Goal: Task Accomplishment & Management: Use online tool/utility

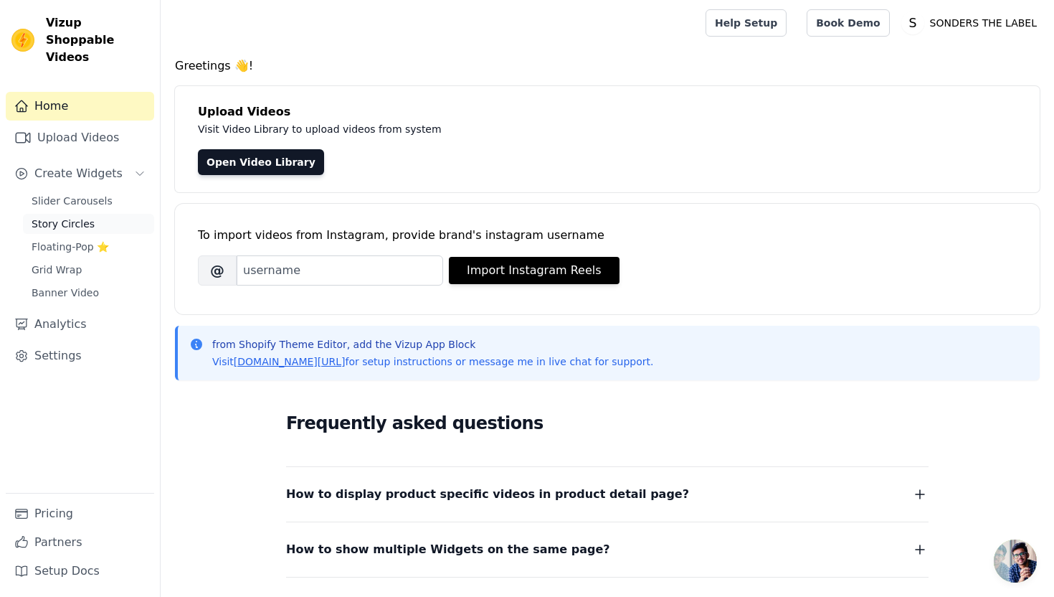
click at [59, 217] on span "Story Circles" at bounding box center [63, 224] width 63 height 14
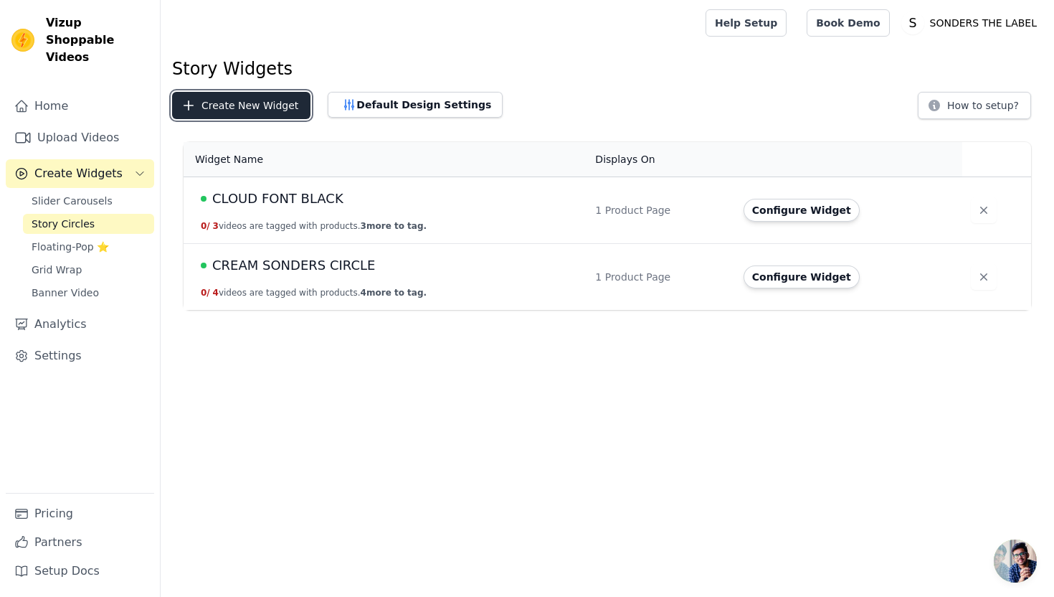
click at [246, 108] on button "Create New Widget" at bounding box center [241, 105] width 138 height 27
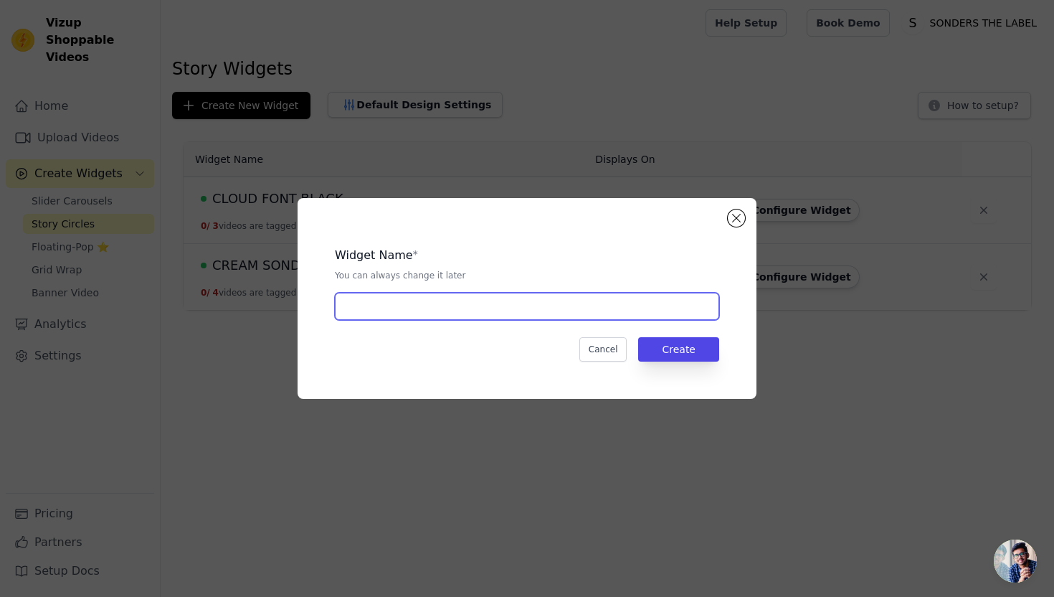
click at [447, 296] on input "text" at bounding box center [527, 306] width 384 height 27
type input "CLOUD FONT RED"
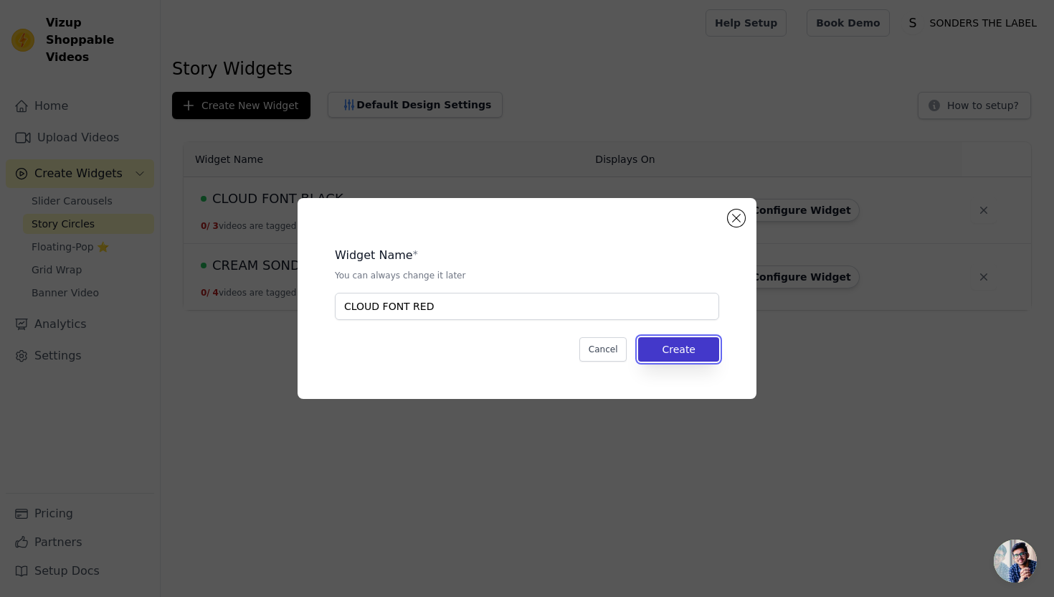
click at [696, 344] on button "Create" at bounding box center [678, 349] width 81 height 24
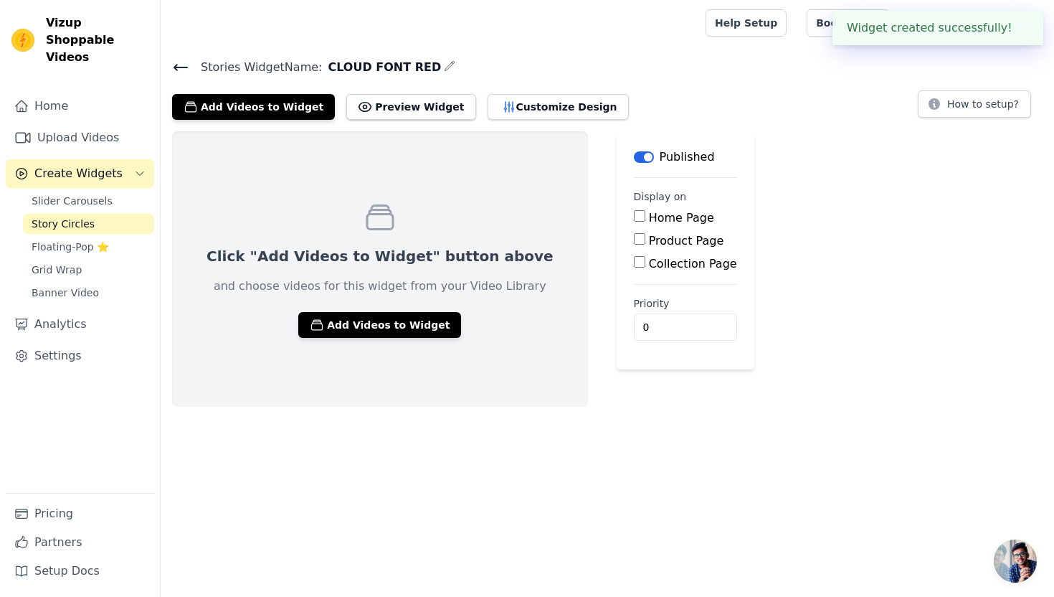
click at [634, 242] on input "Product Page" at bounding box center [639, 238] width 11 height 11
checkbox input "true"
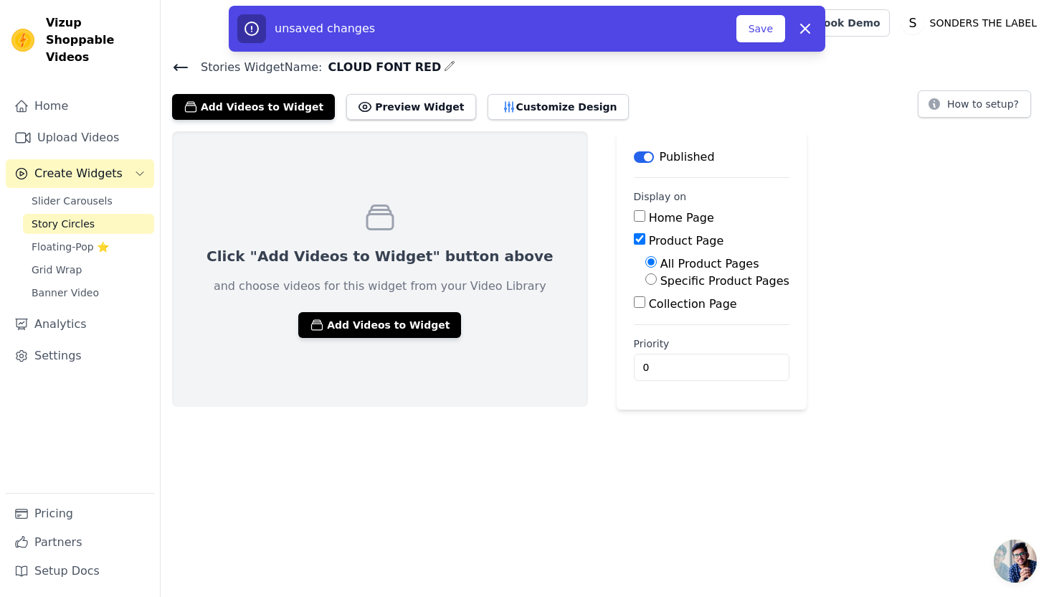
click at [660, 283] on label "Specific Product Pages" at bounding box center [724, 281] width 129 height 14
click at [653, 283] on input "Specific Product Pages" at bounding box center [650, 278] width 11 height 11
radio input "true"
click at [653, 308] on button "Select Products" at bounding box center [693, 313] width 96 height 24
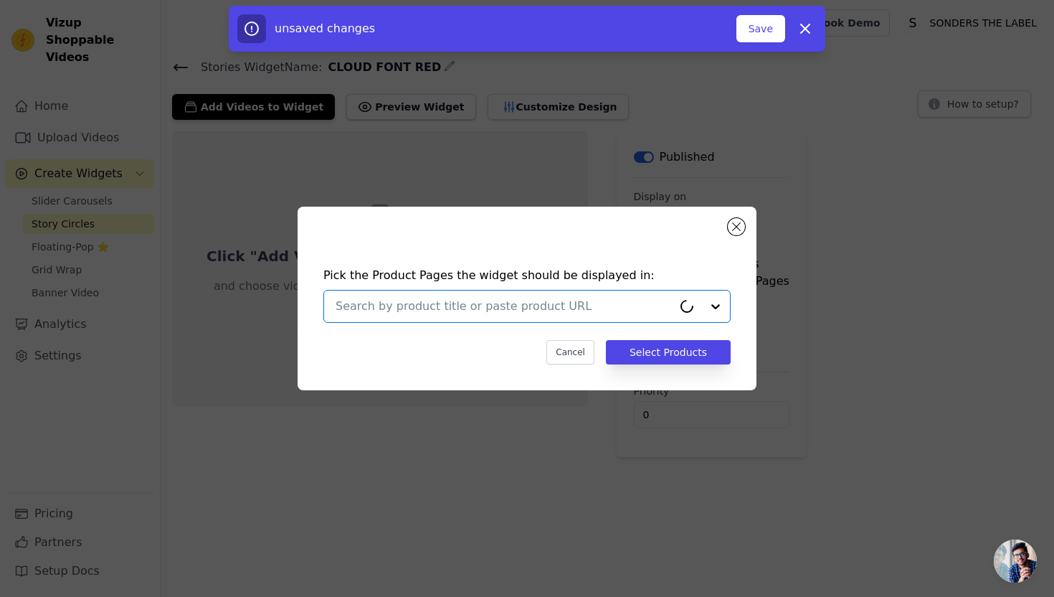
click at [621, 306] on input "text" at bounding box center [504, 306] width 337 height 17
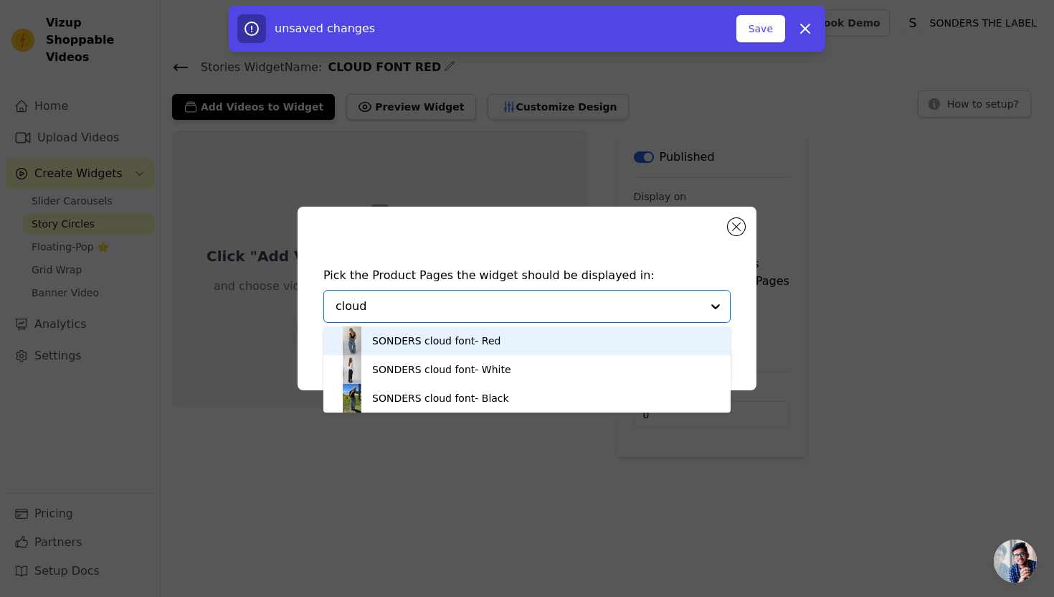
type input "cloud f"
click at [588, 339] on div "SONDERS cloud font- Red" at bounding box center [527, 340] width 379 height 29
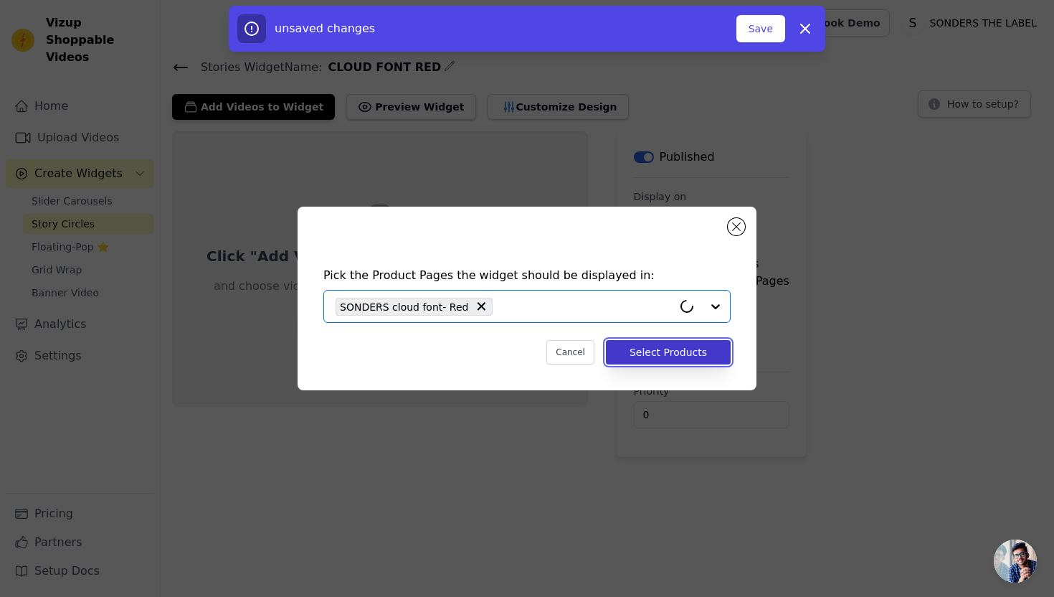
click at [669, 347] on button "Select Products" at bounding box center [668, 352] width 125 height 24
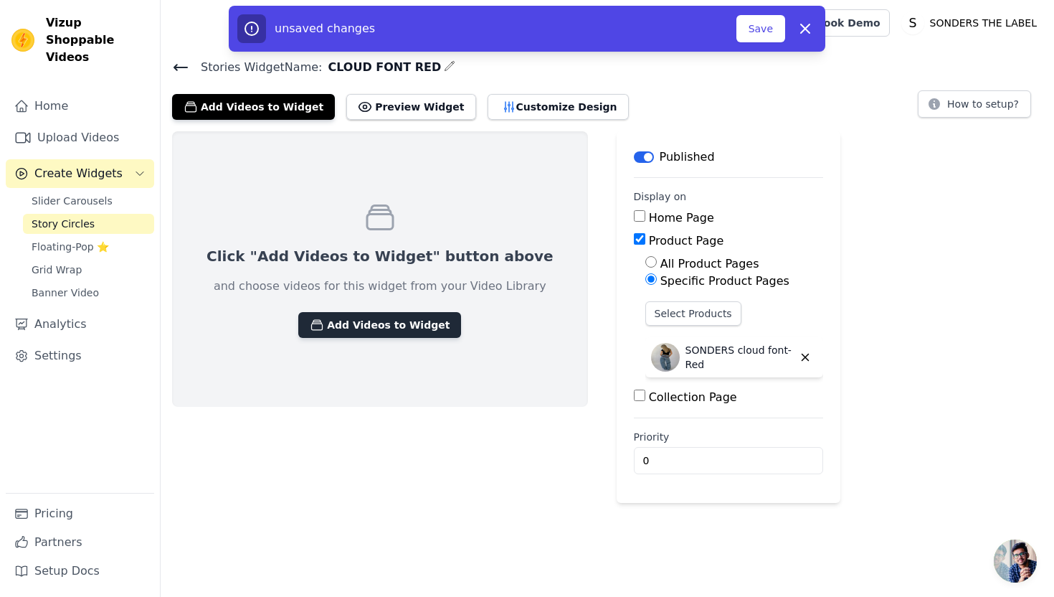
click at [355, 333] on button "Add Videos to Widget" at bounding box center [379, 325] width 163 height 26
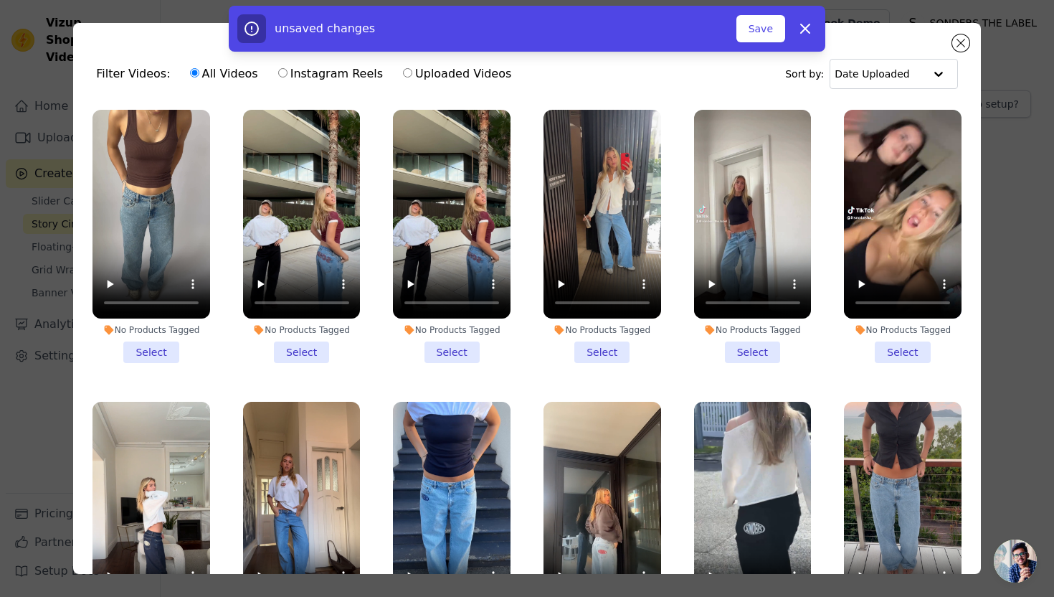
click at [452, 358] on li "No Products Tagged Select" at bounding box center [452, 236] width 118 height 253
click at [0, 0] on input "No Products Tagged Select" at bounding box center [0, 0] width 0 height 0
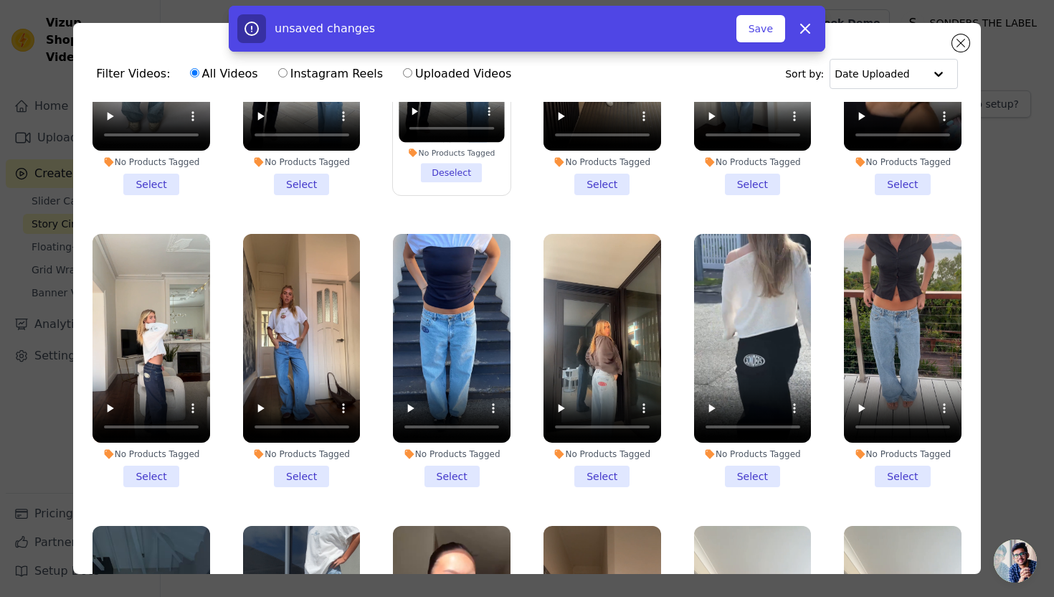
scroll to position [191, 0]
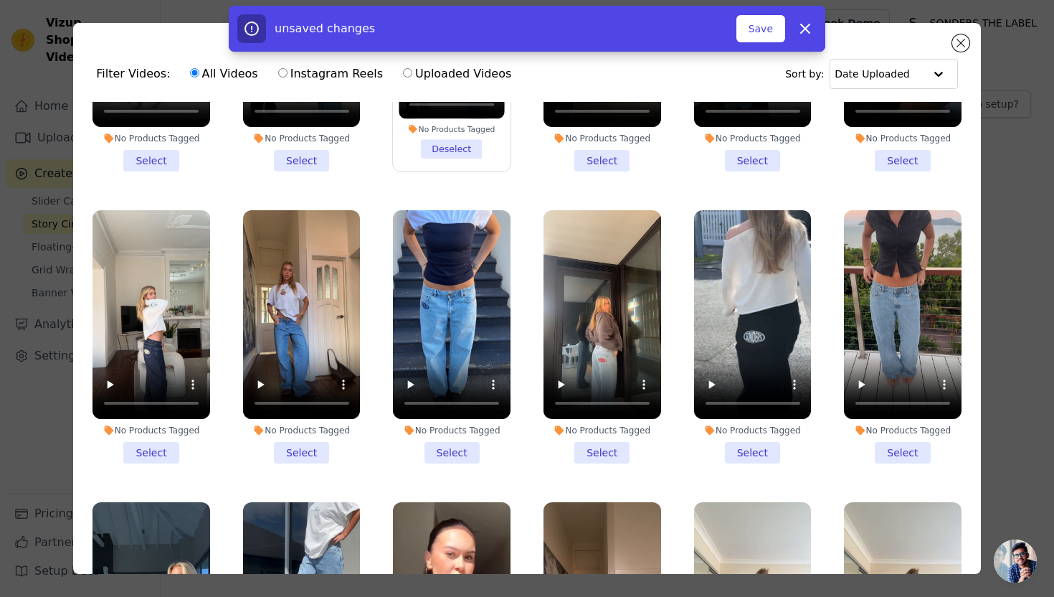
click at [312, 448] on li "No Products Tagged Select" at bounding box center [302, 336] width 118 height 253
click at [0, 0] on input "No Products Tagged Select" at bounding box center [0, 0] width 0 height 0
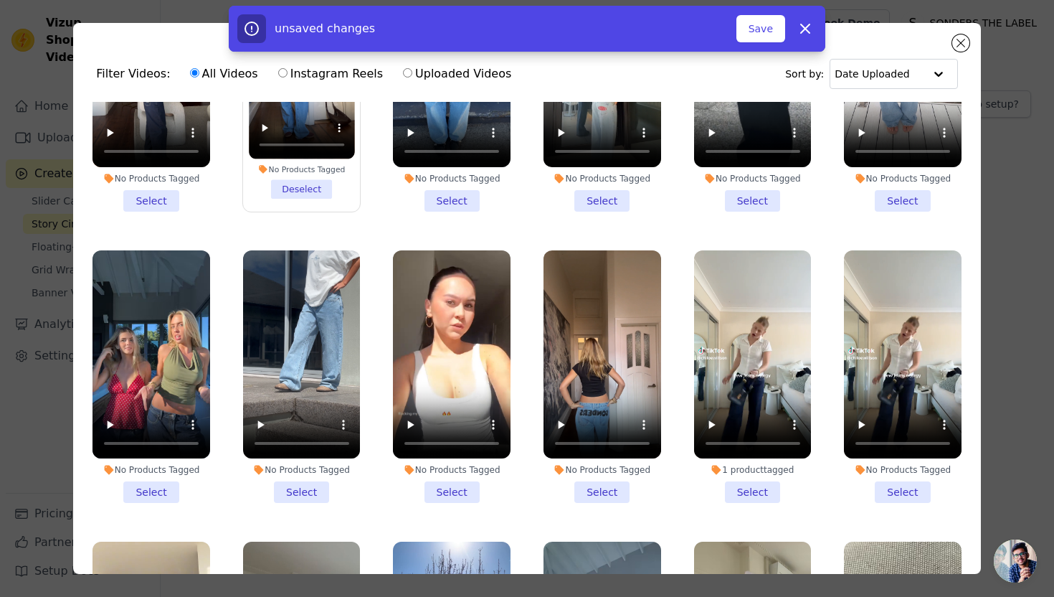
scroll to position [452, 0]
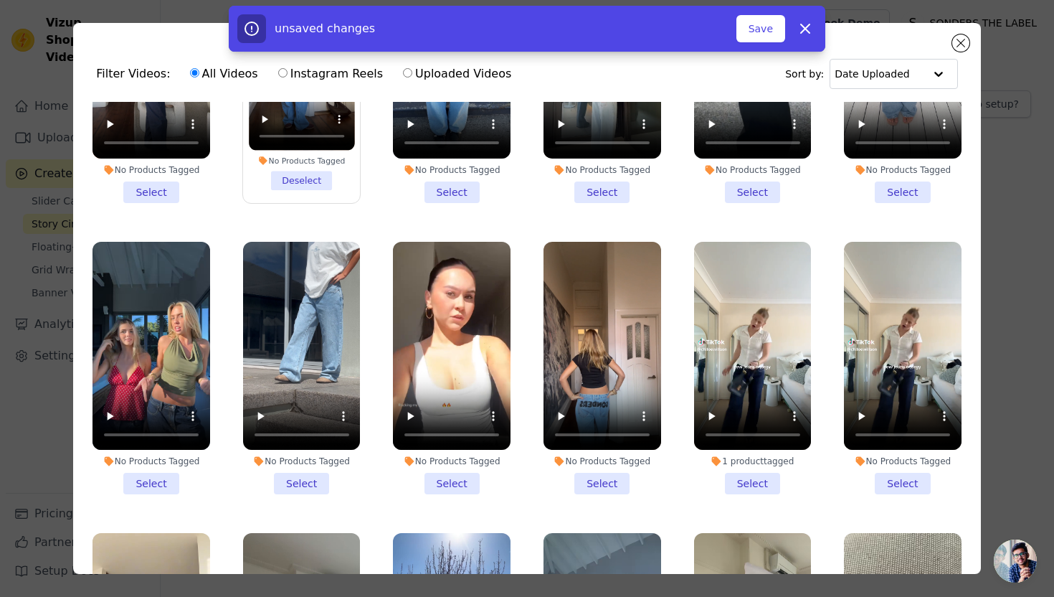
click at [450, 485] on li "No Products Tagged Select" at bounding box center [452, 368] width 118 height 253
click at [0, 0] on input "No Products Tagged Select" at bounding box center [0, 0] width 0 height 0
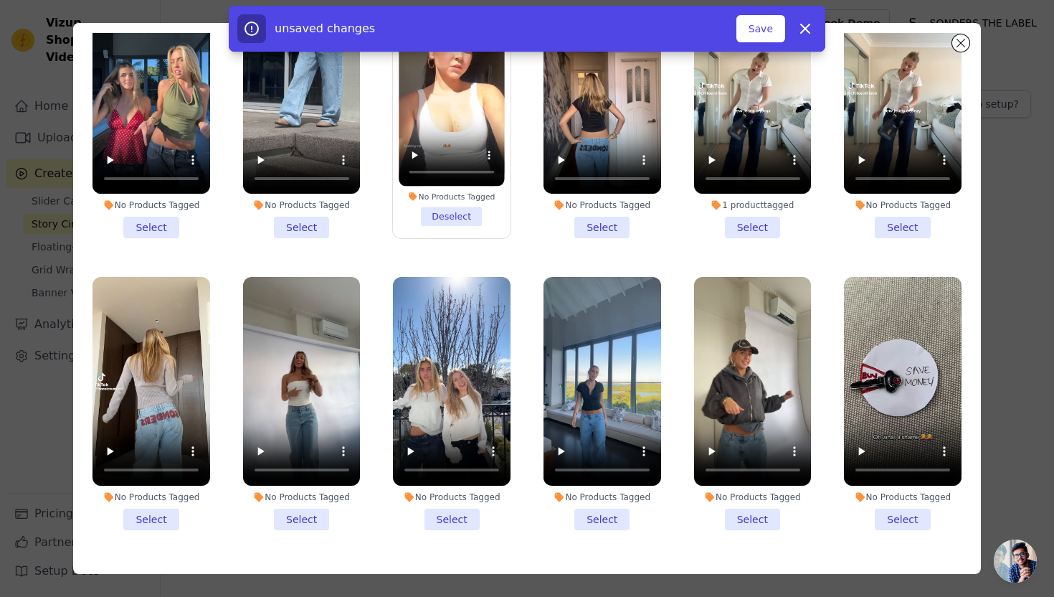
scroll to position [125, 0]
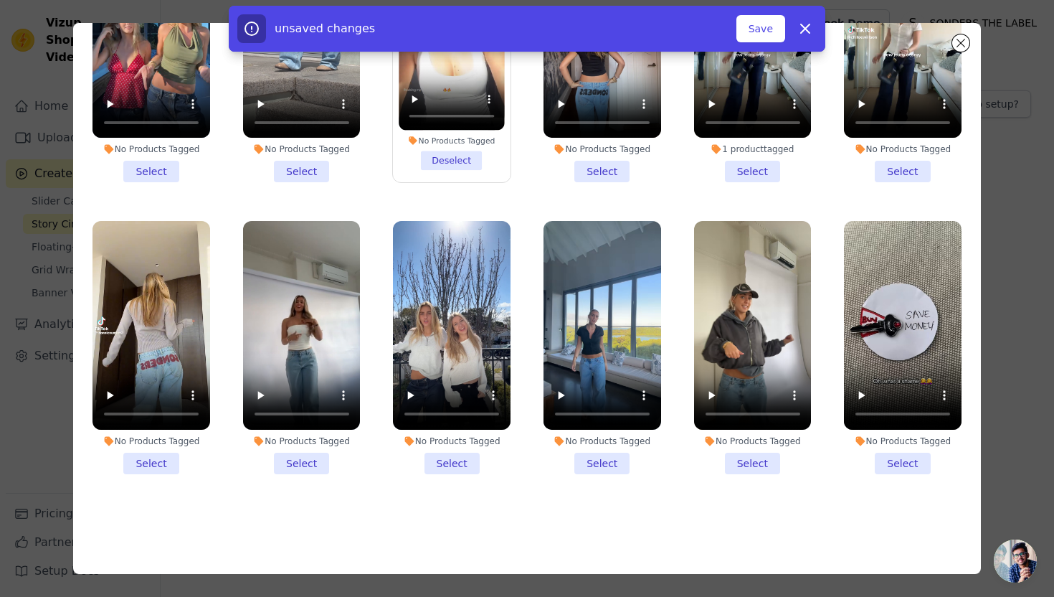
click at [153, 460] on li "No Products Tagged Select" at bounding box center [151, 347] width 118 height 253
click at [0, 0] on input "No Products Tagged Select" at bounding box center [0, 0] width 0 height 0
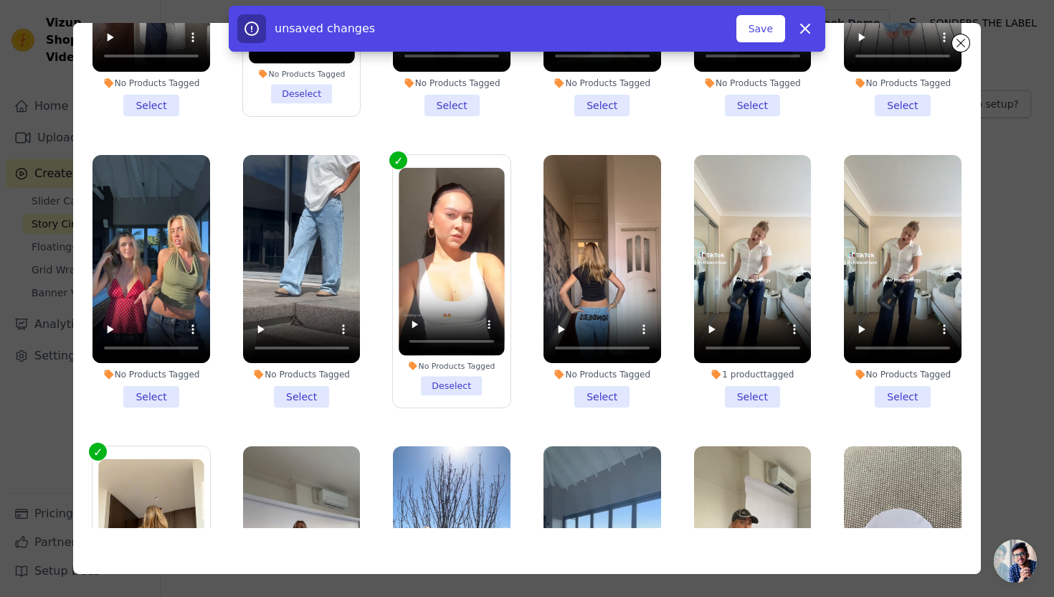
scroll to position [627, 0]
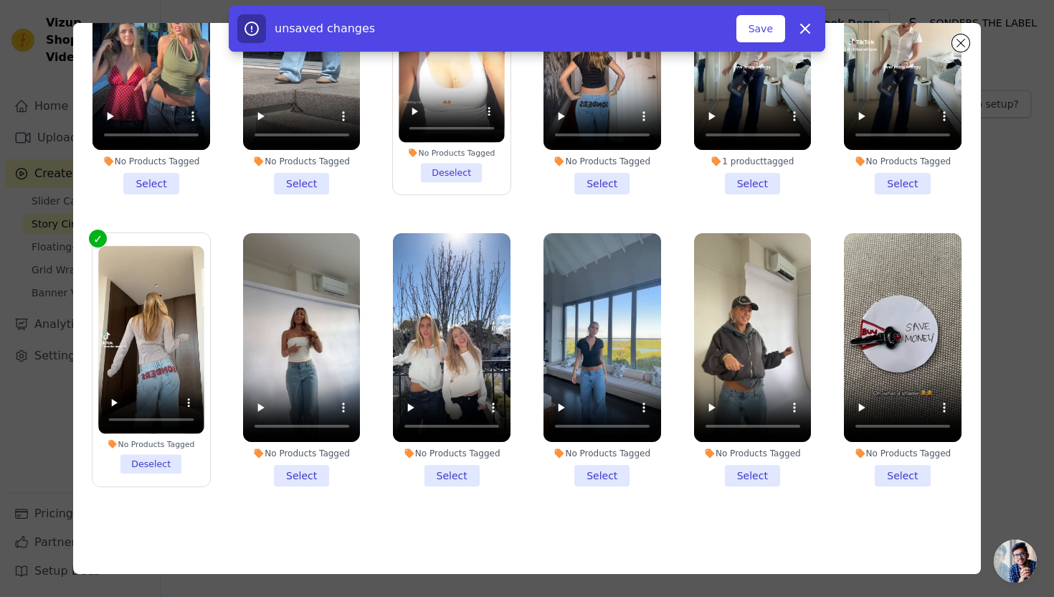
click at [908, 479] on li "No Products Tagged Select" at bounding box center [903, 359] width 118 height 253
click at [0, 0] on input "No Products Tagged Select" at bounding box center [0, 0] width 0 height 0
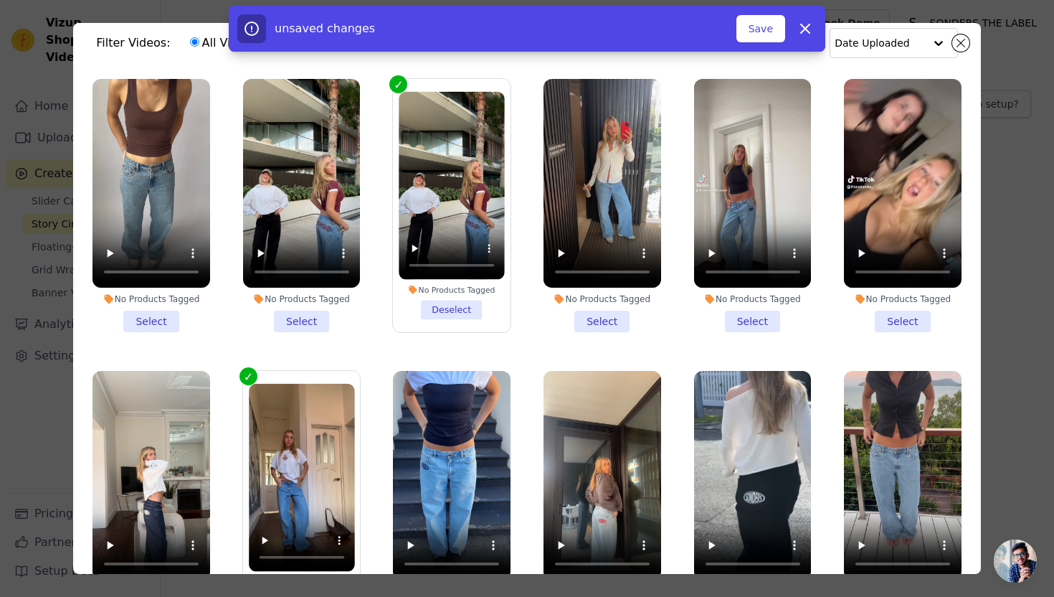
scroll to position [0, 0]
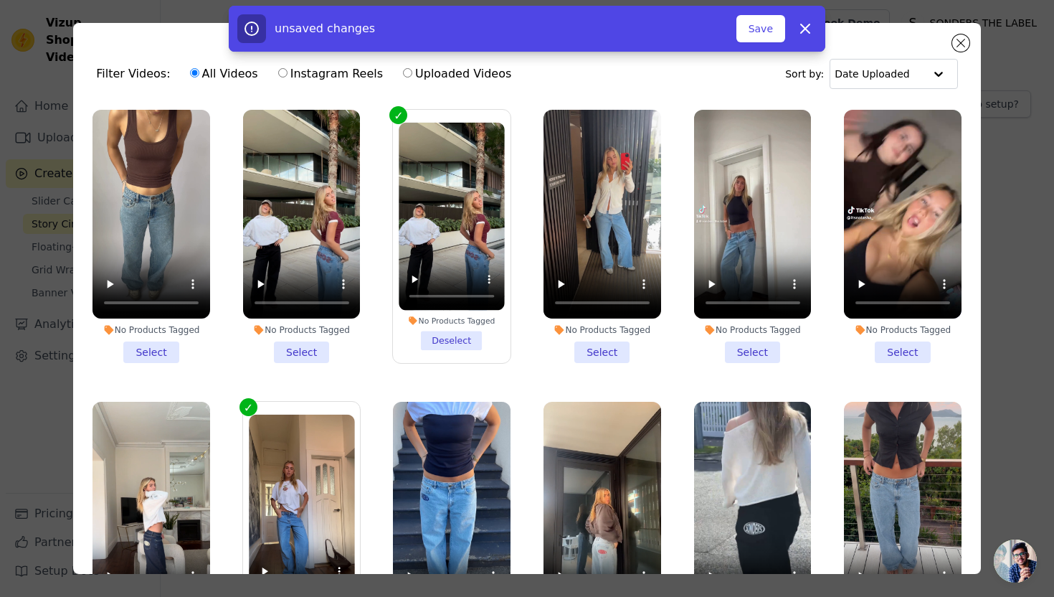
click at [917, 352] on li "No Products Tagged Select" at bounding box center [903, 236] width 118 height 253
click at [0, 0] on input "No Products Tagged Select" at bounding box center [0, 0] width 0 height 0
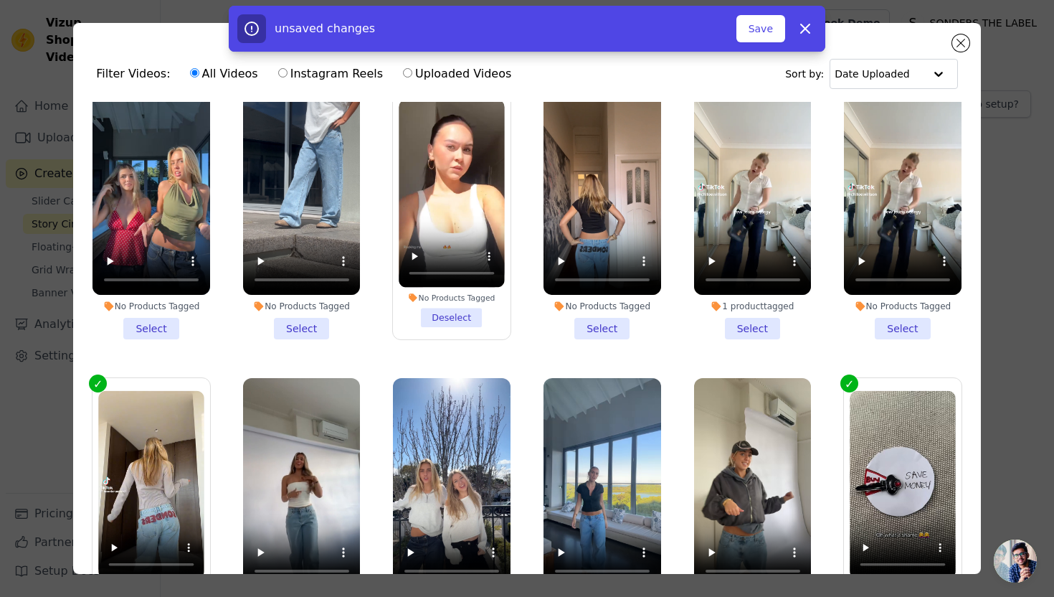
scroll to position [234, 0]
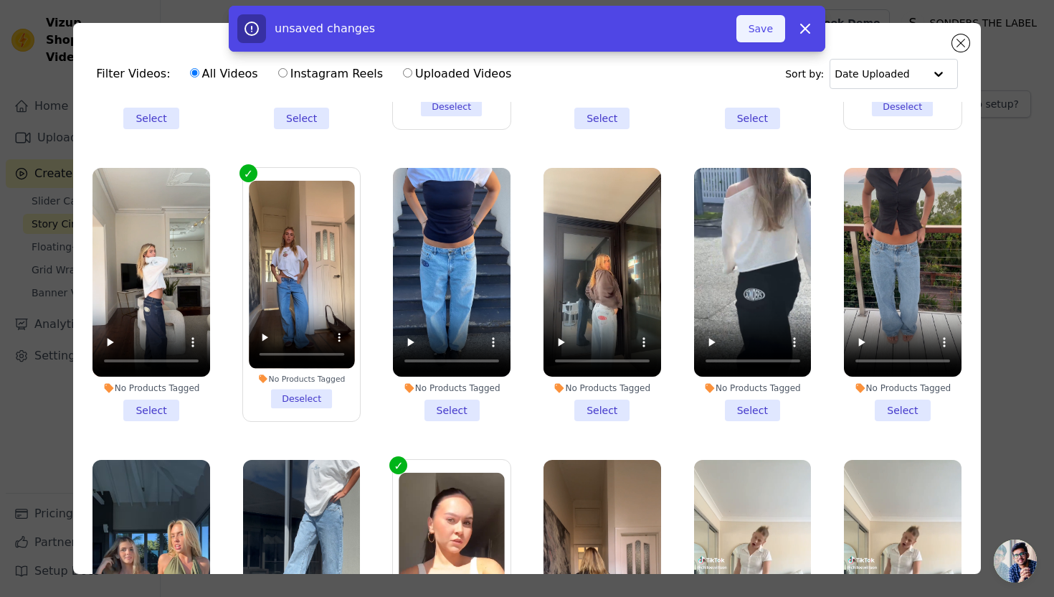
click at [772, 30] on button "Save" at bounding box center [760, 28] width 49 height 27
click at [744, 31] on button "Add To Widget" at bounding box center [737, 28] width 96 height 27
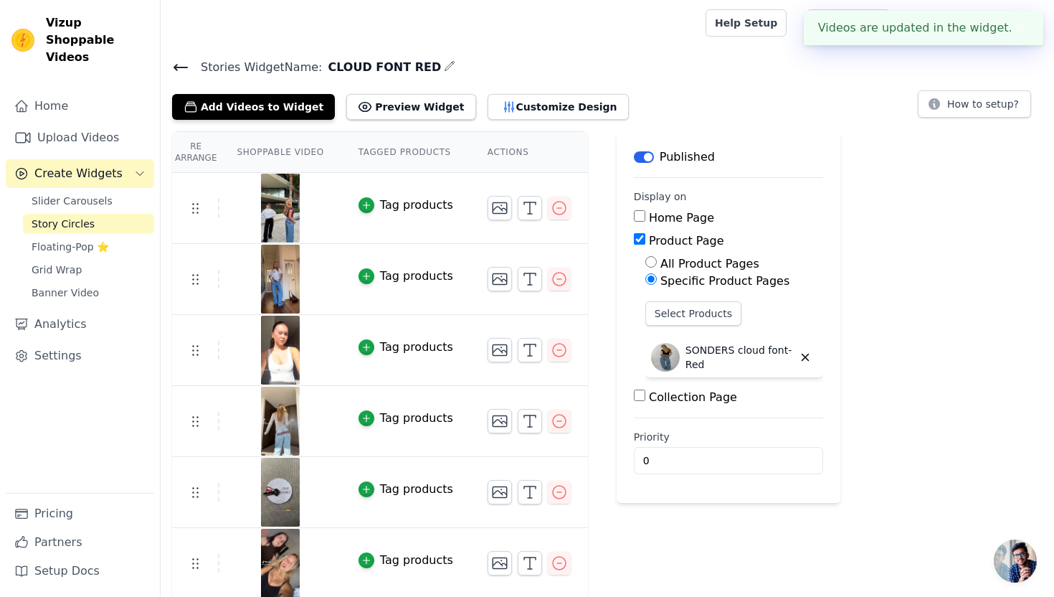
click at [180, 70] on icon at bounding box center [180, 67] width 17 height 17
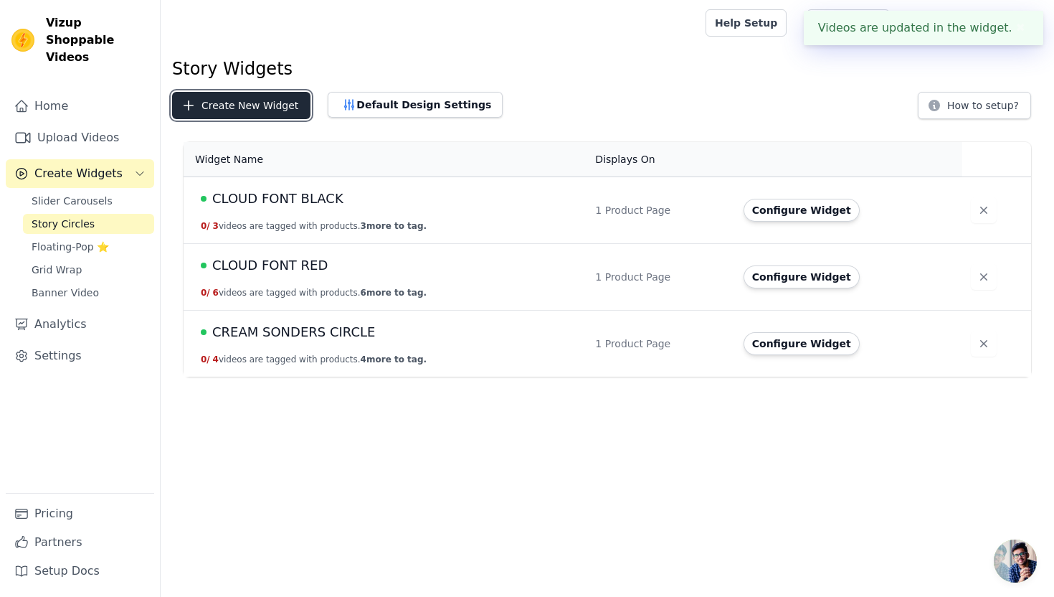
click at [248, 104] on button "Create New Widget" at bounding box center [241, 105] width 138 height 27
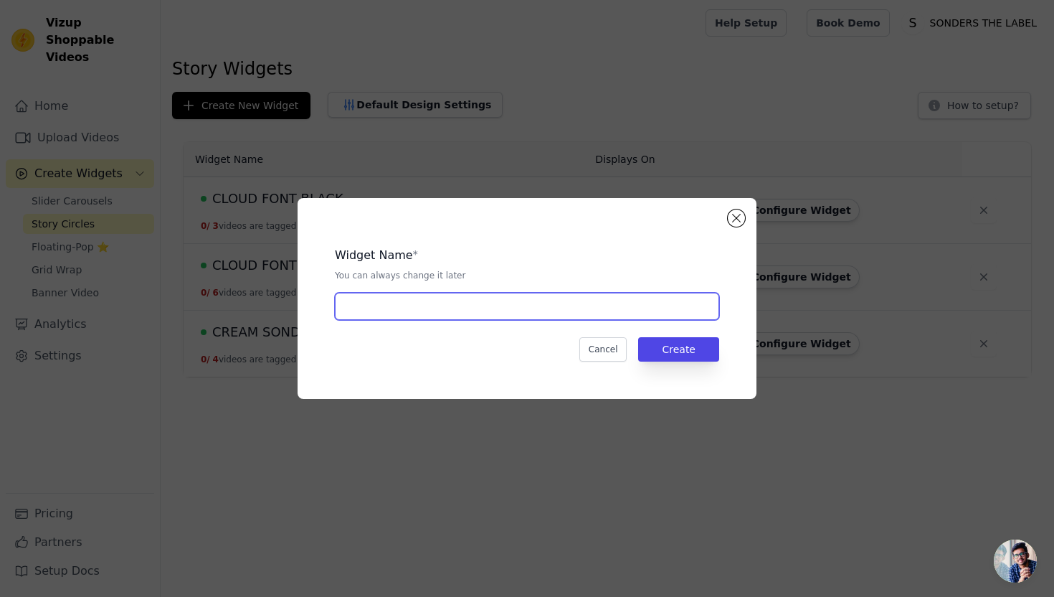
click at [463, 309] on input "text" at bounding box center [527, 306] width 384 height 27
type input "FRONT SONDERS CIRCLE"
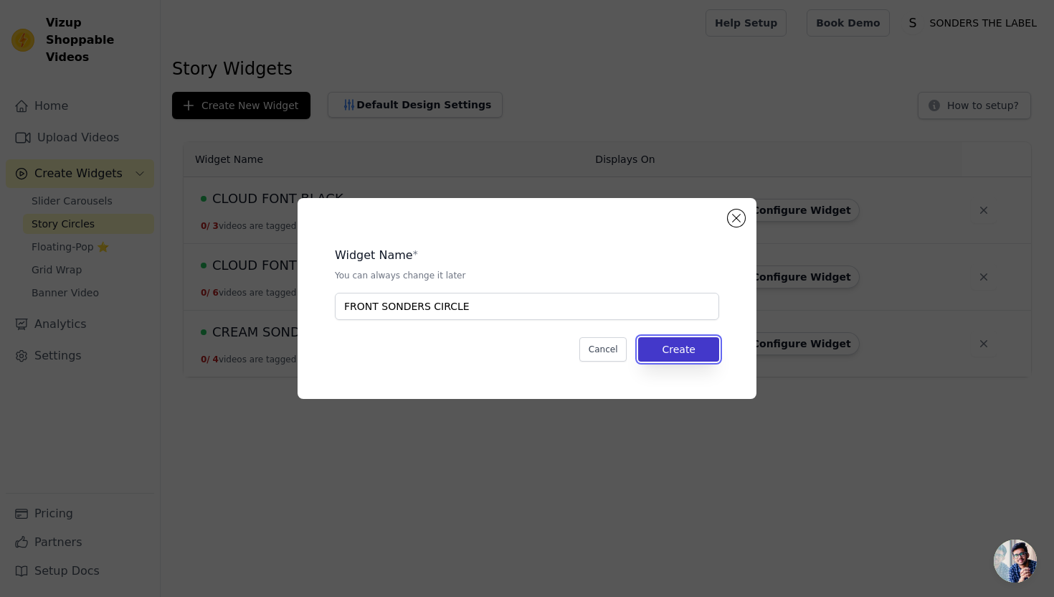
click at [693, 348] on button "Create" at bounding box center [678, 349] width 81 height 24
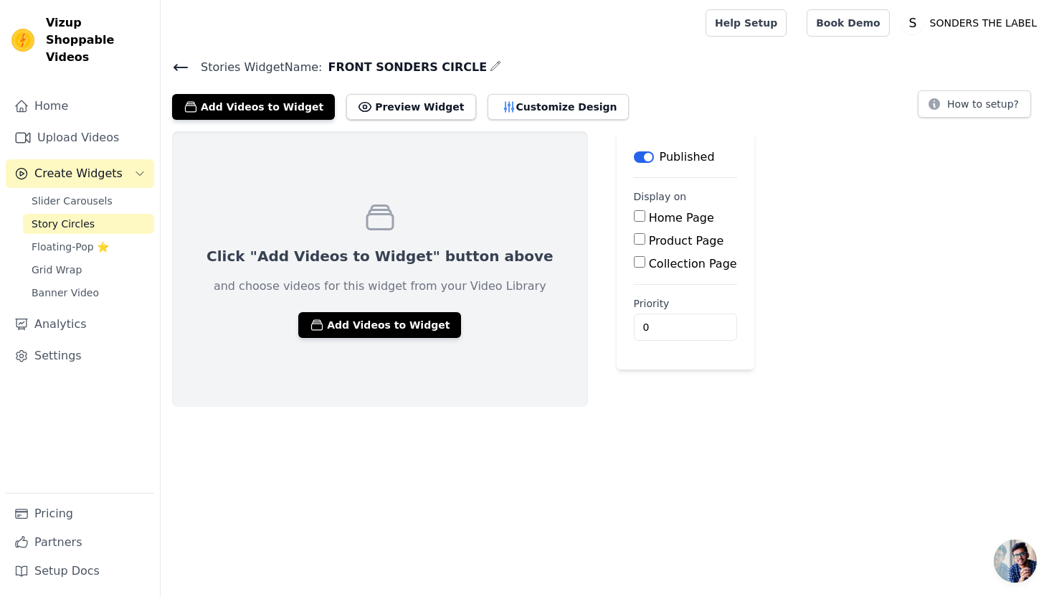
click at [634, 239] on input "Product Page" at bounding box center [639, 238] width 11 height 11
checkbox input "true"
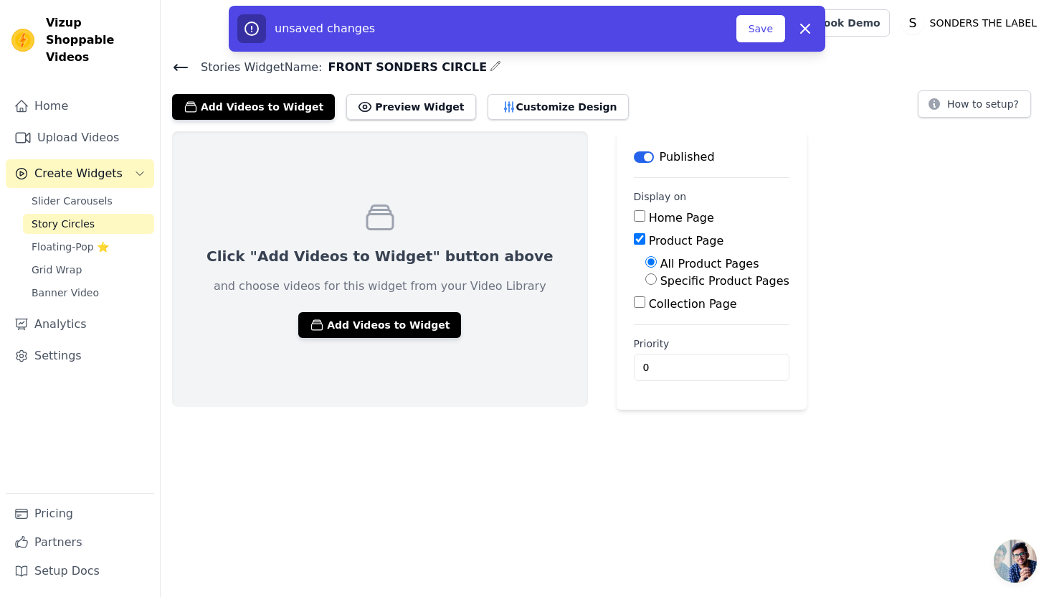
click at [660, 286] on label "Specific Product Pages" at bounding box center [724, 281] width 129 height 14
click at [645, 285] on input "Specific Product Pages" at bounding box center [650, 278] width 11 height 11
radio input "true"
click at [645, 320] on button "Select Products" at bounding box center [693, 313] width 96 height 24
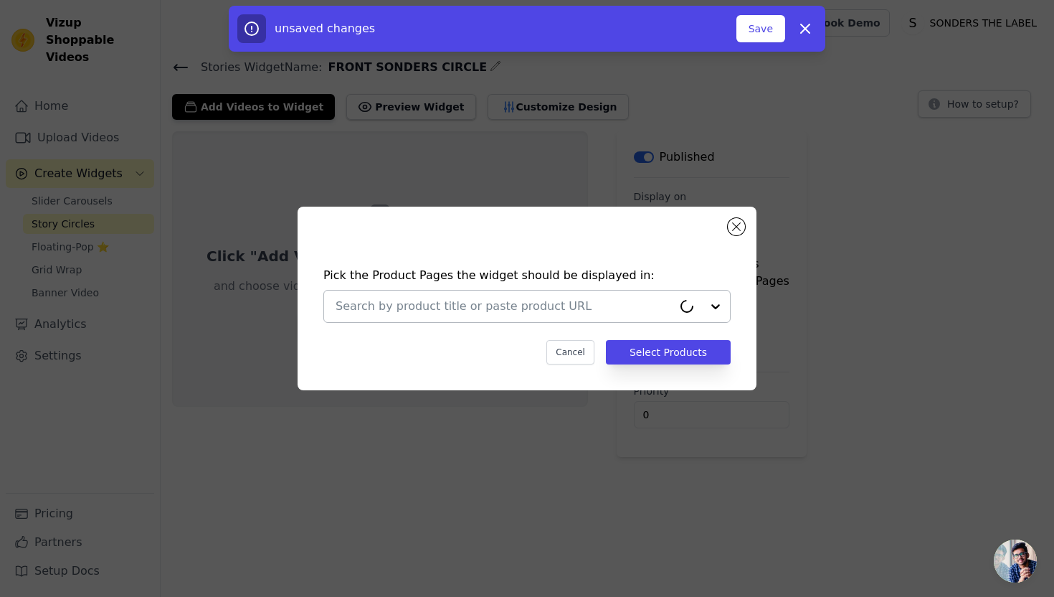
click at [581, 307] on input "text" at bounding box center [504, 306] width 337 height 17
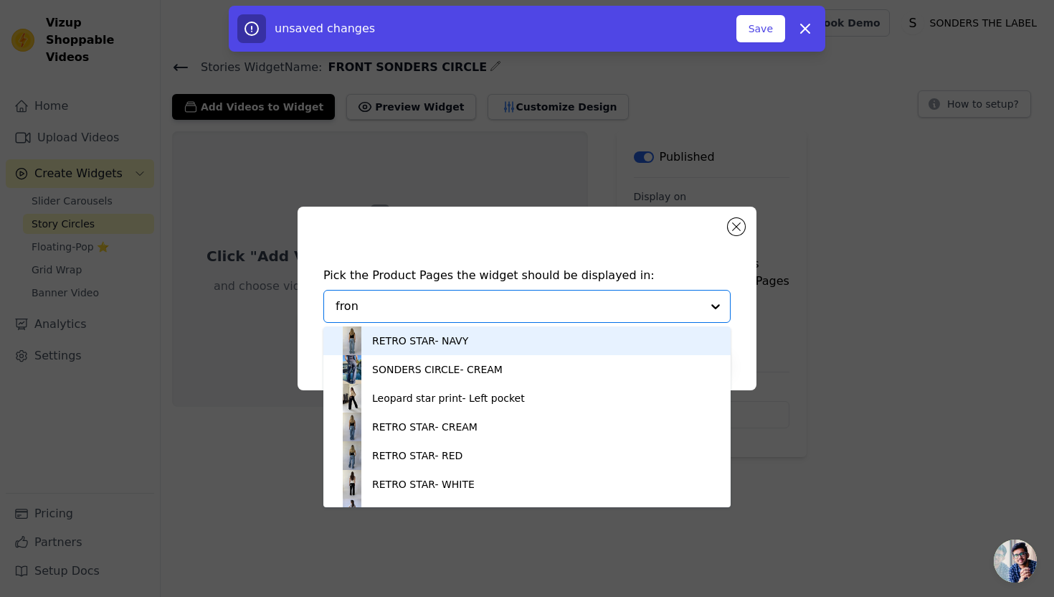
type input "front"
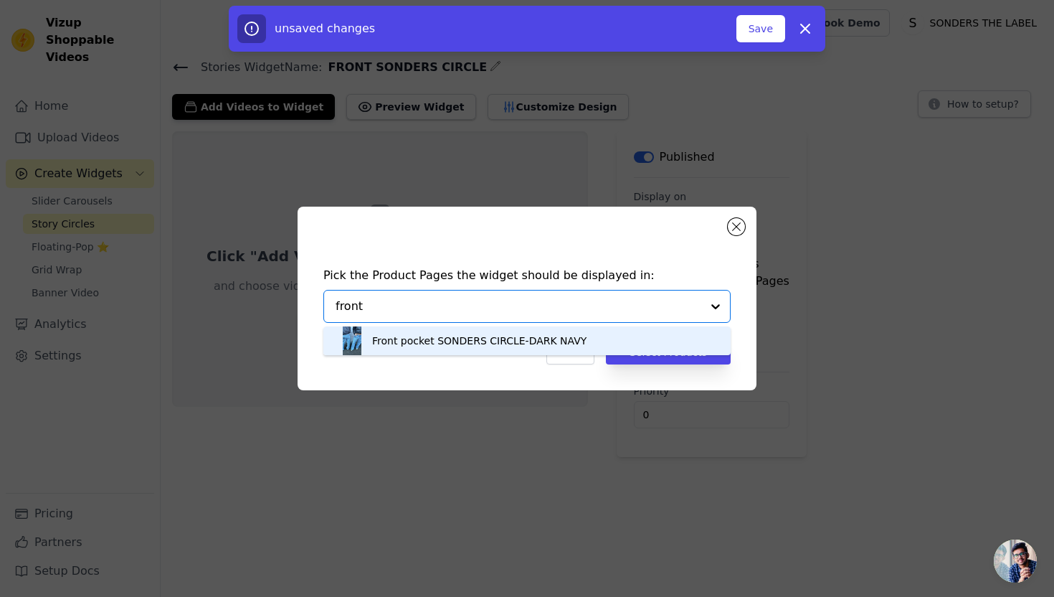
click at [437, 335] on div "Front pocket SONDERS CIRCLE-DARK NAVY" at bounding box center [479, 340] width 214 height 14
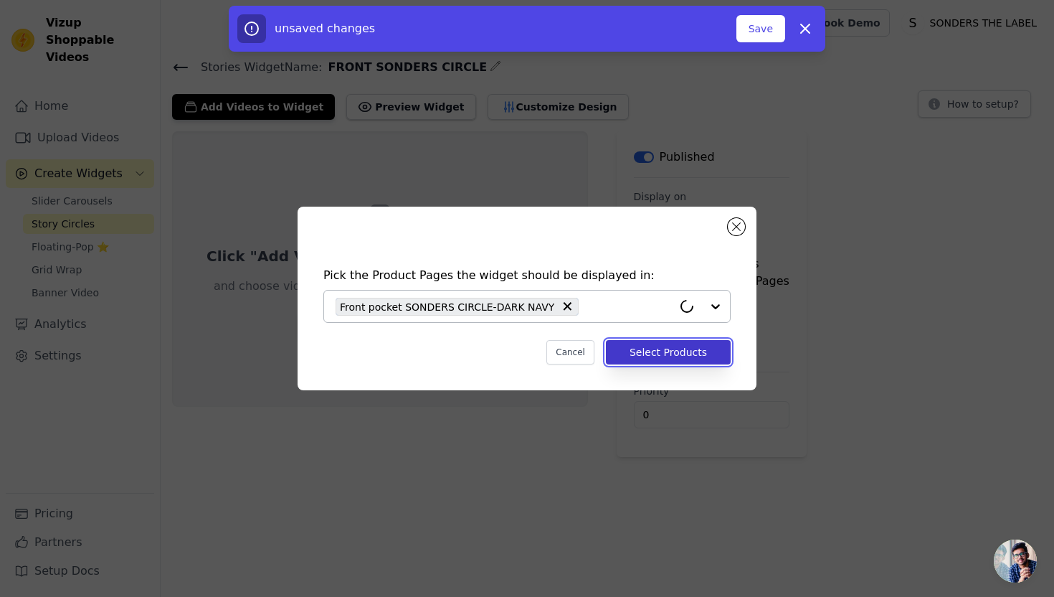
click at [688, 350] on button "Select Products" at bounding box center [668, 352] width 125 height 24
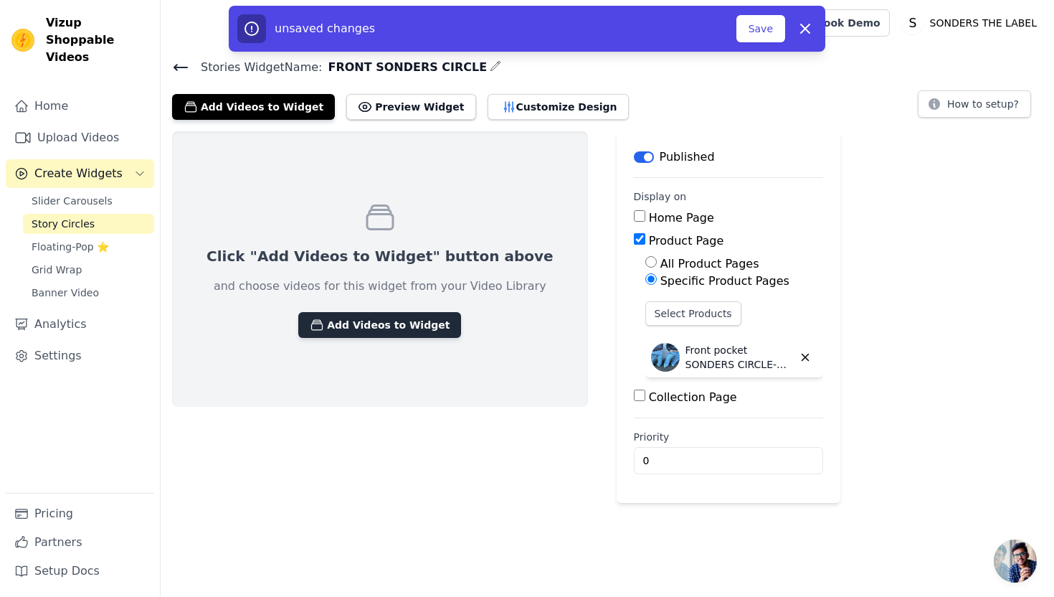
click at [346, 317] on button "Add Videos to Widget" at bounding box center [379, 325] width 163 height 26
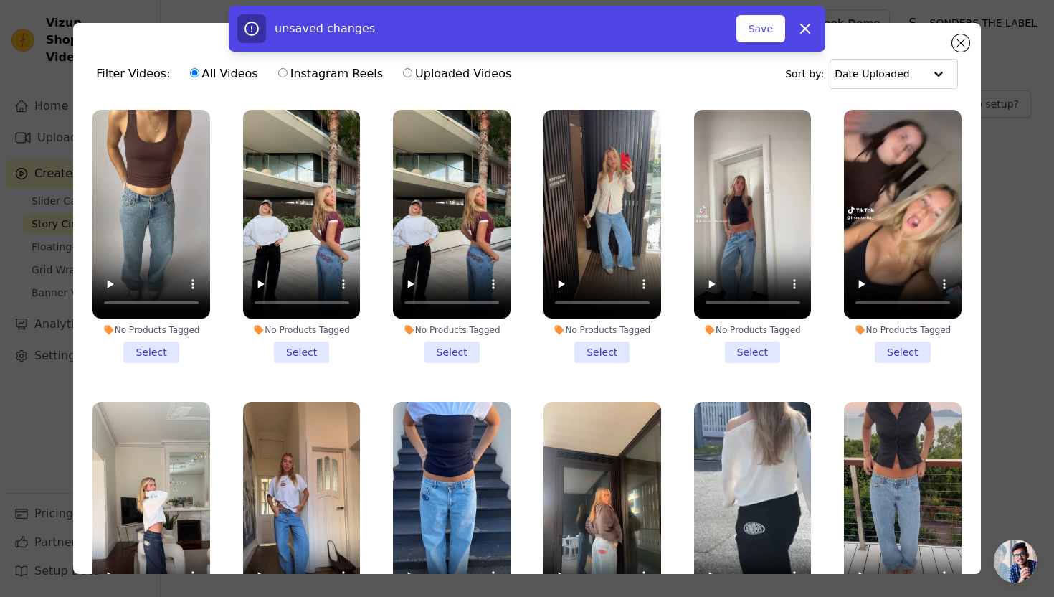
click at [736, 352] on li "No Products Tagged Select" at bounding box center [753, 236] width 118 height 253
click at [0, 0] on input "No Products Tagged Select" at bounding box center [0, 0] width 0 height 0
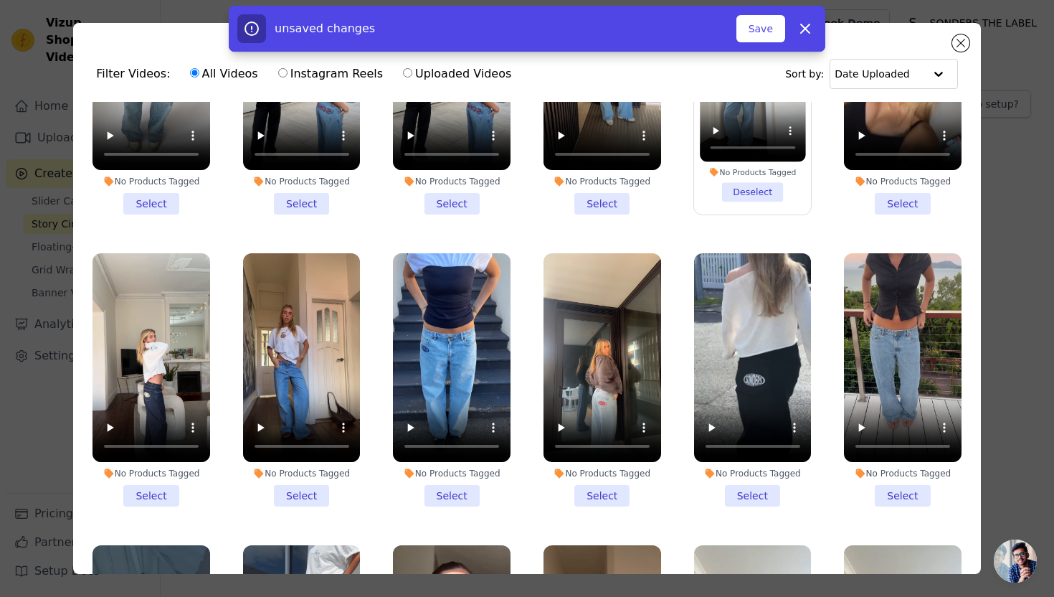
scroll to position [150, 0]
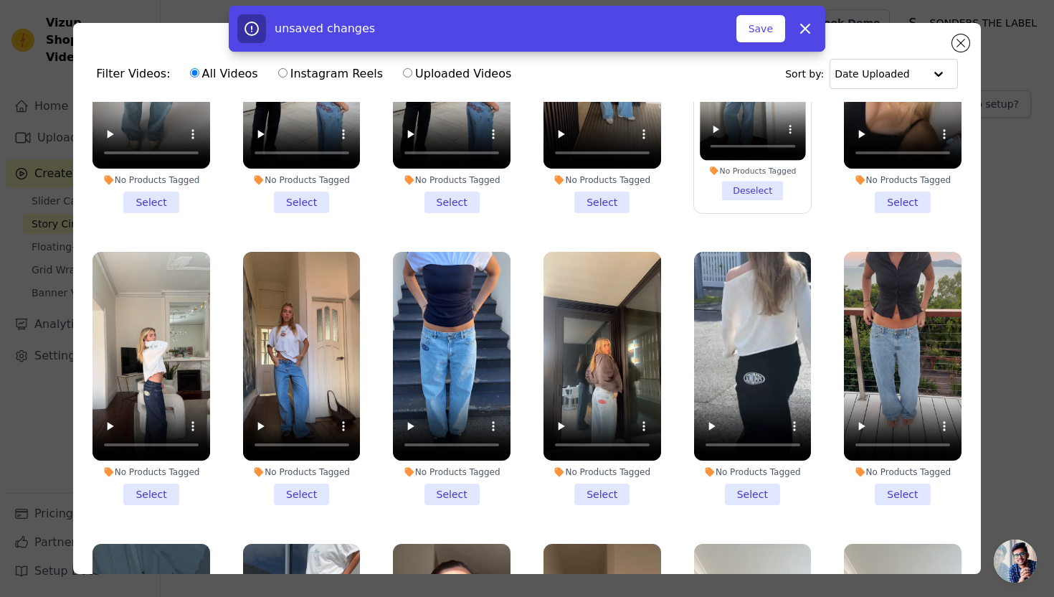
click at [454, 490] on li "No Products Tagged Select" at bounding box center [452, 378] width 118 height 253
click at [0, 0] on input "No Products Tagged Select" at bounding box center [0, 0] width 0 height 0
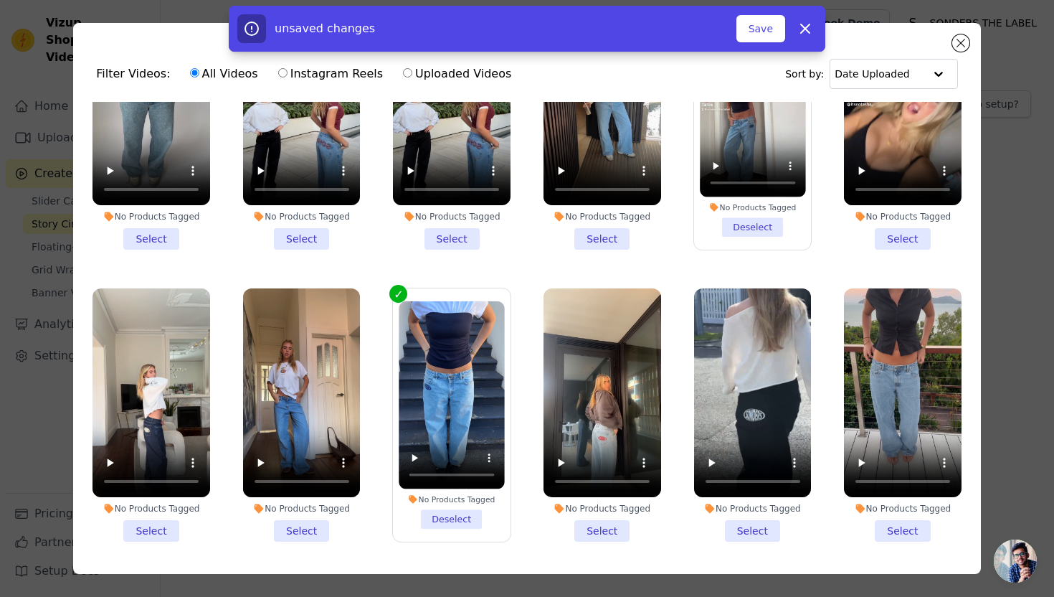
scroll to position [0, 0]
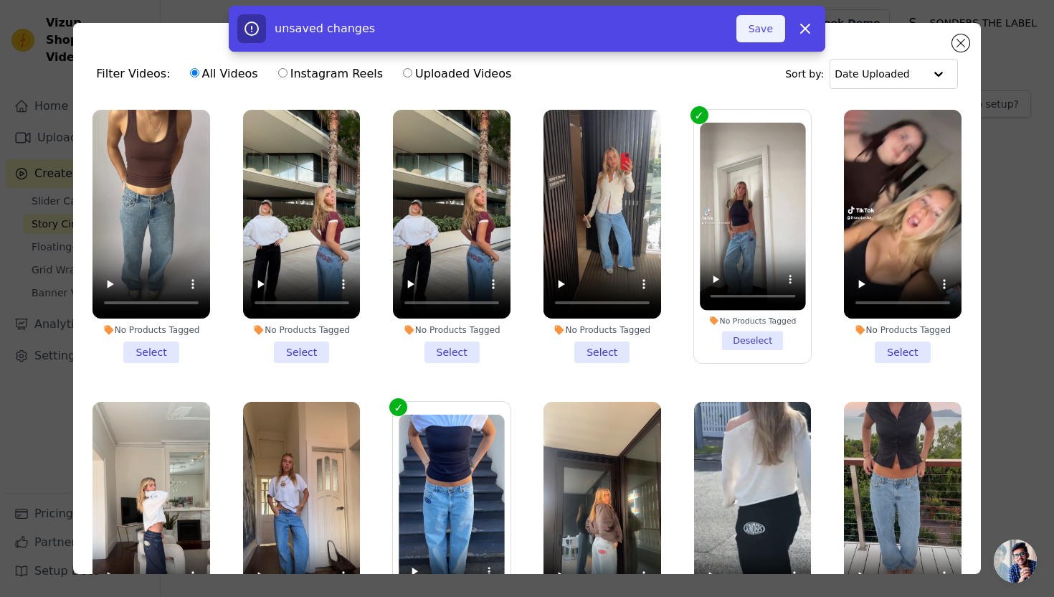
click at [761, 24] on button "Save" at bounding box center [760, 28] width 49 height 27
click at [761, 27] on button "Save" at bounding box center [760, 28] width 49 height 27
click at [766, 28] on button "Save" at bounding box center [760, 28] width 49 height 27
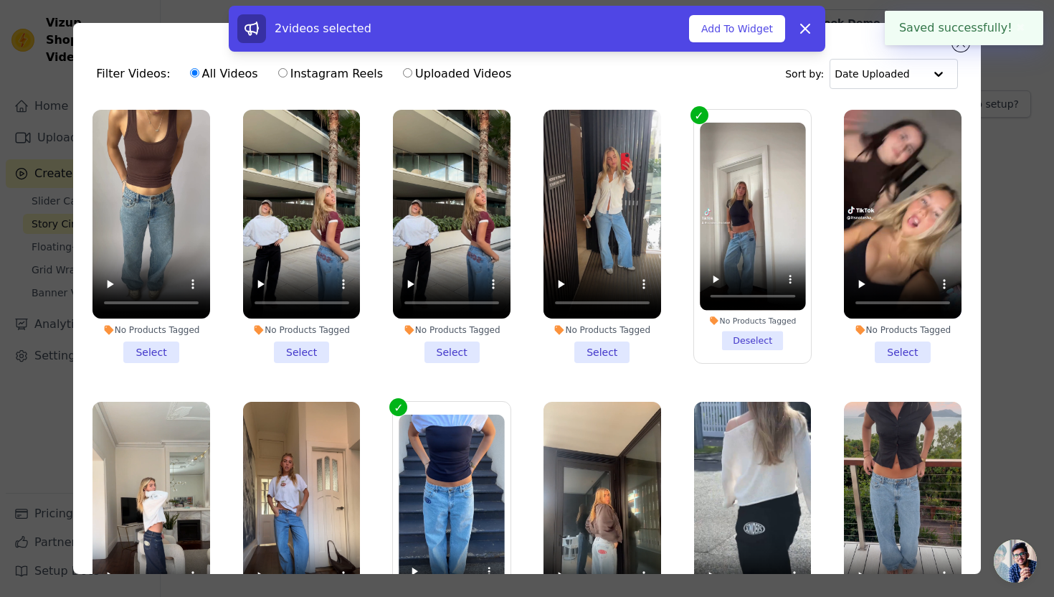
click at [766, 28] on button "Add To Widget" at bounding box center [737, 28] width 96 height 27
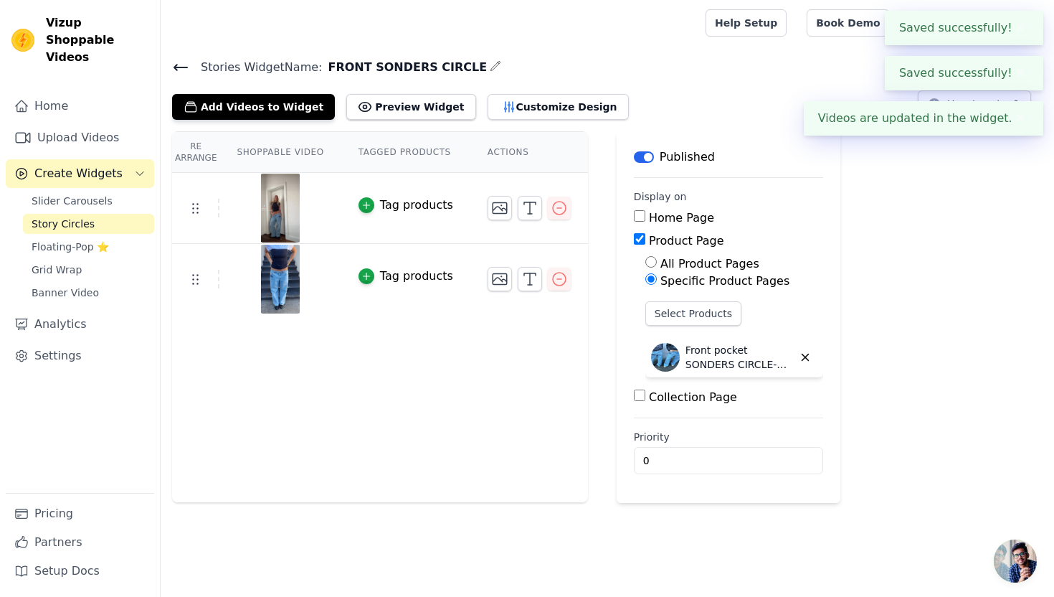
click at [185, 67] on icon at bounding box center [180, 67] width 17 height 17
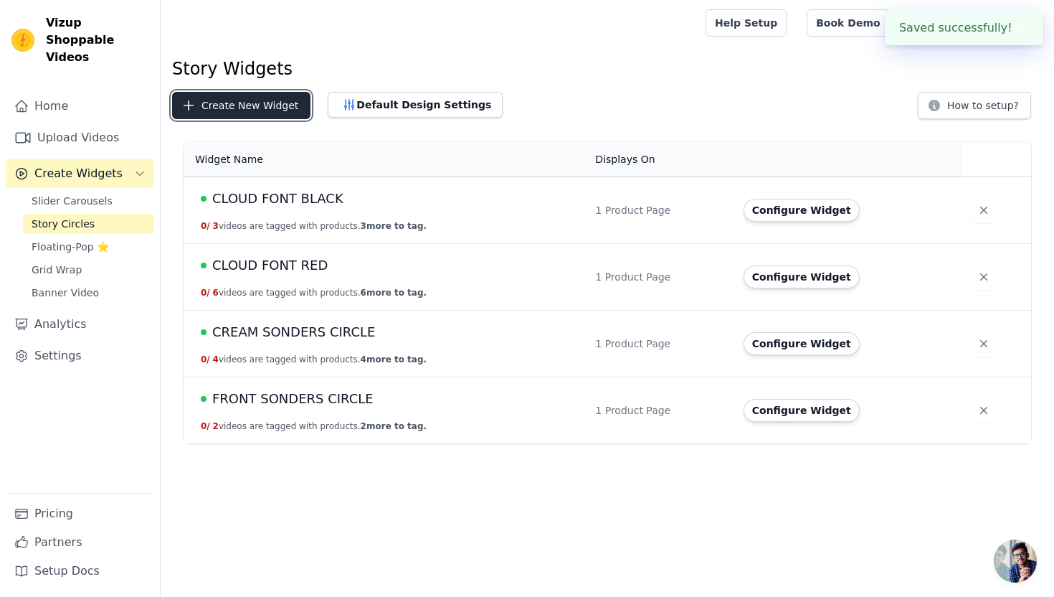
click at [233, 105] on button "Create New Widget" at bounding box center [241, 105] width 138 height 27
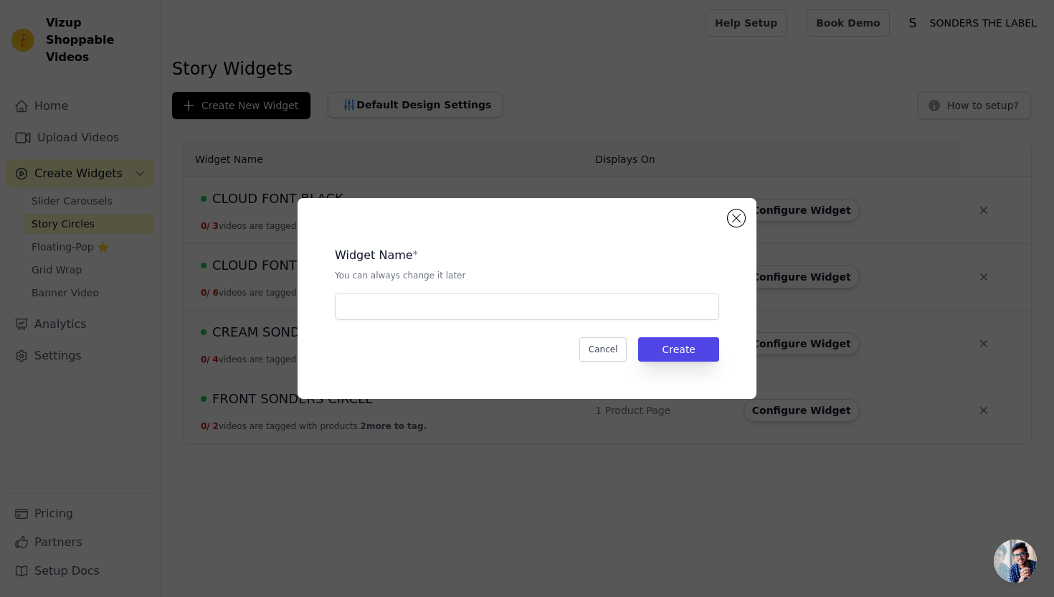
click at [395, 321] on div "Widget Name * You can always change it later Cancel Create" at bounding box center [527, 298] width 413 height 155
click at [395, 305] on input "text" at bounding box center [527, 306] width 384 height 27
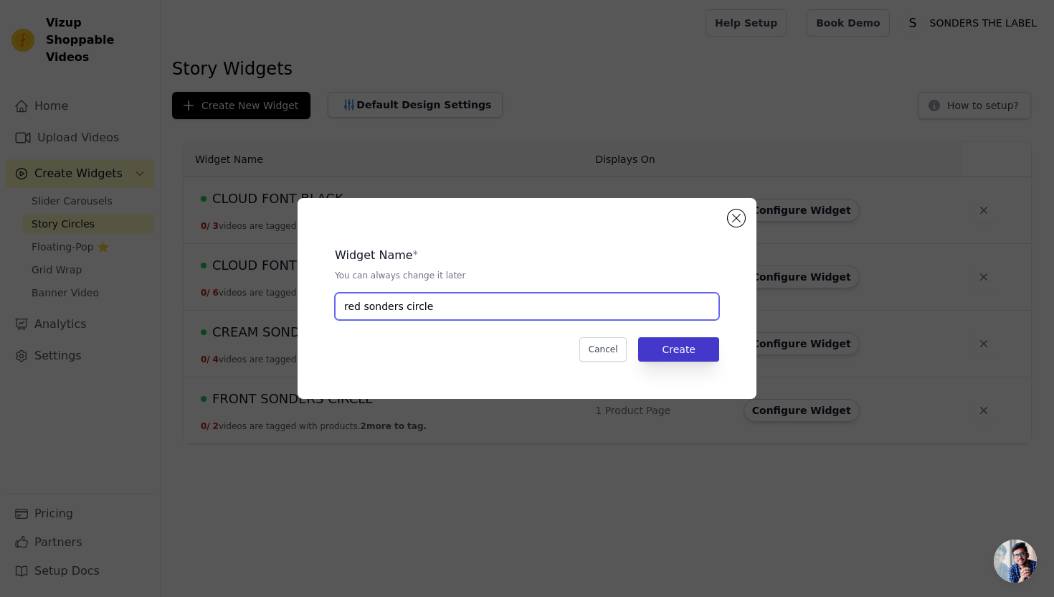
type input "red sonders circle"
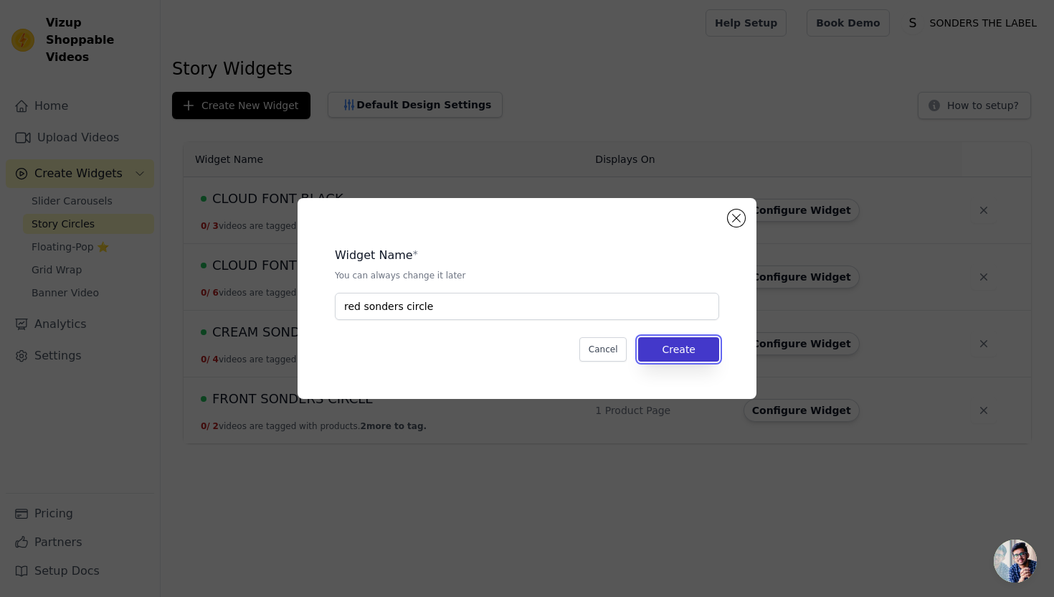
click at [711, 348] on button "Create" at bounding box center [678, 349] width 81 height 24
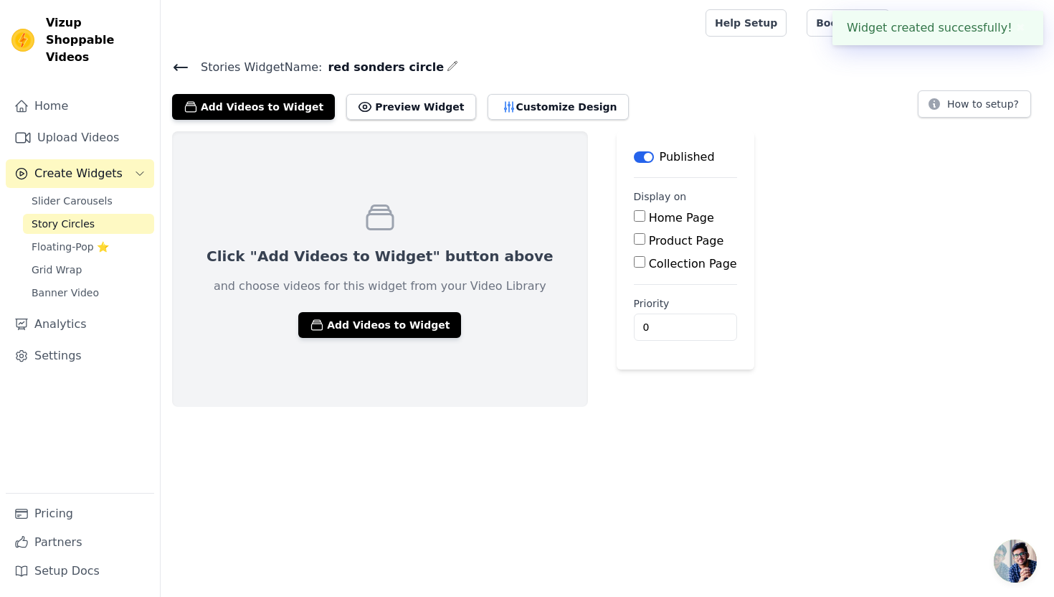
click at [649, 243] on label "Product Page" at bounding box center [686, 241] width 75 height 14
click at [645, 243] on input "Product Page" at bounding box center [639, 238] width 11 height 11
checkbox input "true"
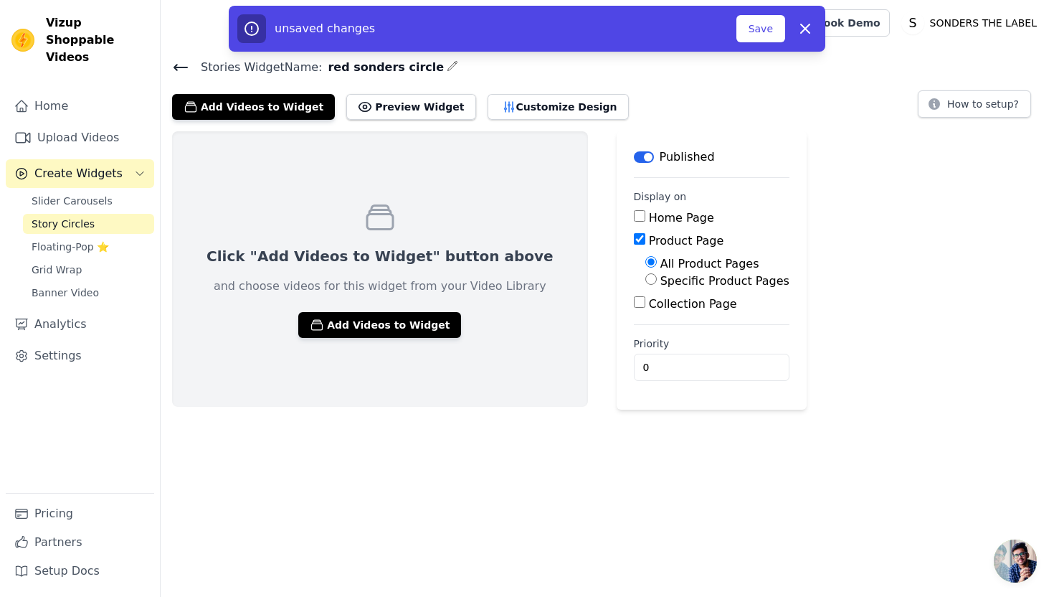
click at [660, 278] on label "Specific Product Pages" at bounding box center [724, 281] width 129 height 14
click at [645, 278] on input "Specific Product Pages" at bounding box center [650, 278] width 11 height 11
radio input "true"
click at [645, 326] on div "Select Products" at bounding box center [717, 319] width 144 height 36
click at [645, 317] on button "Select Products" at bounding box center [693, 313] width 96 height 24
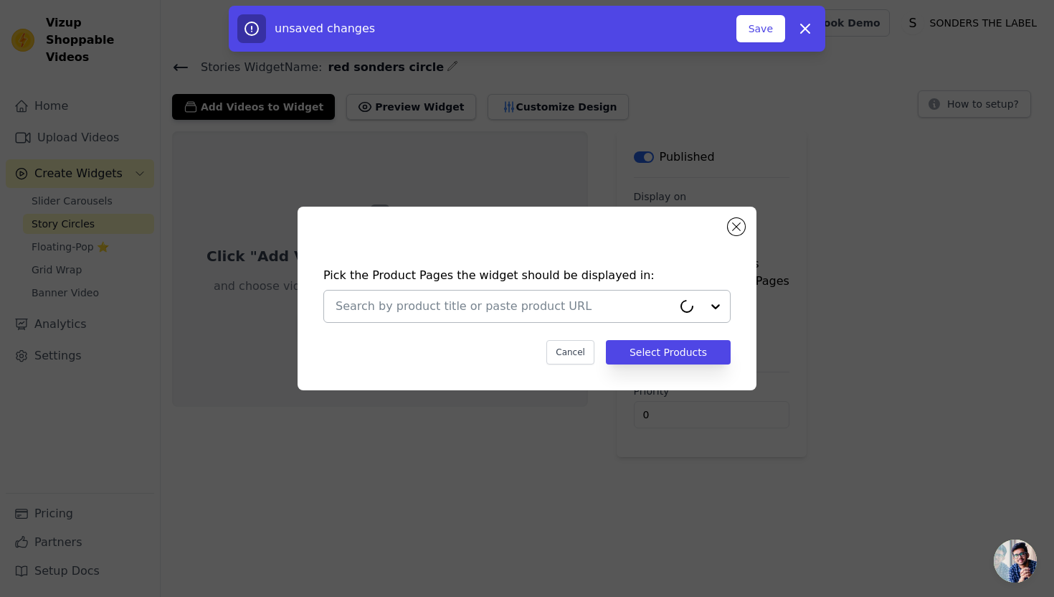
click at [621, 315] on div at bounding box center [504, 306] width 337 height 32
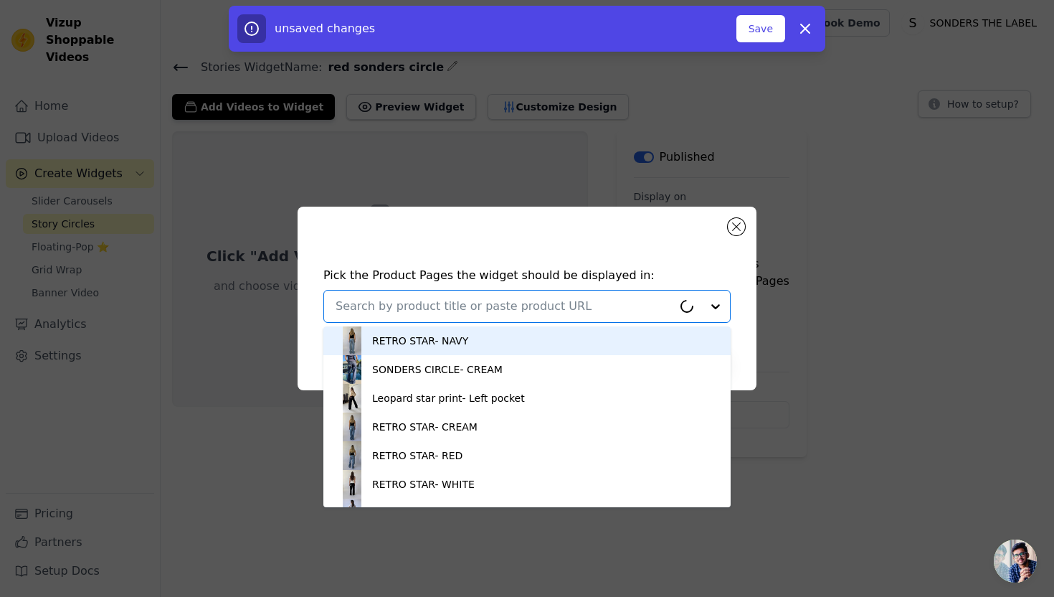
click at [615, 305] on input "text" at bounding box center [504, 306] width 337 height 17
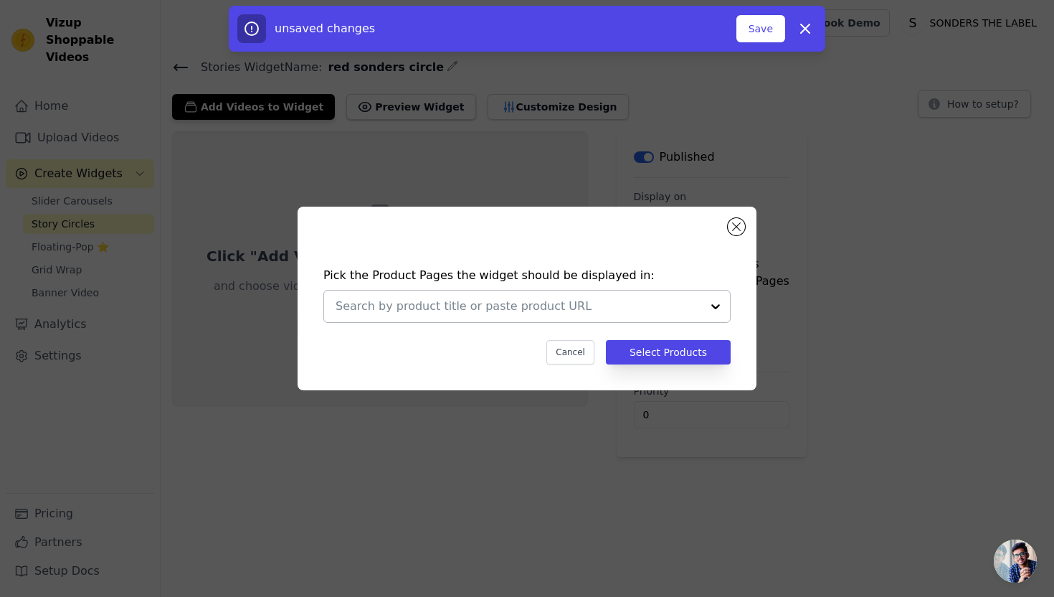
click at [615, 305] on input "text" at bounding box center [519, 306] width 366 height 17
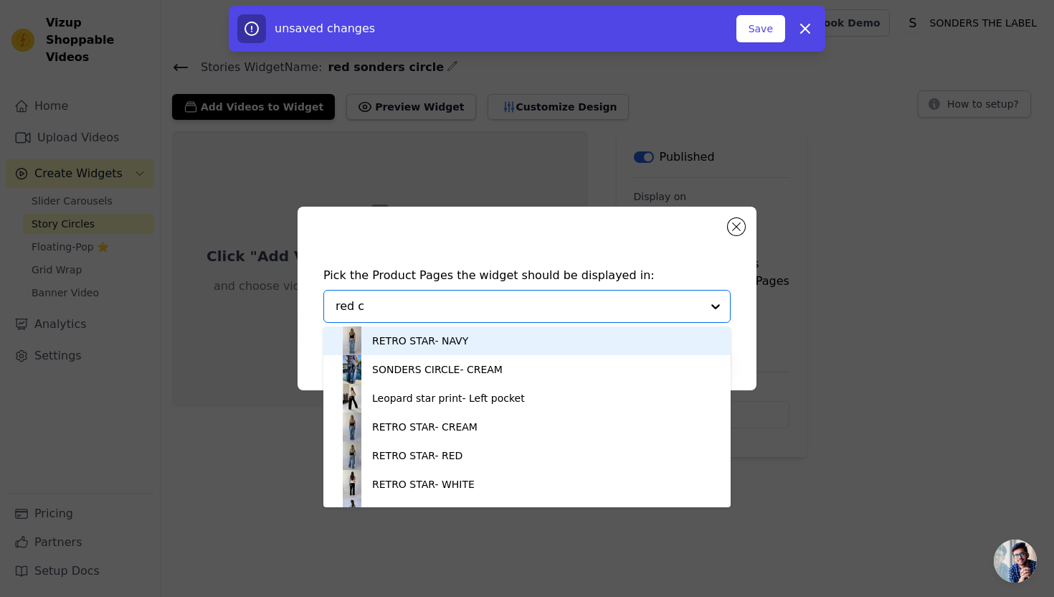
type input "red ci"
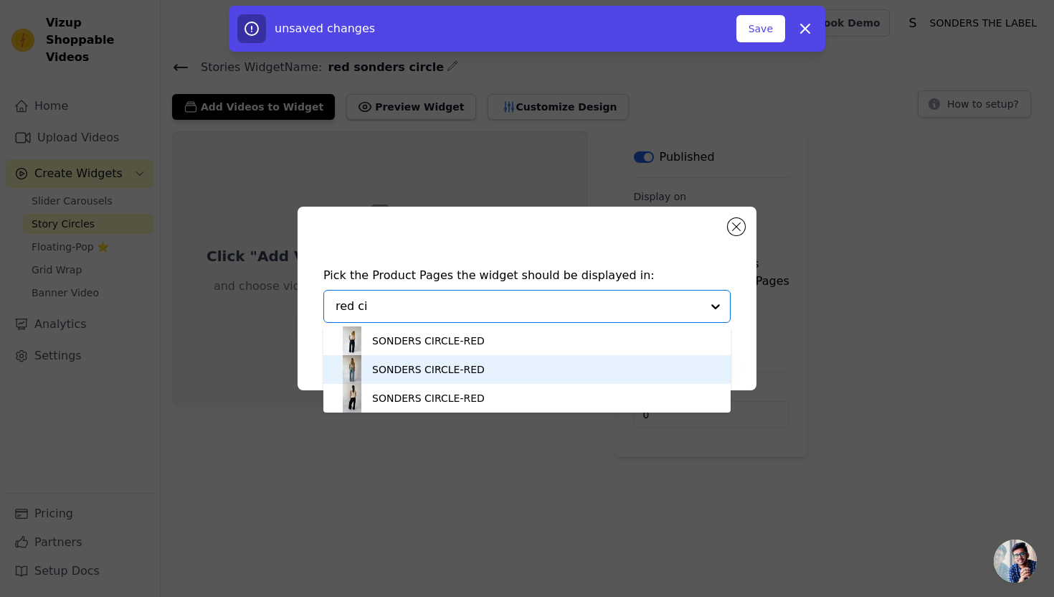
click at [579, 371] on div "SONDERS CIRCLE-RED" at bounding box center [527, 369] width 379 height 29
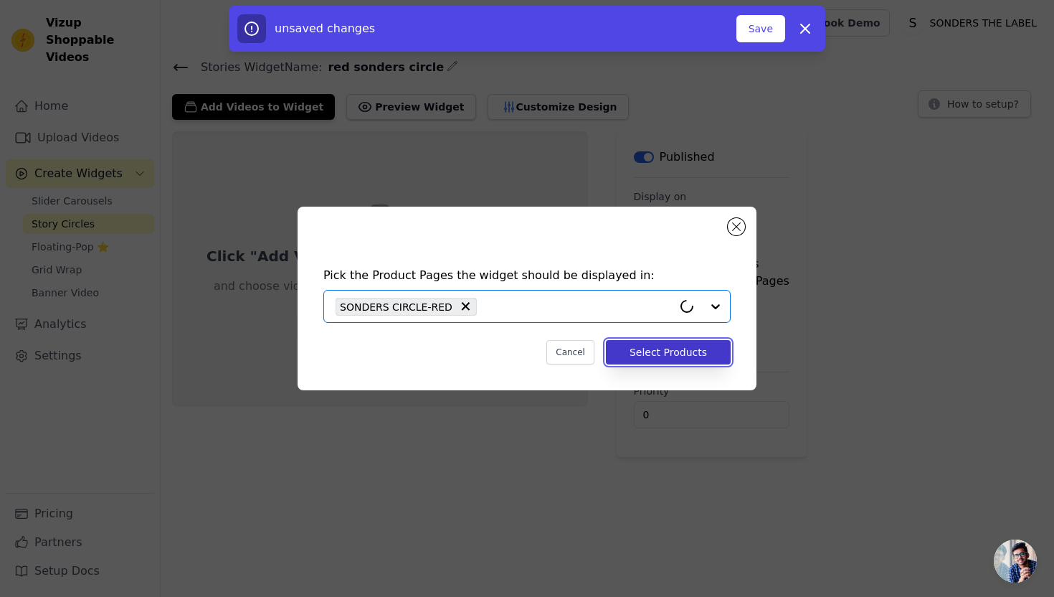
click at [700, 349] on button "Select Products" at bounding box center [668, 352] width 125 height 24
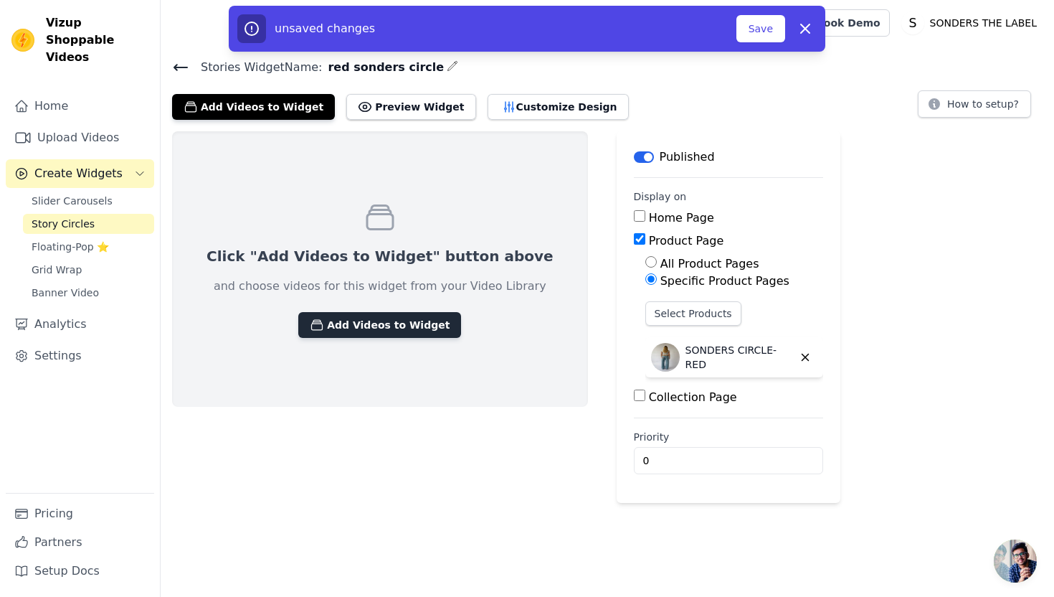
click at [338, 329] on button "Add Videos to Widget" at bounding box center [379, 325] width 163 height 26
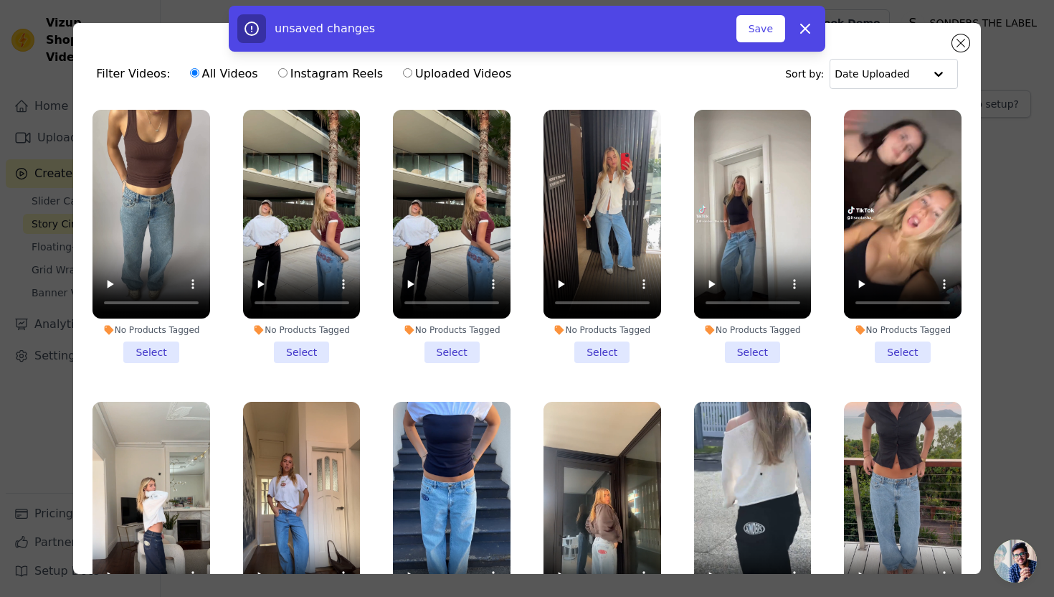
click at [174, 348] on li "No Products Tagged Select" at bounding box center [151, 236] width 118 height 253
click at [0, 0] on input "No Products Tagged Select" at bounding box center [0, 0] width 0 height 0
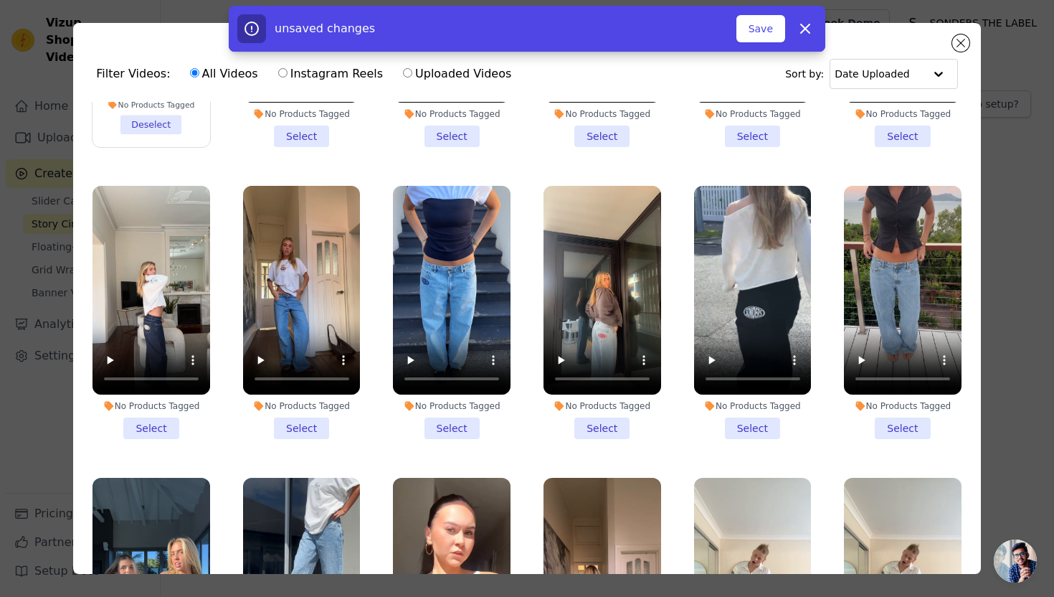
scroll to position [333, 0]
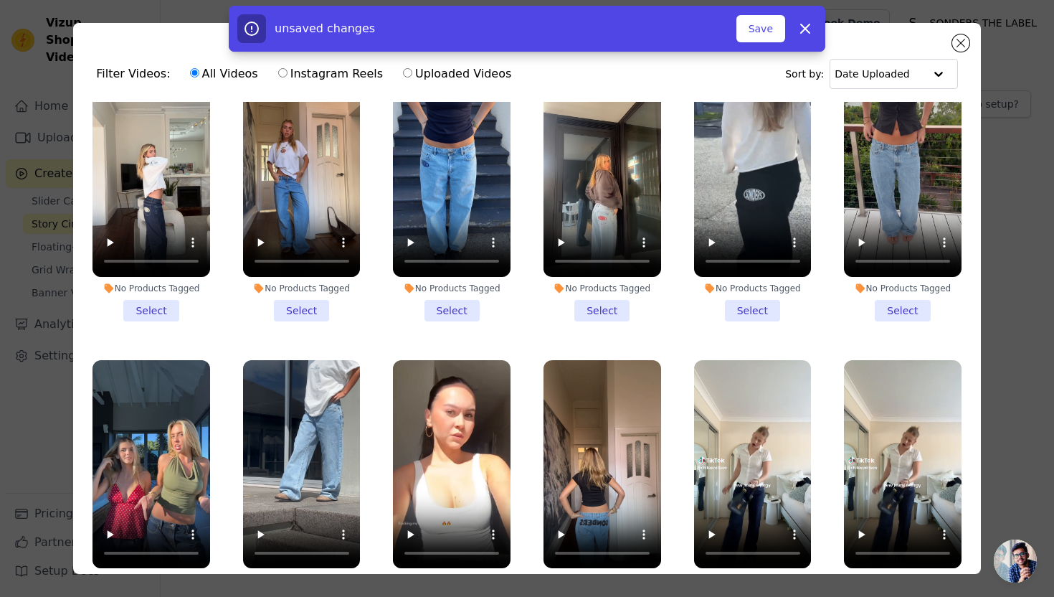
click at [599, 316] on li "No Products Tagged Select" at bounding box center [603, 194] width 118 height 253
click at [0, 0] on input "No Products Tagged Select" at bounding box center [0, 0] width 0 height 0
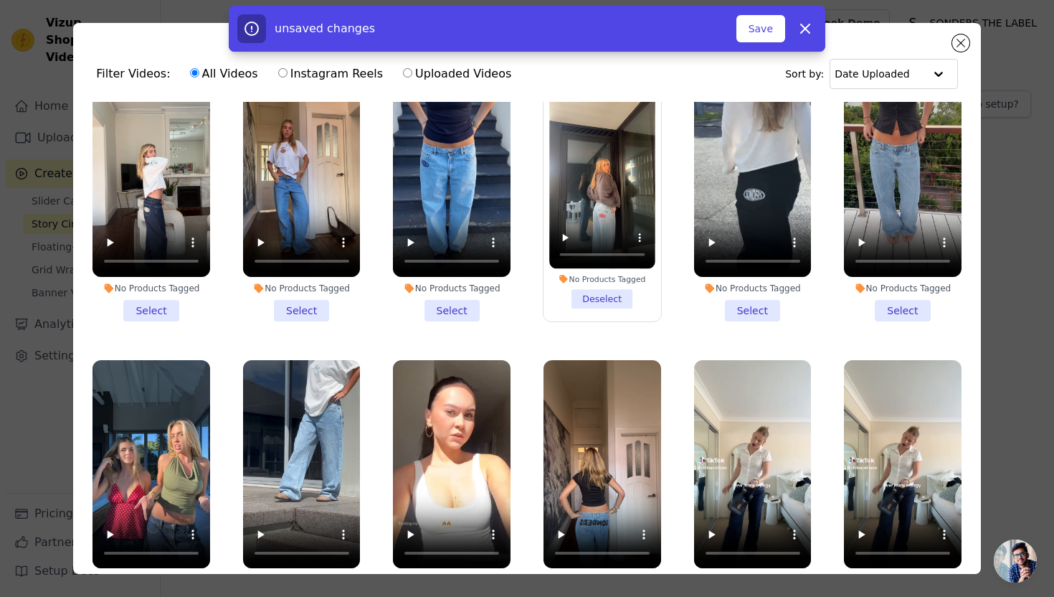
scroll to position [356, 0]
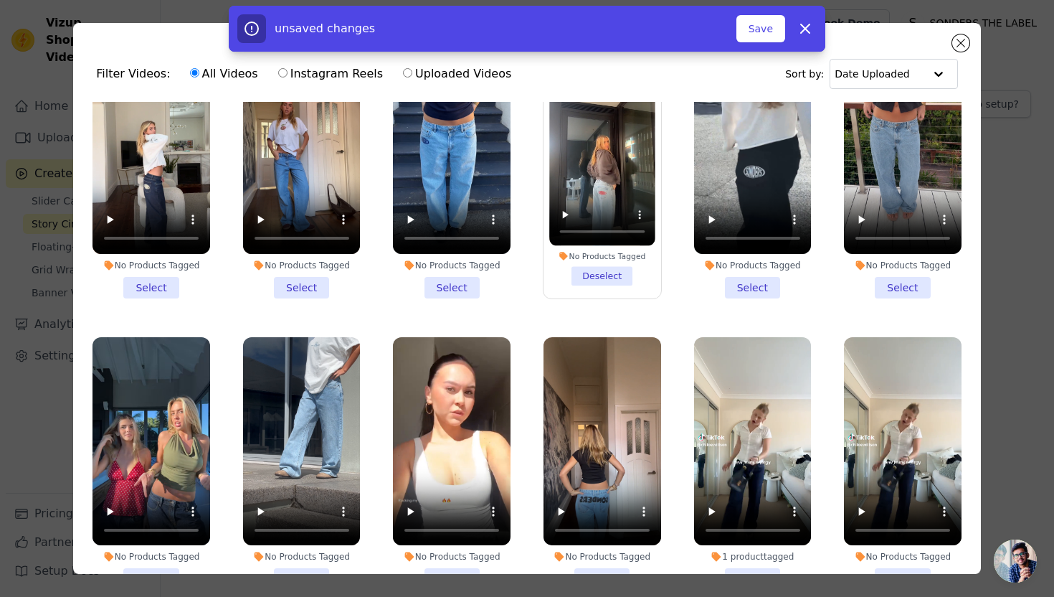
click at [611, 279] on li "No Products Tagged Deselect" at bounding box center [601, 170] width 105 height 227
click at [0, 0] on input "No Products Tagged Deselect" at bounding box center [0, 0] width 0 height 0
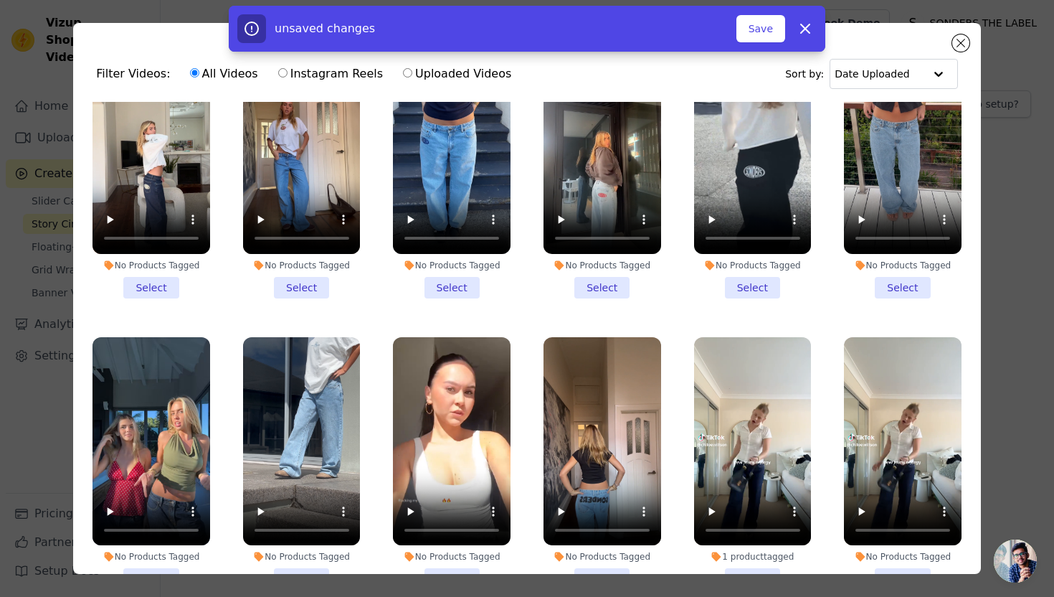
click at [610, 282] on li "No Products Tagged Select" at bounding box center [603, 171] width 118 height 253
click at [0, 0] on input "No Products Tagged Select" at bounding box center [0, 0] width 0 height 0
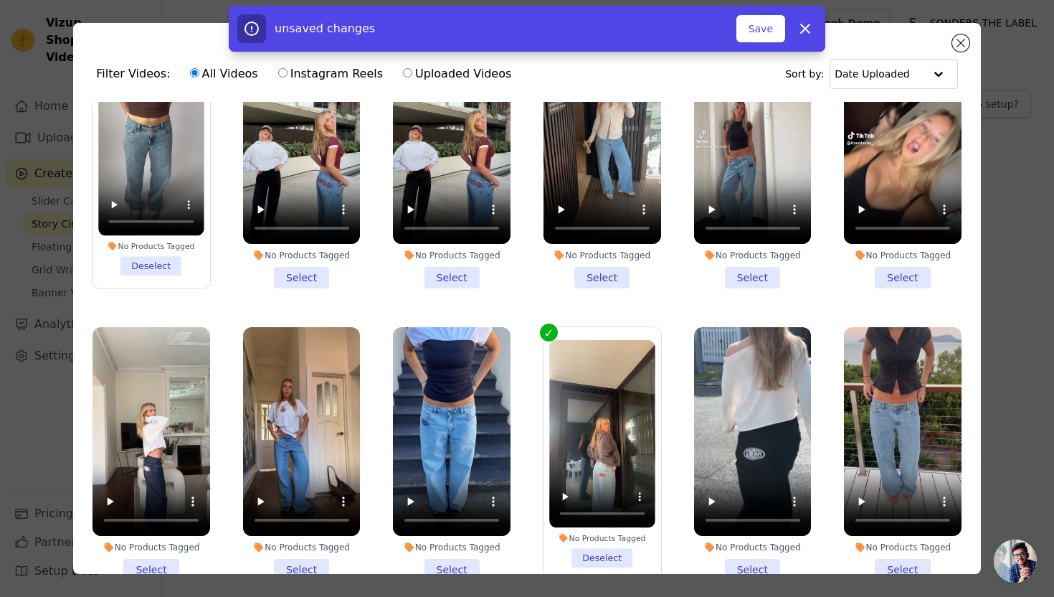
scroll to position [6, 0]
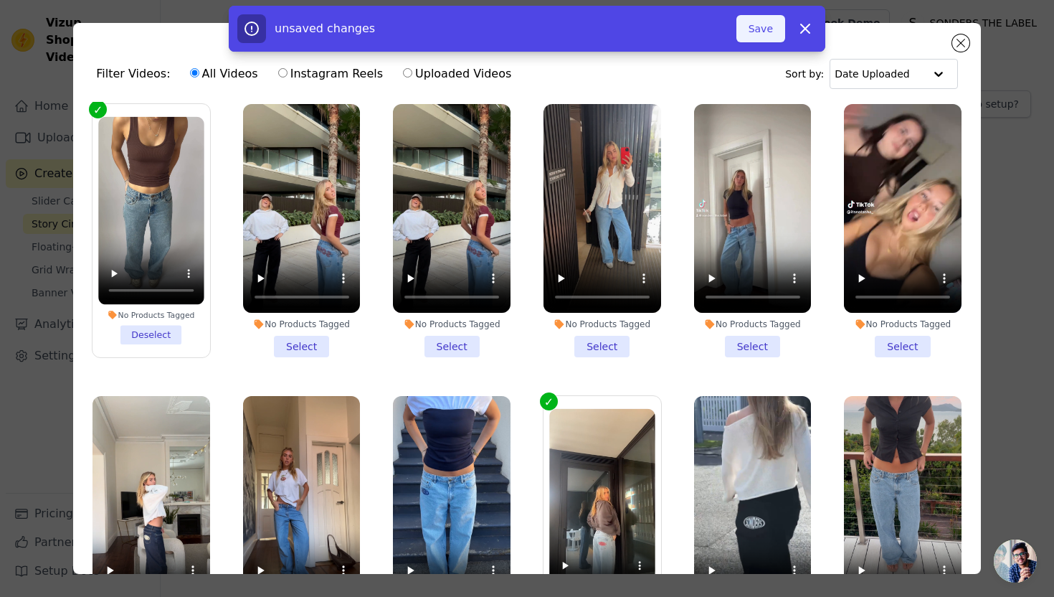
click at [772, 24] on button "Save" at bounding box center [760, 28] width 49 height 27
click at [759, 23] on button "Save" at bounding box center [760, 28] width 49 height 27
click at [759, 33] on button "Save" at bounding box center [760, 28] width 49 height 27
click at [766, 18] on button "Save" at bounding box center [760, 28] width 49 height 27
click at [773, 29] on button "Save" at bounding box center [760, 28] width 49 height 27
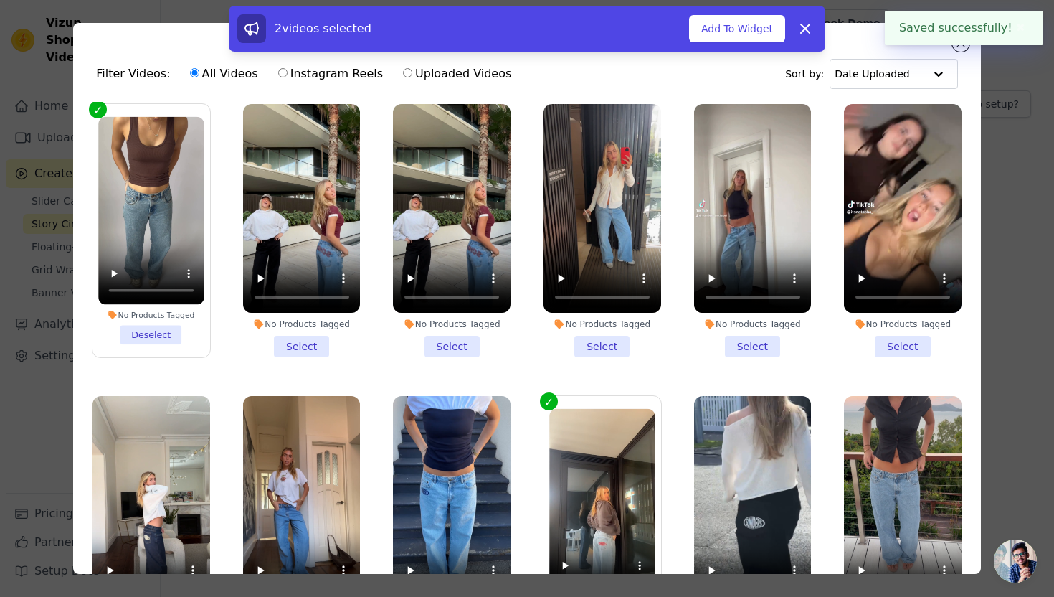
scroll to position [0, 0]
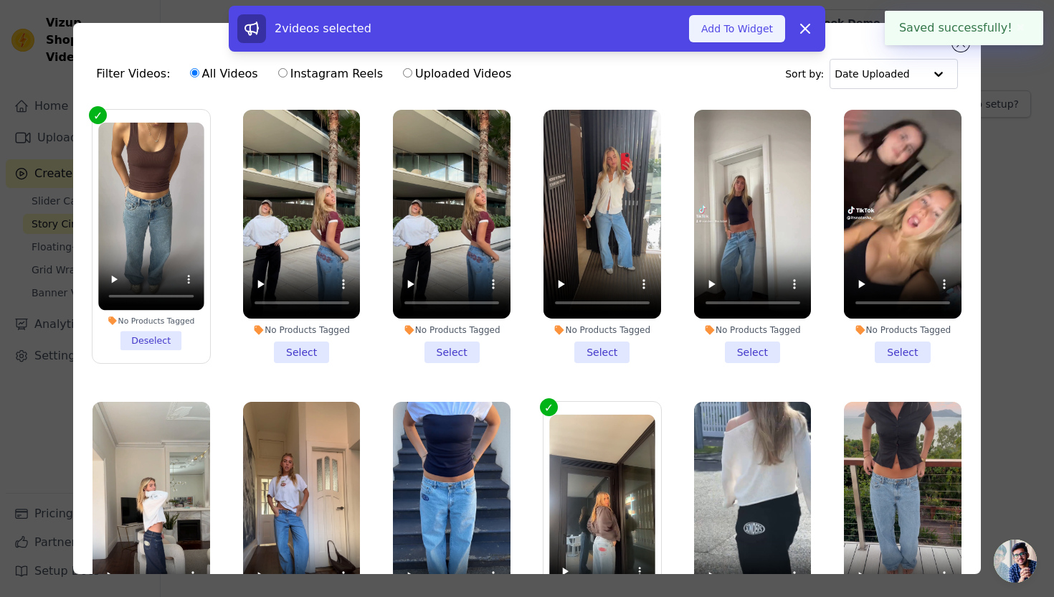
click at [764, 19] on button "Add To Widget" at bounding box center [737, 28] width 96 height 27
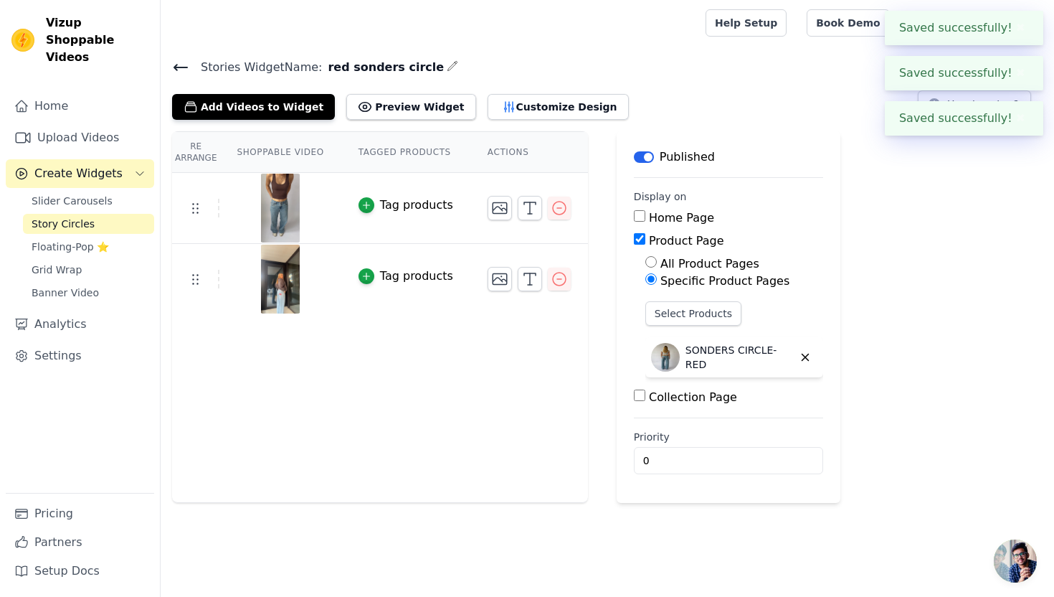
click at [177, 67] on icon at bounding box center [180, 67] width 17 height 17
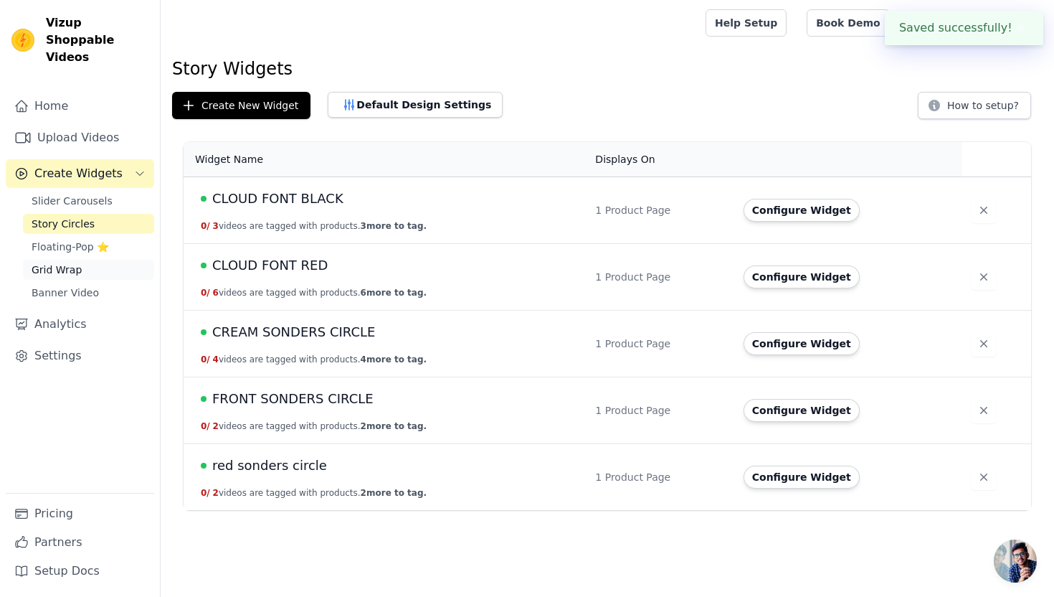
click at [82, 260] on link "Grid Wrap" at bounding box center [88, 270] width 131 height 20
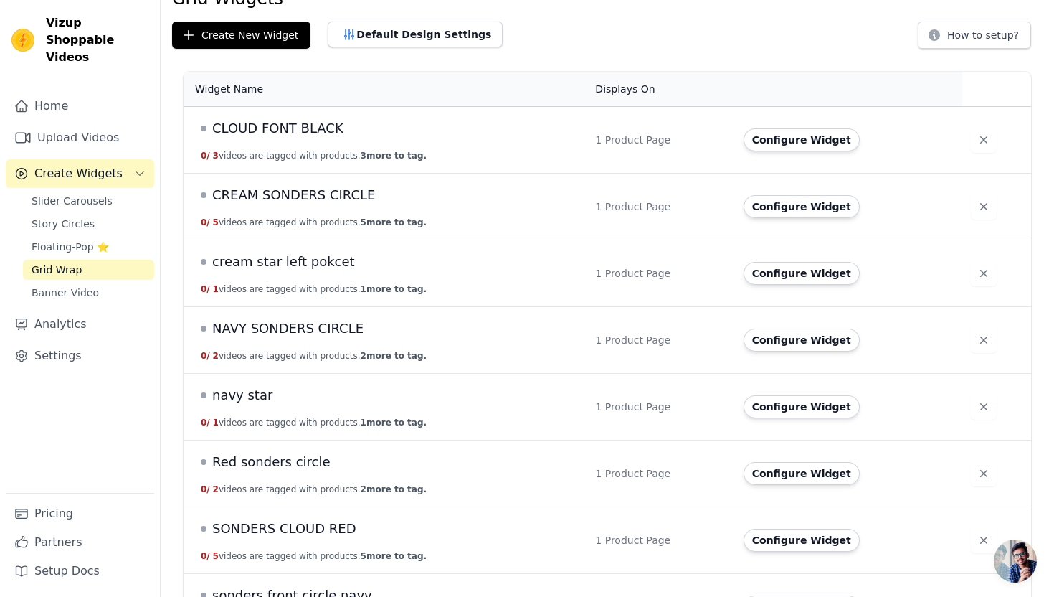
scroll to position [71, 0]
click at [102, 214] on link "Story Circles" at bounding box center [88, 224] width 131 height 20
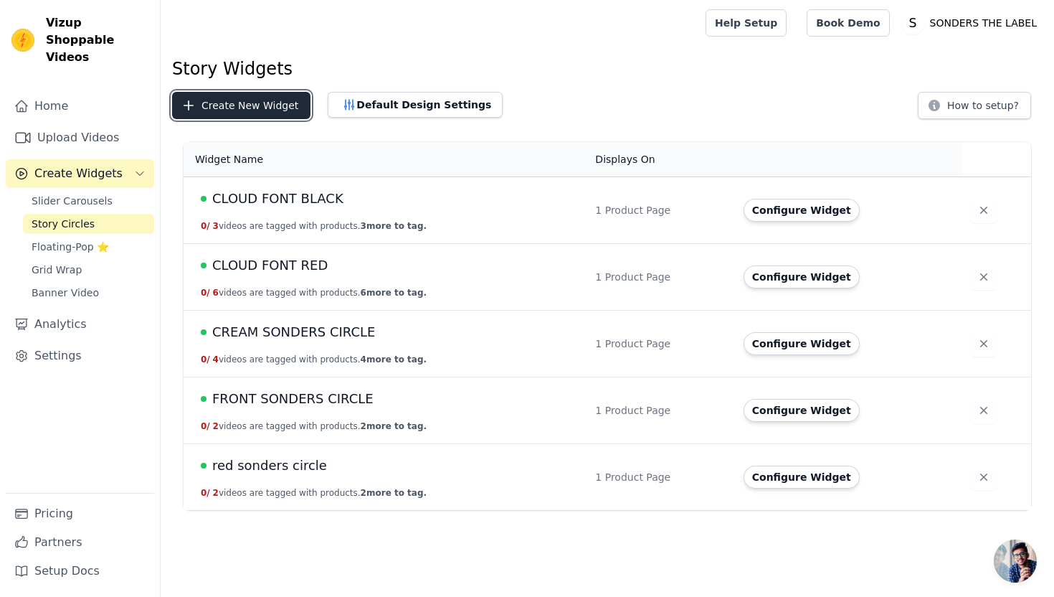
click at [229, 108] on button "Create New Widget" at bounding box center [241, 105] width 138 height 27
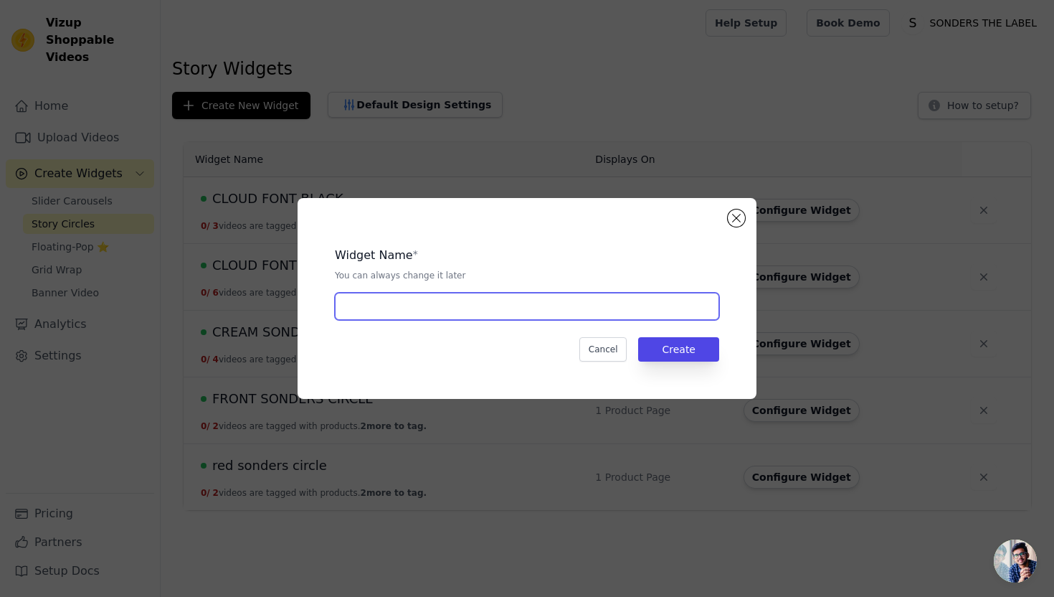
click at [402, 308] on input "text" at bounding box center [527, 306] width 384 height 27
type input "cream star"
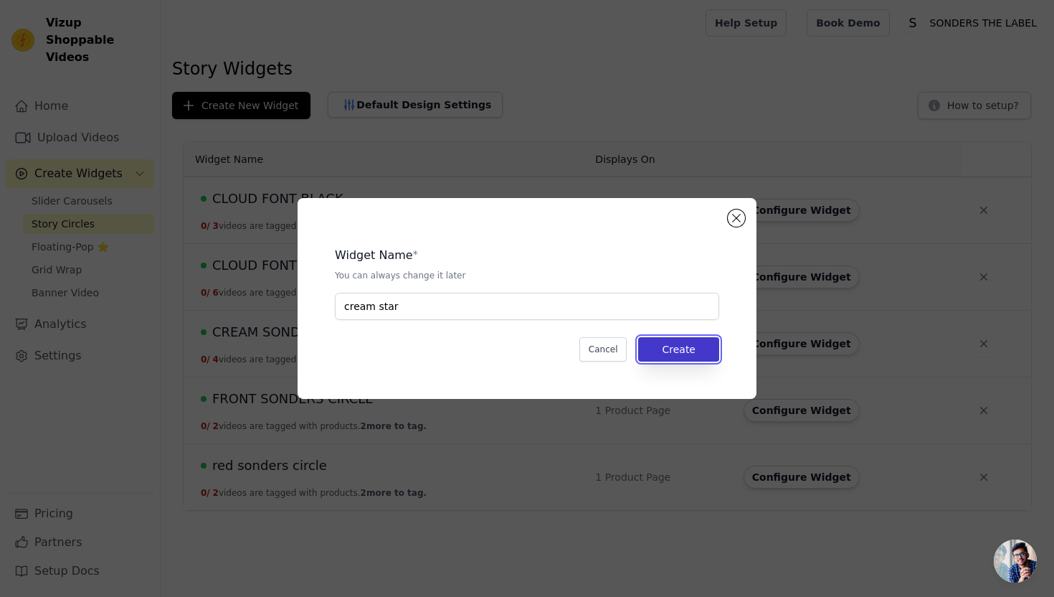
click at [701, 349] on button "Create" at bounding box center [678, 349] width 81 height 24
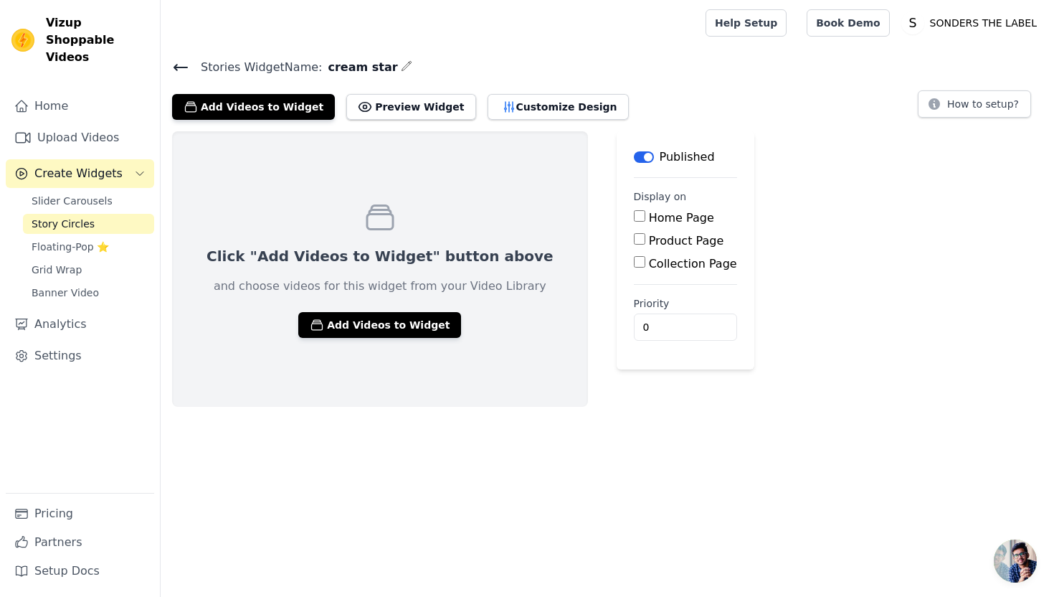
click at [649, 241] on label "Product Page" at bounding box center [686, 241] width 75 height 14
click at [634, 241] on input "Product Page" at bounding box center [639, 238] width 11 height 11
checkbox input "true"
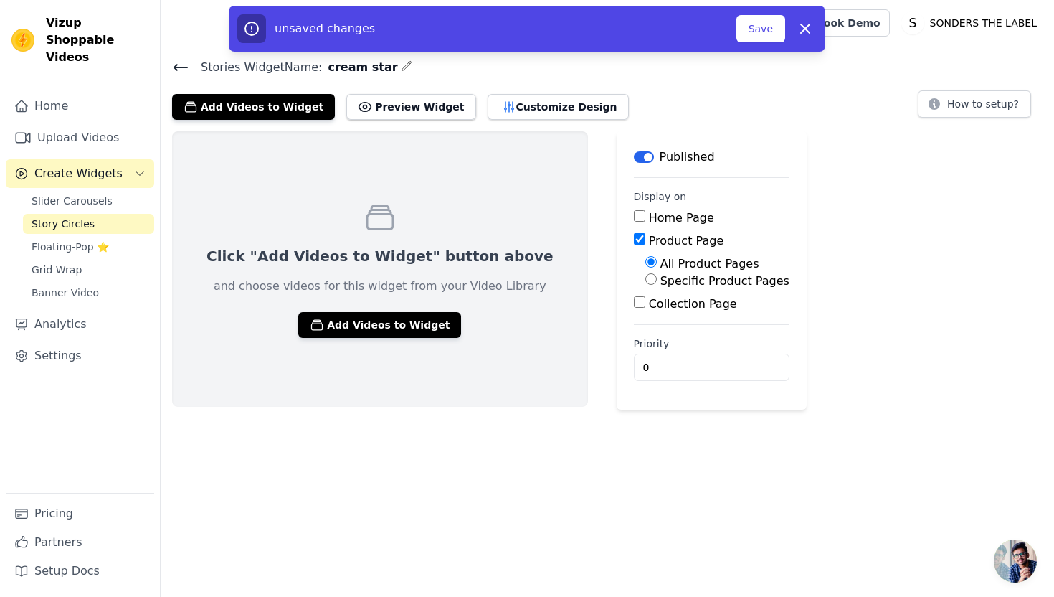
click at [660, 282] on label "Specific Product Pages" at bounding box center [724, 281] width 129 height 14
click at [645, 282] on input "Specific Product Pages" at bounding box center [650, 278] width 11 height 11
radio input "true"
click at [645, 310] on button "Select Products" at bounding box center [693, 313] width 96 height 24
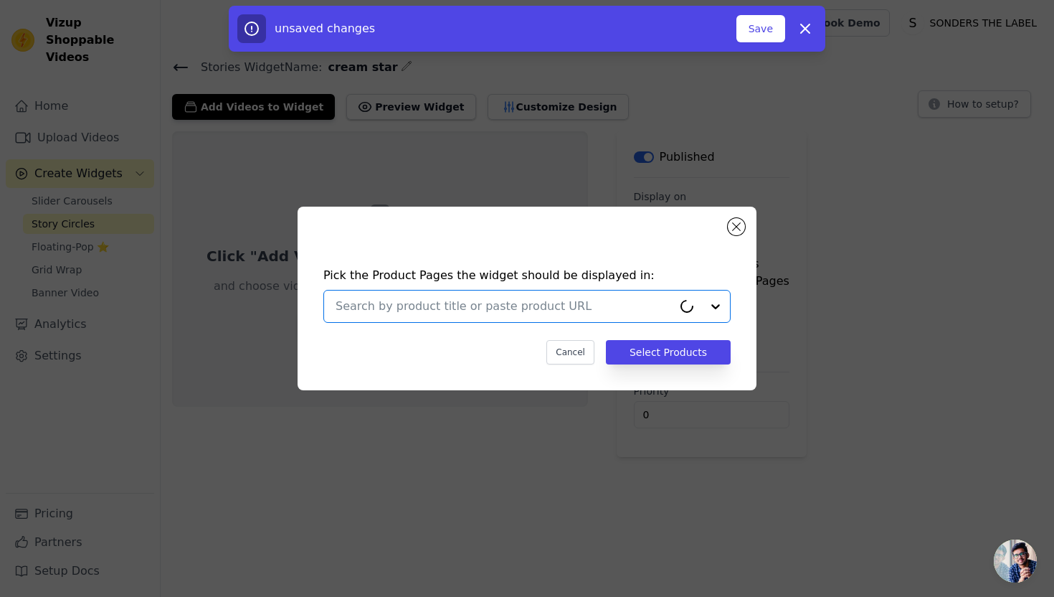
click at [409, 299] on input "text" at bounding box center [504, 306] width 337 height 17
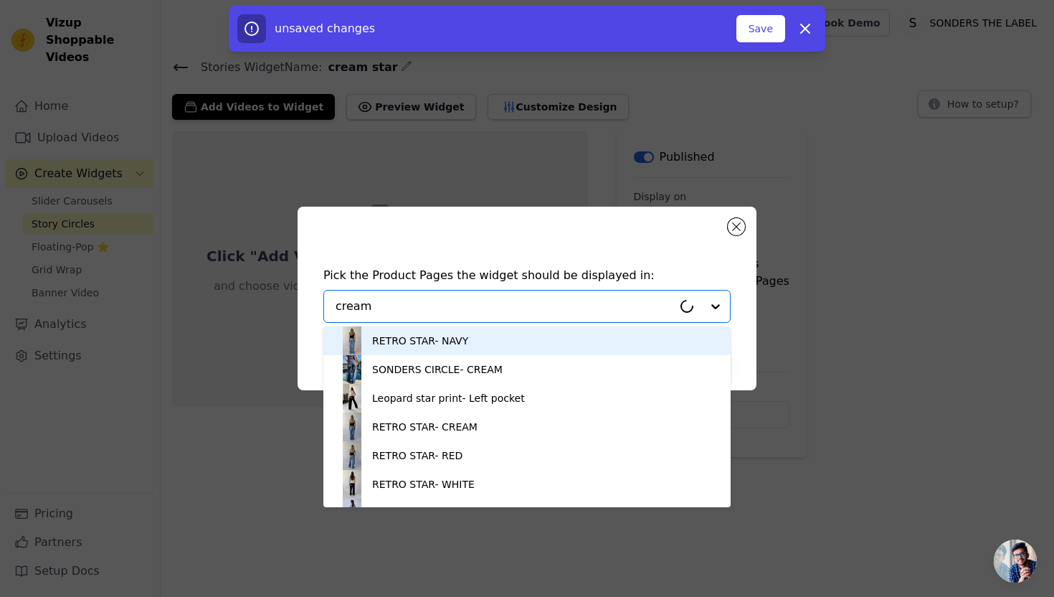
type input "cream"
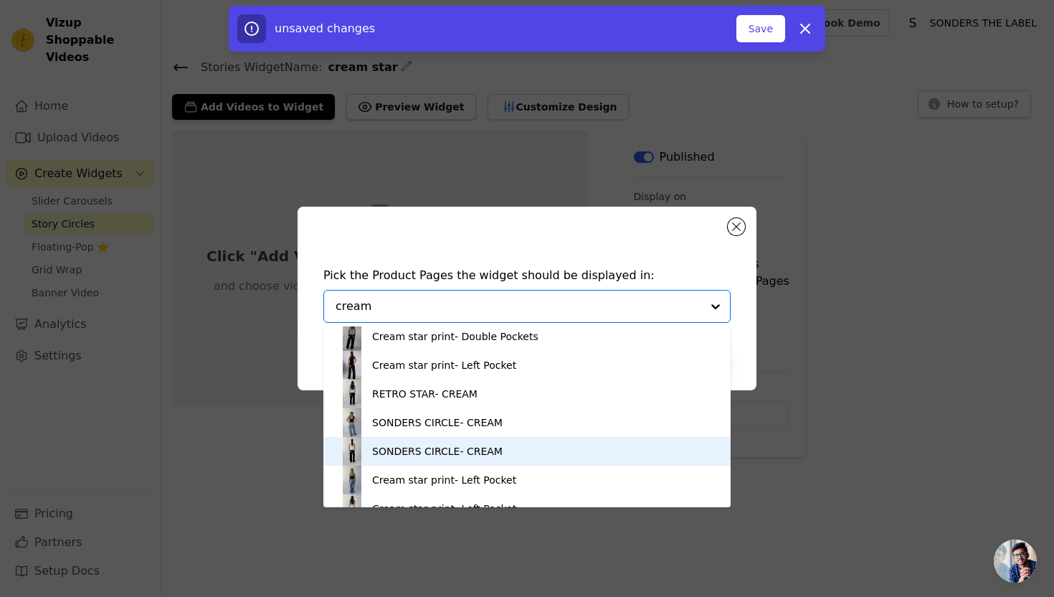
scroll to position [110, 0]
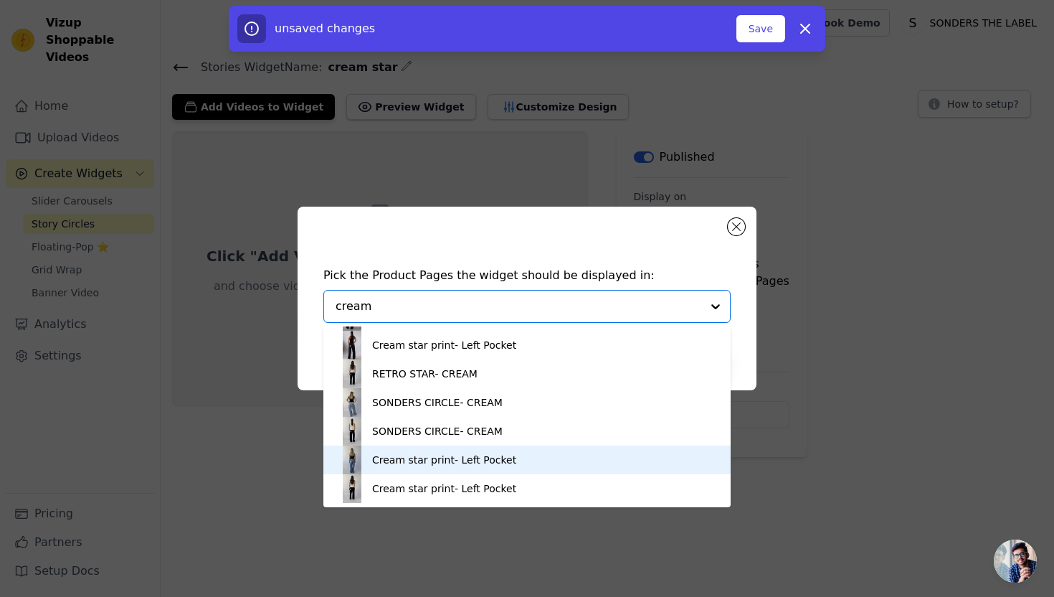
click at [439, 460] on div "Cream star print- Left Pocket" at bounding box center [444, 459] width 144 height 14
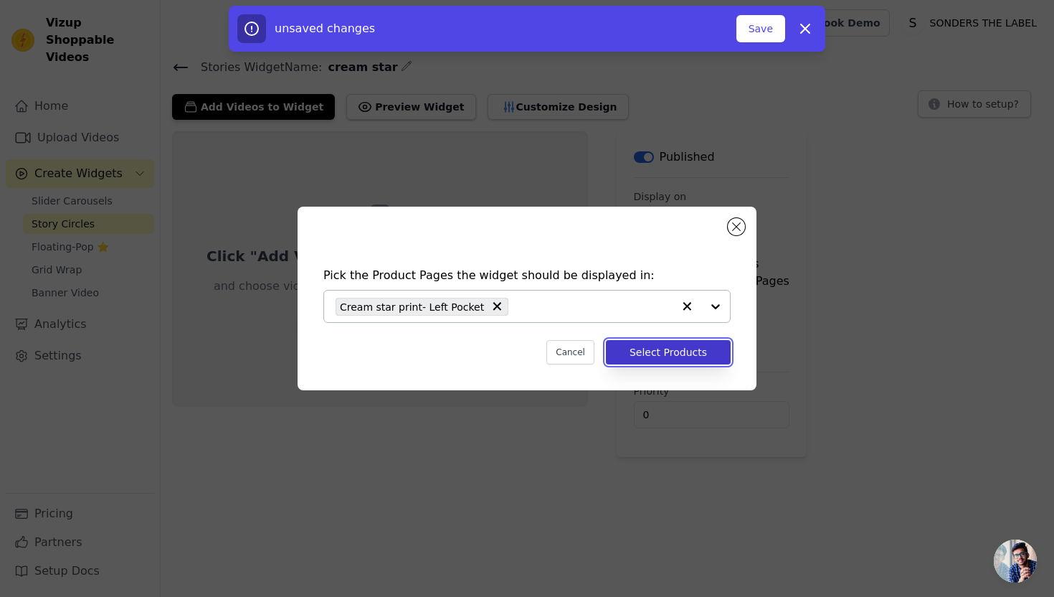
click at [640, 351] on button "Select Products" at bounding box center [668, 352] width 125 height 24
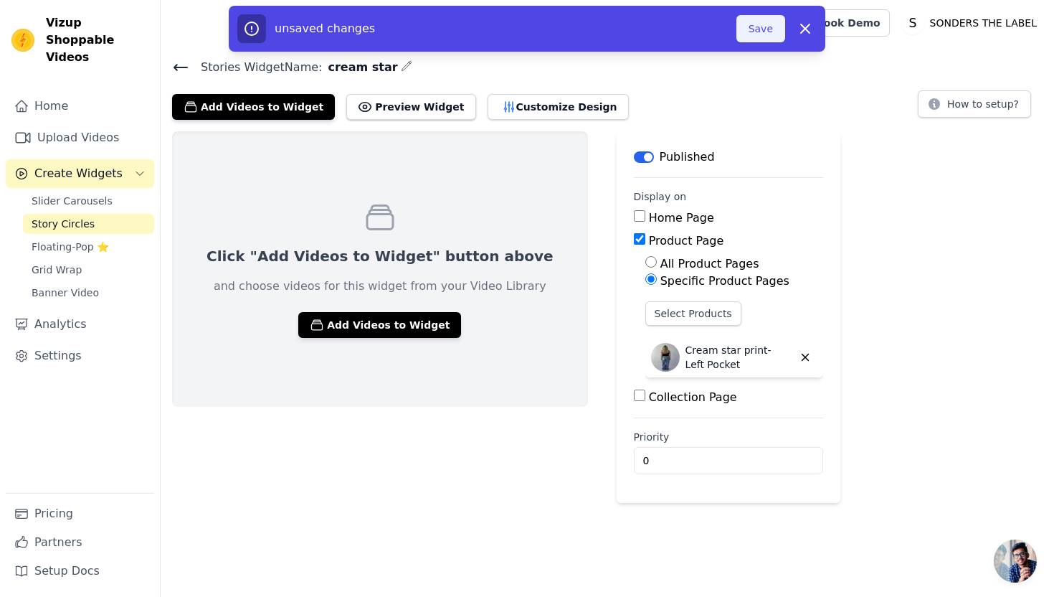
click at [766, 21] on button "Save" at bounding box center [760, 28] width 49 height 27
click at [764, 28] on button "Save" at bounding box center [760, 28] width 49 height 27
click at [764, 30] on button "Save" at bounding box center [760, 28] width 49 height 27
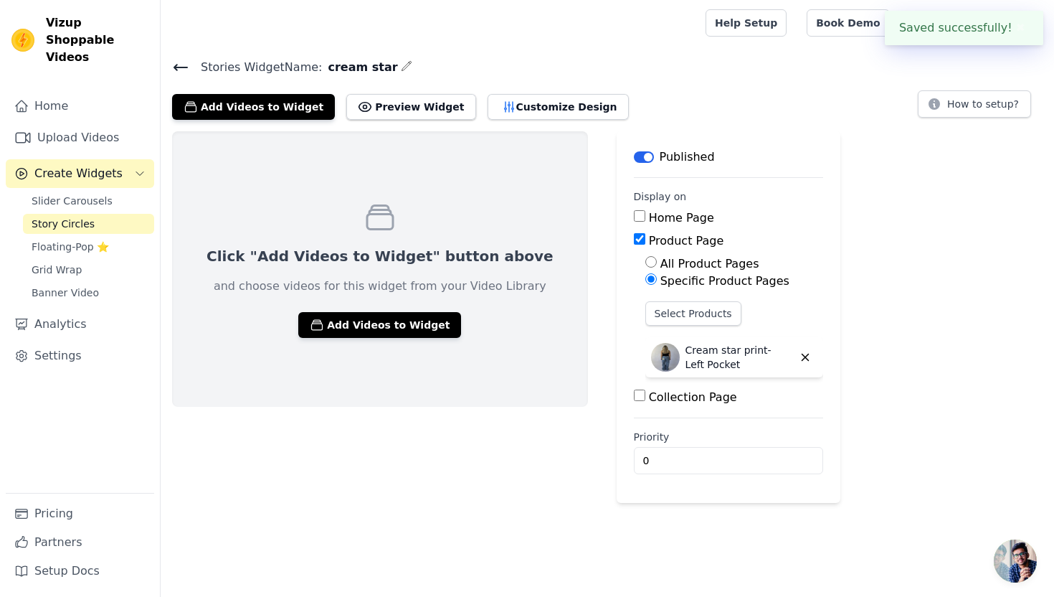
click at [739, 131] on main "Label Published Display on Home Page Product Page All Product Pages Specific Pr…" at bounding box center [729, 316] width 224 height 371
click at [357, 324] on button "Add Videos to Widget" at bounding box center [379, 325] width 163 height 26
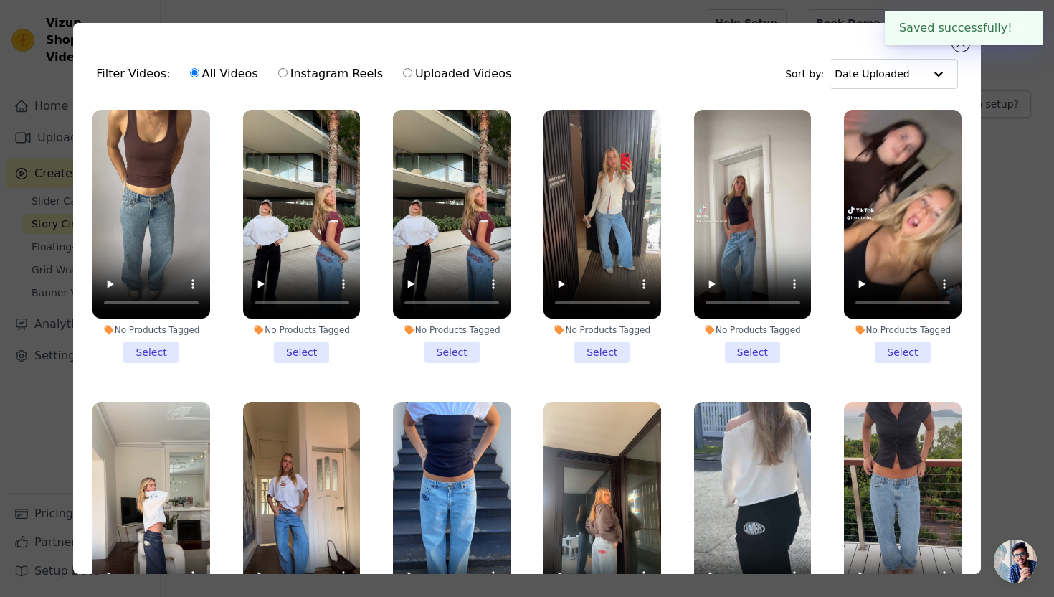
click at [612, 354] on li "No Products Tagged Select" at bounding box center [603, 236] width 118 height 253
click at [0, 0] on input "No Products Tagged Select" at bounding box center [0, 0] width 0 height 0
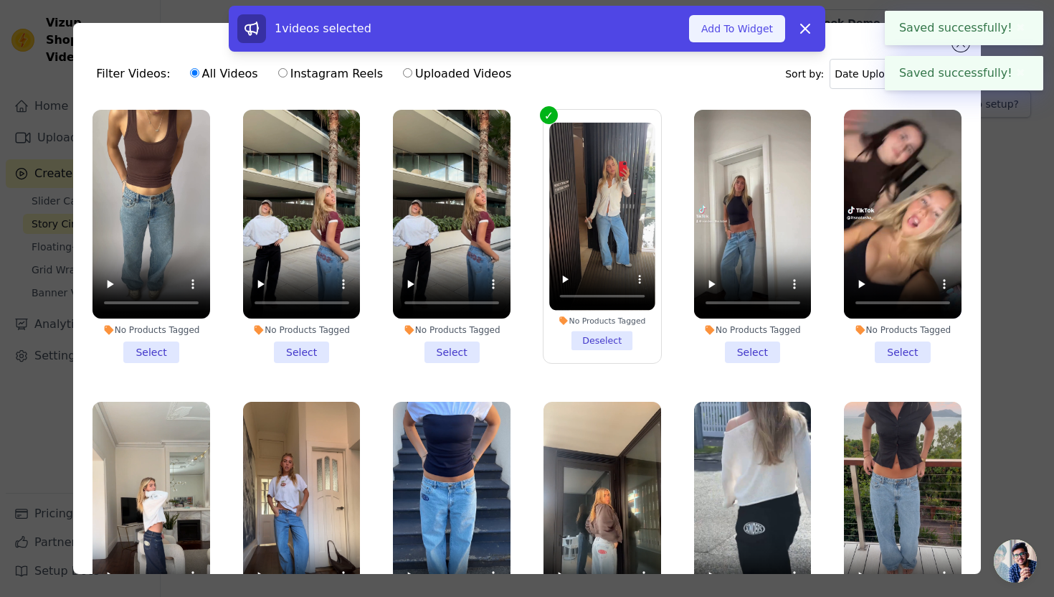
click at [737, 36] on button "Add To Widget" at bounding box center [737, 28] width 96 height 27
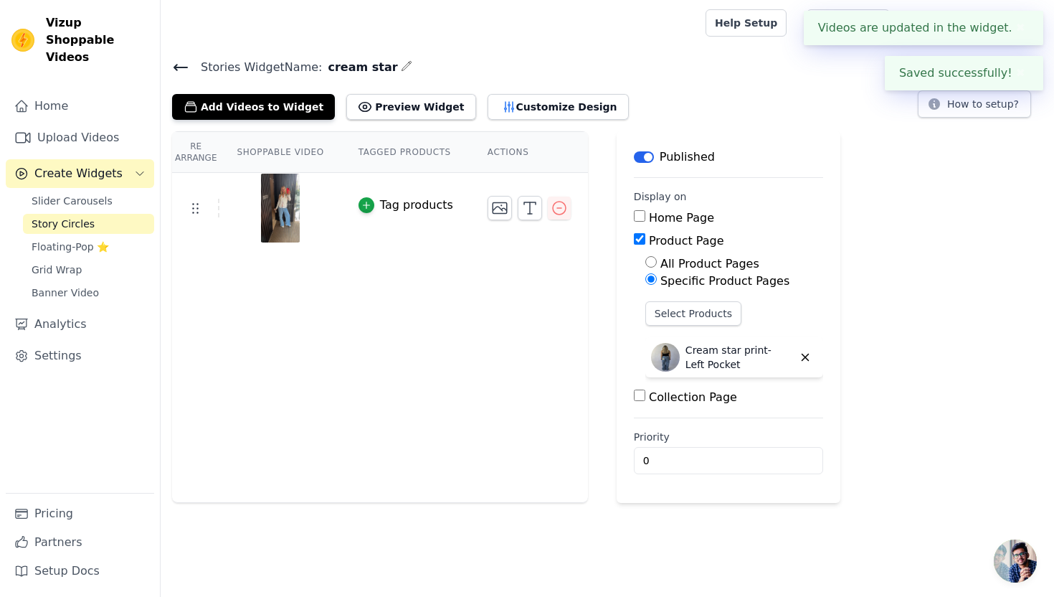
click at [184, 65] on icon at bounding box center [180, 67] width 17 height 17
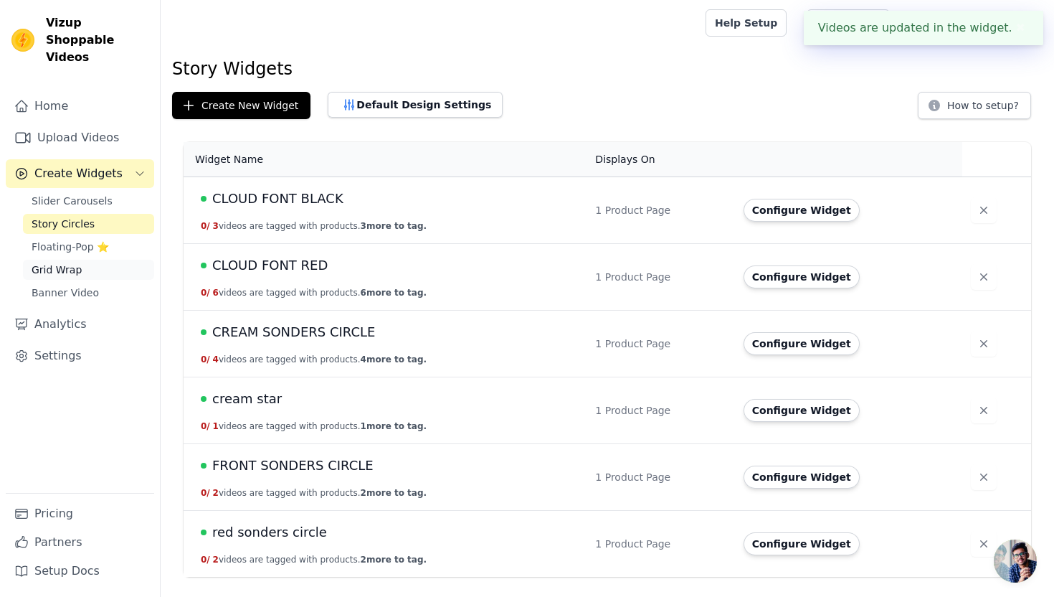
click at [92, 260] on link "Grid Wrap" at bounding box center [88, 270] width 131 height 20
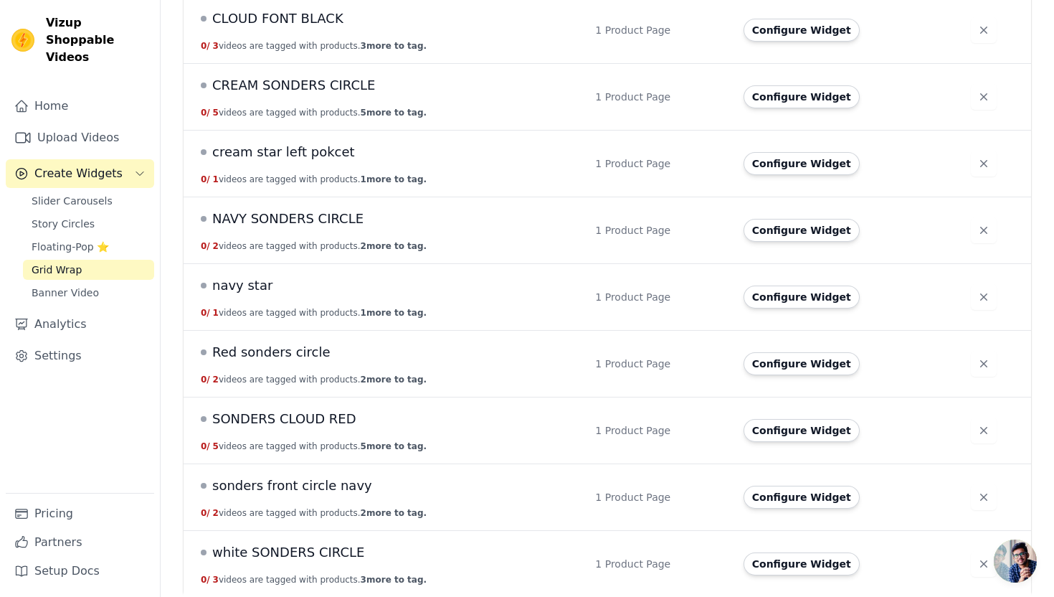
scroll to position [186, 0]
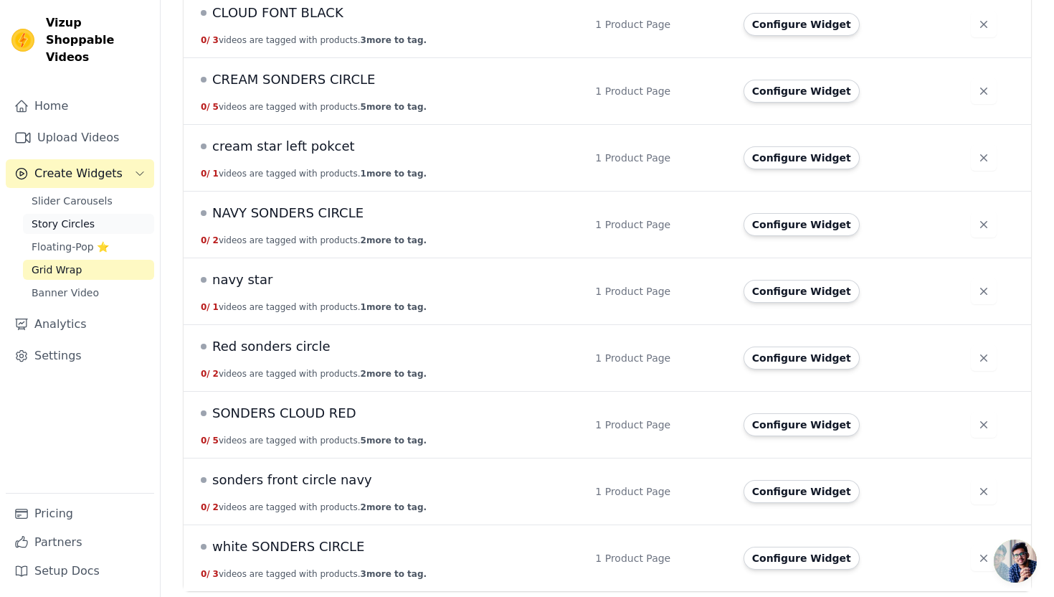
click at [100, 214] on link "Story Circles" at bounding box center [88, 224] width 131 height 20
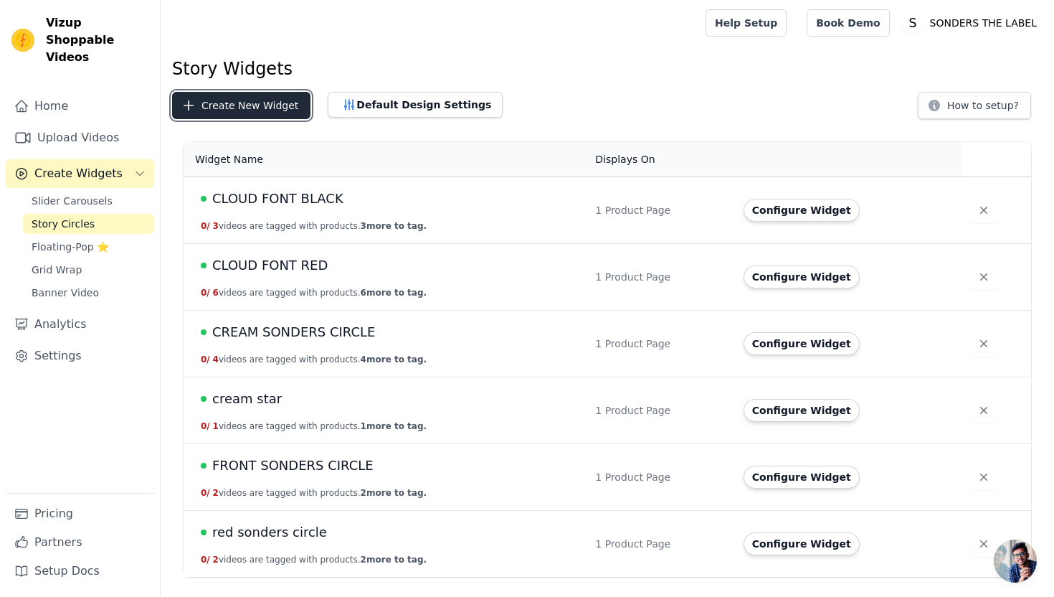
click at [228, 106] on button "Create New Widget" at bounding box center [241, 105] width 138 height 27
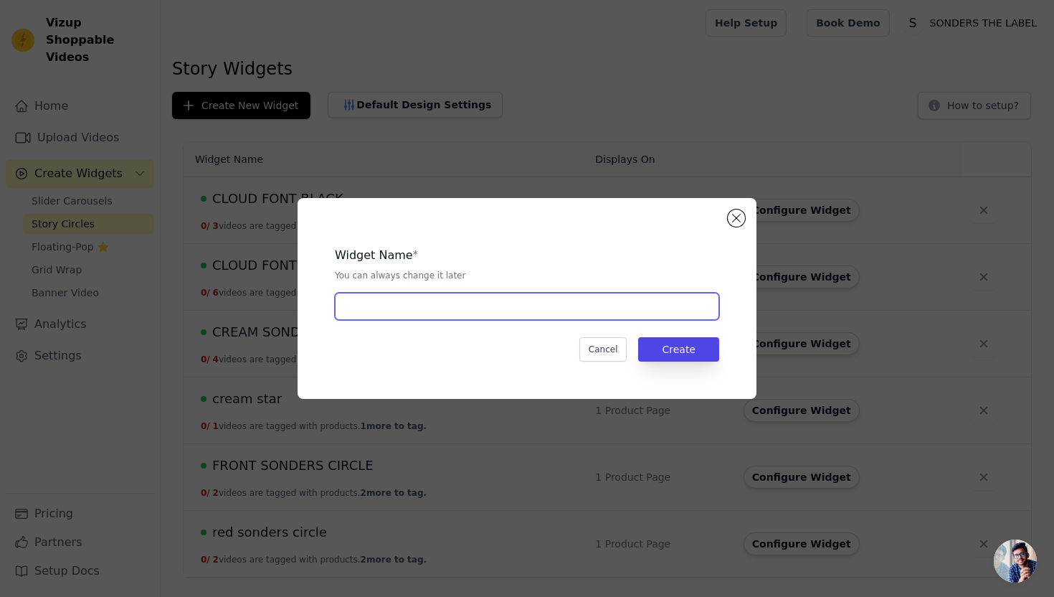
click at [375, 317] on input "text" at bounding box center [527, 306] width 384 height 27
type input "navy star"
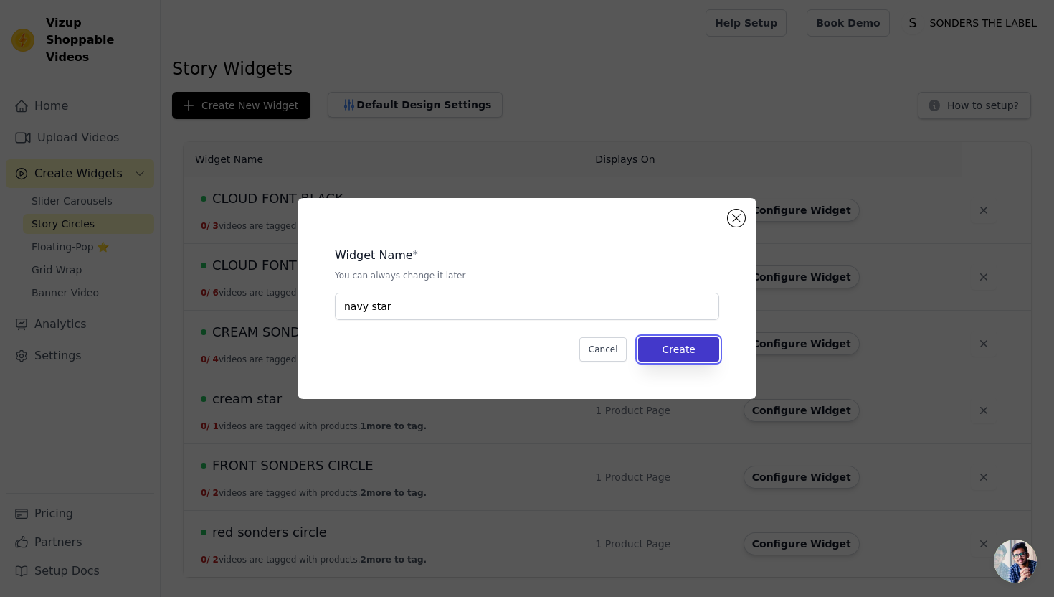
click at [703, 356] on button "Create" at bounding box center [678, 349] width 81 height 24
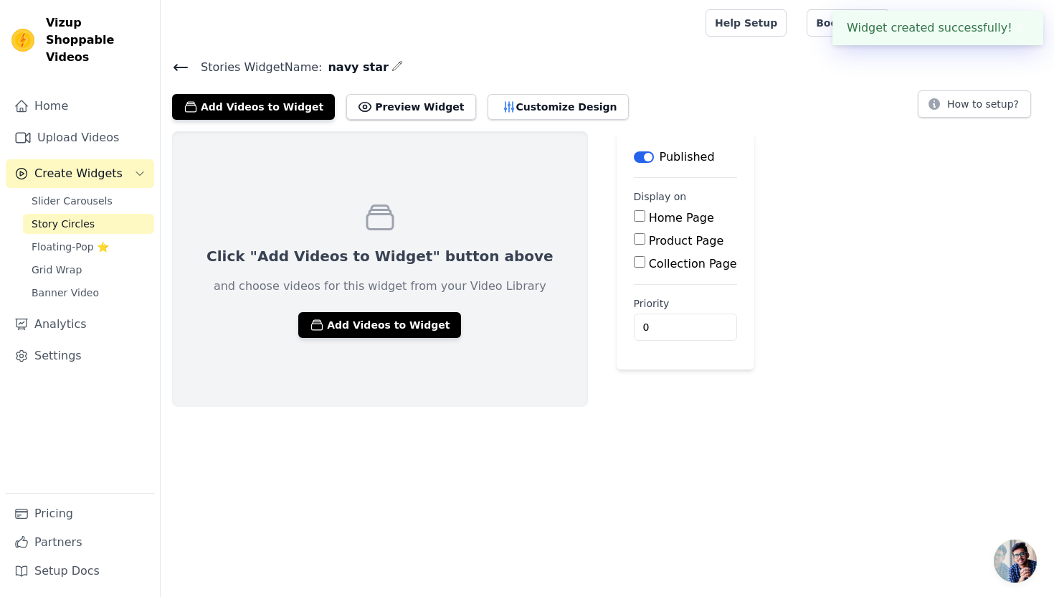
click at [649, 234] on label "Product Page" at bounding box center [686, 241] width 75 height 14
click at [634, 234] on input "Product Page" at bounding box center [639, 238] width 11 height 11
checkbox input "true"
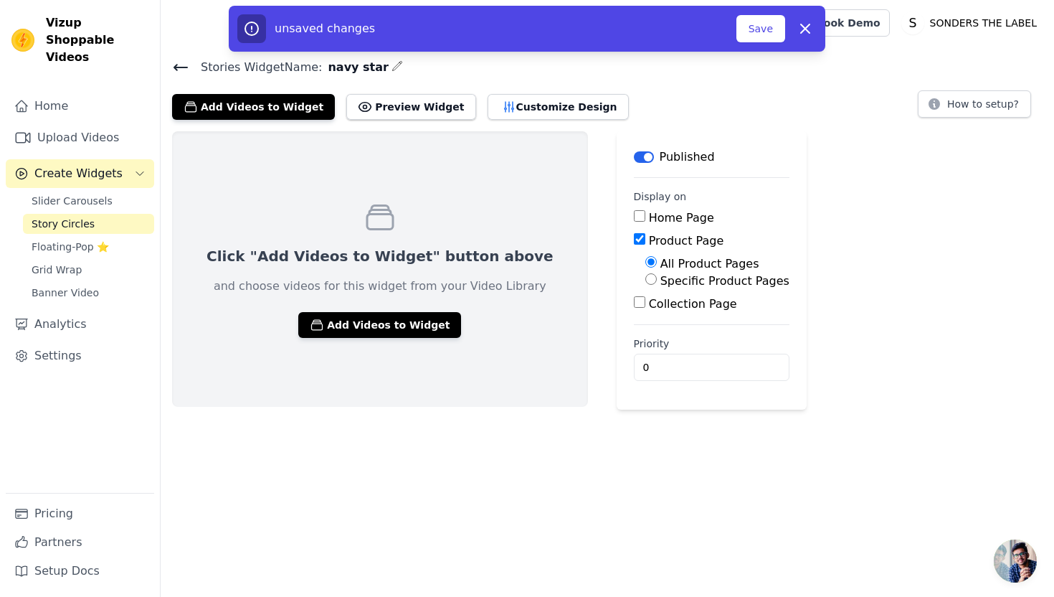
click at [660, 285] on label "Specific Product Pages" at bounding box center [724, 281] width 129 height 14
click at [645, 285] on input "Specific Product Pages" at bounding box center [650, 278] width 11 height 11
radio input "true"
click at [645, 308] on button "Select Products" at bounding box center [693, 313] width 96 height 24
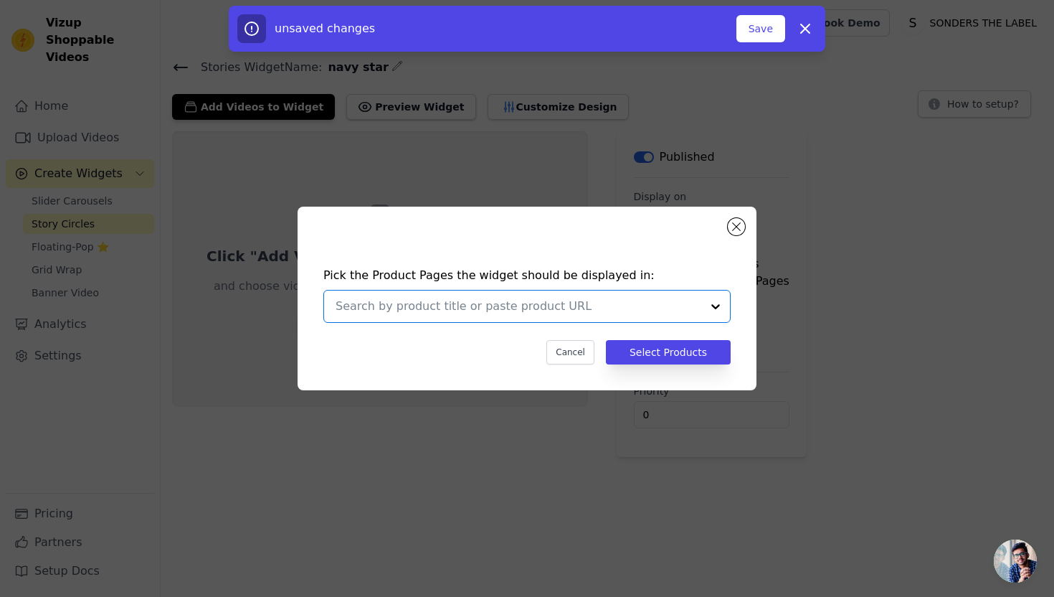
click at [551, 305] on input "text" at bounding box center [519, 306] width 366 height 17
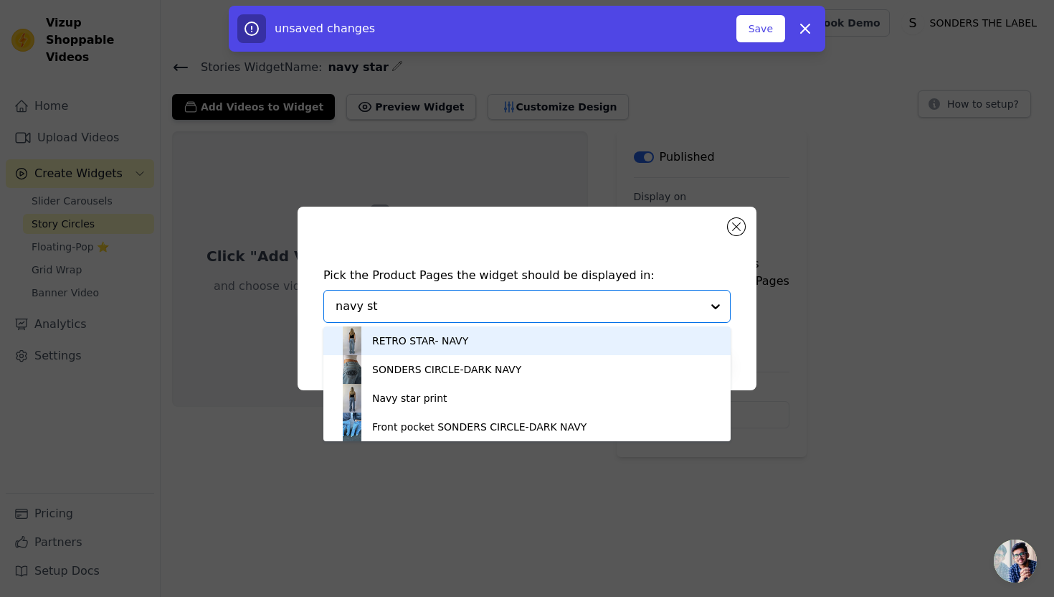
type input "navy sta"
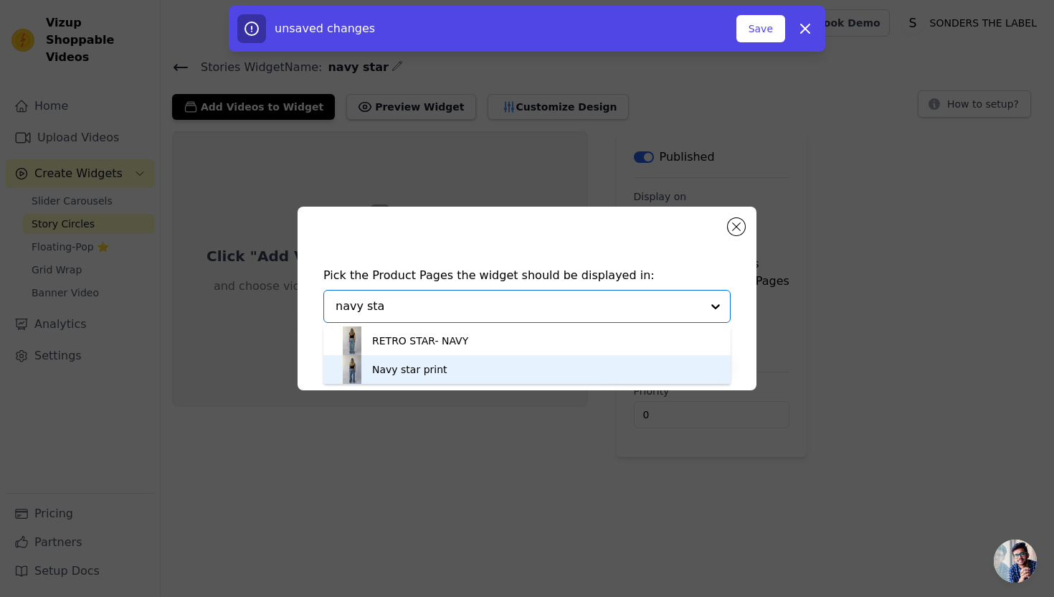
click at [606, 367] on div "Navy star print" at bounding box center [527, 369] width 379 height 29
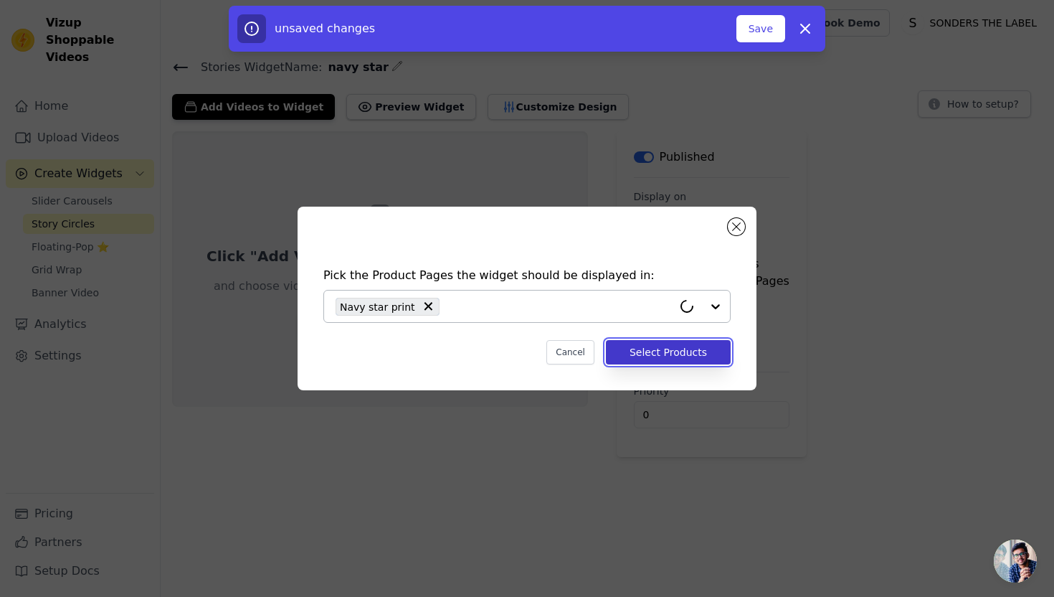
click at [681, 351] on button "Select Products" at bounding box center [668, 352] width 125 height 24
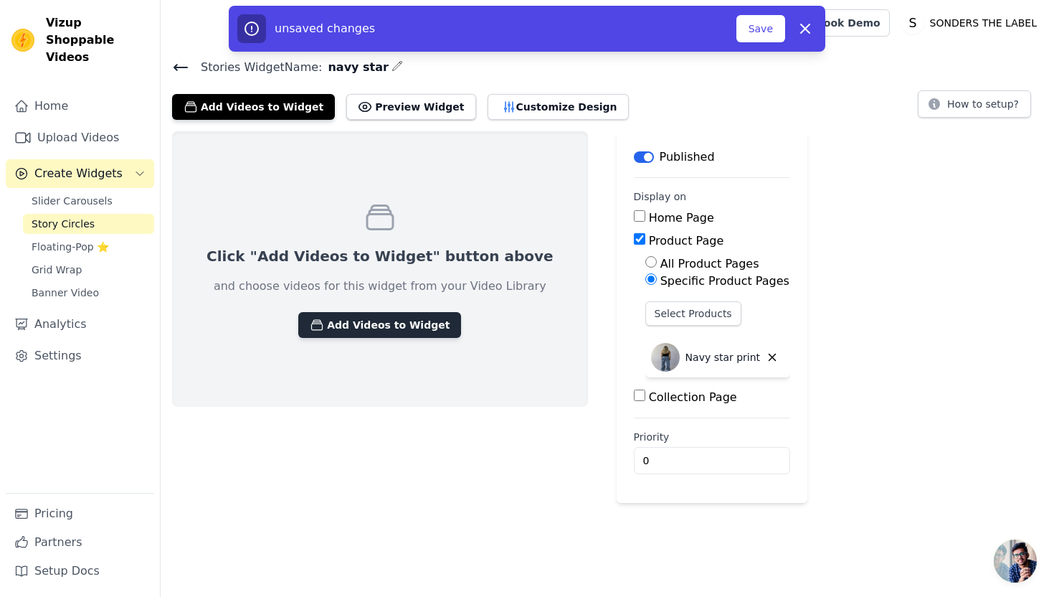
click at [371, 332] on button "Add Videos to Widget" at bounding box center [379, 325] width 163 height 26
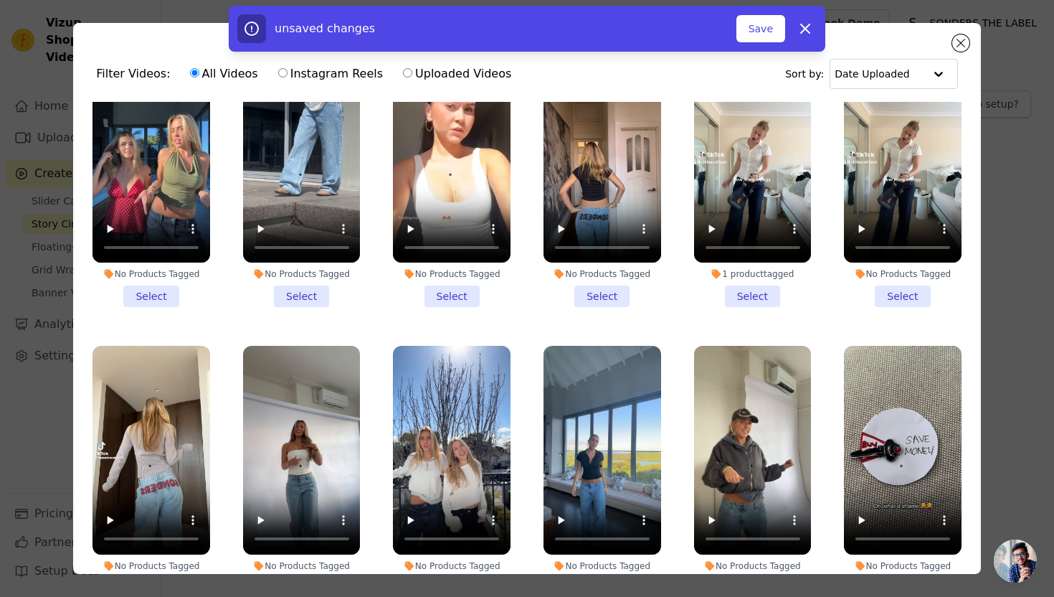
scroll to position [125, 0]
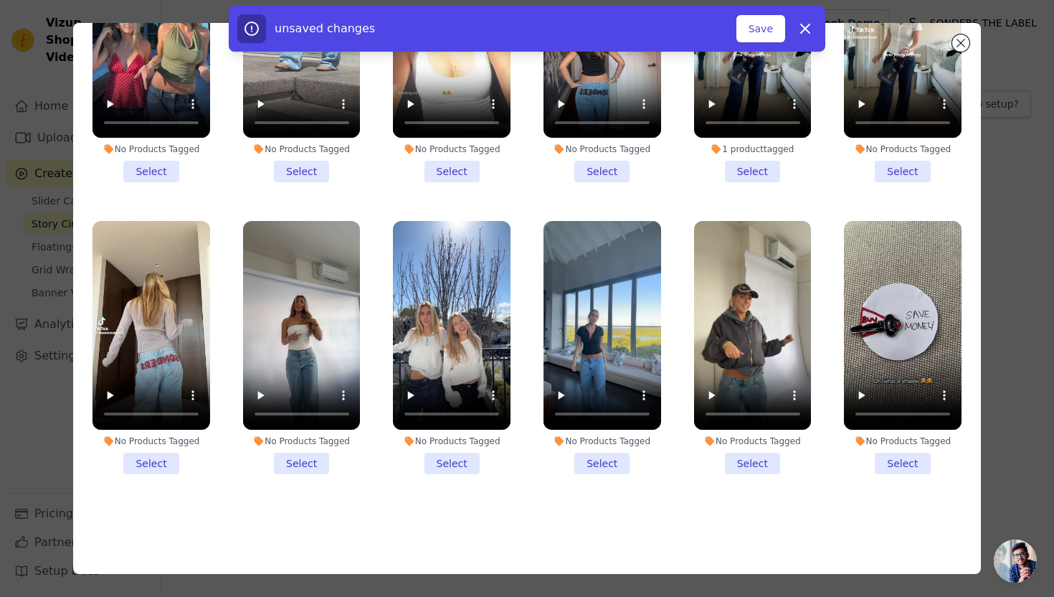
click at [322, 468] on li "No Products Tagged Select" at bounding box center [302, 347] width 118 height 253
click at [0, 0] on input "No Products Tagged Select" at bounding box center [0, 0] width 0 height 0
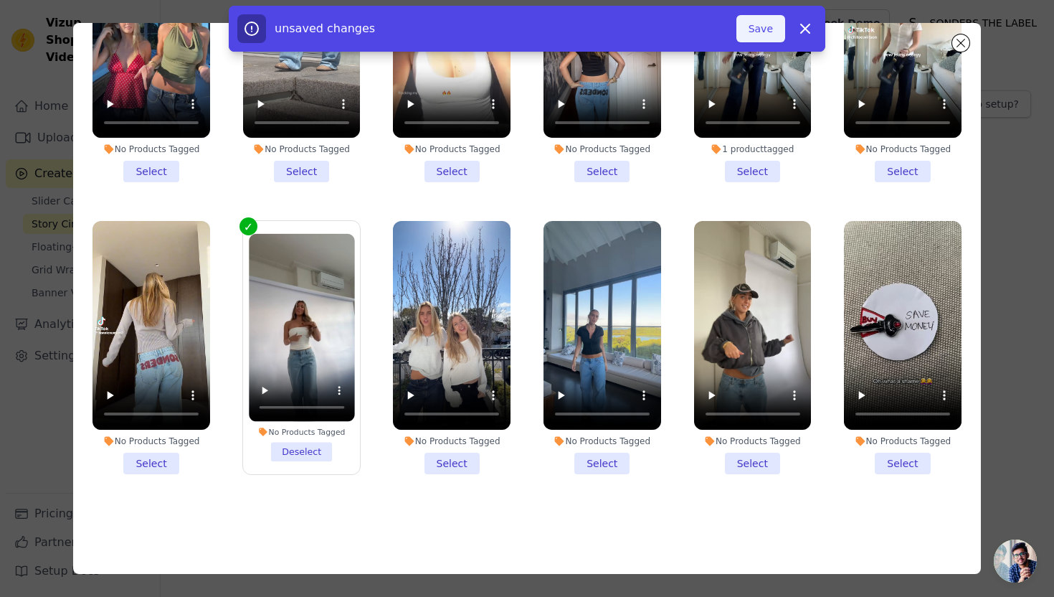
click at [772, 29] on button "Save" at bounding box center [760, 28] width 49 height 27
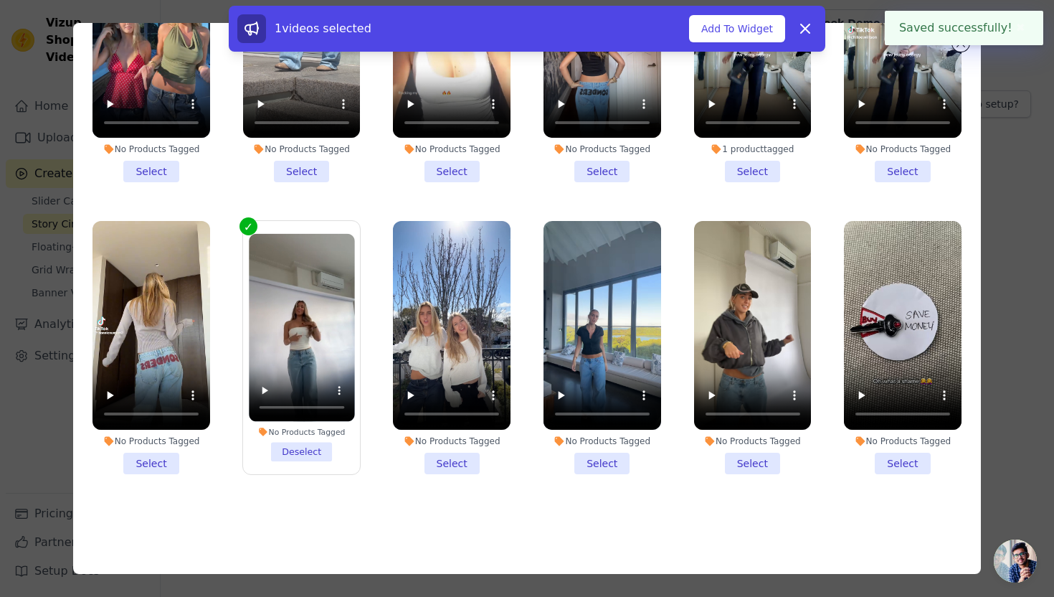
click at [772, 29] on button "Add To Widget" at bounding box center [737, 28] width 96 height 27
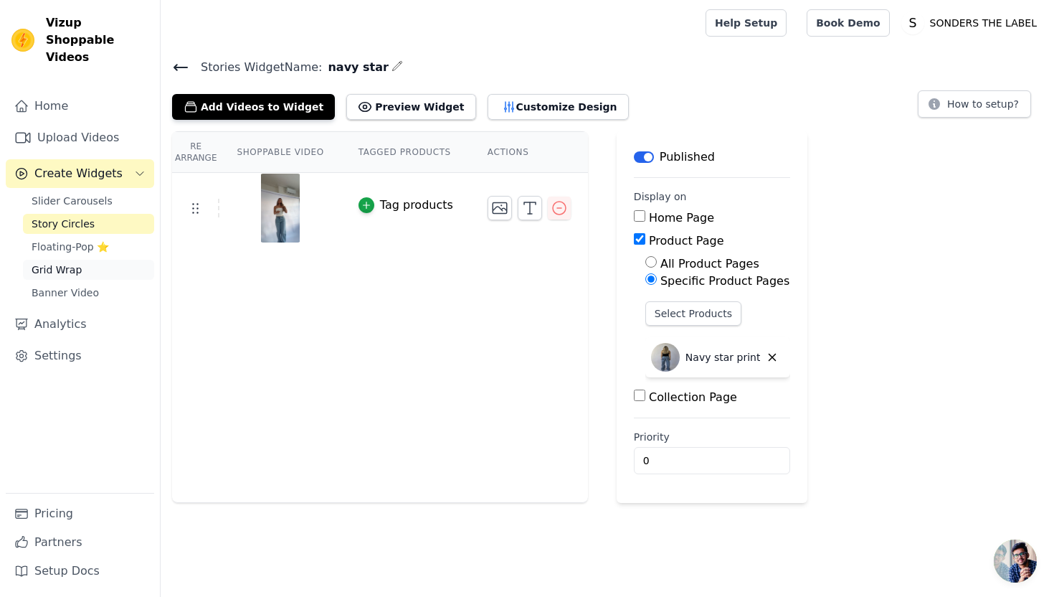
click at [75, 260] on link "Grid Wrap" at bounding box center [88, 270] width 131 height 20
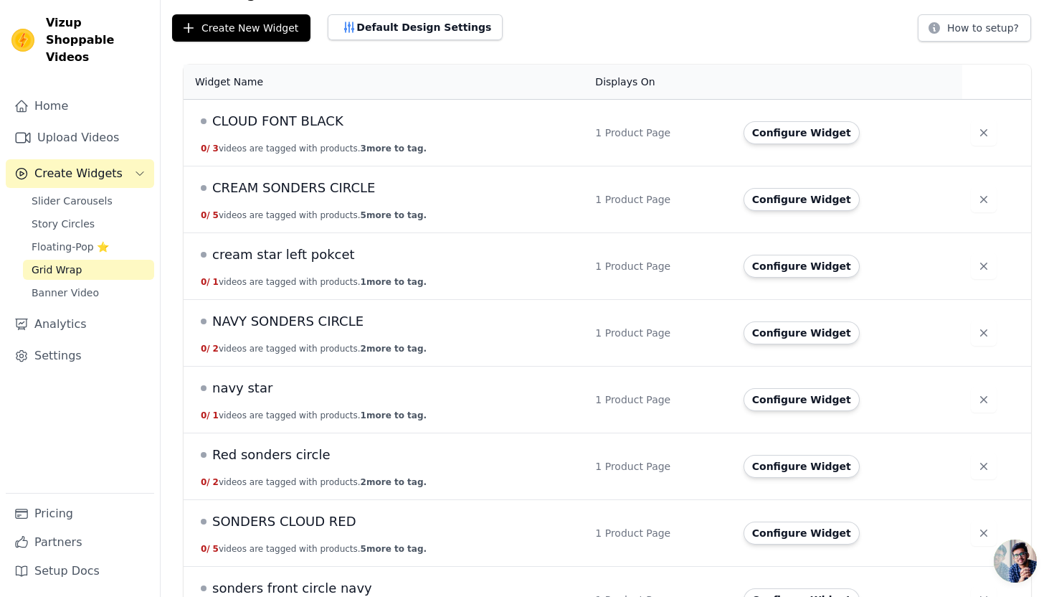
scroll to position [41, 0]
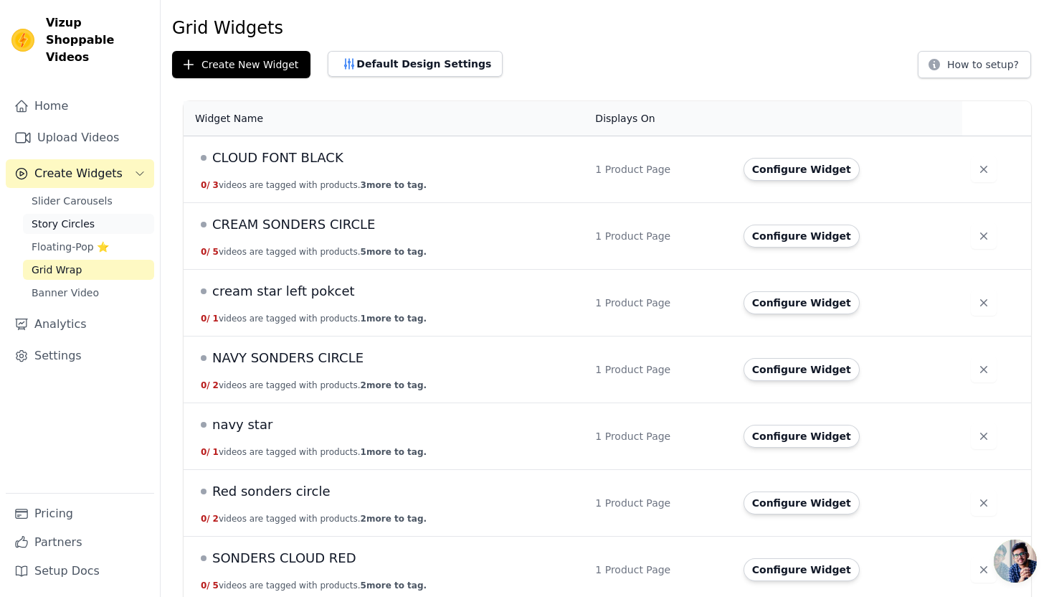
click at [107, 214] on link "Story Circles" at bounding box center [88, 224] width 131 height 20
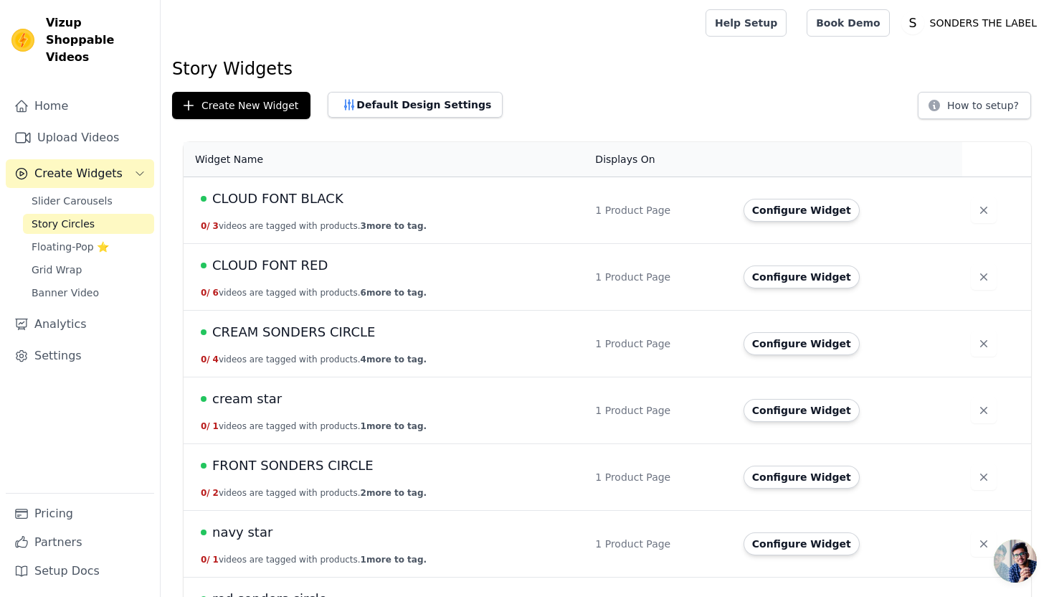
scroll to position [52, 0]
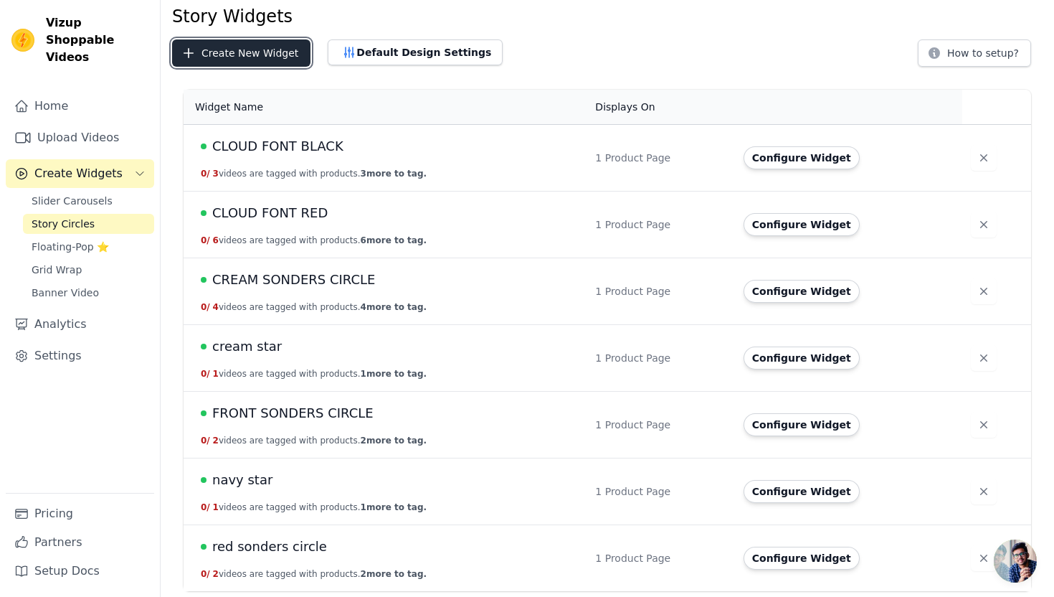
click at [272, 62] on button "Create New Widget" at bounding box center [241, 52] width 138 height 27
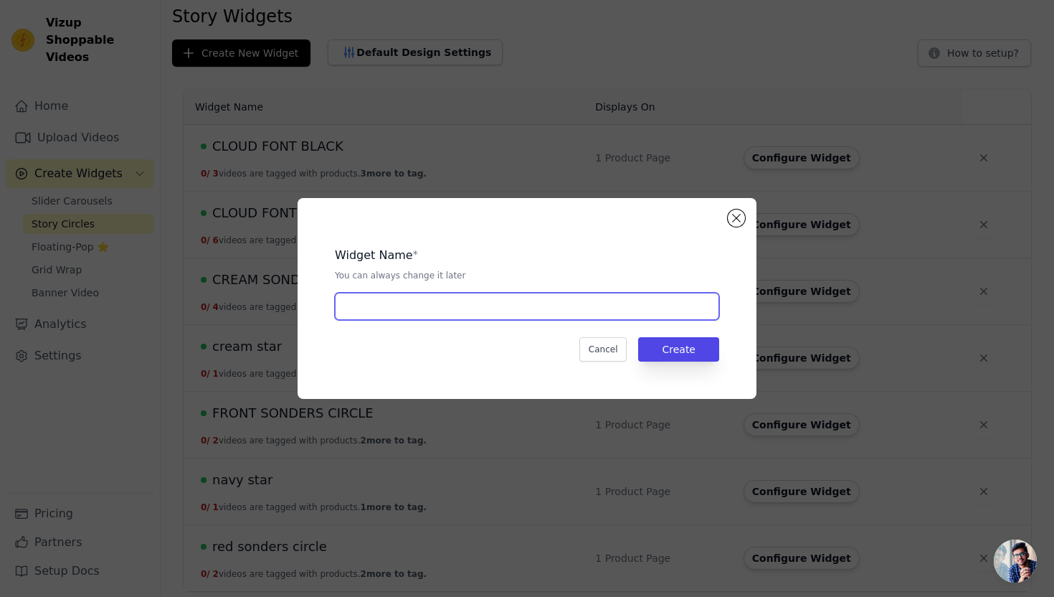
click at [461, 304] on input "text" at bounding box center [527, 306] width 384 height 27
type input "white sonders circle"
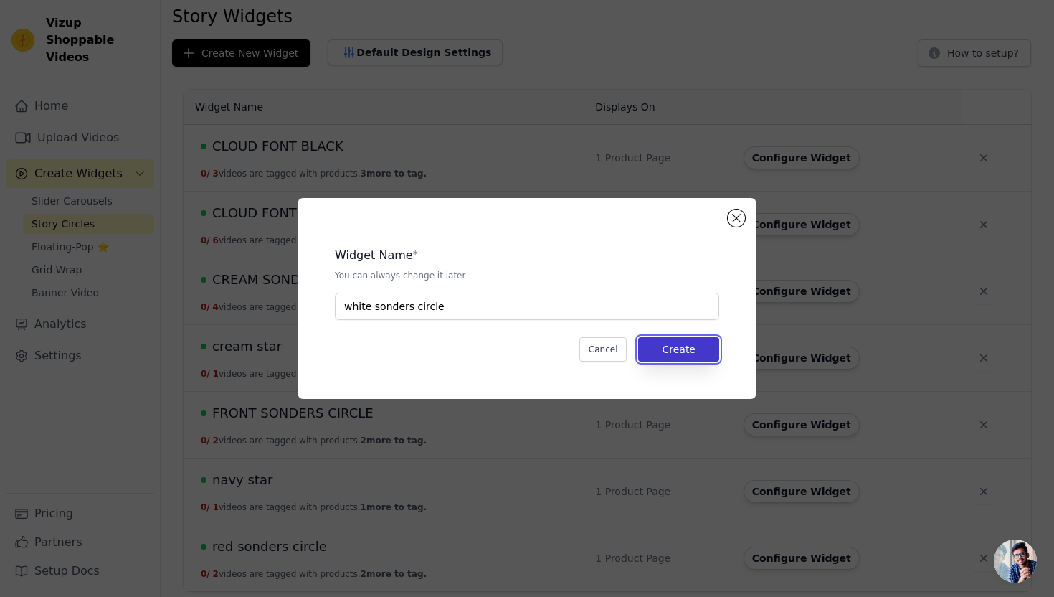
click at [710, 353] on button "Create" at bounding box center [678, 349] width 81 height 24
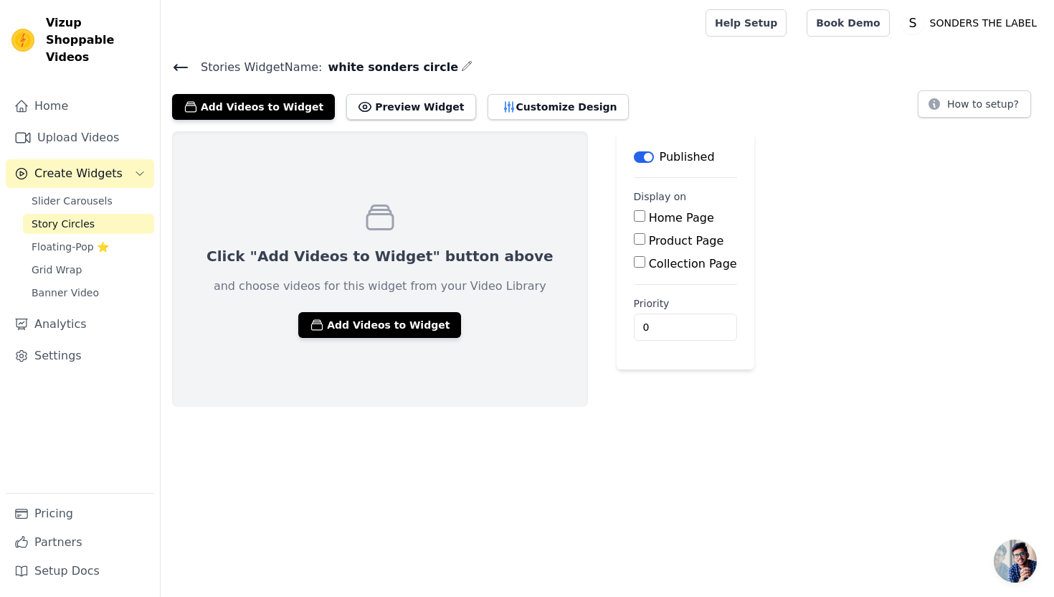
click at [649, 240] on label "Product Page" at bounding box center [686, 241] width 75 height 14
click at [634, 240] on input "Product Page" at bounding box center [639, 238] width 11 height 11
checkbox input "true"
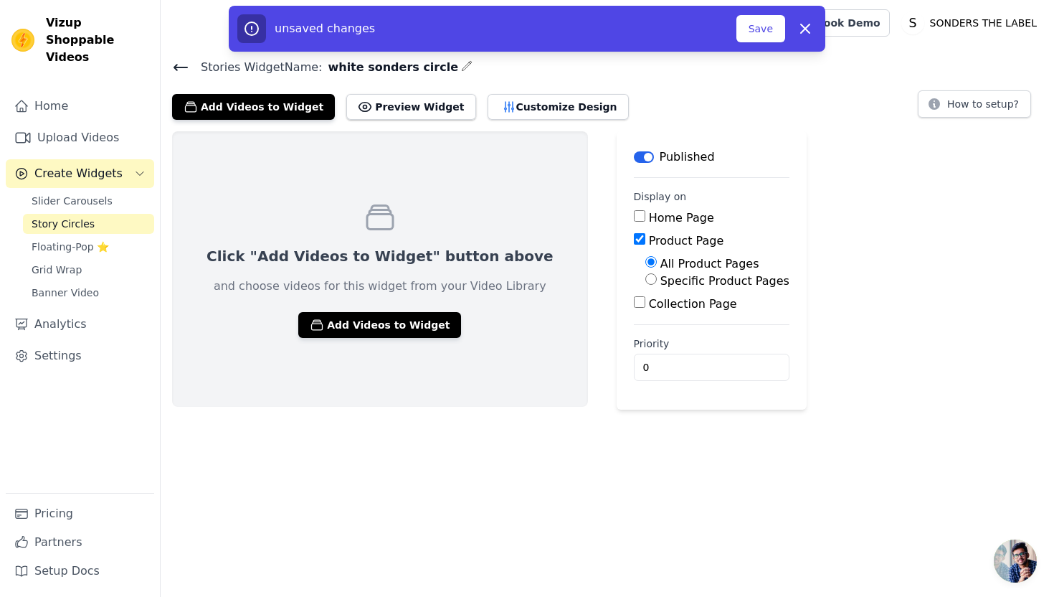
click at [660, 286] on label "Specific Product Pages" at bounding box center [724, 281] width 129 height 14
click at [645, 285] on input "Specific Product Pages" at bounding box center [650, 278] width 11 height 11
radio input "true"
click at [660, 286] on label "Specific Product Pages" at bounding box center [724, 281] width 129 height 14
click at [645, 285] on input "Specific Product Pages" at bounding box center [650, 278] width 11 height 11
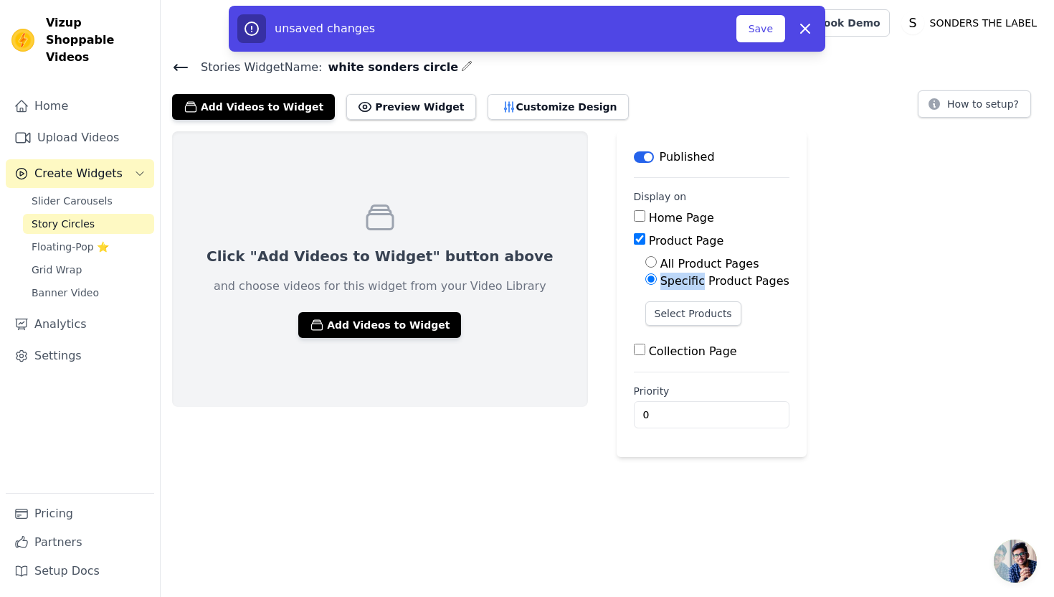
click at [660, 286] on label "Specific Product Pages" at bounding box center [724, 281] width 129 height 14
click at [645, 285] on input "Specific Product Pages" at bounding box center [650, 278] width 11 height 11
click at [645, 325] on div "Select Products" at bounding box center [717, 319] width 144 height 36
click at [645, 315] on button "Select Products" at bounding box center [693, 313] width 96 height 24
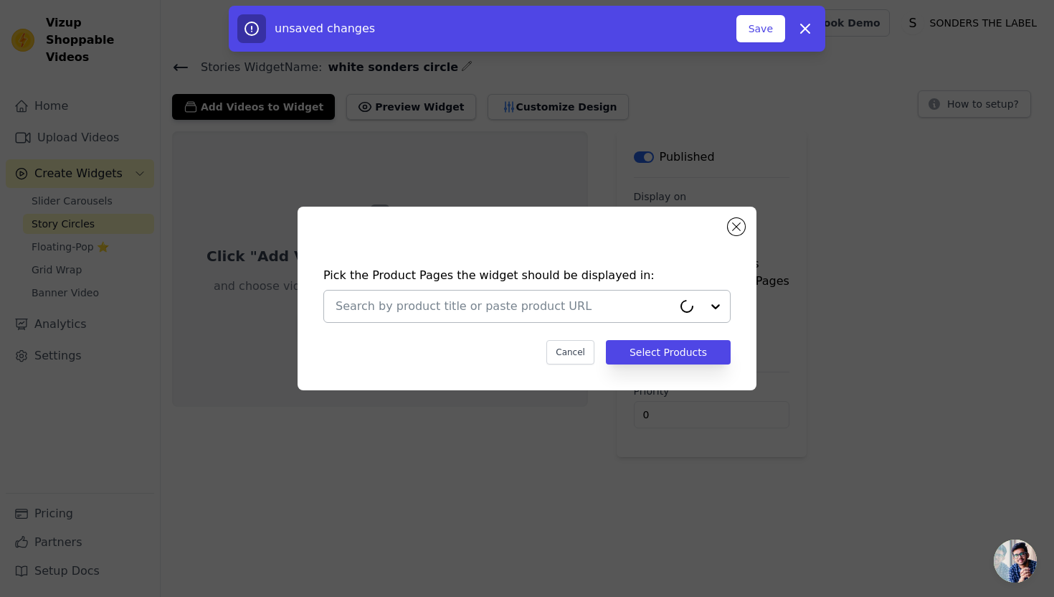
click at [598, 297] on div at bounding box center [504, 306] width 337 height 32
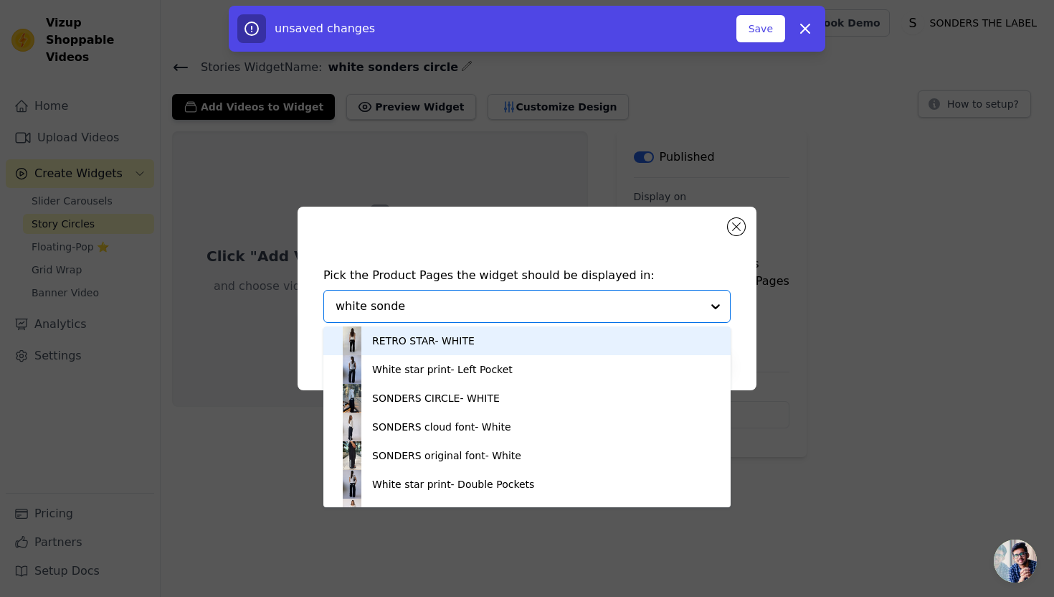
type input "white sonder"
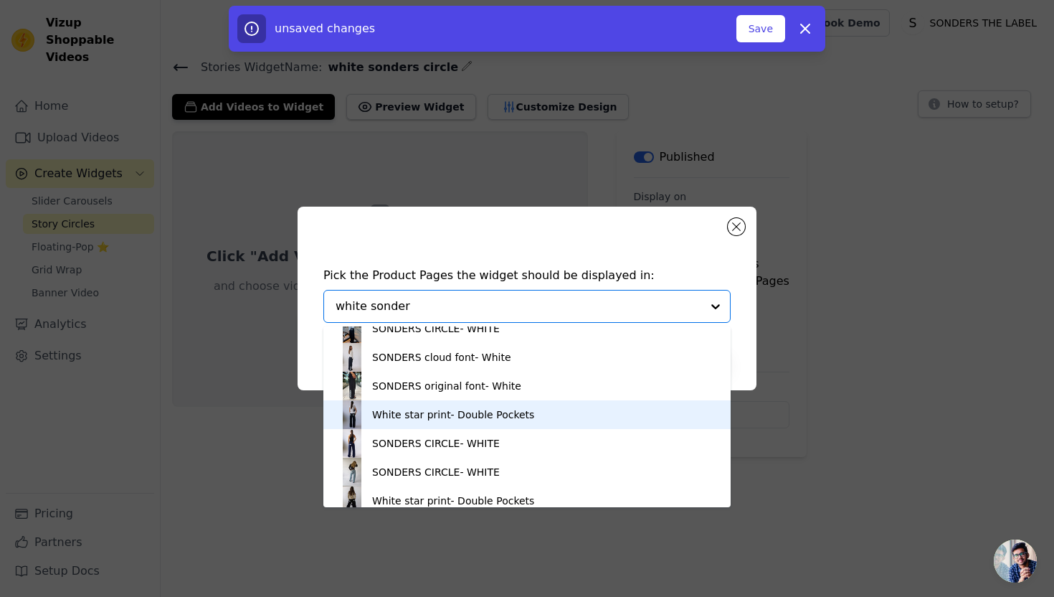
scroll to position [70, 0]
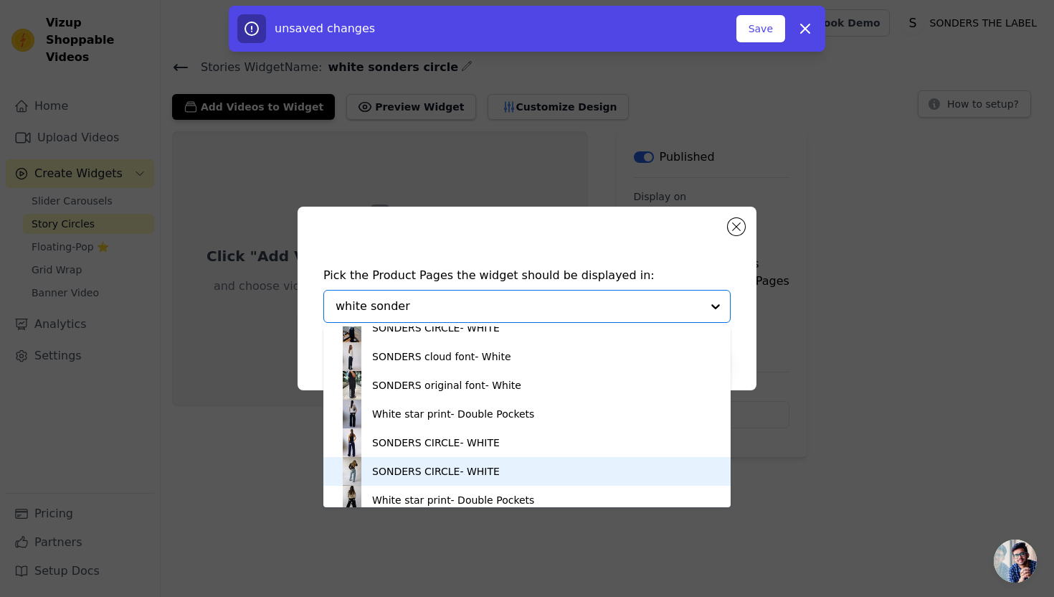
click at [533, 481] on div "SONDERS CIRCLE- WHITE" at bounding box center [527, 471] width 379 height 29
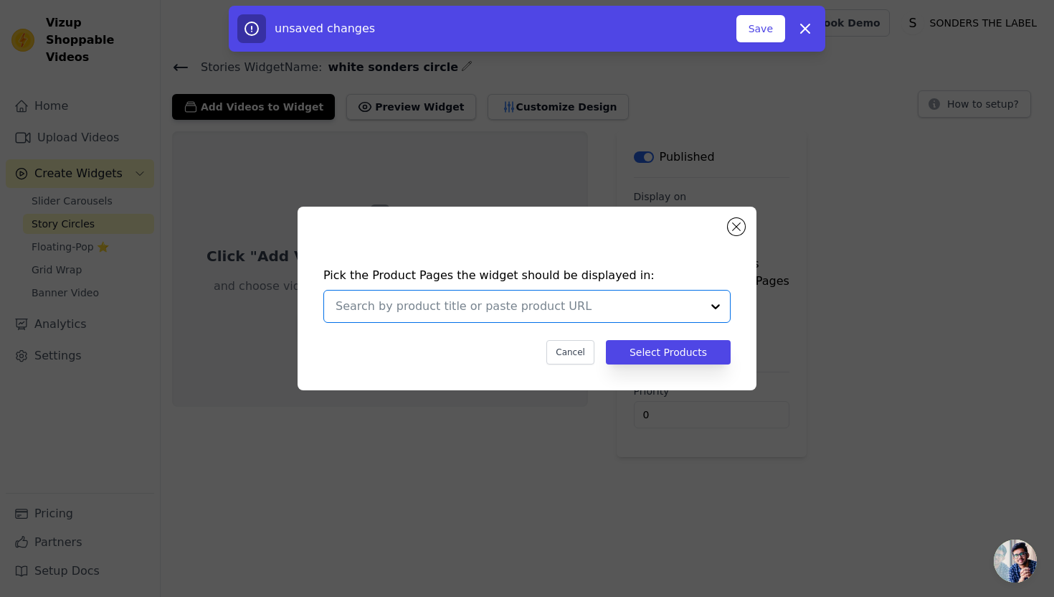
click at [483, 305] on input "text" at bounding box center [519, 306] width 366 height 17
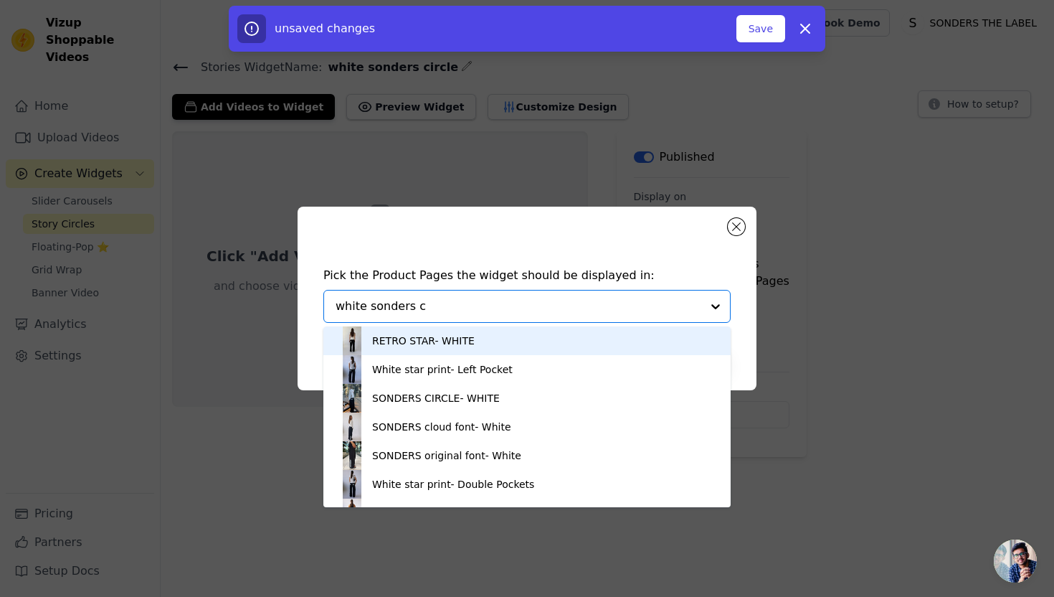
type input "white sonders ci"
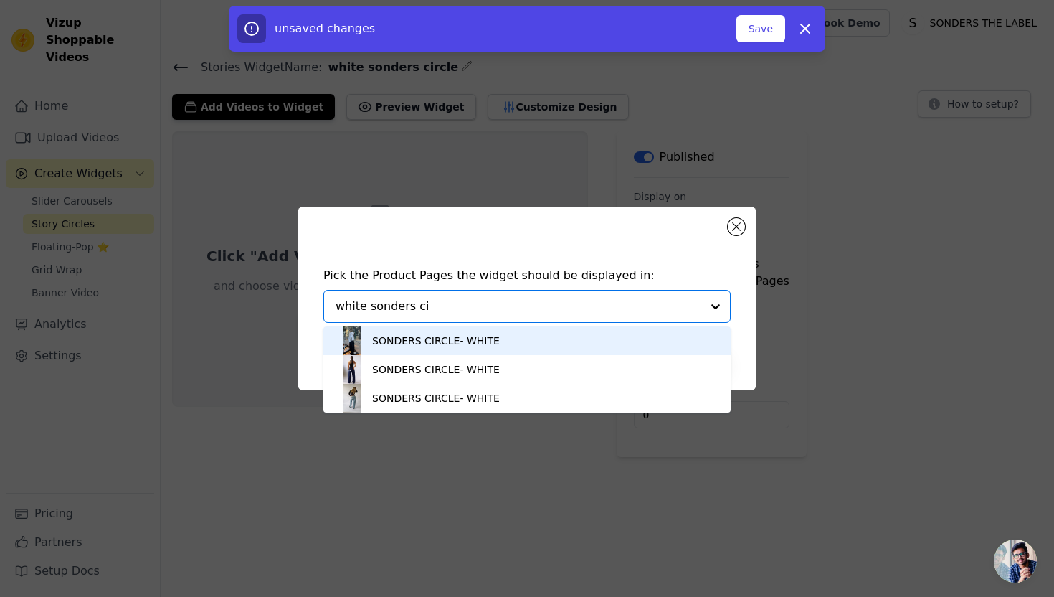
click at [515, 352] on div "SONDERS CIRCLE- WHITE" at bounding box center [527, 340] width 379 height 29
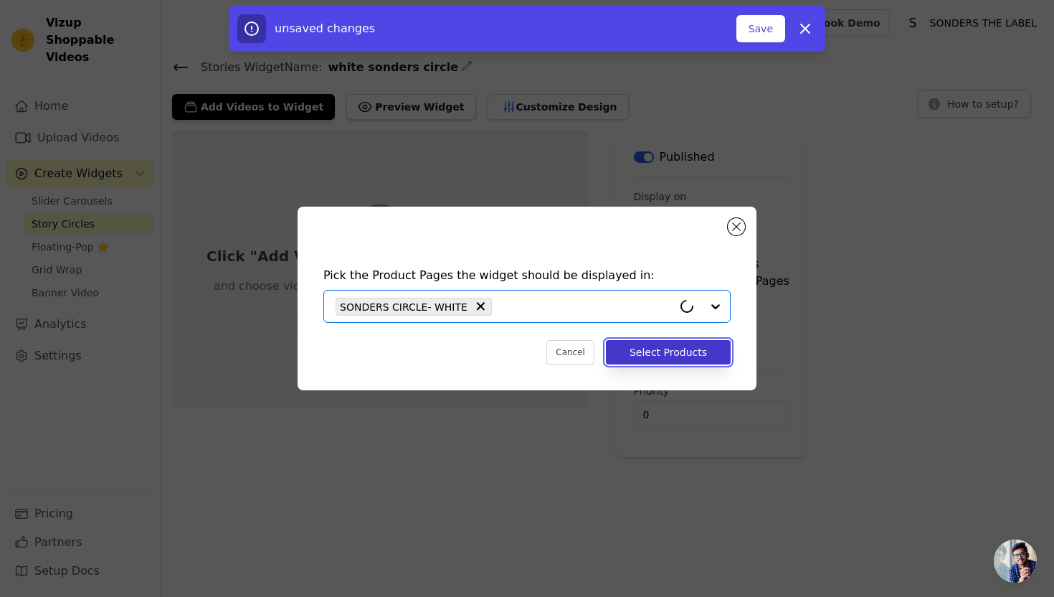
click at [688, 359] on button "Select Products" at bounding box center [668, 352] width 125 height 24
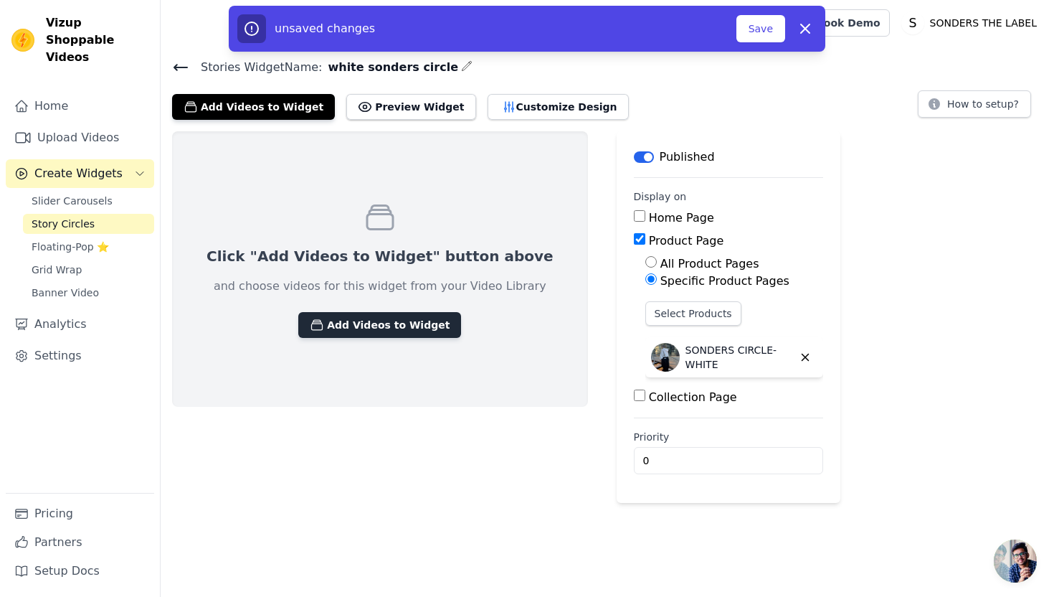
click at [387, 316] on button "Add Videos to Widget" at bounding box center [379, 325] width 163 height 26
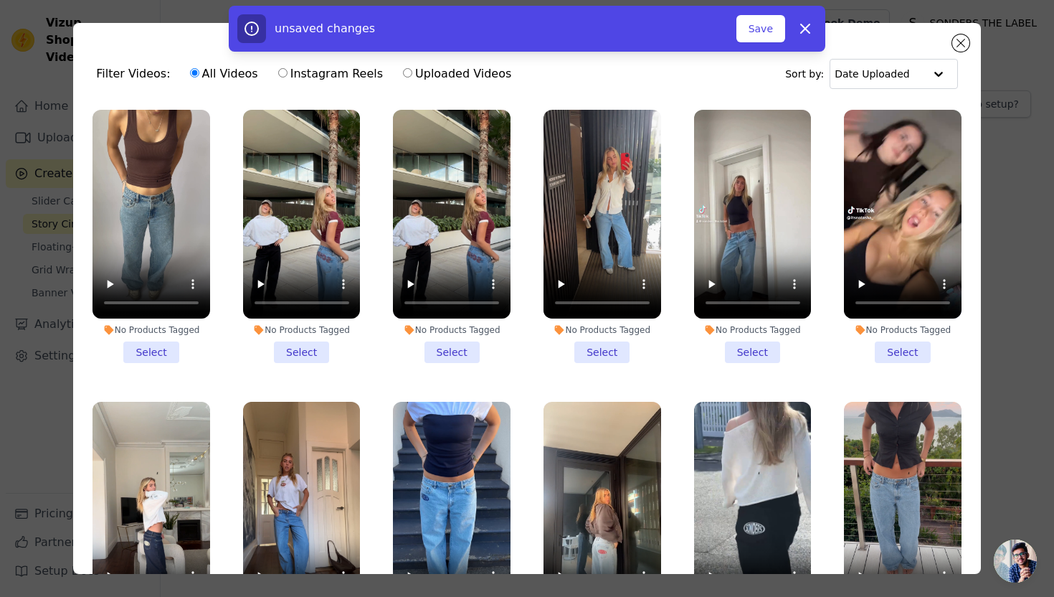
click at [441, 355] on li "No Products Tagged Select" at bounding box center [452, 236] width 118 height 253
click at [0, 0] on input "No Products Tagged Select" at bounding box center [0, 0] width 0 height 0
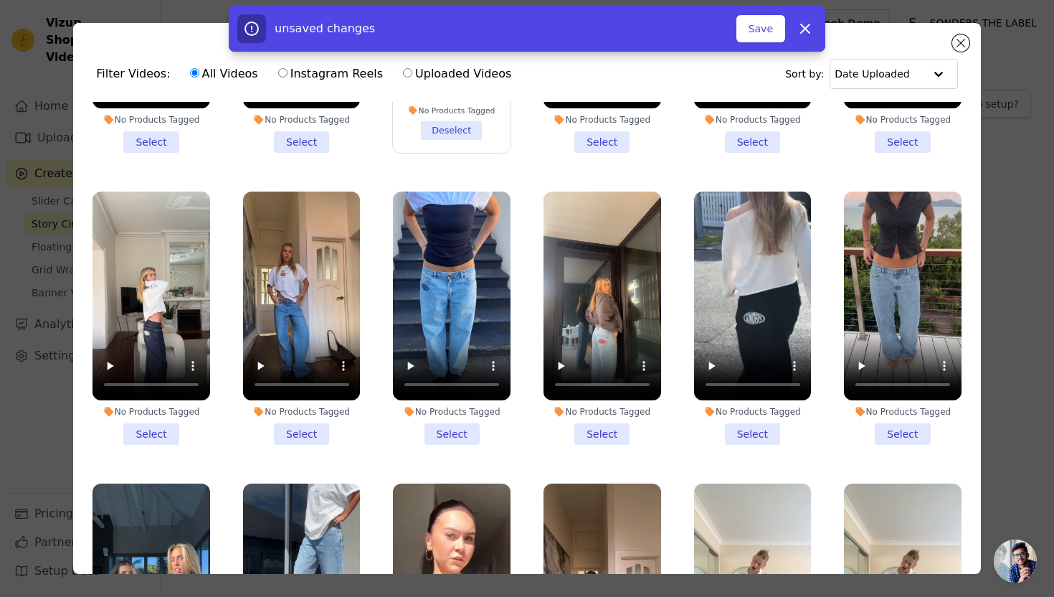
scroll to position [223, 0]
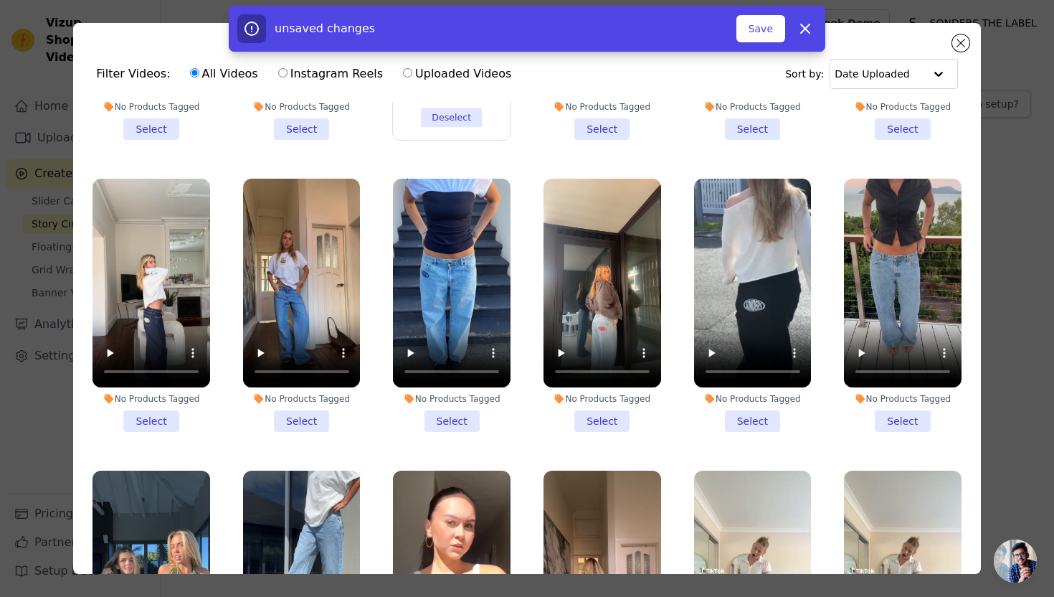
click at [747, 421] on li "No Products Tagged Select" at bounding box center [753, 305] width 118 height 253
click at [0, 0] on input "No Products Tagged Select" at bounding box center [0, 0] width 0 height 0
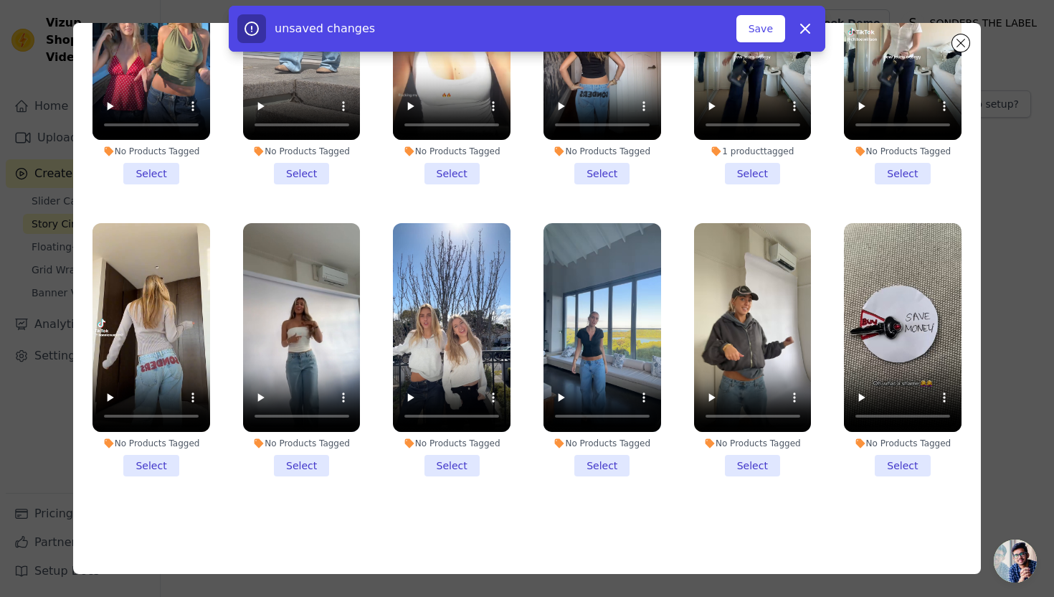
scroll to position [125, 0]
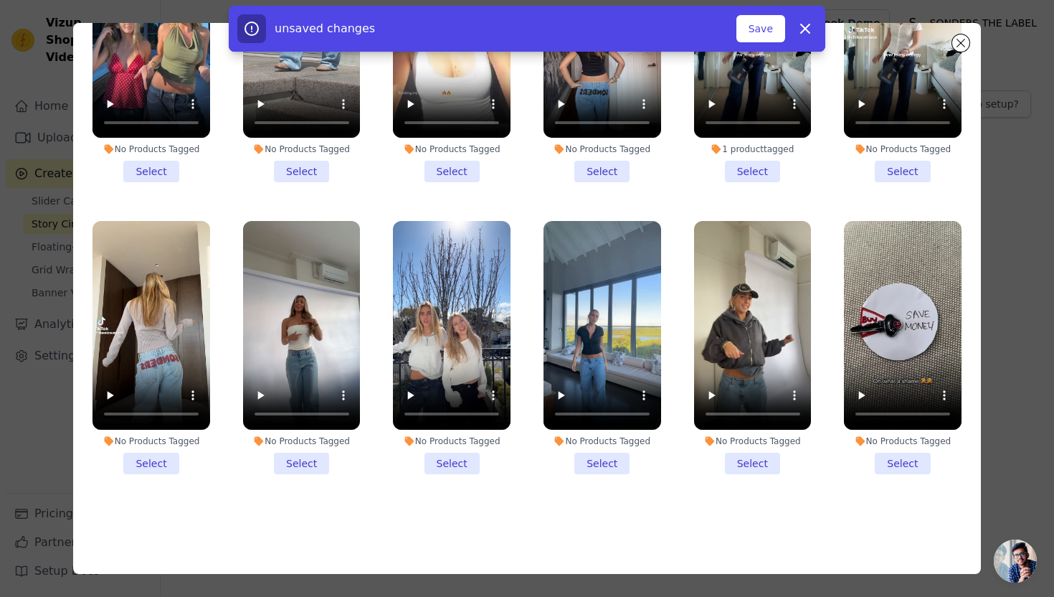
click at [911, 463] on li "No Products Tagged Select" at bounding box center [903, 347] width 118 height 253
click at [0, 0] on input "No Products Tagged Select" at bounding box center [0, 0] width 0 height 0
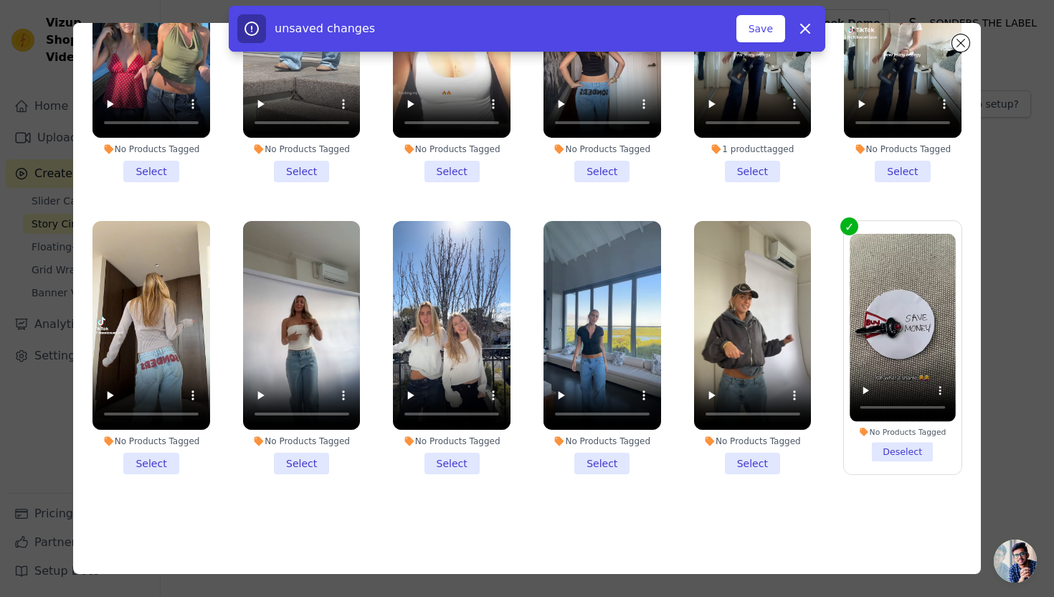
click at [474, 462] on li "No Products Tagged Select" at bounding box center [452, 347] width 118 height 253
click at [0, 0] on input "No Products Tagged Select" at bounding box center [0, 0] width 0 height 0
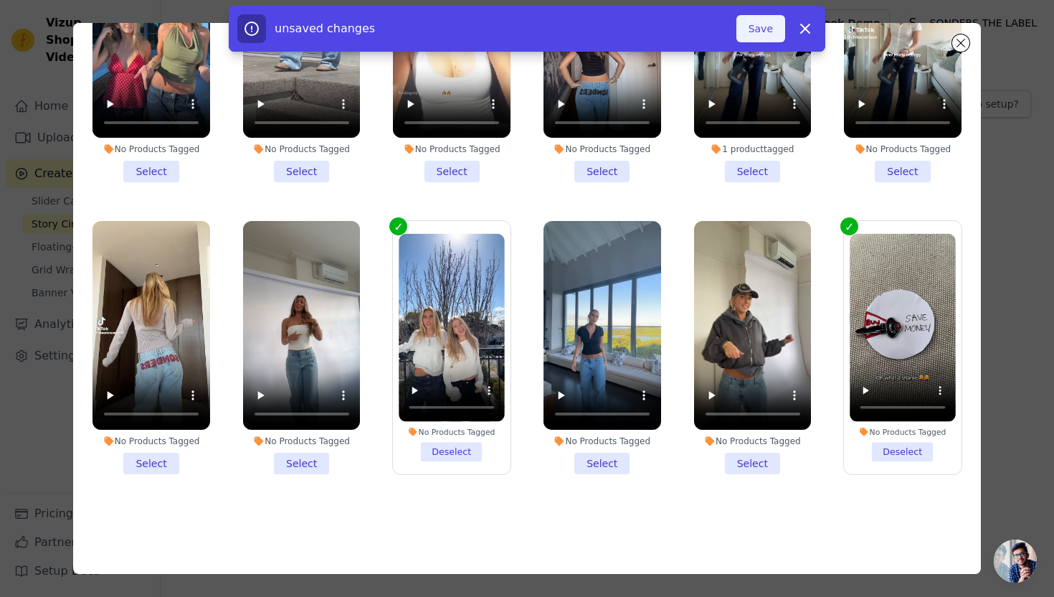
click at [767, 32] on button "Save" at bounding box center [760, 28] width 49 height 27
click at [896, 450] on li "No Products Tagged Deselect" at bounding box center [902, 348] width 105 height 228
click at [0, 0] on input "No Products Tagged Deselect" at bounding box center [0, 0] width 0 height 0
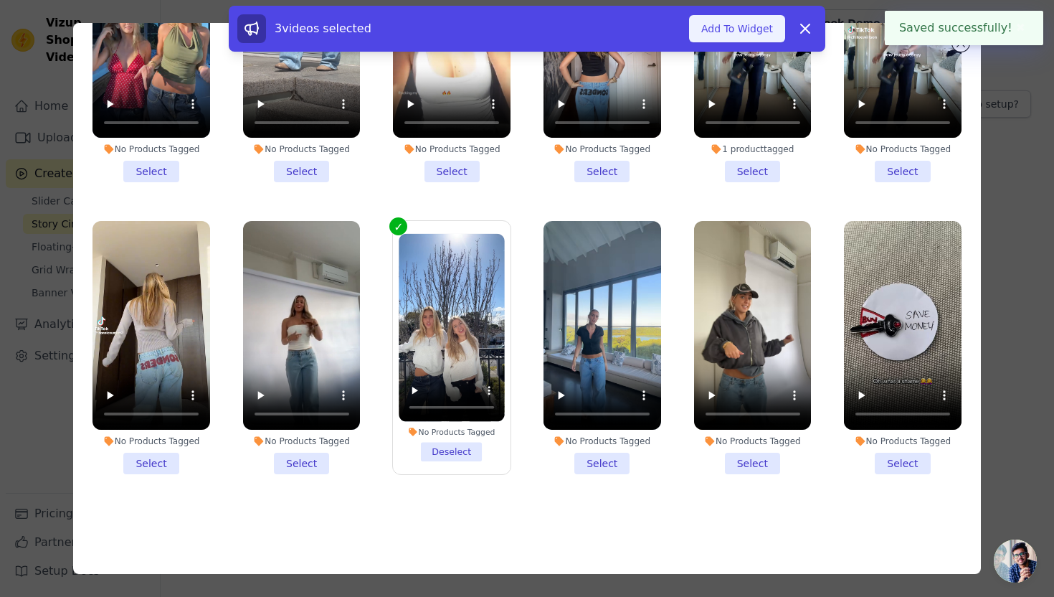
click at [764, 23] on button "Add To Widget" at bounding box center [737, 28] width 96 height 27
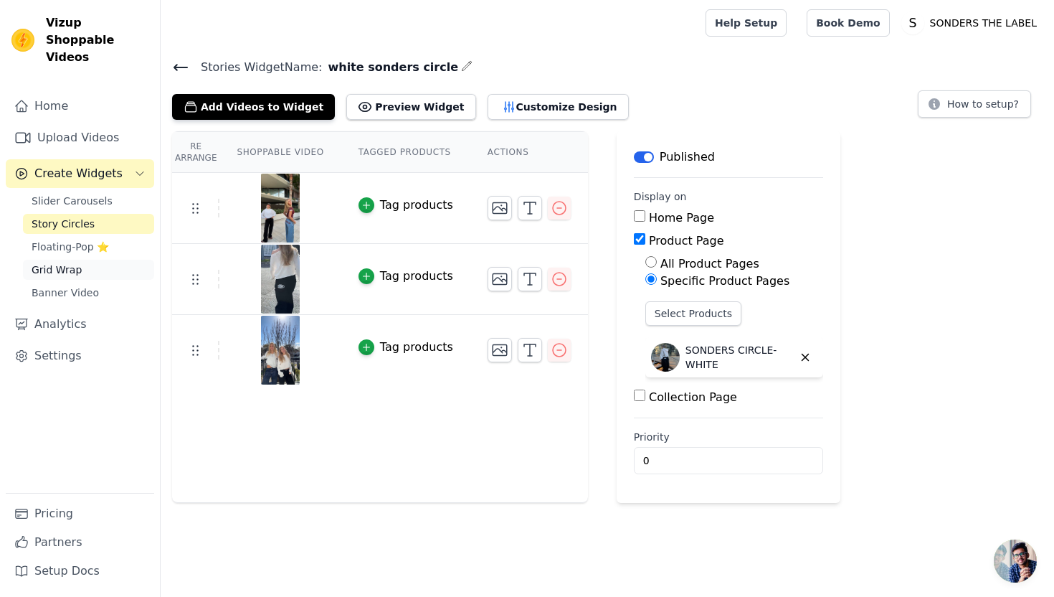
click at [91, 260] on link "Grid Wrap" at bounding box center [88, 270] width 131 height 20
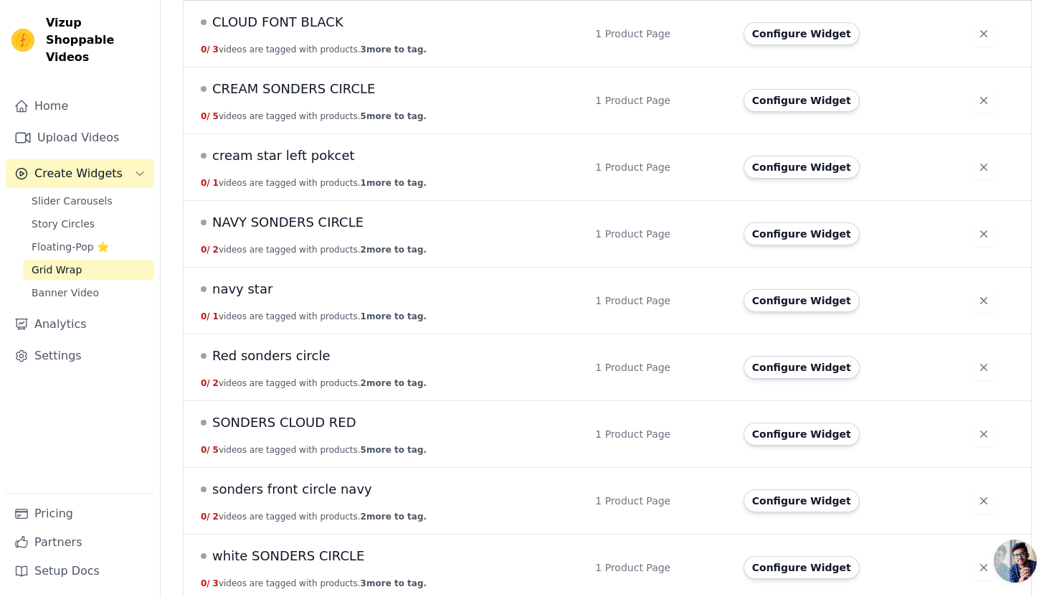
scroll to position [186, 0]
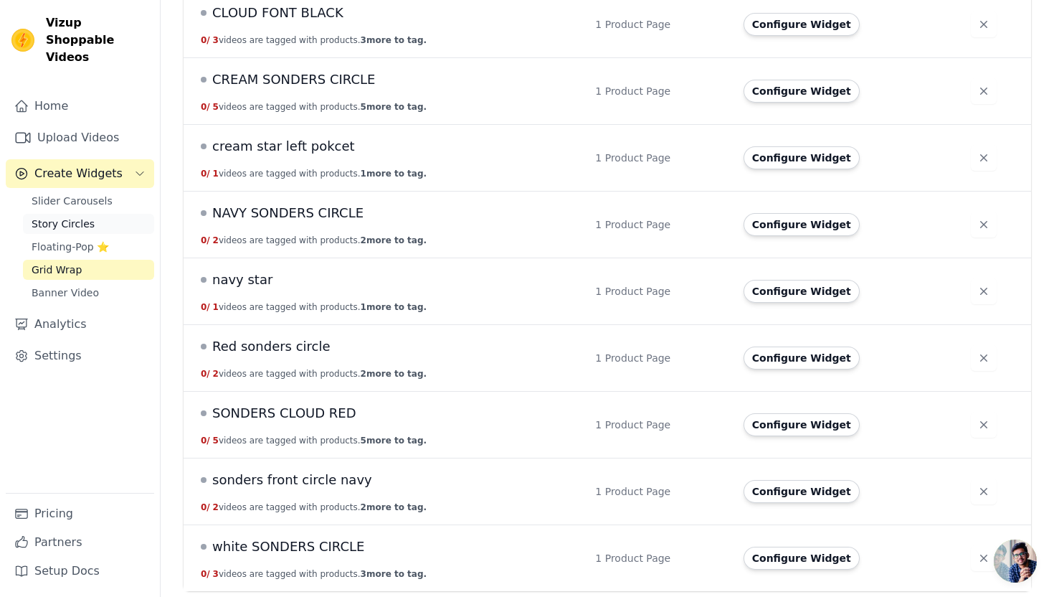
click at [112, 214] on link "Story Circles" at bounding box center [88, 224] width 131 height 20
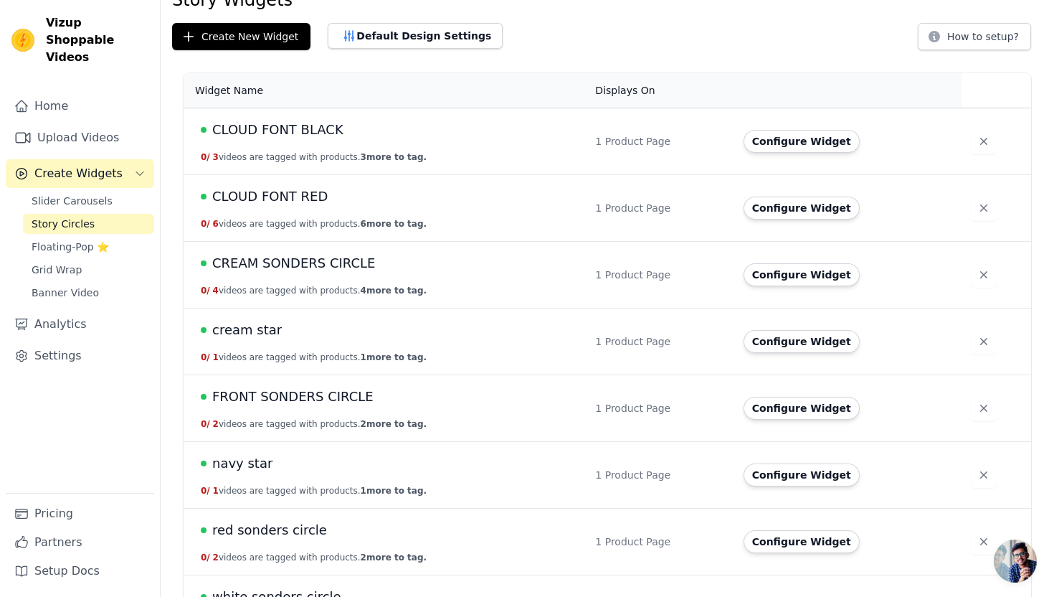
scroll to position [60, 0]
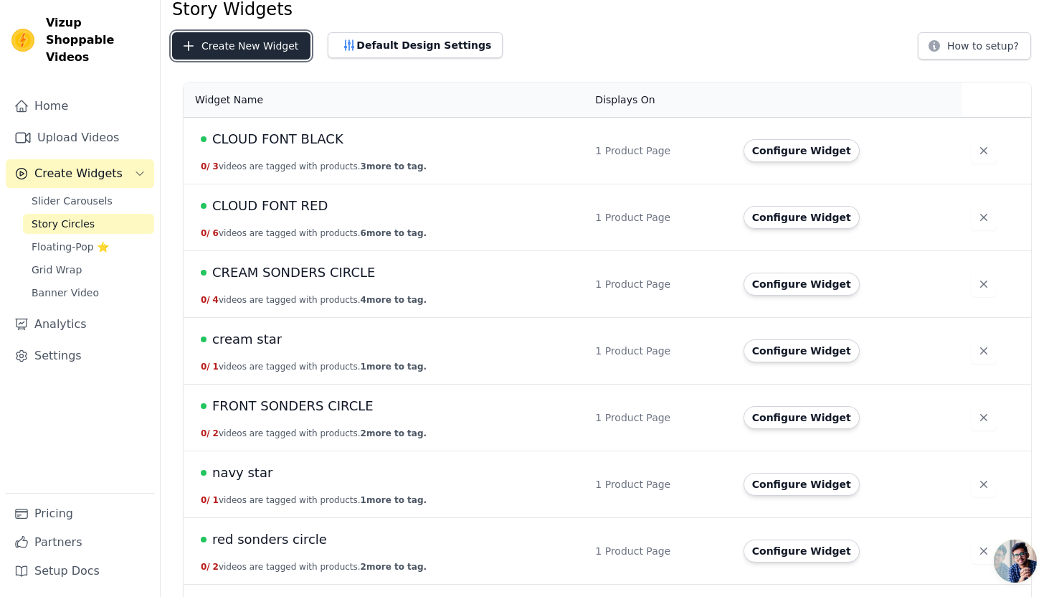
click at [244, 50] on button "Create New Widget" at bounding box center [241, 45] width 138 height 27
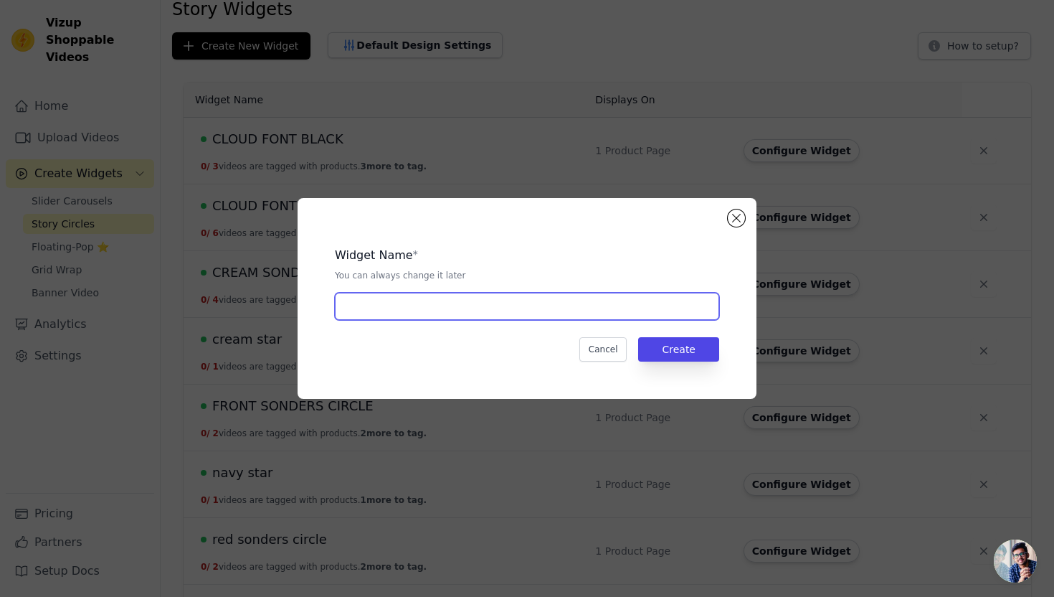
click at [414, 305] on input "text" at bounding box center [527, 306] width 384 height 27
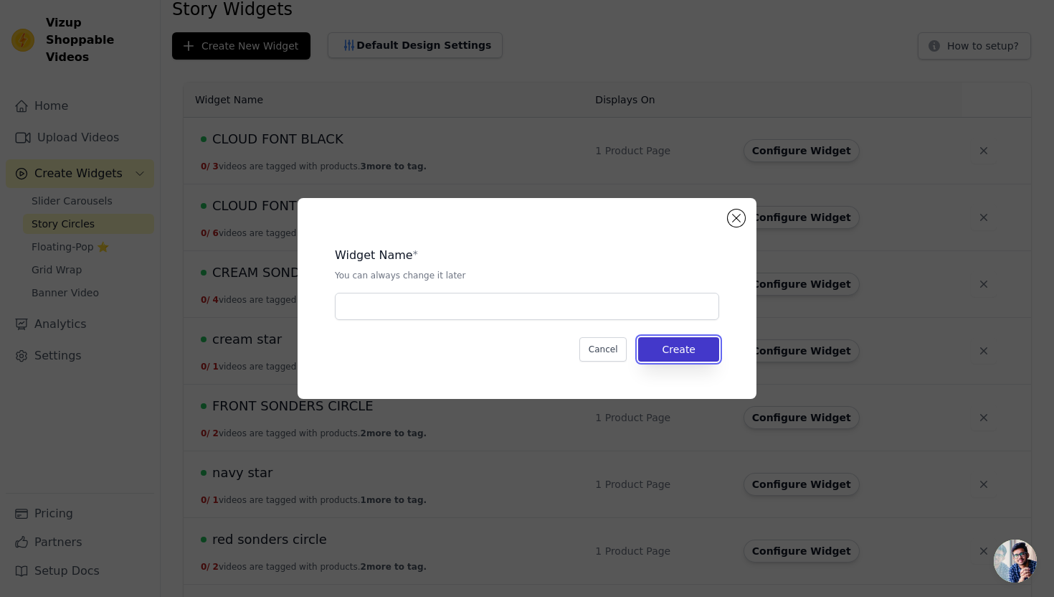
click at [698, 348] on button "Create" at bounding box center [678, 349] width 81 height 24
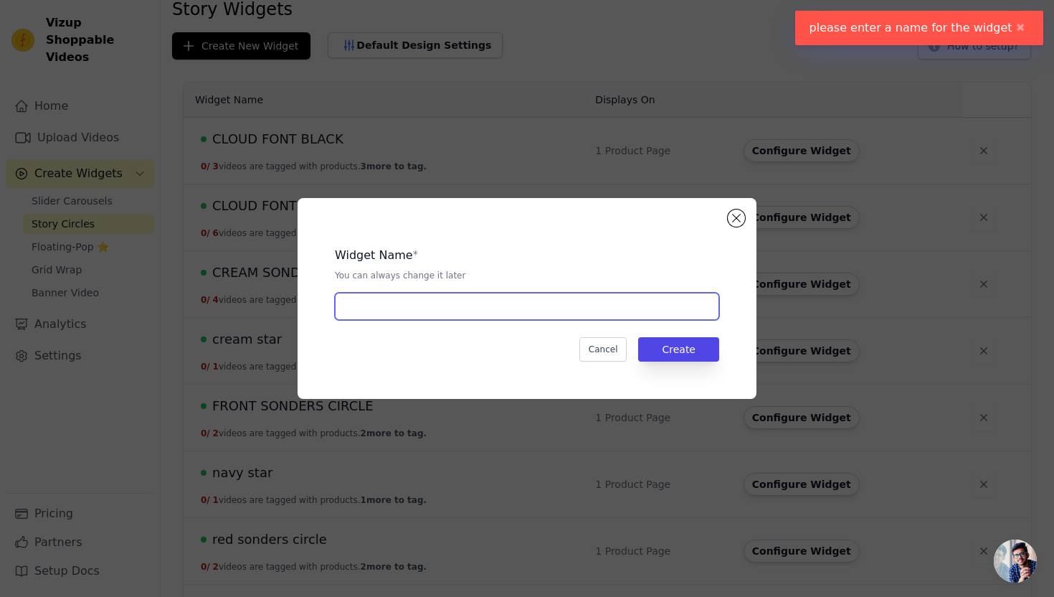
click at [536, 311] on input "text" at bounding box center [527, 306] width 384 height 27
type input "b"
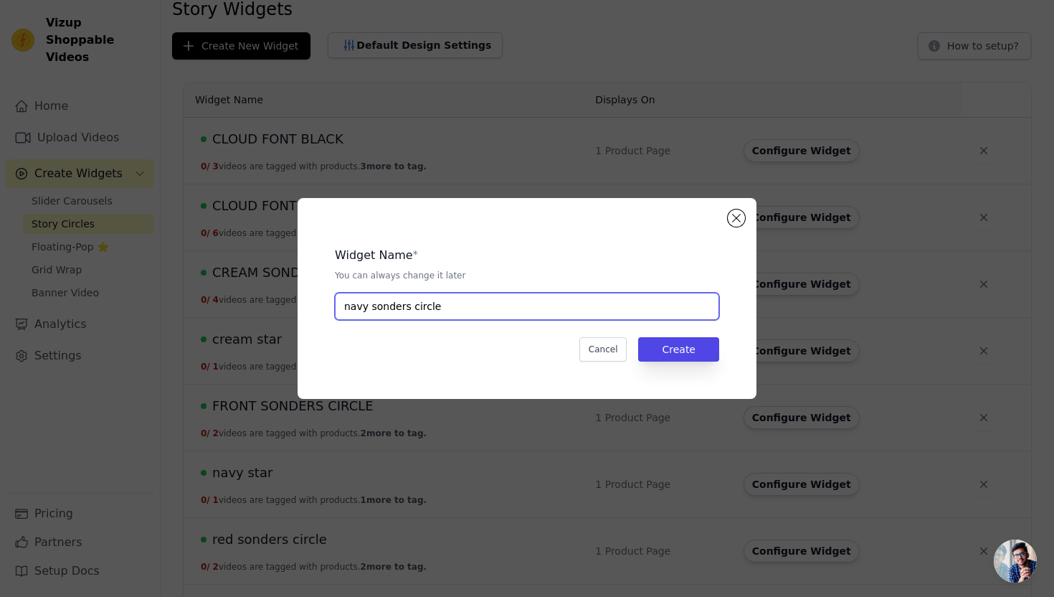
type input "navy sonders circle"
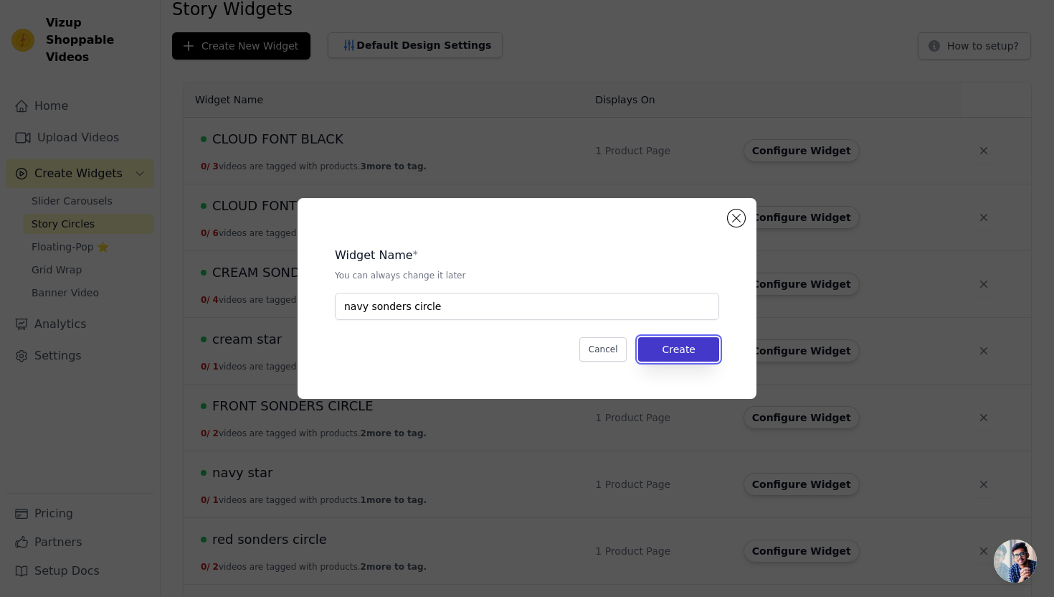
click at [716, 347] on button "Create" at bounding box center [678, 349] width 81 height 24
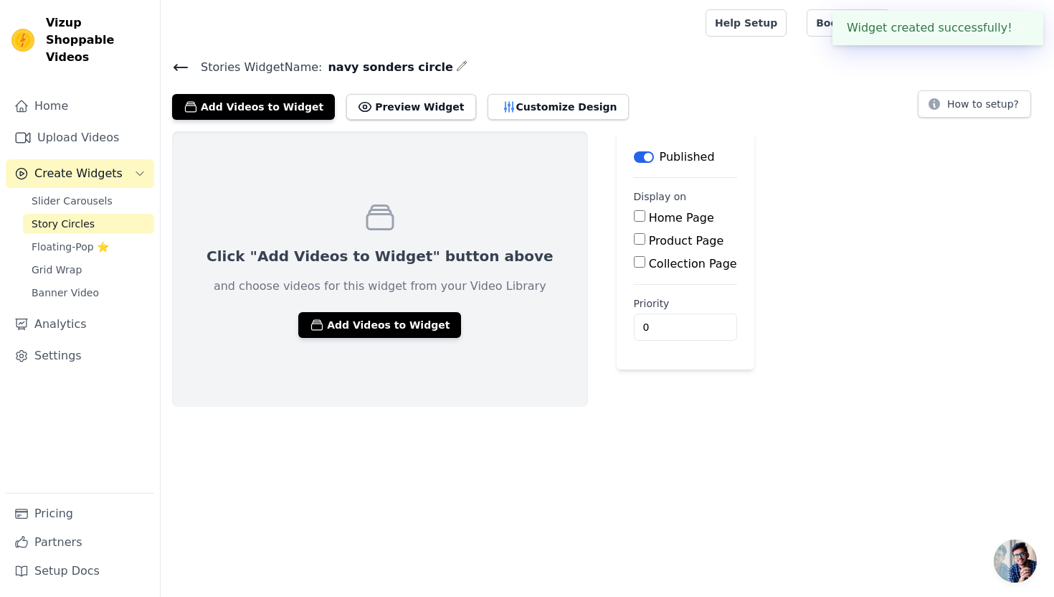
click at [649, 237] on label "Product Page" at bounding box center [686, 241] width 75 height 14
click at [634, 237] on input "Product Page" at bounding box center [639, 238] width 11 height 11
checkbox input "true"
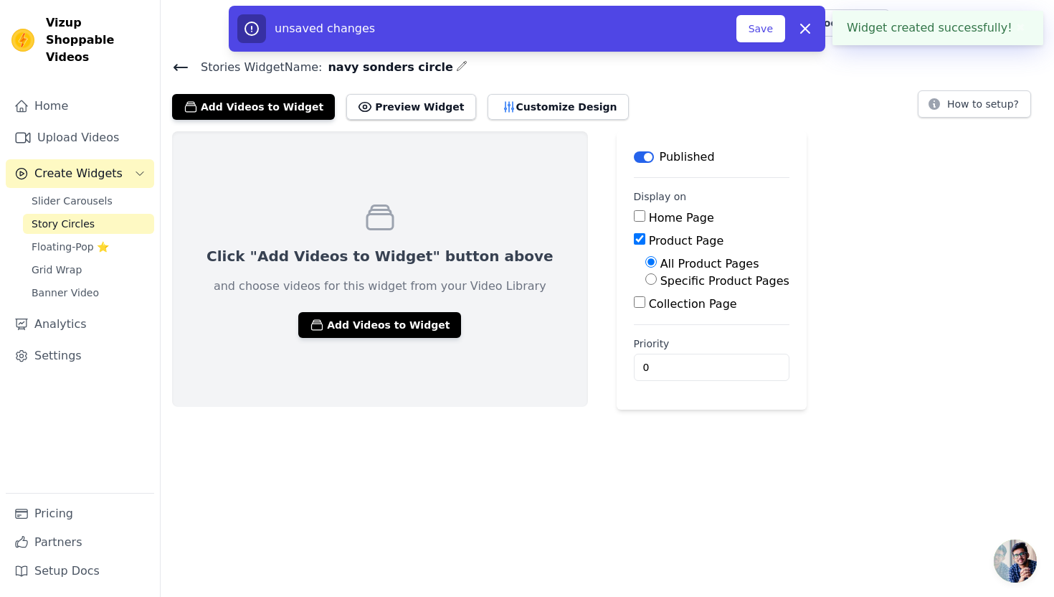
click at [660, 283] on label "Specific Product Pages" at bounding box center [724, 281] width 129 height 14
click at [645, 283] on input "Specific Product Pages" at bounding box center [650, 278] width 11 height 11
radio input "true"
click at [645, 313] on button "Select Products" at bounding box center [693, 313] width 96 height 24
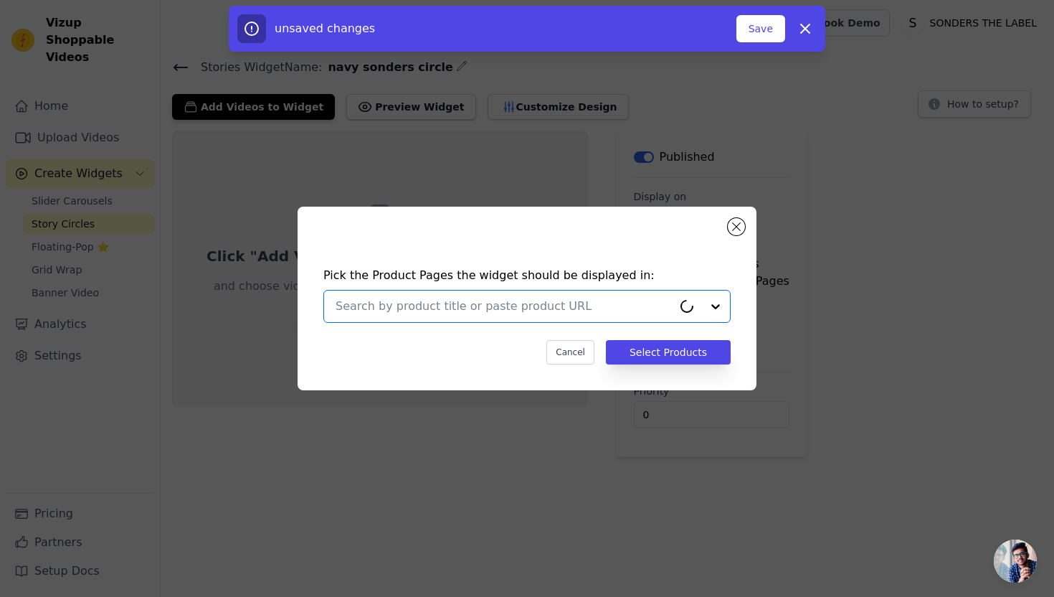
click at [640, 298] on input "text" at bounding box center [504, 306] width 337 height 17
click at [632, 308] on input "text" at bounding box center [504, 306] width 337 height 17
click at [546, 310] on input "text" at bounding box center [504, 306] width 337 height 17
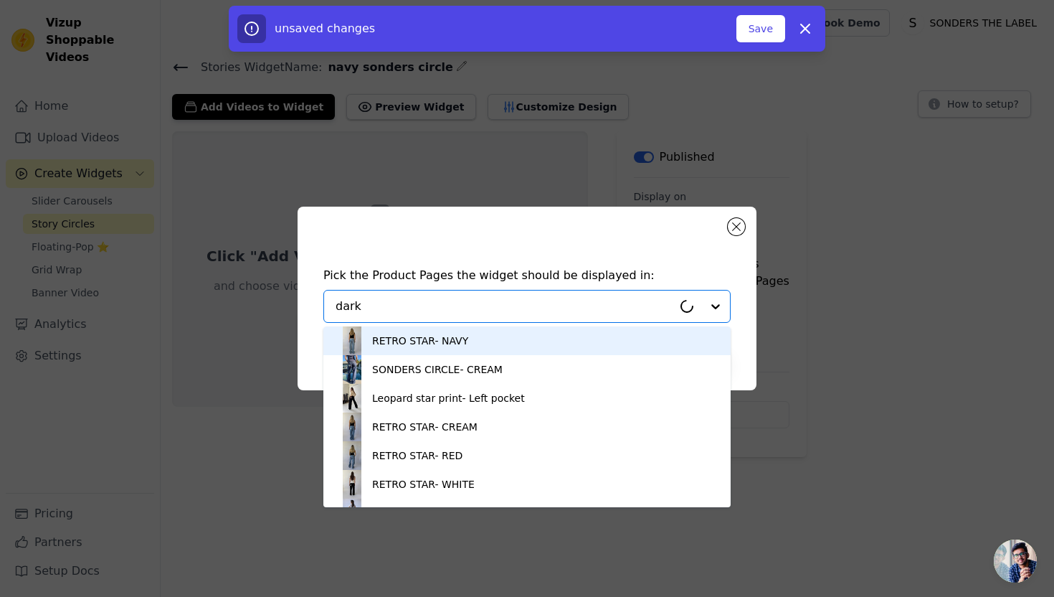
type input "dark n"
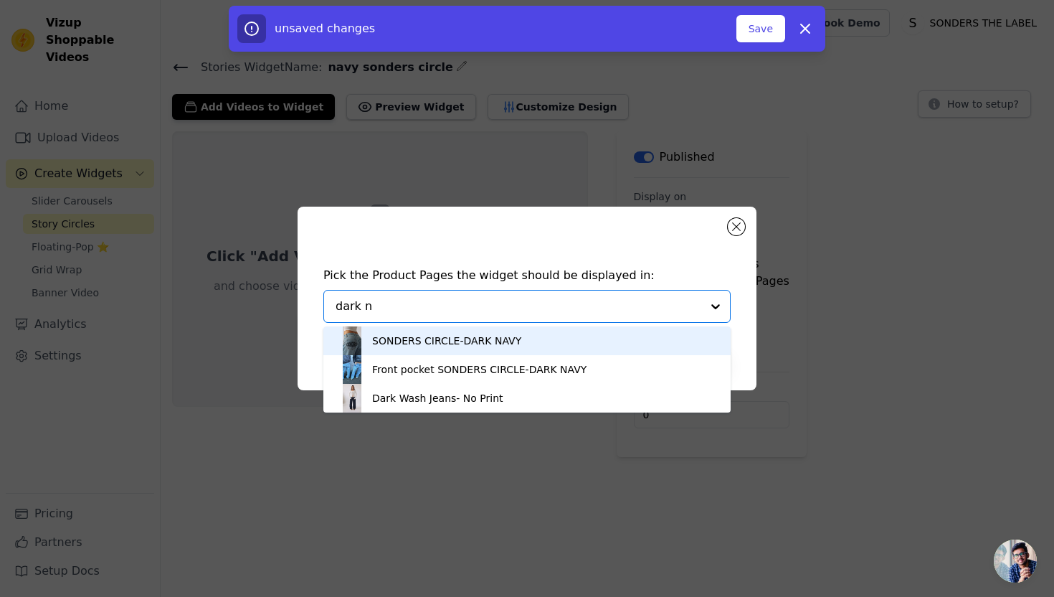
click at [535, 347] on div "SONDERS CIRCLE-DARK NAVY" at bounding box center [527, 340] width 379 height 29
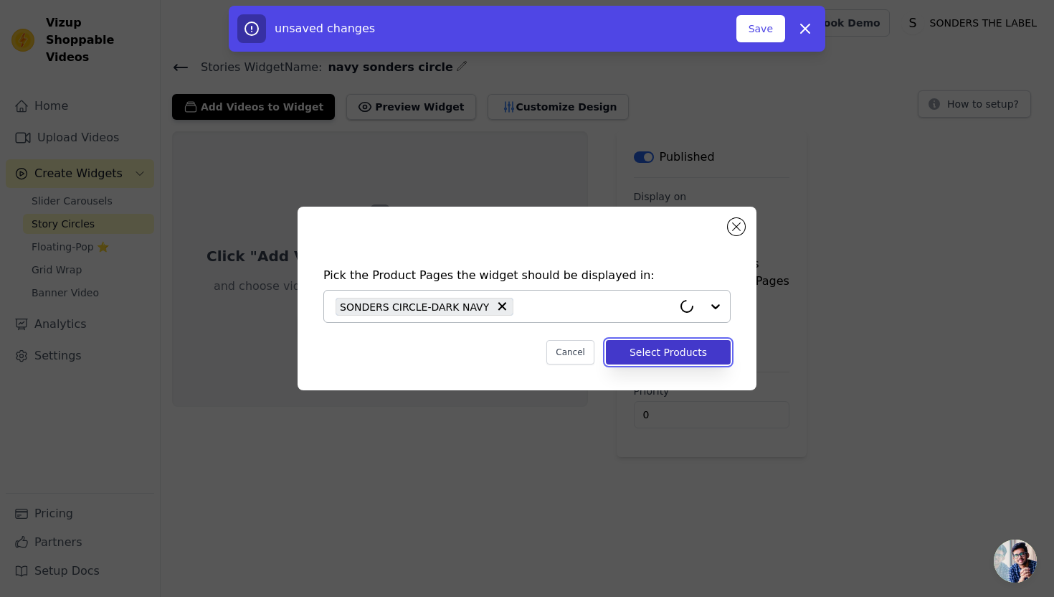
click at [632, 354] on button "Select Products" at bounding box center [668, 352] width 125 height 24
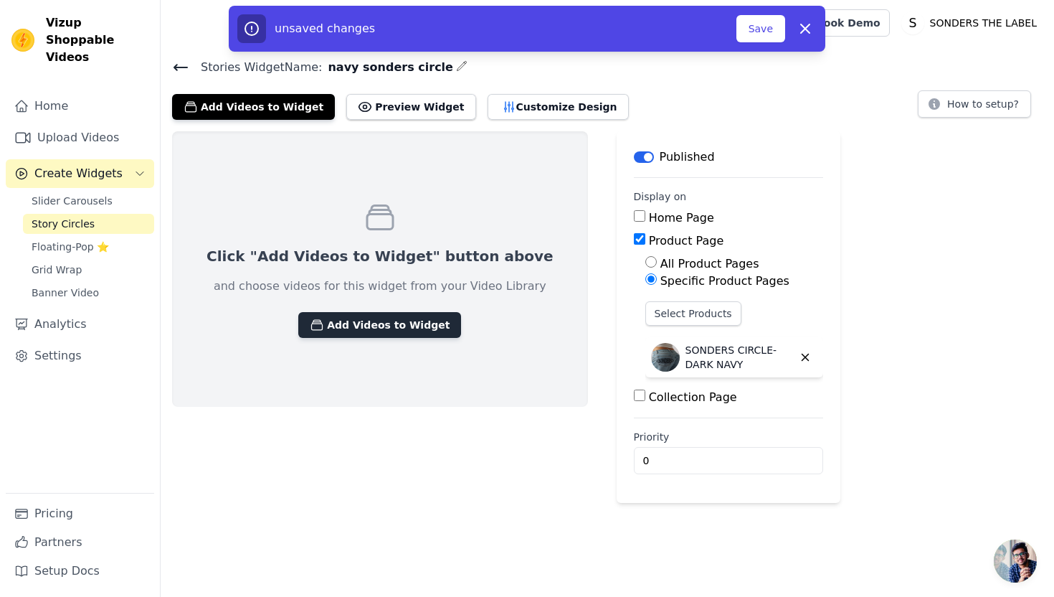
click at [354, 324] on button "Add Videos to Widget" at bounding box center [379, 325] width 163 height 26
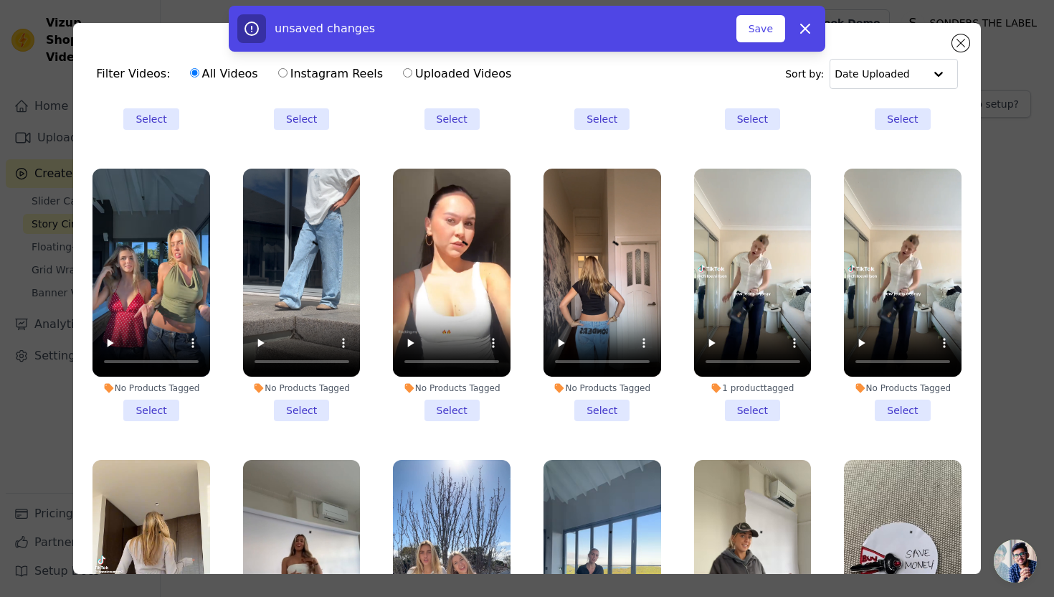
scroll to position [549, 0]
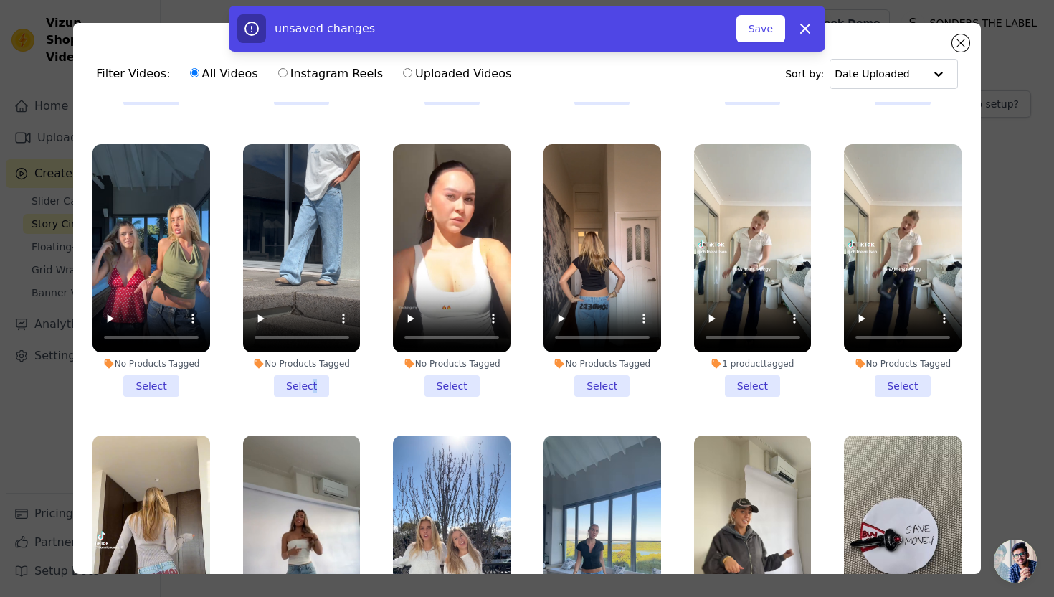
click at [314, 390] on li "No Products Tagged Select" at bounding box center [302, 270] width 118 height 253
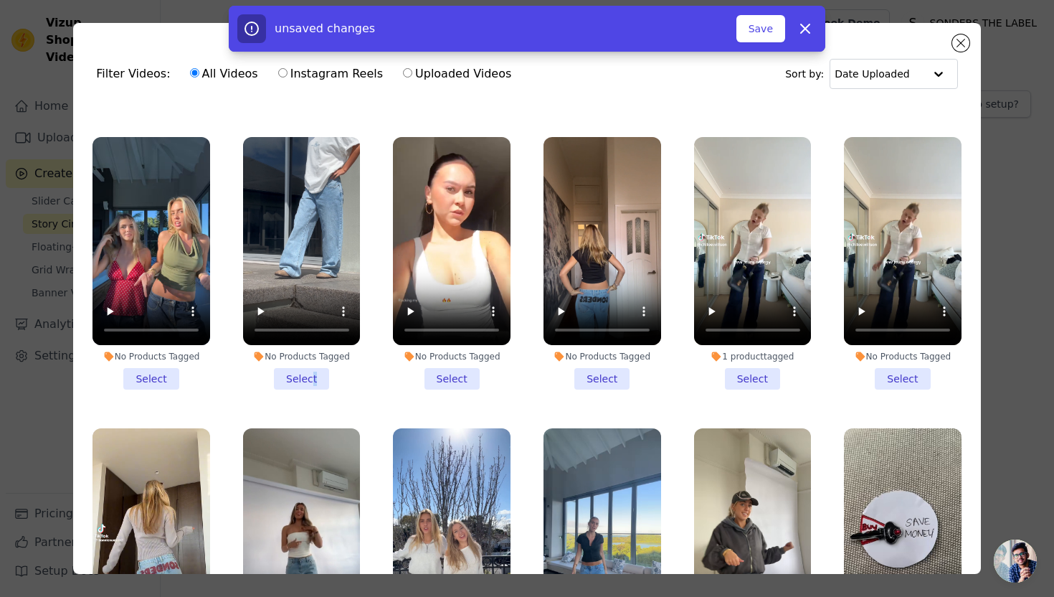
scroll to position [557, 0]
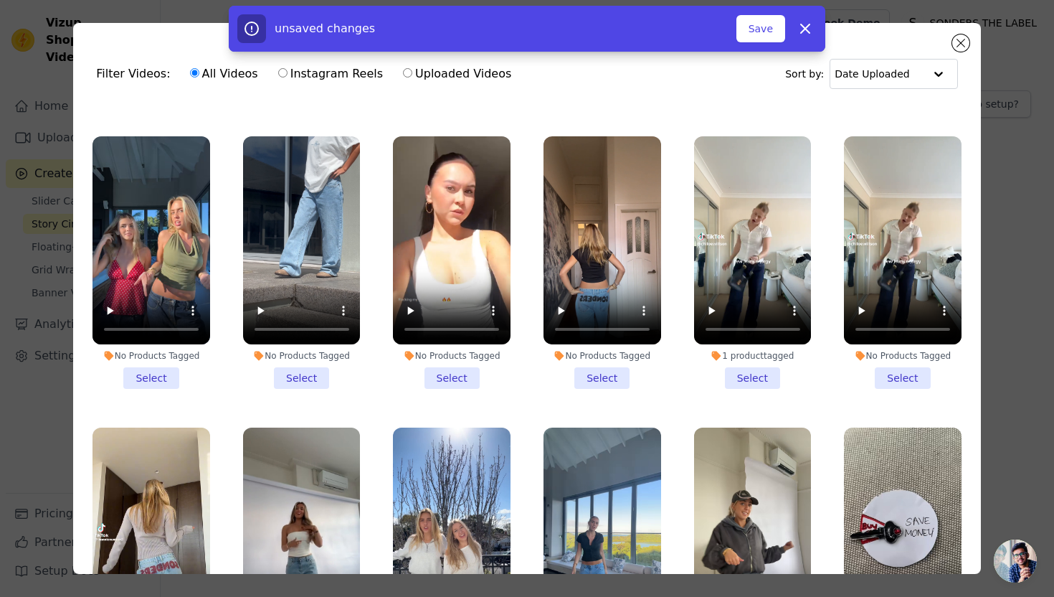
click at [306, 375] on li "No Products Tagged Select" at bounding box center [302, 262] width 118 height 253
click at [0, 0] on input "No Products Tagged Select" at bounding box center [0, 0] width 0 height 0
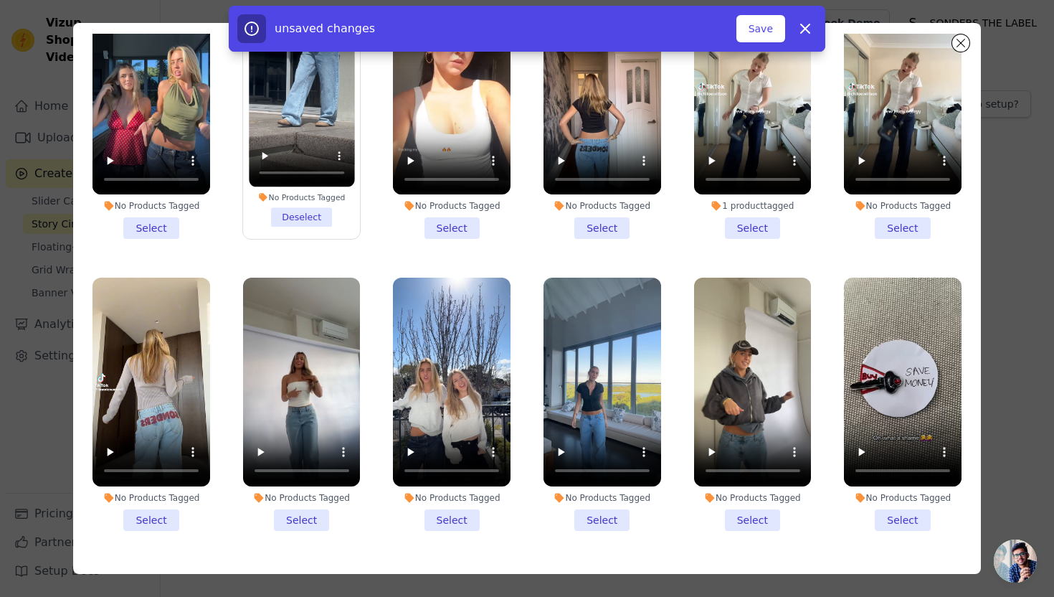
scroll to position [125, 0]
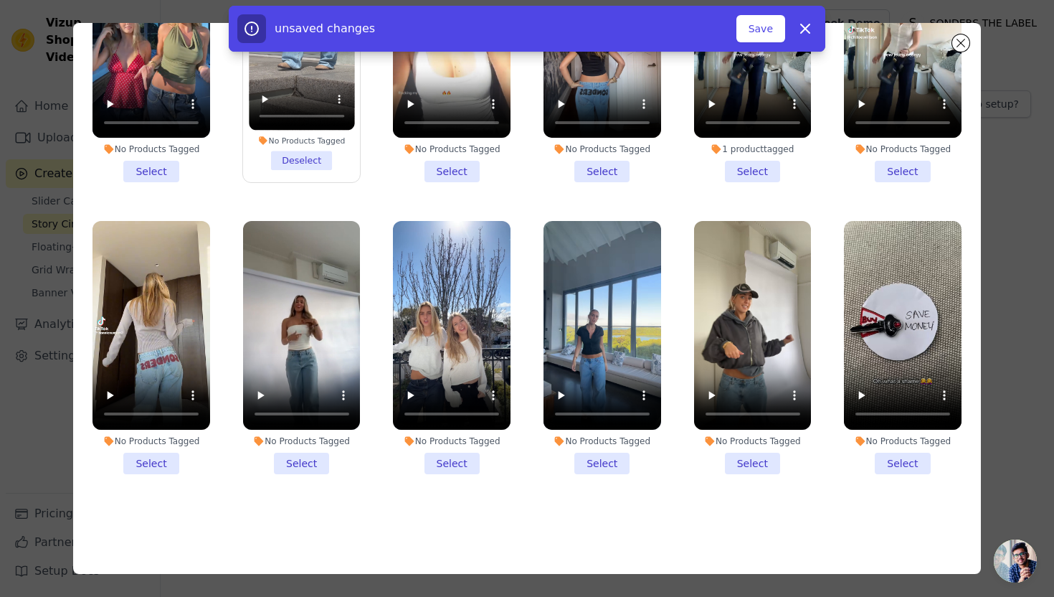
click at [755, 466] on li "No Products Tagged Select" at bounding box center [753, 347] width 118 height 253
click at [0, 0] on input "No Products Tagged Select" at bounding box center [0, 0] width 0 height 0
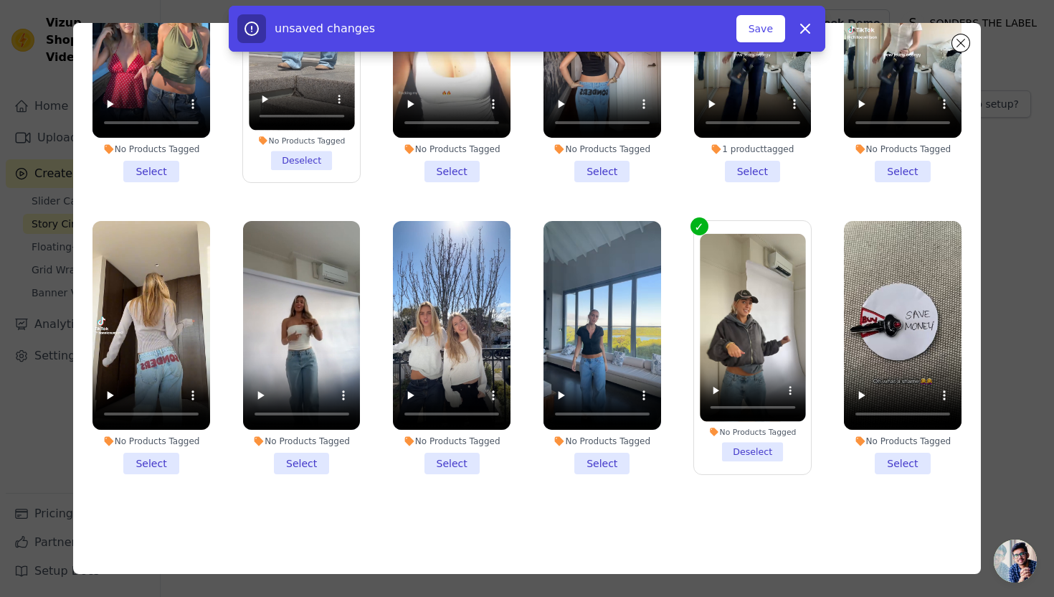
click at [897, 463] on li "No Products Tagged Select" at bounding box center [903, 347] width 118 height 253
click at [0, 0] on input "No Products Tagged Select" at bounding box center [0, 0] width 0 height 0
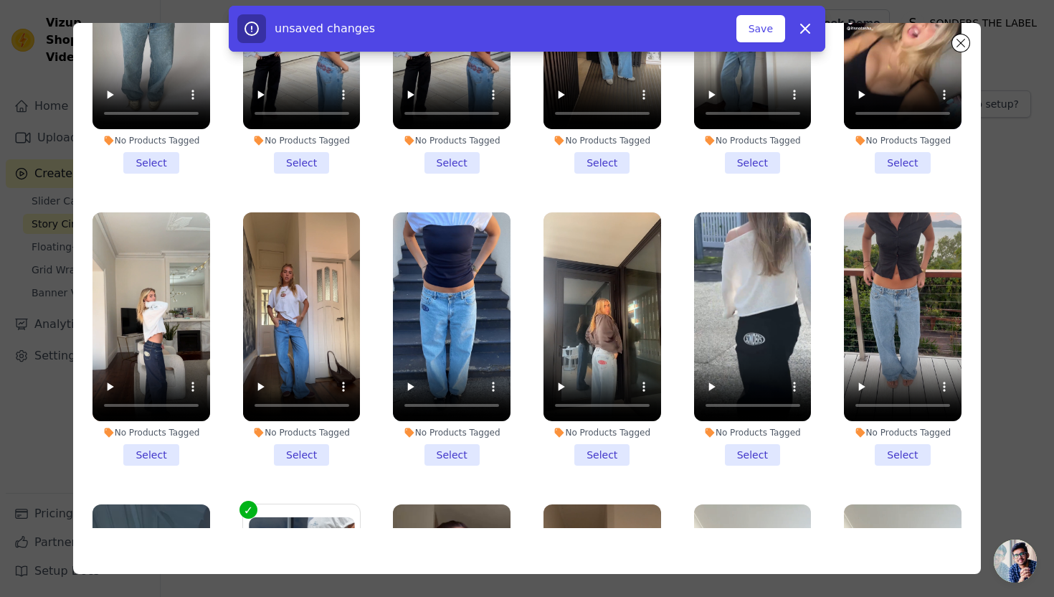
scroll to position [0, 0]
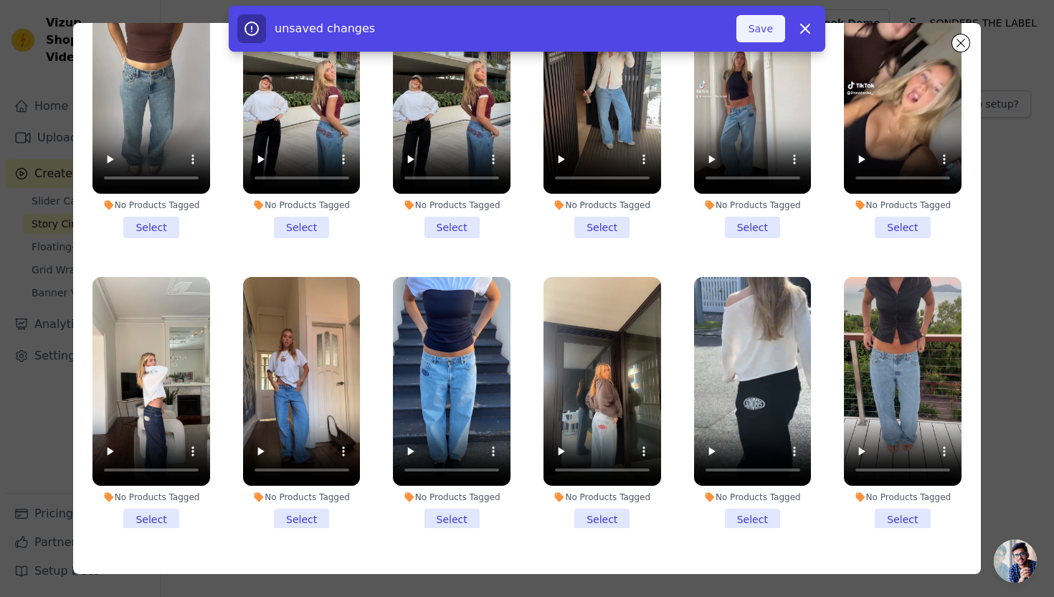
click at [765, 28] on button "Save" at bounding box center [760, 28] width 49 height 27
click at [761, 24] on button "Save" at bounding box center [760, 28] width 49 height 27
click at [764, 33] on button "Save" at bounding box center [760, 28] width 49 height 27
click at [756, 32] on button "Add To Widget" at bounding box center [737, 28] width 96 height 27
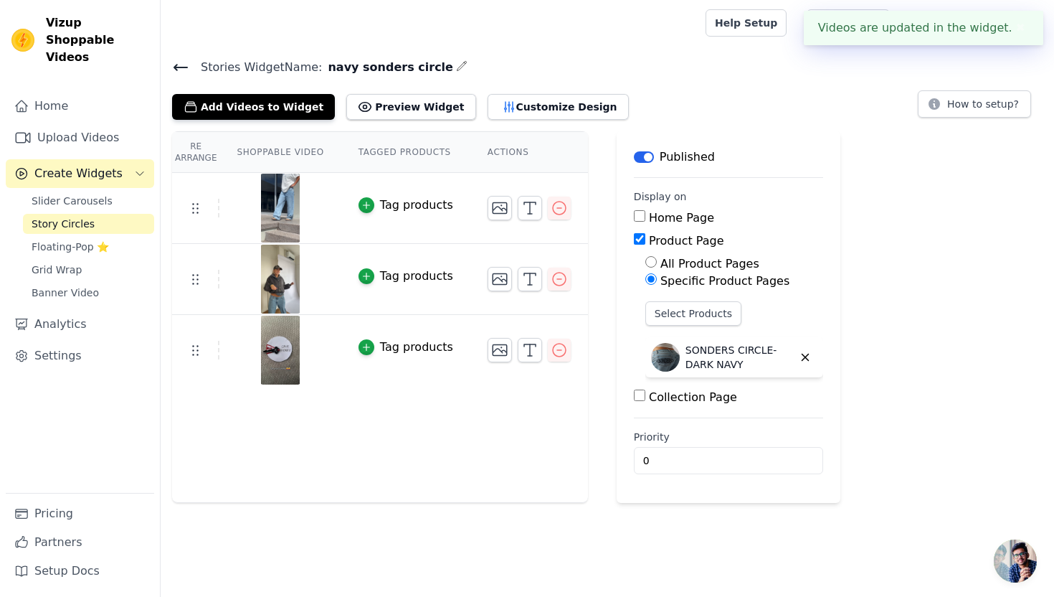
click at [182, 75] on icon at bounding box center [180, 67] width 17 height 17
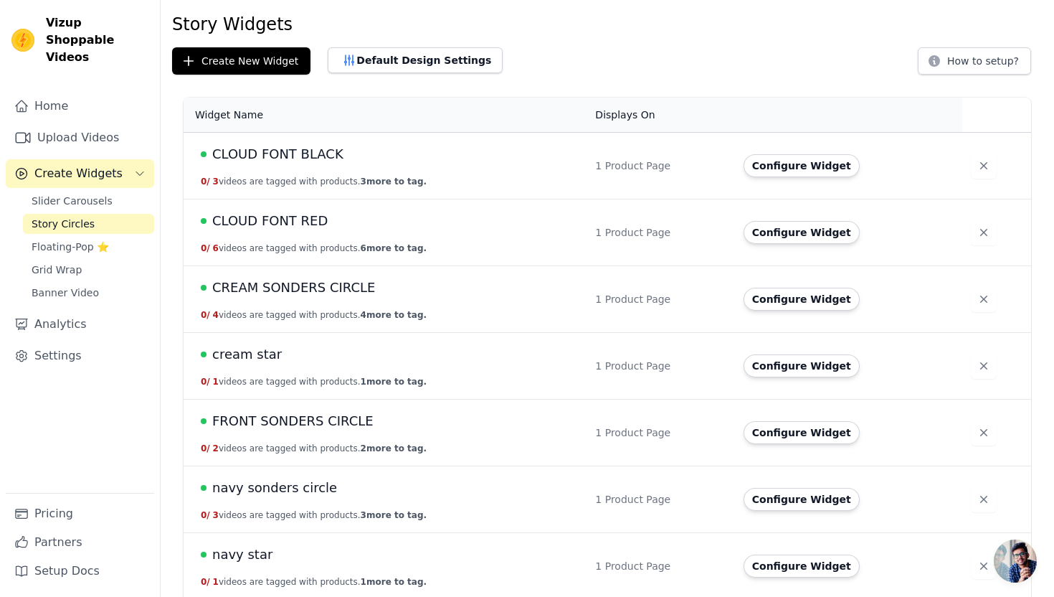
scroll to position [6, 0]
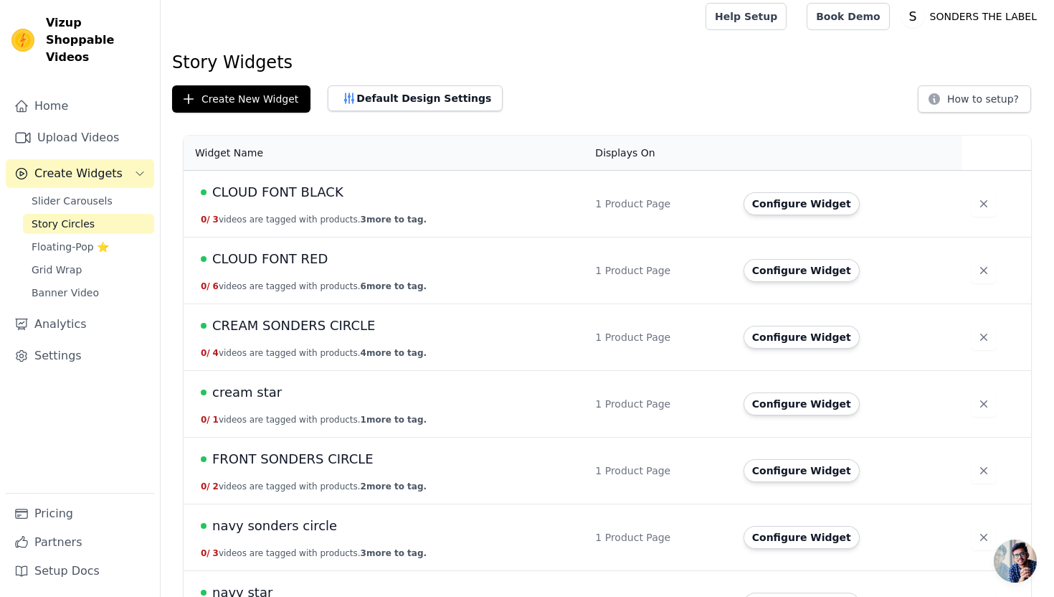
click at [314, 193] on span "CLOUD FONT BLACK" at bounding box center [277, 192] width 131 height 20
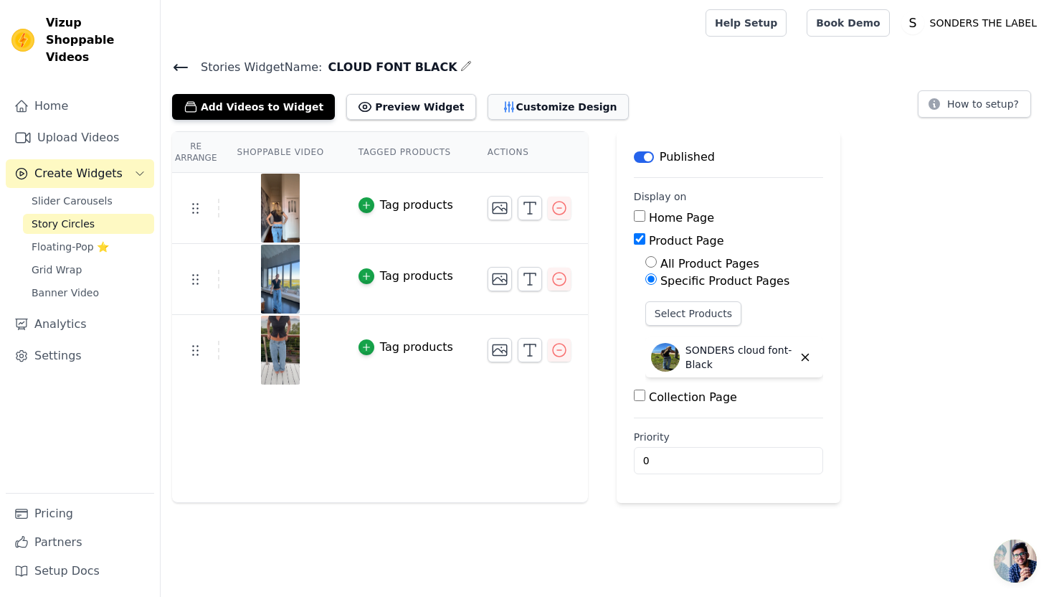
click at [498, 115] on button "Customize Design" at bounding box center [558, 107] width 141 height 26
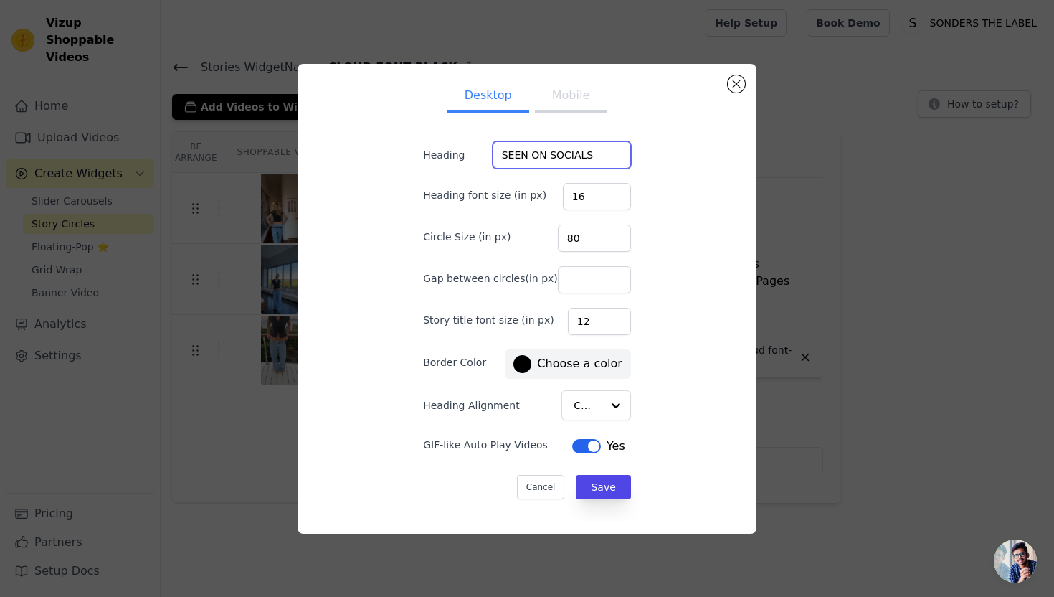
drag, startPoint x: 602, startPoint y: 160, endPoint x: 477, endPoint y: 160, distance: 124.8
click at [477, 160] on div "Heading SEEN ON SOCIALS" at bounding box center [527, 154] width 208 height 27
click at [733, 87] on button "Close modal" at bounding box center [736, 83] width 17 height 17
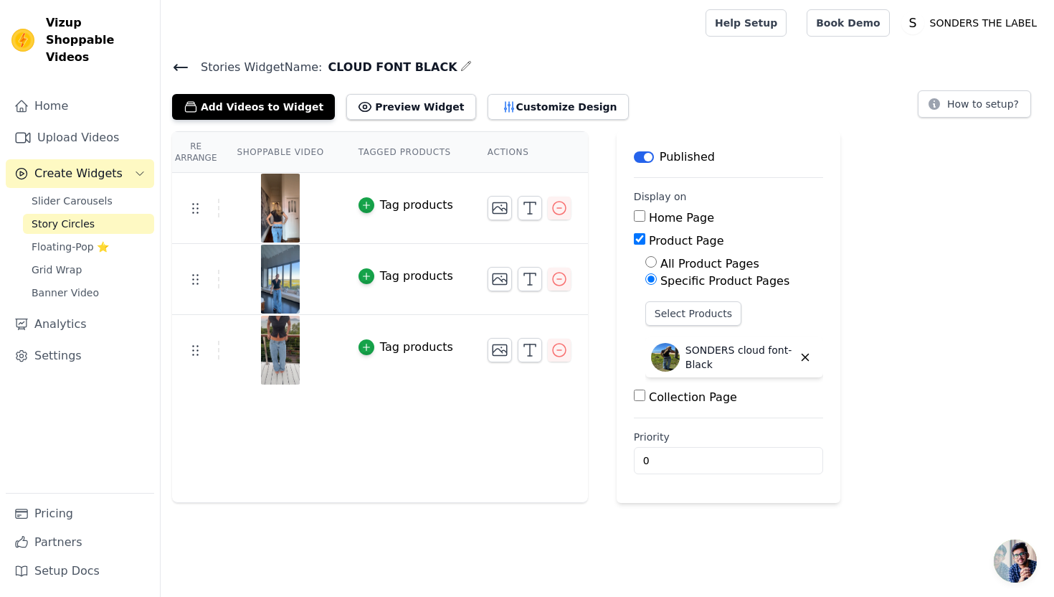
click at [191, 72] on span "Stories Widget Name:" at bounding box center [255, 67] width 133 height 17
click at [182, 68] on icon at bounding box center [180, 67] width 17 height 17
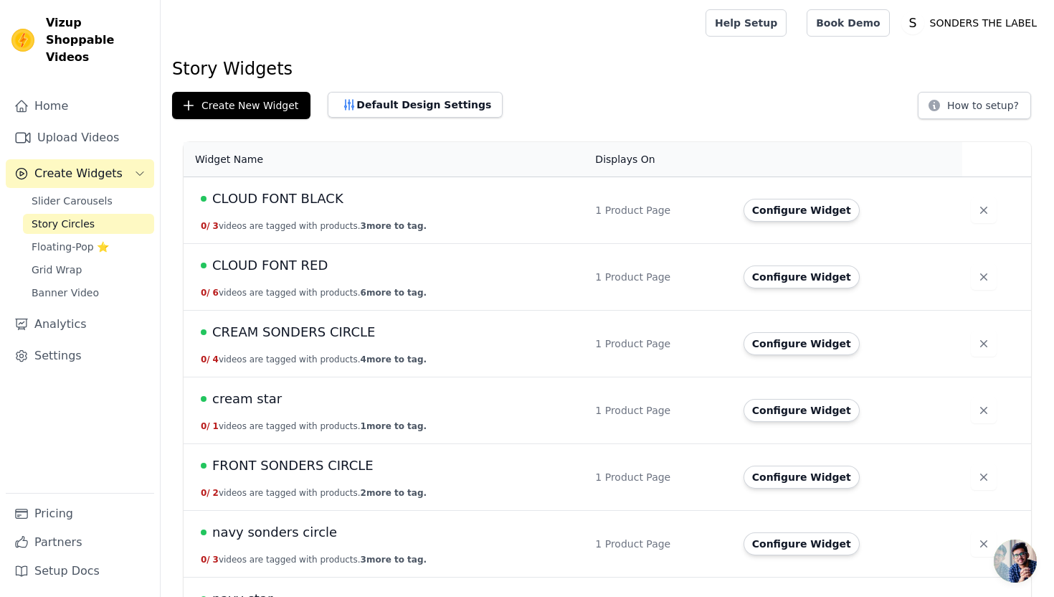
click at [272, 262] on span "CLOUD FONT RED" at bounding box center [269, 265] width 115 height 20
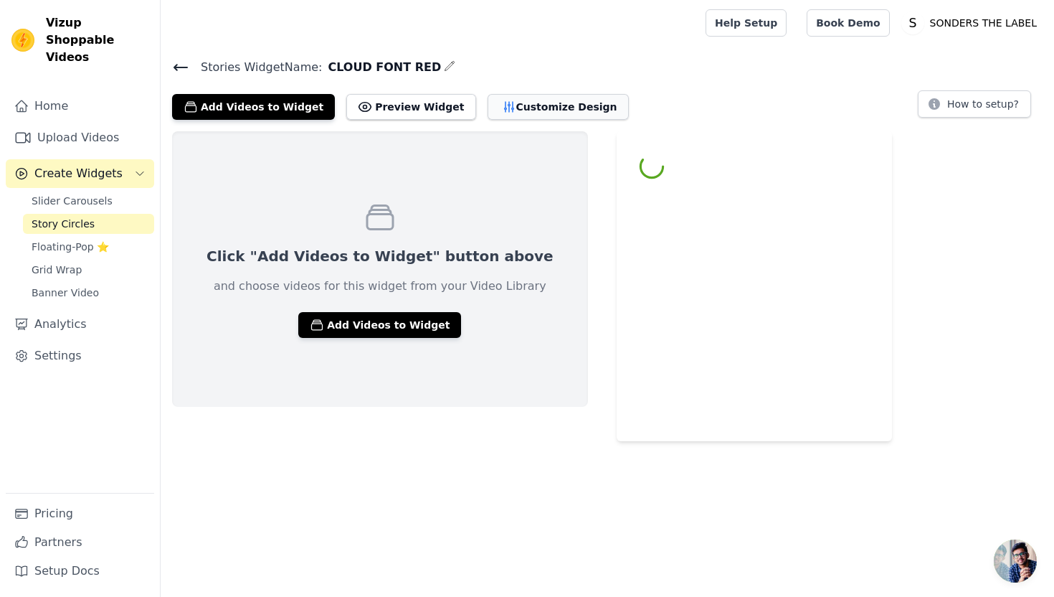
click at [488, 104] on button "Customize Design" at bounding box center [558, 107] width 141 height 26
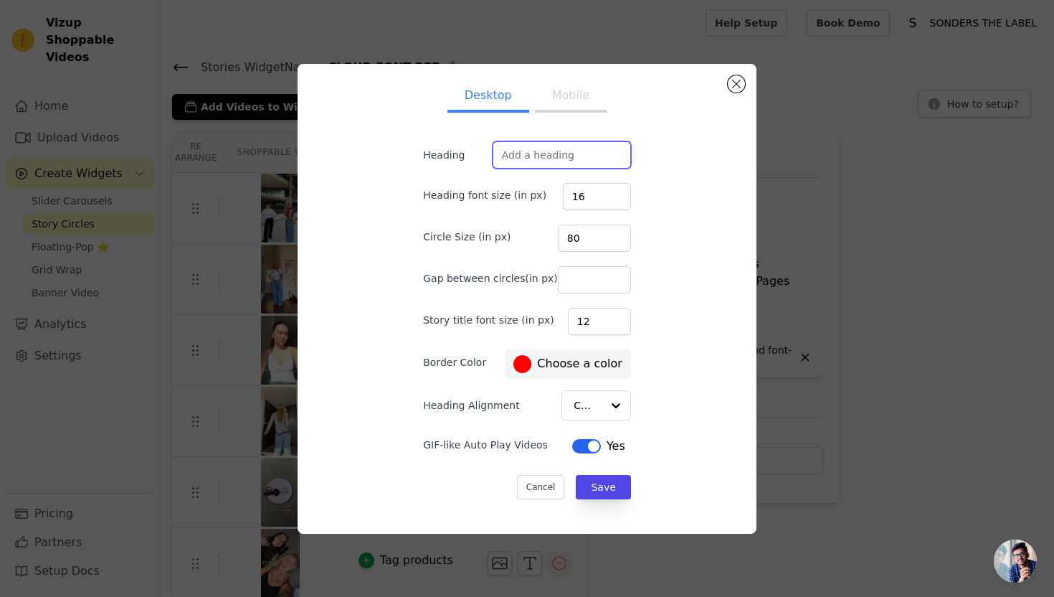
click at [569, 159] on input "Heading" at bounding box center [562, 154] width 138 height 27
paste input "SEEN ON SOCIALS"
type input "SEEN ON SOCIALS"
click at [575, 94] on button "Mobile" at bounding box center [571, 97] width 72 height 32
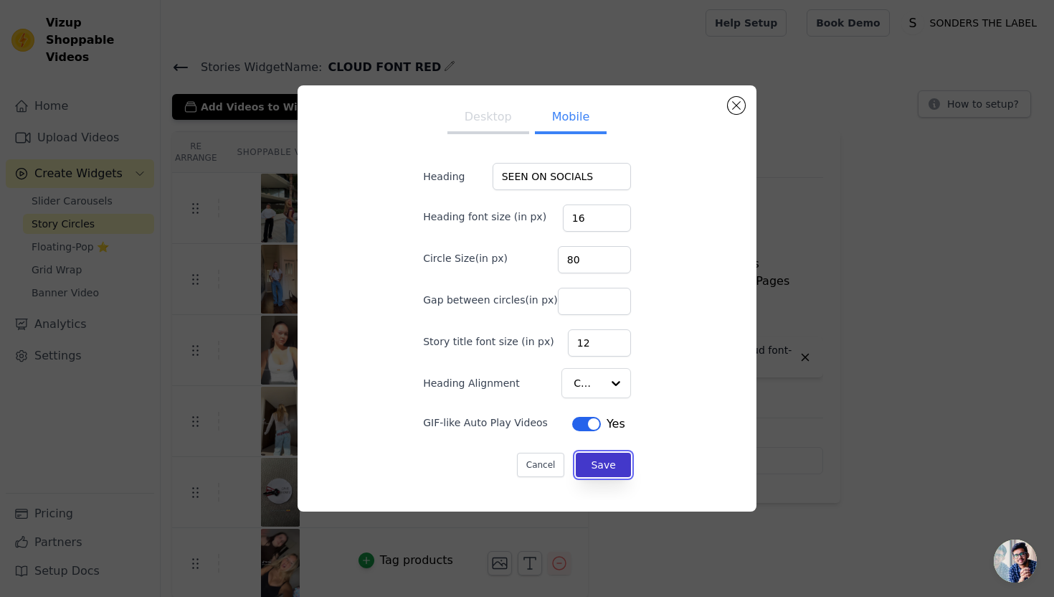
click at [592, 458] on button "Save" at bounding box center [603, 464] width 54 height 24
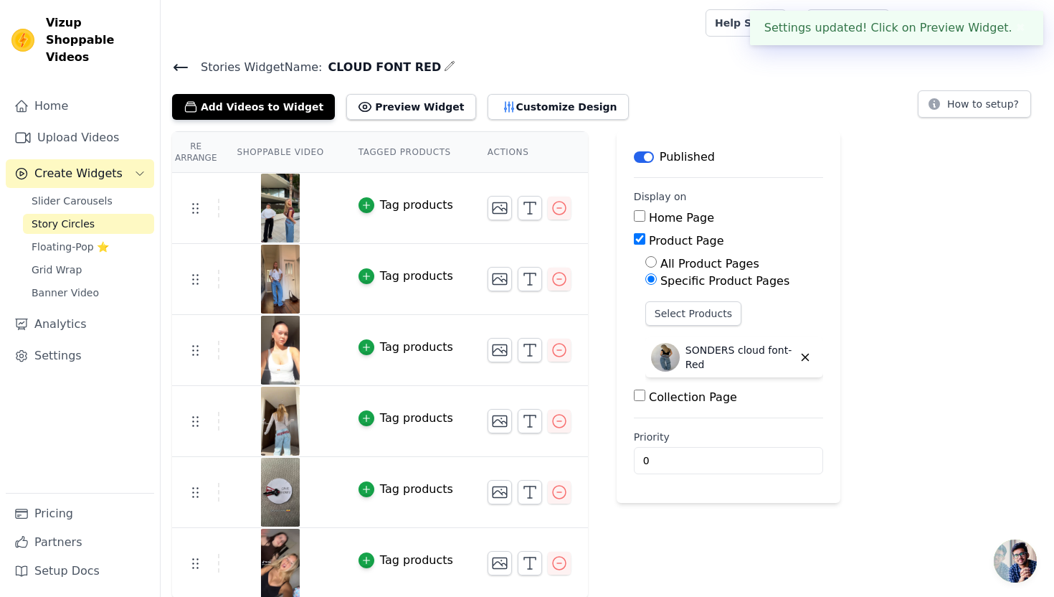
click at [176, 68] on icon at bounding box center [180, 68] width 13 height 6
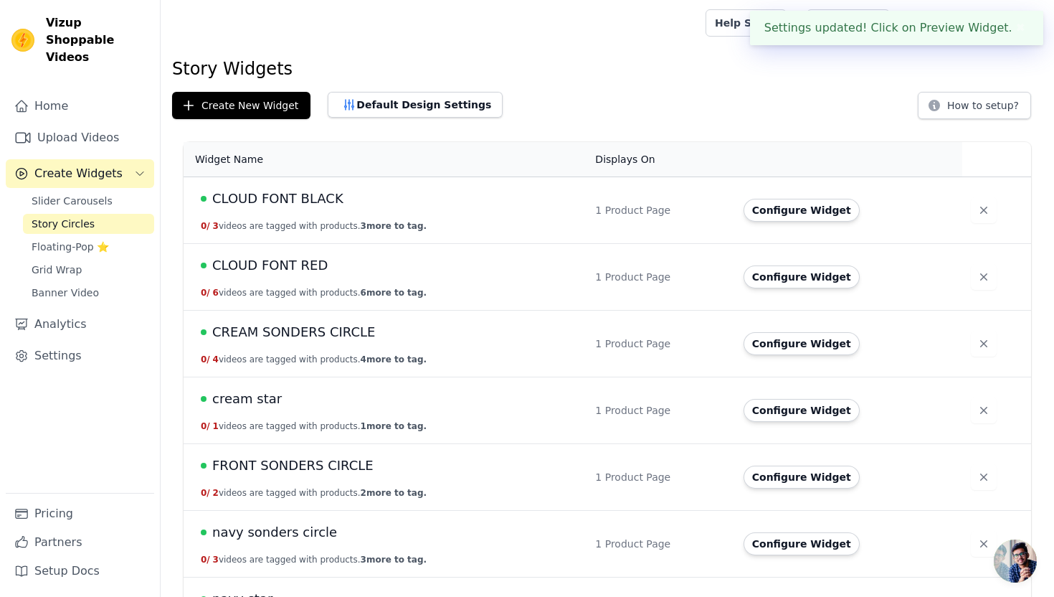
click at [308, 350] on td "CREAM SONDERS CIRCLE 0 / 4 videos are tagged with products. 4 more to tag." at bounding box center [385, 343] width 403 height 67
click at [308, 335] on span "CREAM SONDERS CIRCLE" at bounding box center [293, 332] width 163 height 20
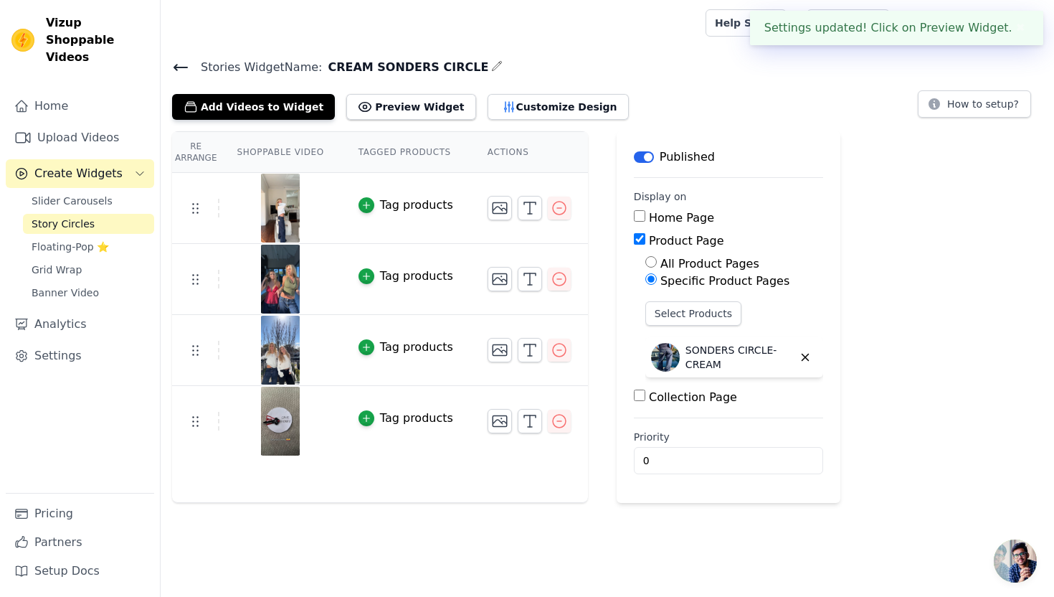
click at [498, 123] on div "Stories Widget Name: CREAM SONDERS CIRCLE Add Videos to Widget Preview Widget C…" at bounding box center [607, 279] width 893 height 445
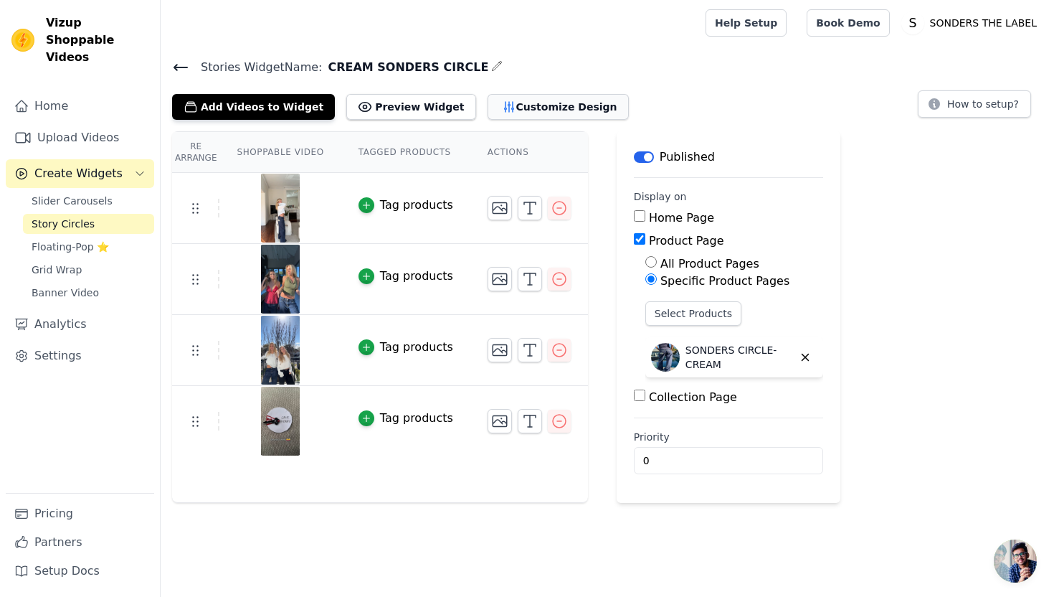
click at [497, 114] on button "Customize Design" at bounding box center [558, 107] width 141 height 26
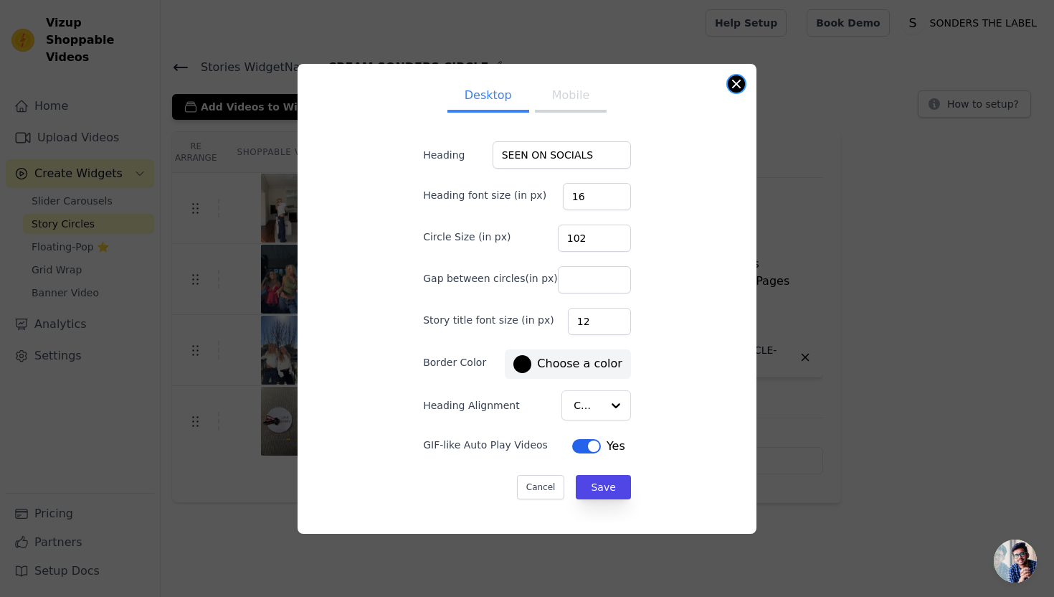
click at [729, 78] on button "Close modal" at bounding box center [736, 83] width 17 height 17
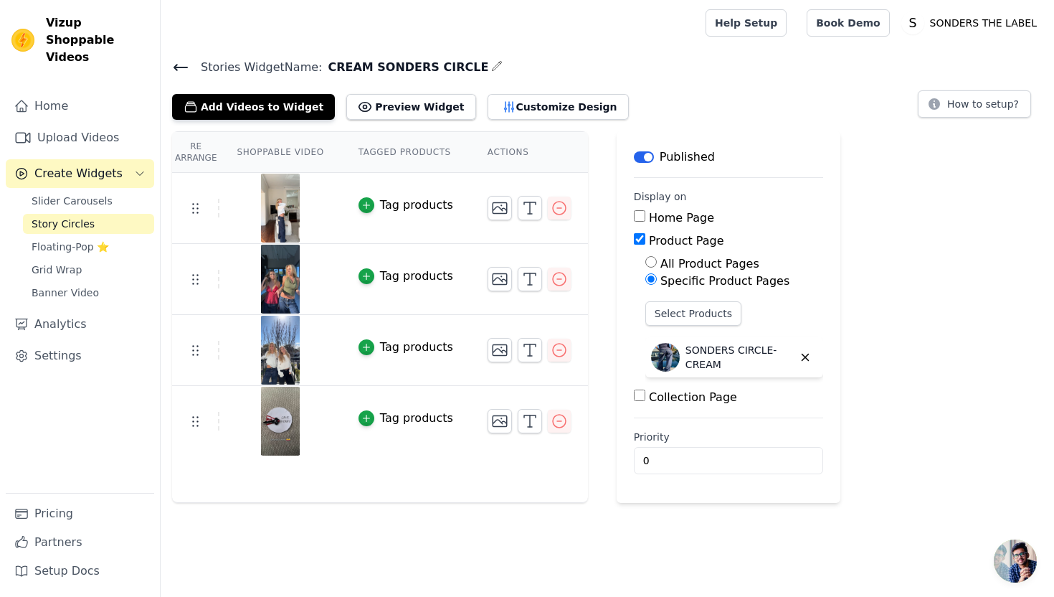
click at [179, 64] on icon at bounding box center [180, 67] width 17 height 17
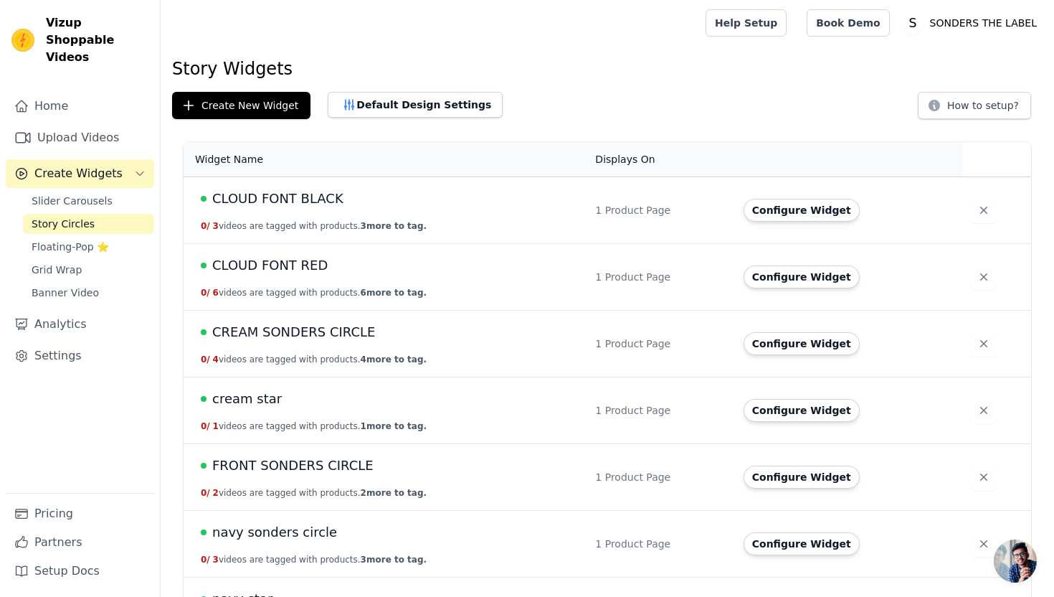
click at [339, 404] on div "cream star" at bounding box center [389, 399] width 377 height 20
click at [240, 394] on span "cream star" at bounding box center [247, 399] width 70 height 20
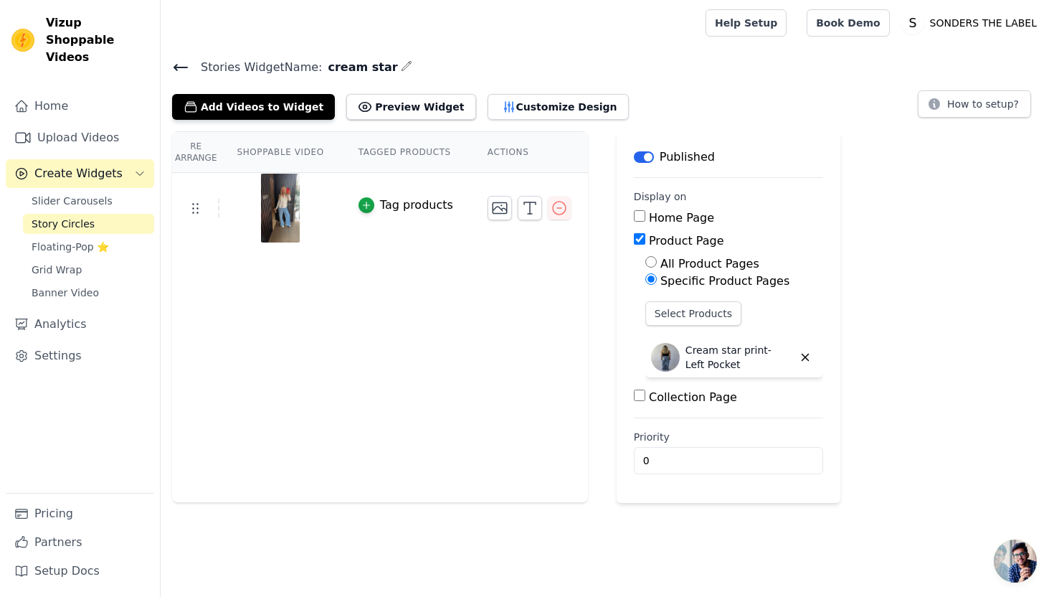
click at [537, 123] on div "Stories Widget Name: cream star Add Videos to Widget Preview Widget Customize D…" at bounding box center [607, 279] width 893 height 445
click at [537, 112] on button "Customize Design" at bounding box center [558, 107] width 141 height 26
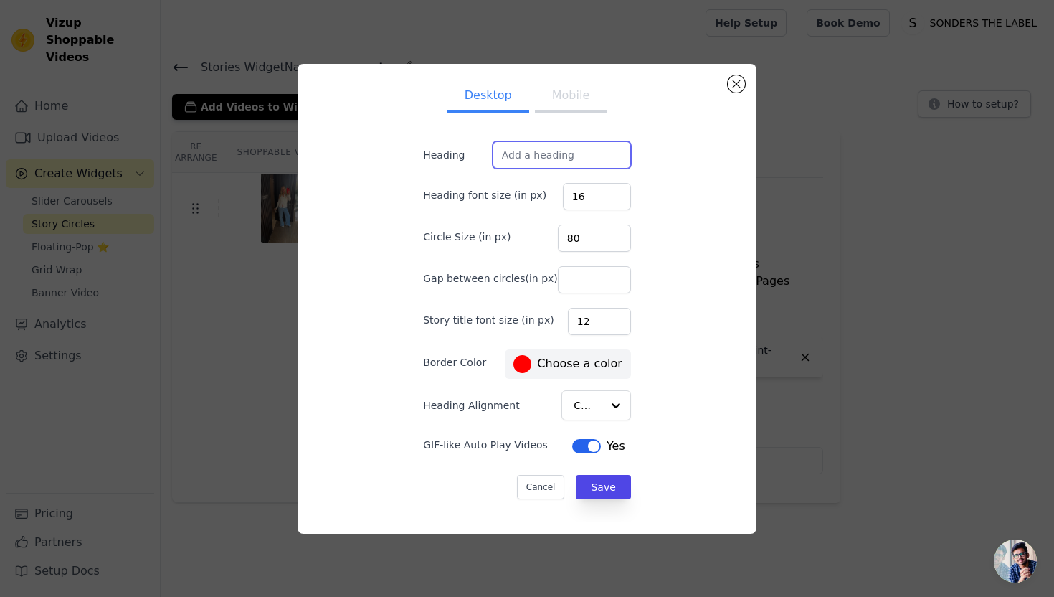
click at [555, 153] on input "Heading" at bounding box center [562, 154] width 138 height 27
paste input "SEEN ON SOCIALS"
type input "SEEN ON SOCIALS"
click at [579, 95] on button "Mobile" at bounding box center [571, 97] width 72 height 32
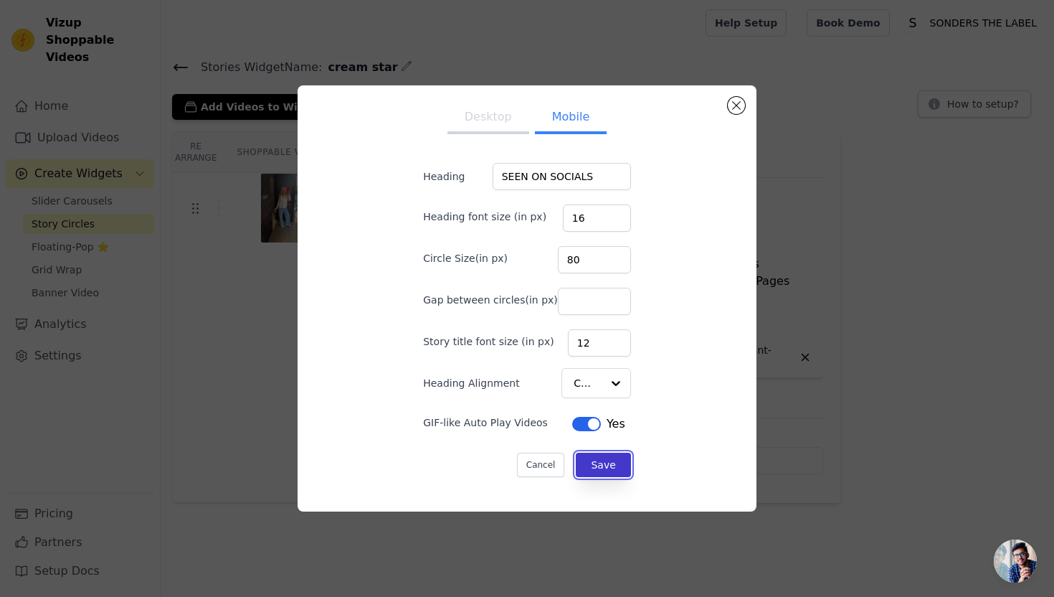
click at [594, 457] on button "Save" at bounding box center [603, 464] width 54 height 24
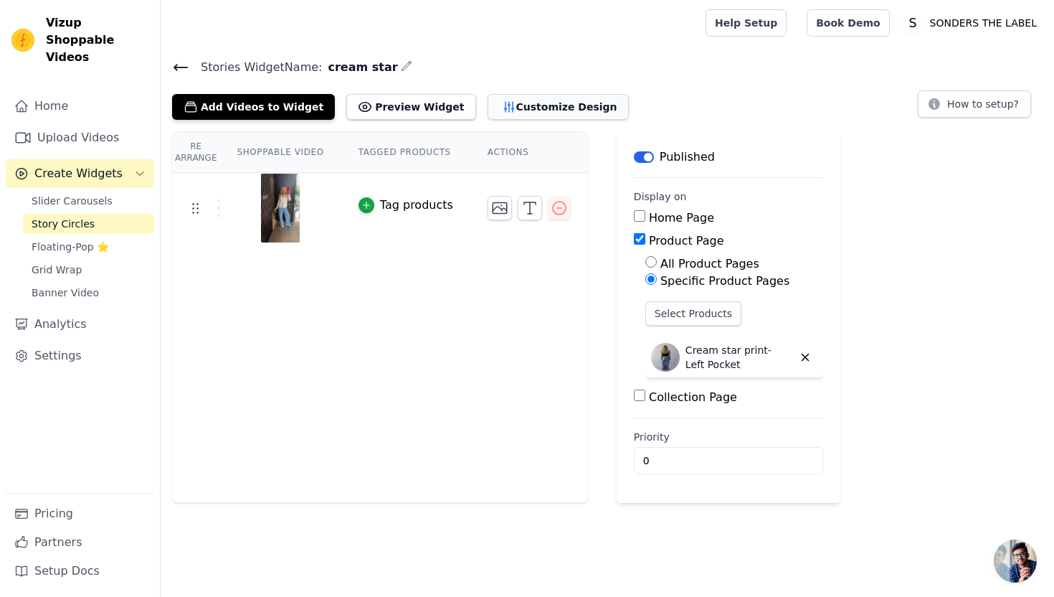
click at [507, 100] on button "Customize Design" at bounding box center [558, 107] width 141 height 26
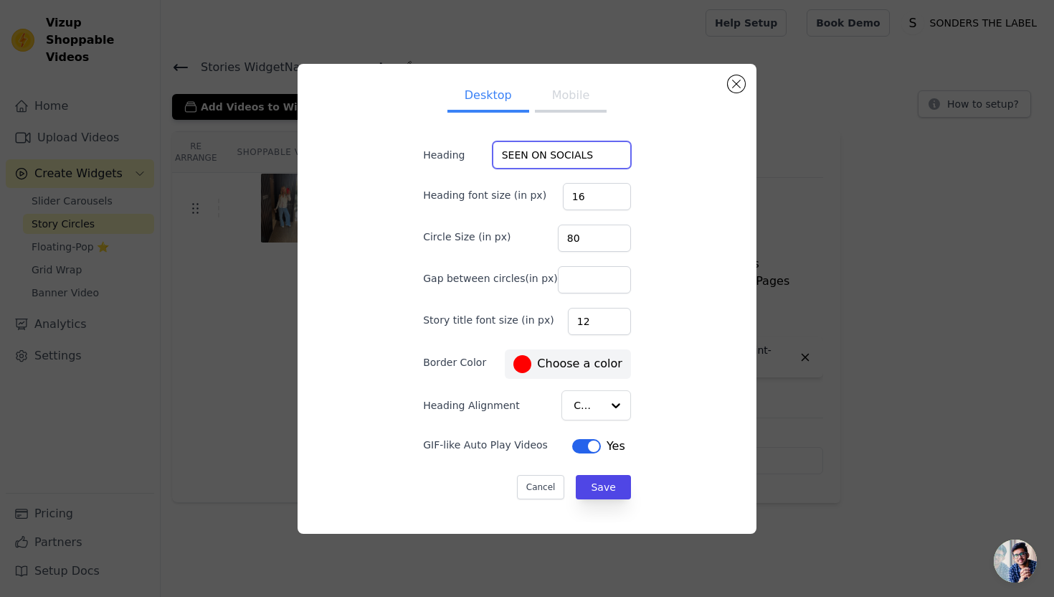
drag, startPoint x: 605, startPoint y: 158, endPoint x: 496, endPoint y: 157, distance: 109.0
click at [496, 157] on input "SEEN ON SOCIALS" at bounding box center [562, 154] width 138 height 27
click at [557, 87] on button "Mobile" at bounding box center [571, 97] width 72 height 32
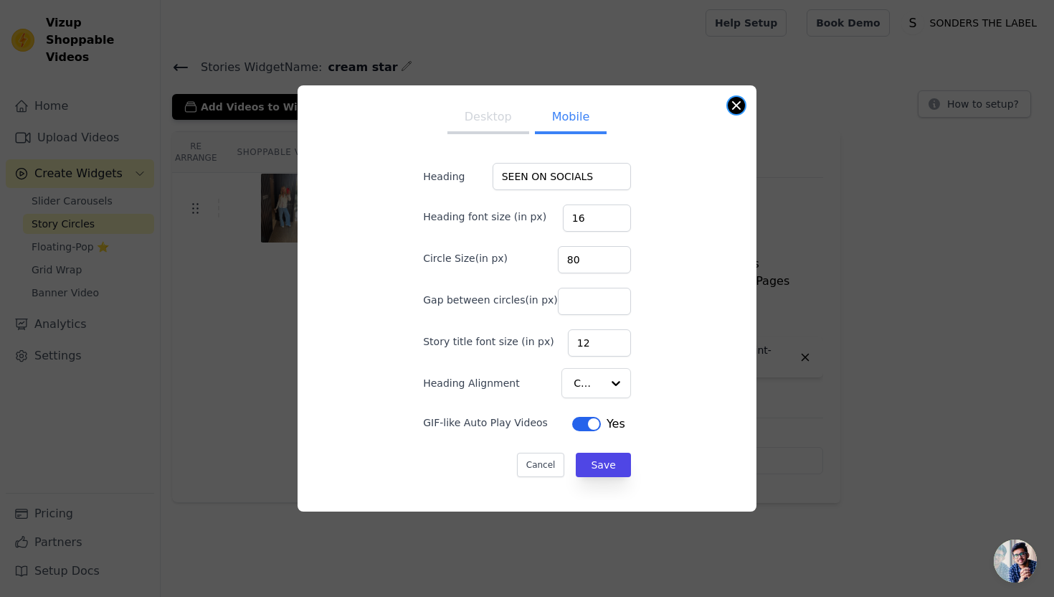
click at [737, 102] on button "Close modal" at bounding box center [736, 105] width 17 height 17
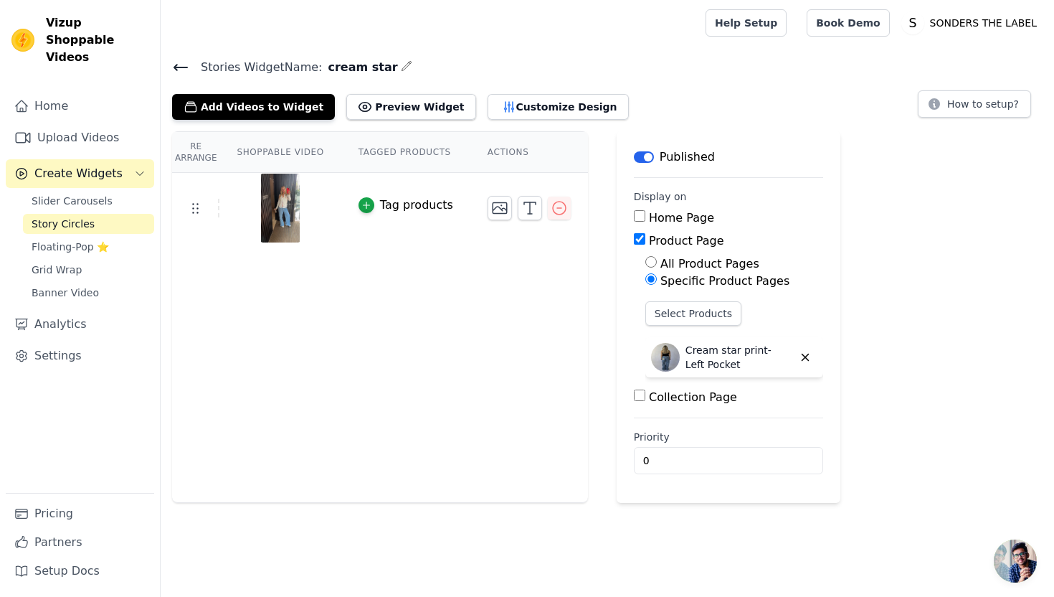
click at [173, 63] on icon at bounding box center [180, 67] width 17 height 17
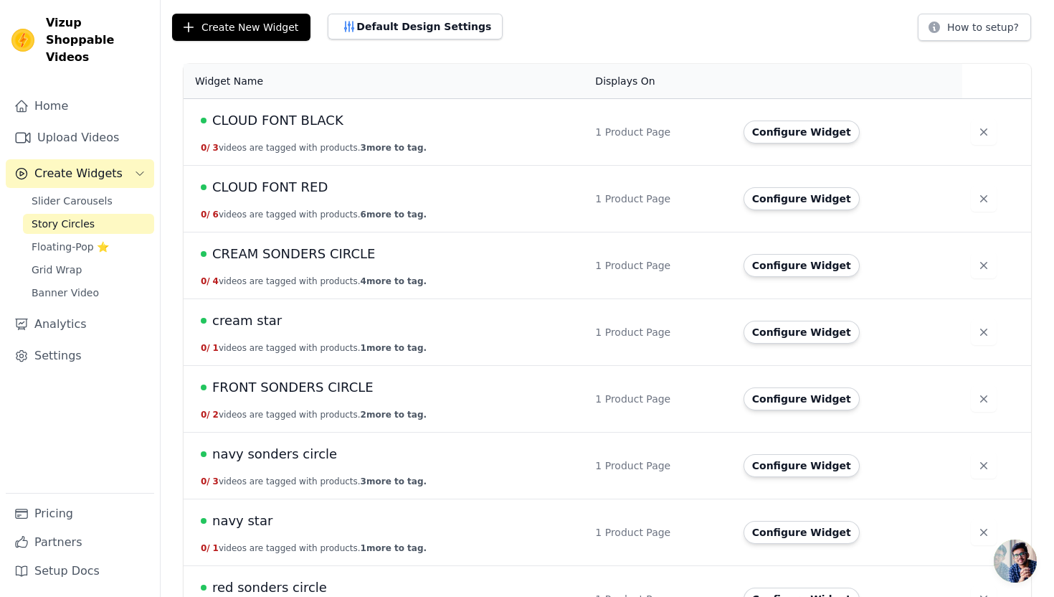
scroll to position [103, 0]
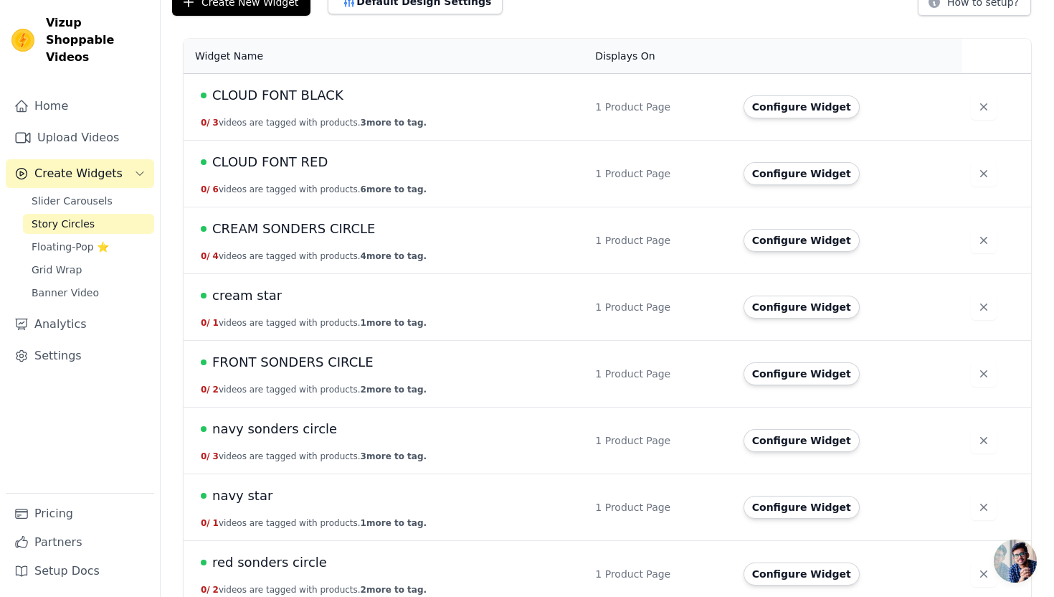
click at [323, 360] on span "FRONT SONDERS CIRCLE" at bounding box center [292, 362] width 161 height 20
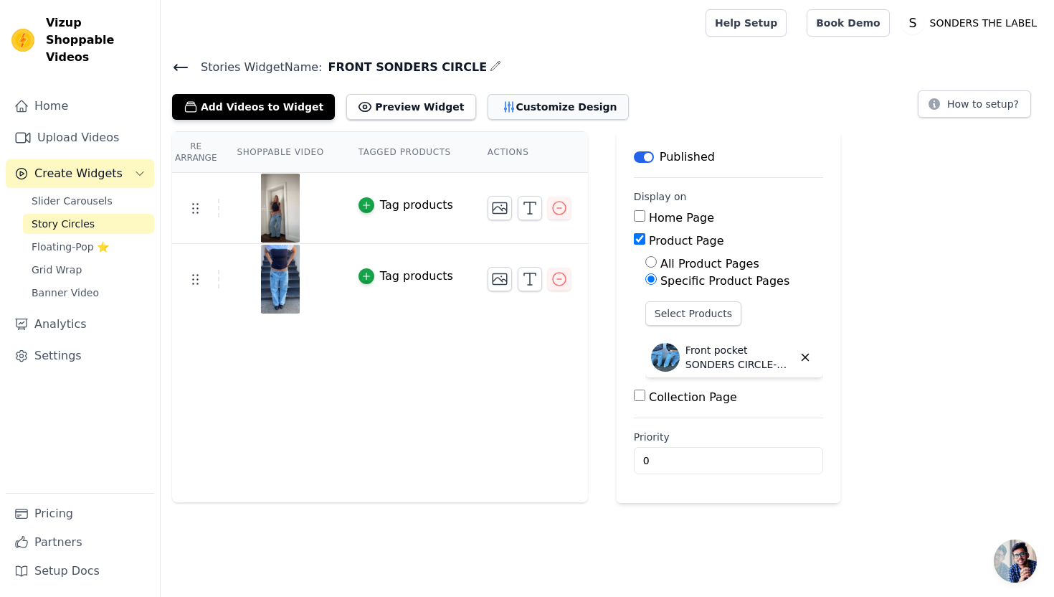
click at [523, 103] on button "Customize Design" at bounding box center [558, 107] width 141 height 26
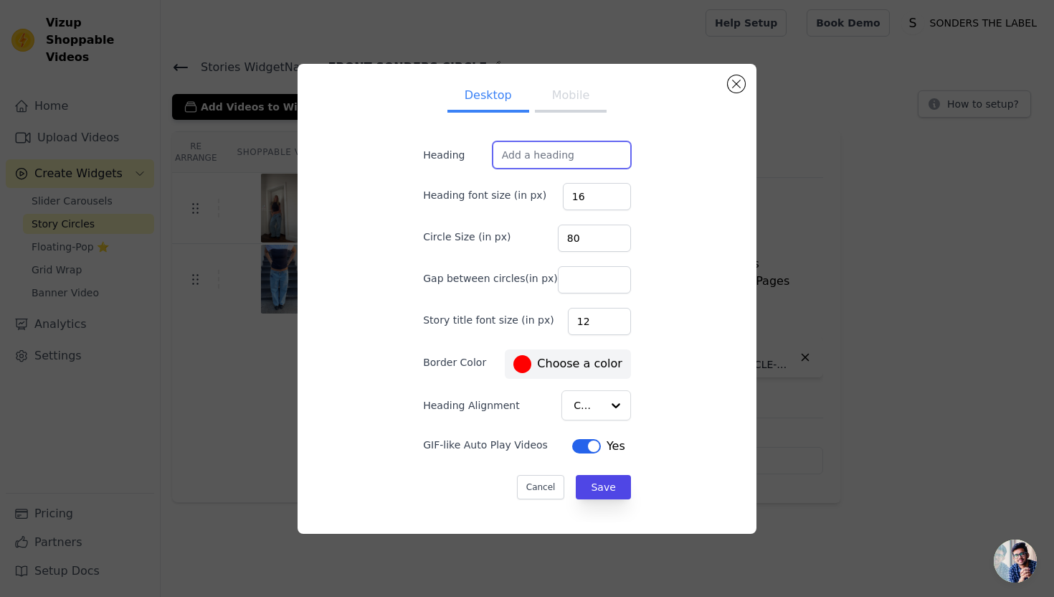
click at [554, 146] on input "Heading" at bounding box center [562, 154] width 138 height 27
paste input "SEEN ON SOCIALS"
type input "SEEN ON SOCIALS"
click at [587, 483] on button "Save" at bounding box center [603, 487] width 54 height 24
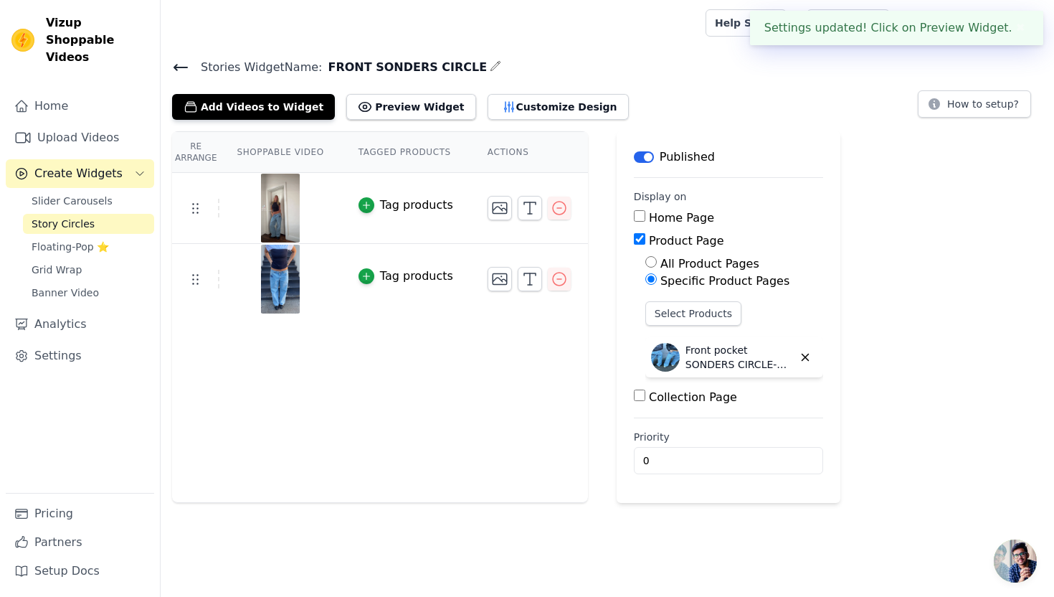
click at [186, 61] on icon at bounding box center [180, 67] width 17 height 17
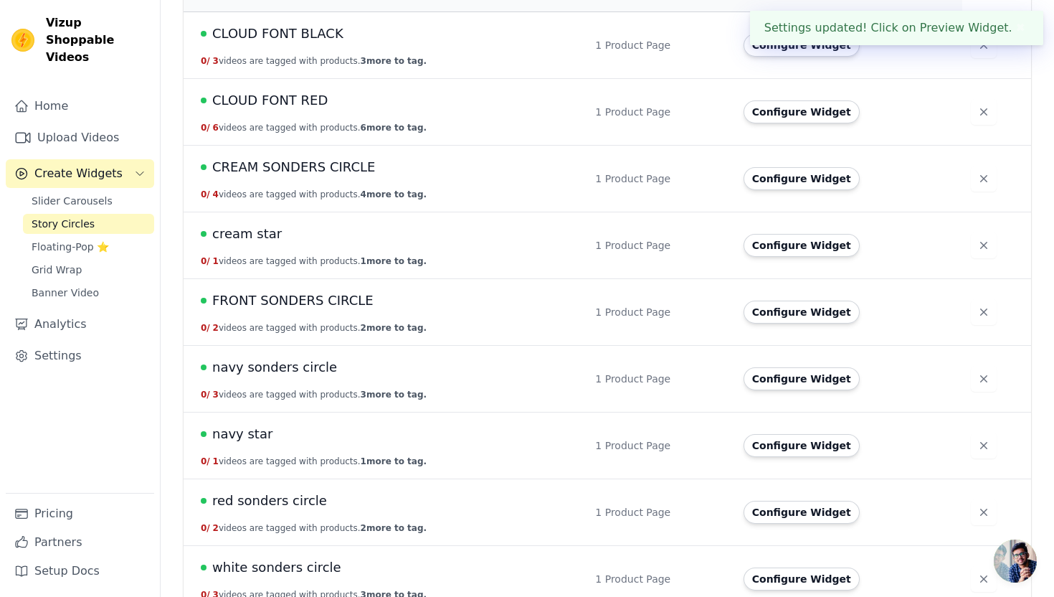
scroll to position [181, 0]
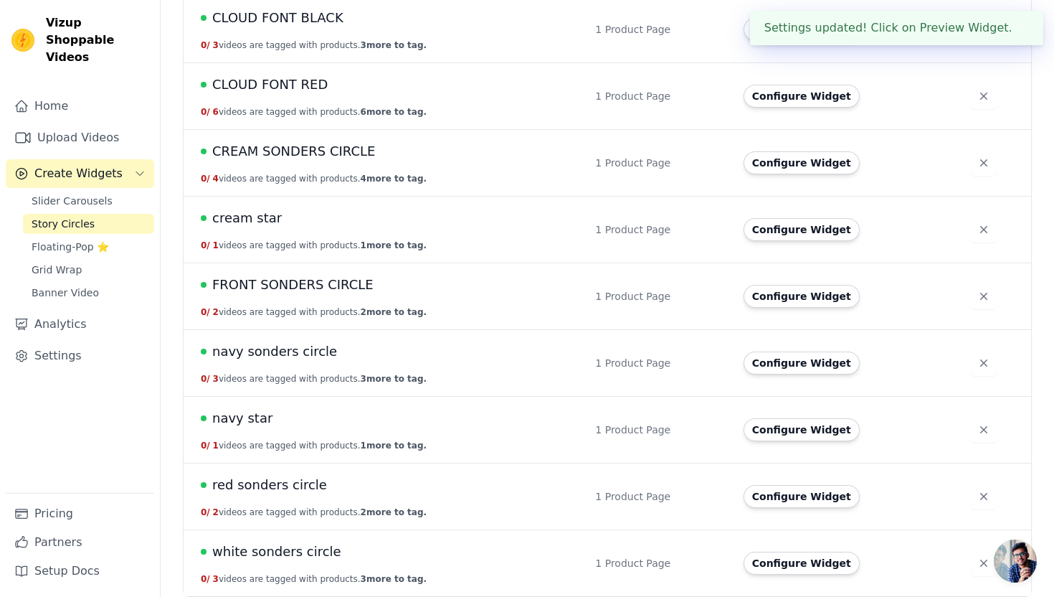
click at [298, 354] on span "navy sonders circle" at bounding box center [274, 351] width 125 height 20
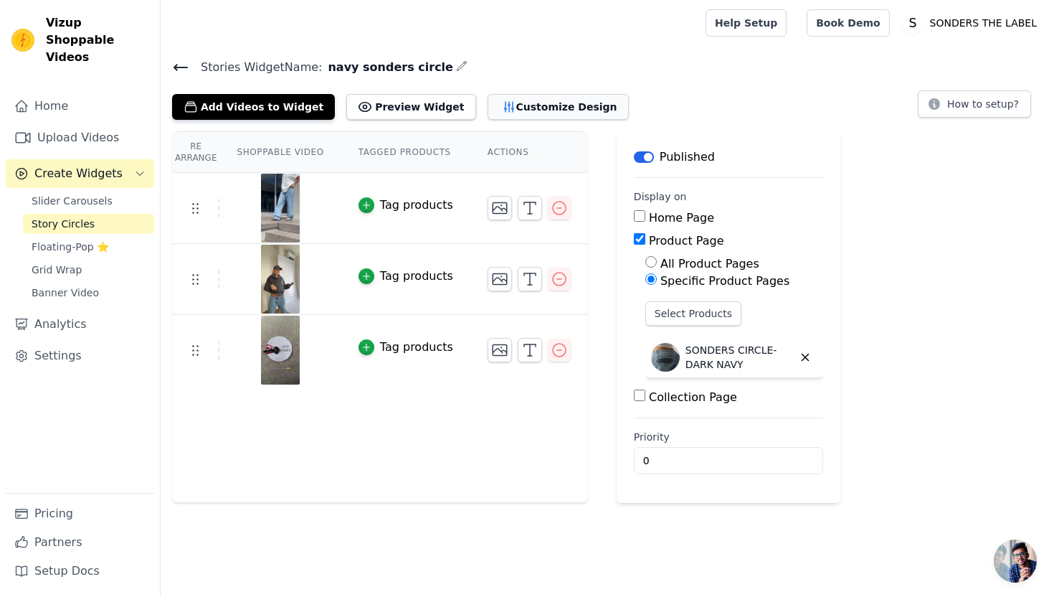
click at [520, 103] on button "Customize Design" at bounding box center [558, 107] width 141 height 26
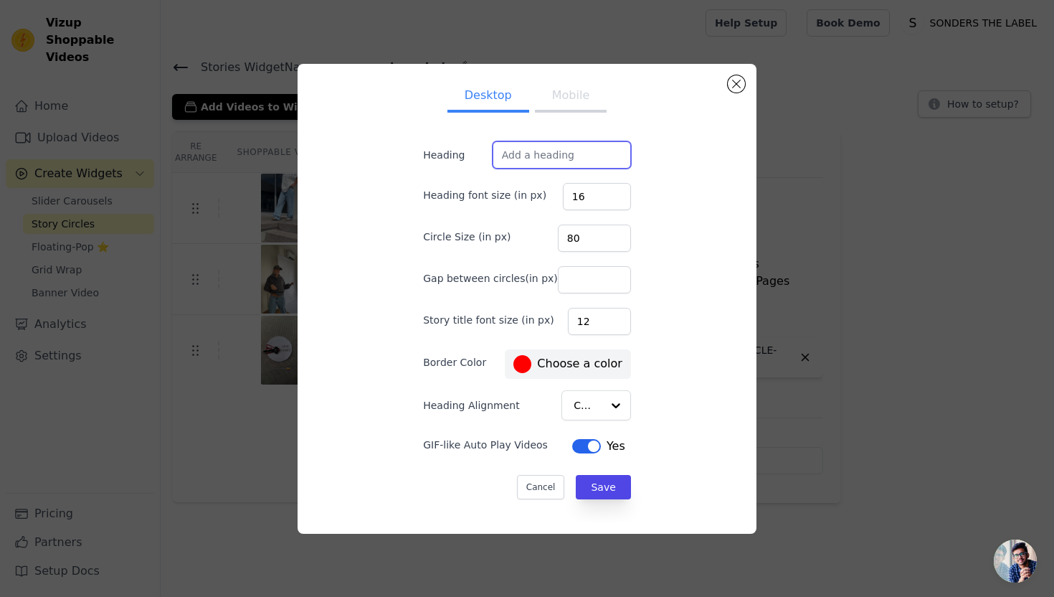
click at [588, 156] on input "Heading" at bounding box center [562, 154] width 138 height 27
paste input "SEEN ON SOCIALS"
type input "SEEN ON SOCIALS"
click at [593, 485] on button "Save" at bounding box center [603, 487] width 54 height 24
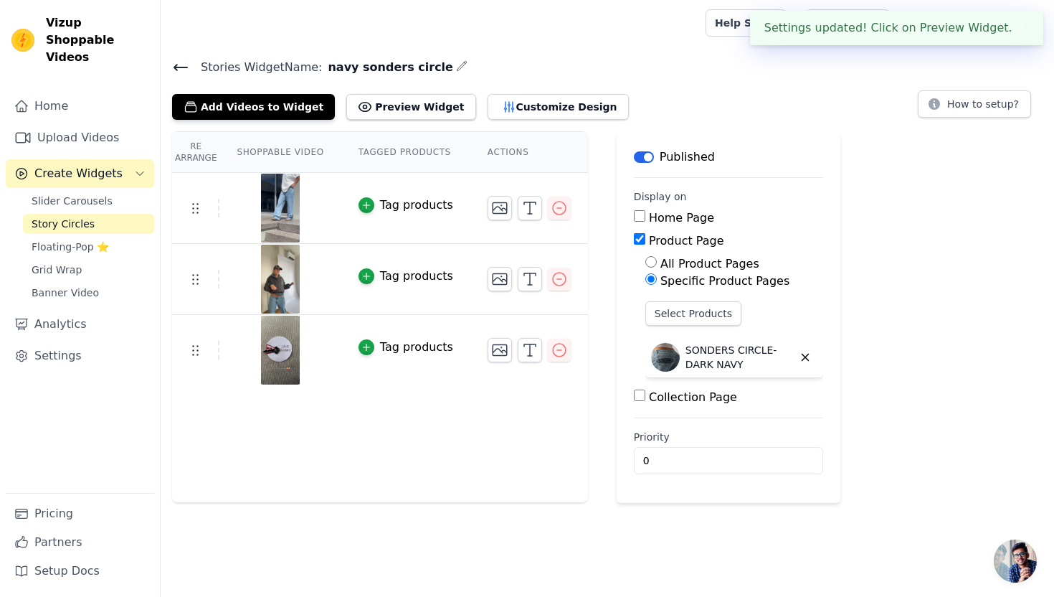
click at [177, 71] on icon at bounding box center [180, 67] width 17 height 17
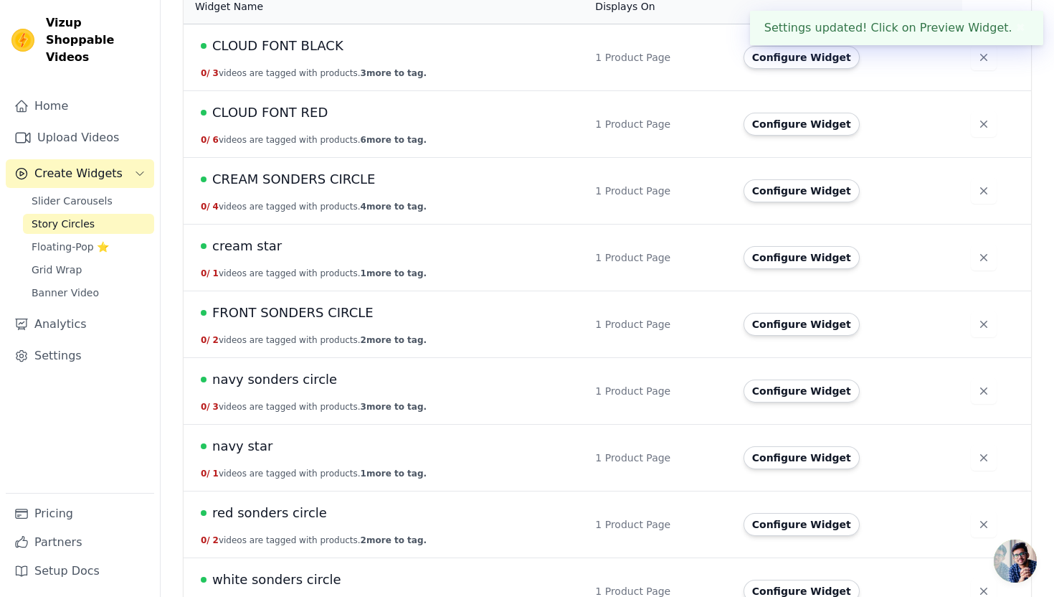
scroll to position [186, 0]
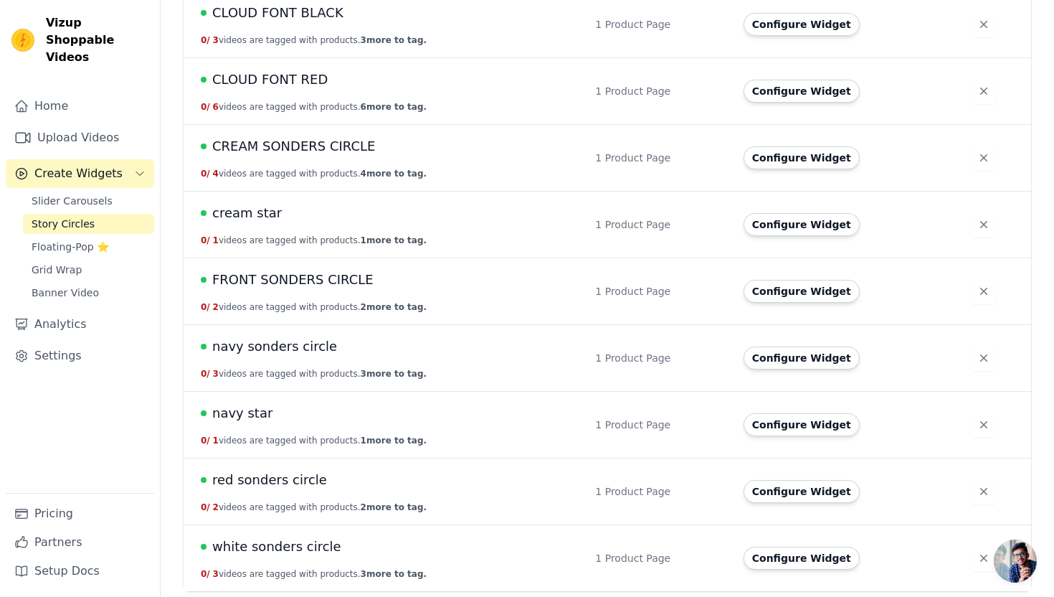
click at [278, 351] on span "navy sonders circle" at bounding box center [274, 346] width 125 height 20
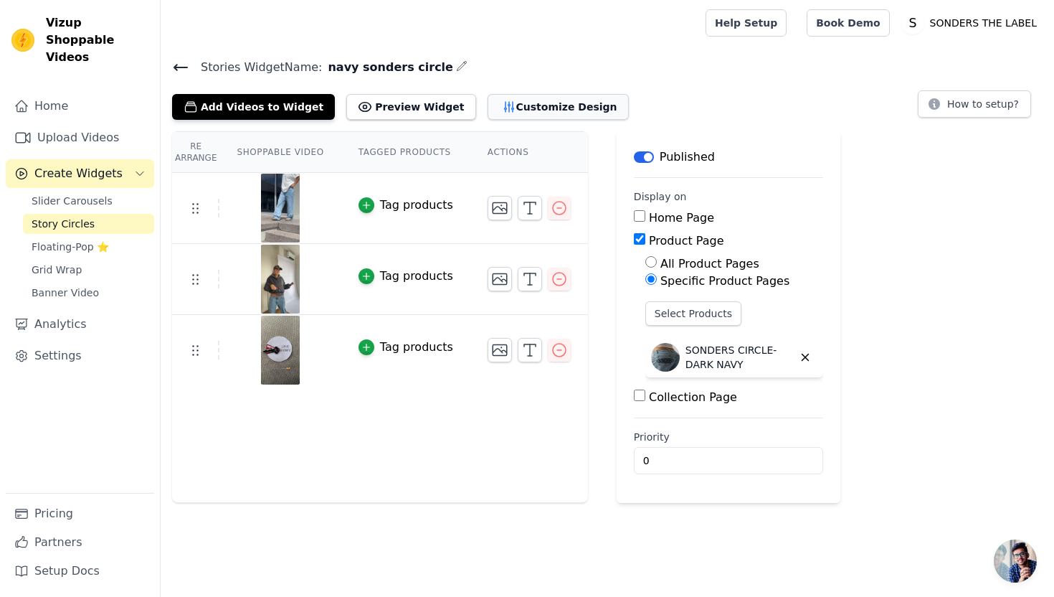
click at [546, 103] on button "Customize Design" at bounding box center [558, 107] width 141 height 26
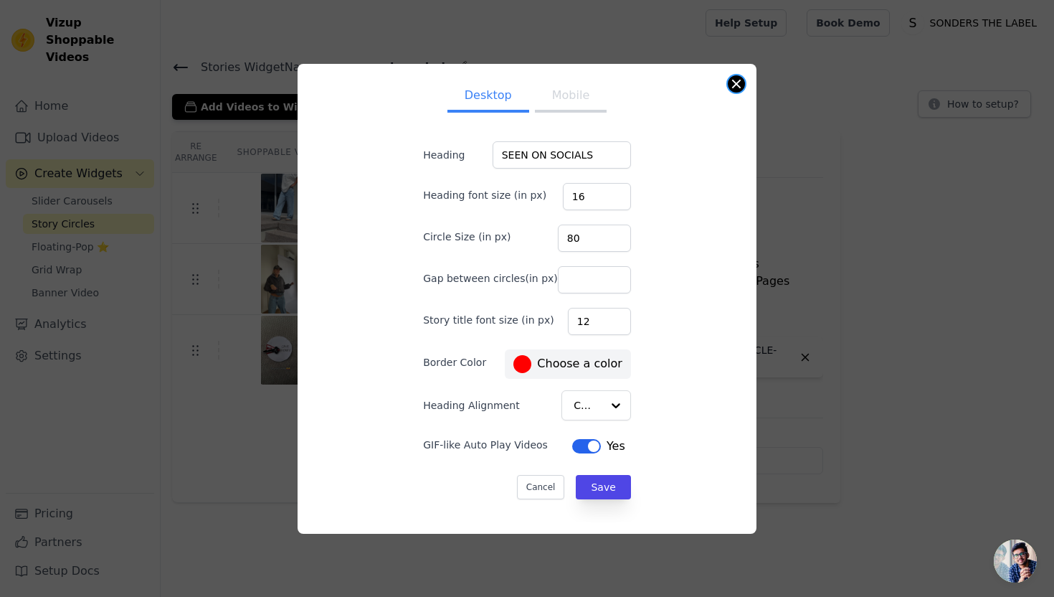
click at [738, 79] on button "Close modal" at bounding box center [736, 83] width 17 height 17
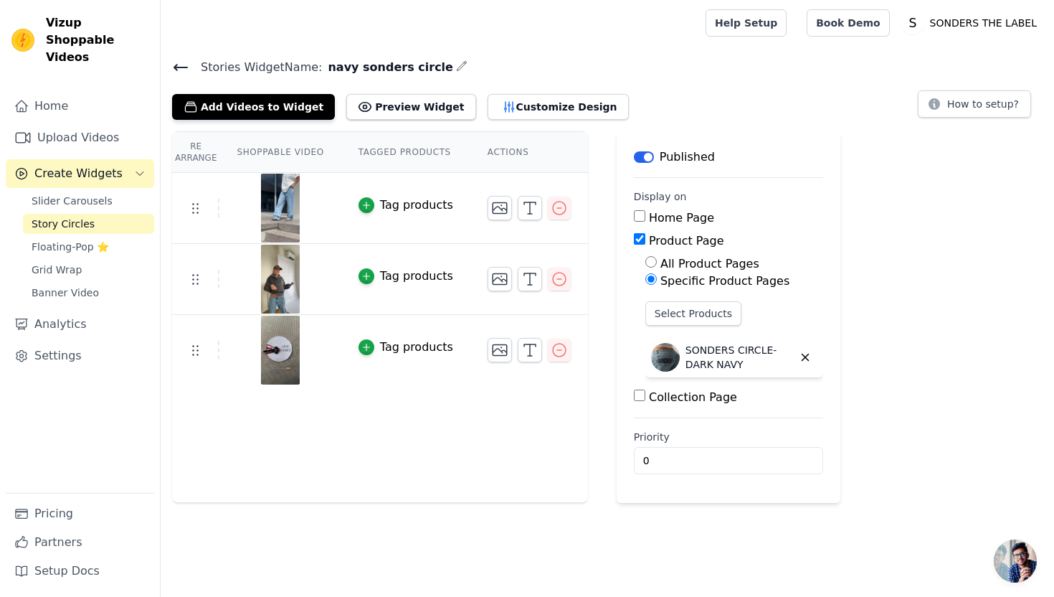
click at [188, 64] on icon at bounding box center [180, 67] width 17 height 17
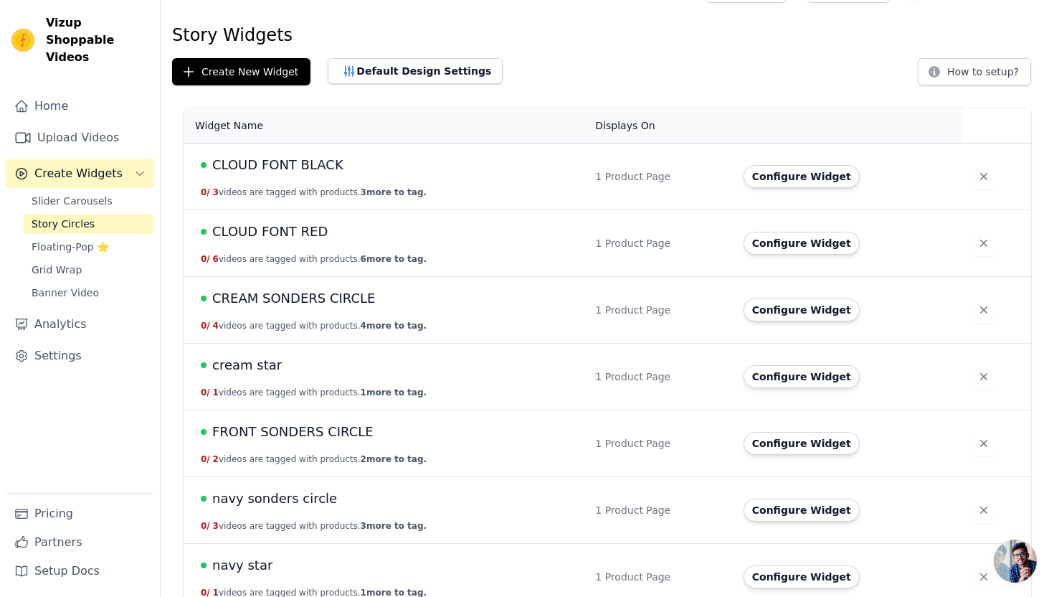
scroll to position [186, 0]
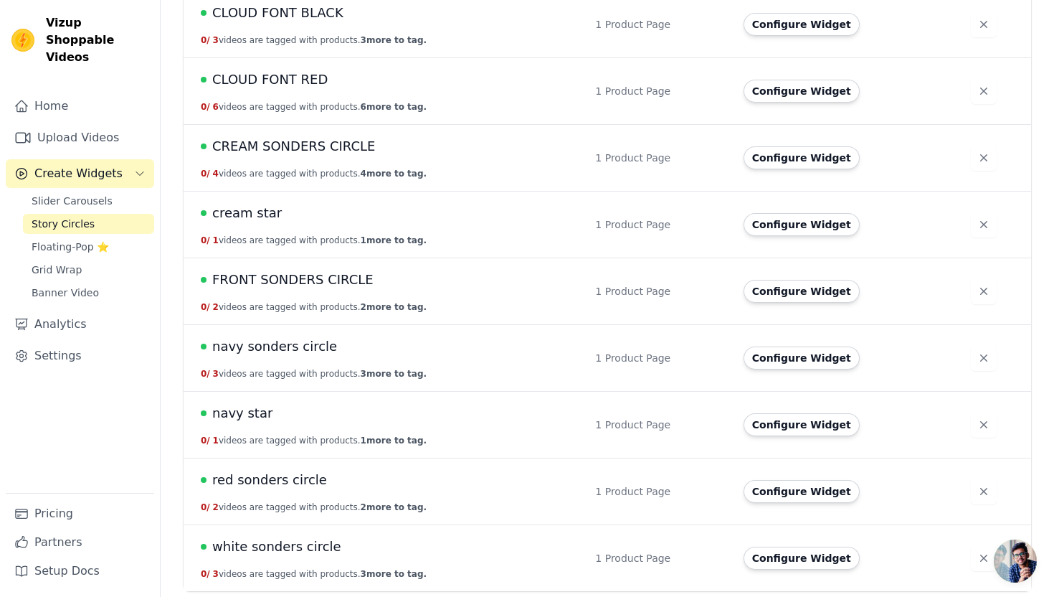
click at [252, 412] on span "navy star" at bounding box center [242, 413] width 60 height 20
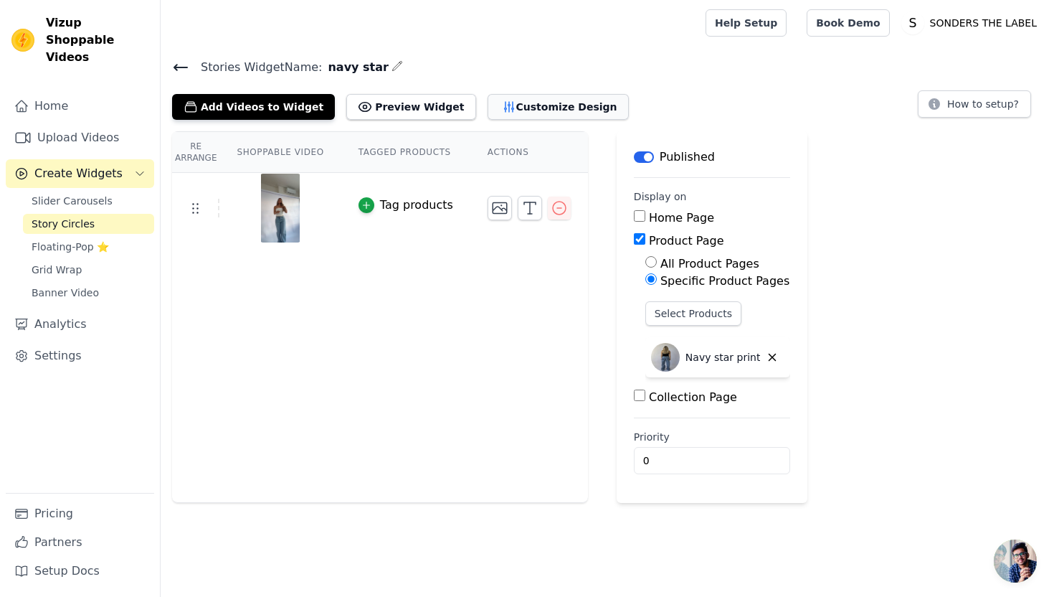
click at [559, 112] on button "Customize Design" at bounding box center [558, 107] width 141 height 26
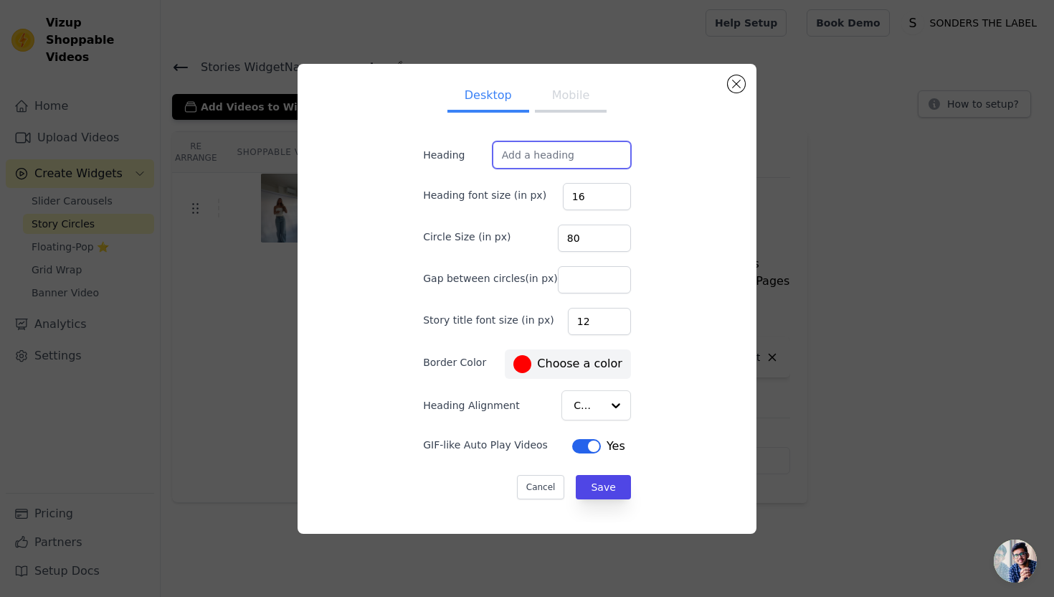
click at [579, 160] on input "Heading" at bounding box center [562, 154] width 138 height 27
paste input "SEEN ON SOCIALS"
type input "SEEN ON SOCIALS"
click at [598, 478] on button "Save" at bounding box center [603, 487] width 54 height 24
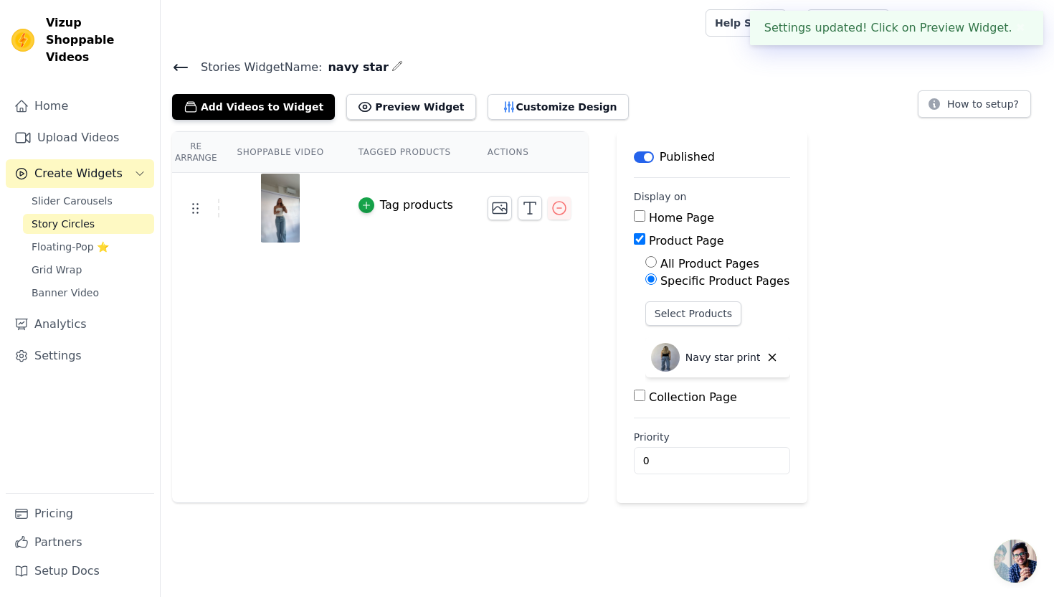
click at [192, 59] on span "Stories Widget Name:" at bounding box center [255, 67] width 133 height 17
click at [184, 60] on icon at bounding box center [180, 67] width 17 height 17
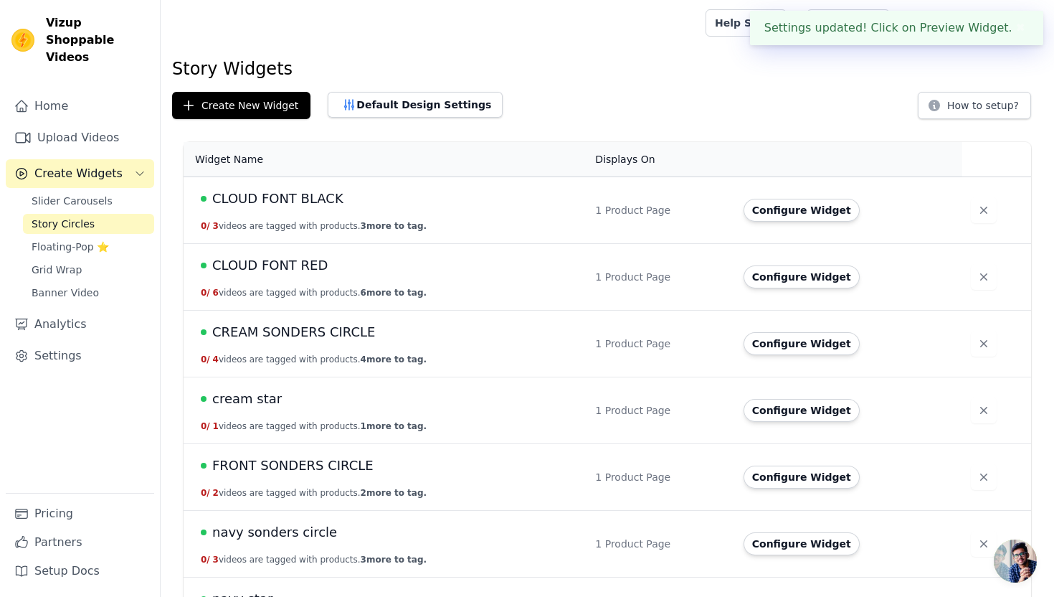
scroll to position [186, 0]
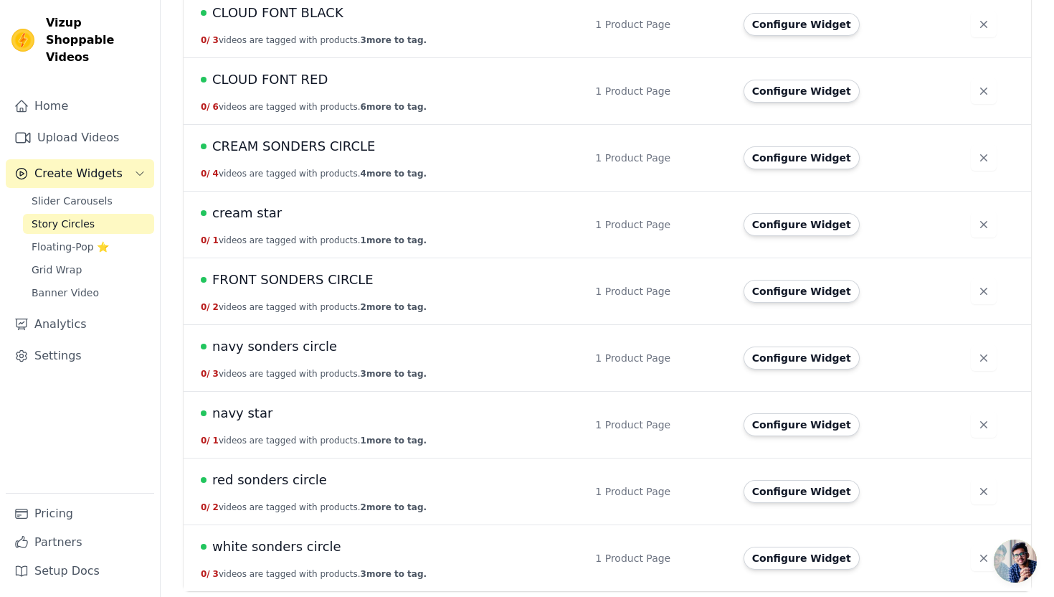
click at [277, 478] on span "red sonders circle" at bounding box center [269, 480] width 115 height 20
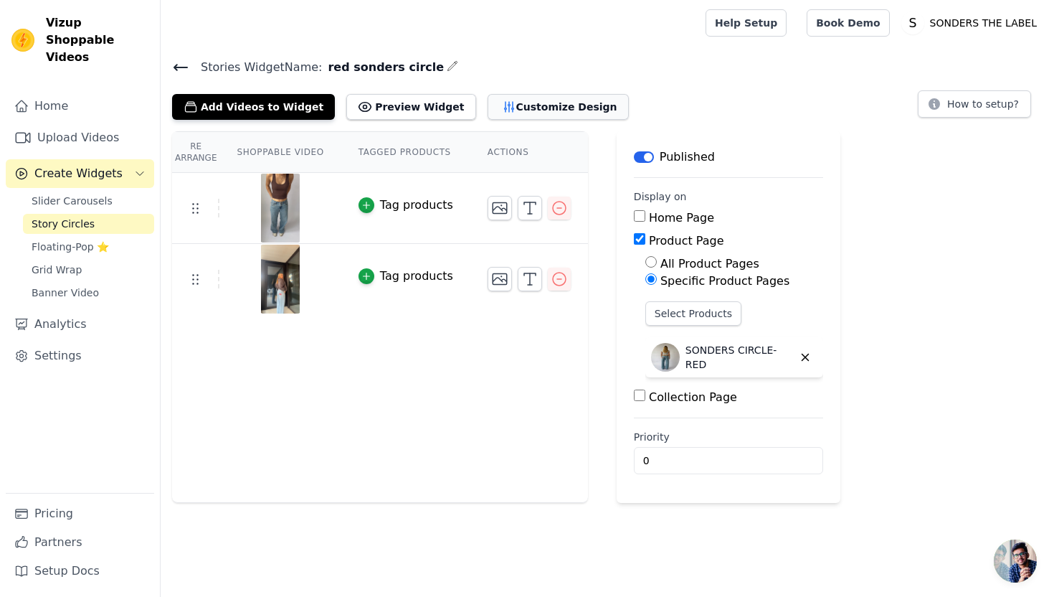
click at [563, 105] on button "Customize Design" at bounding box center [558, 107] width 141 height 26
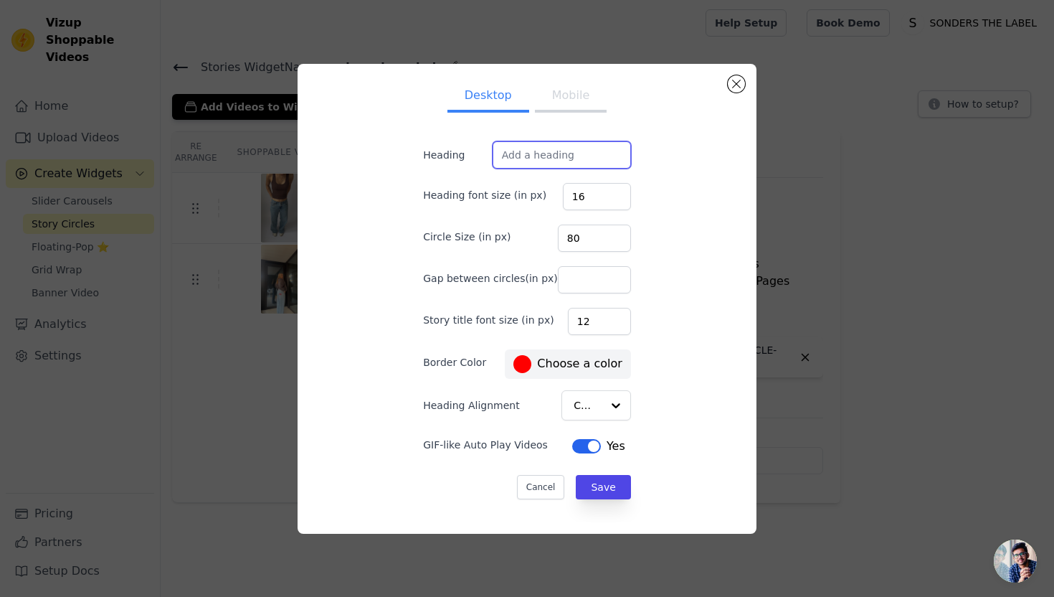
click at [577, 152] on input "Heading" at bounding box center [562, 154] width 138 height 27
paste input "SEEN ON SOCIALS"
type input "SEEN ON SOCIALS"
click at [589, 490] on button "Save" at bounding box center [603, 487] width 54 height 24
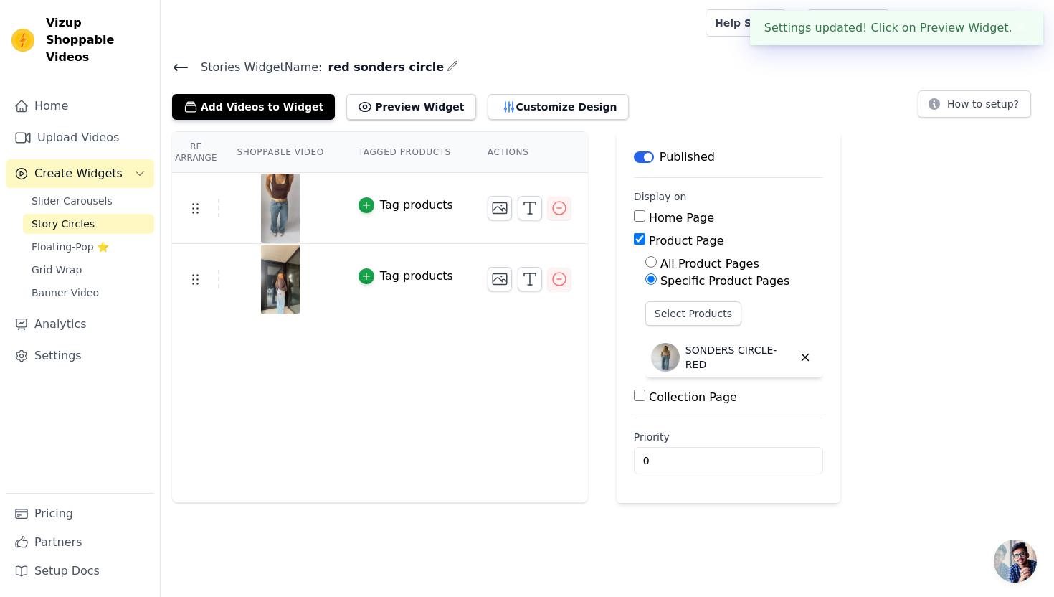
click at [176, 65] on icon at bounding box center [180, 67] width 17 height 17
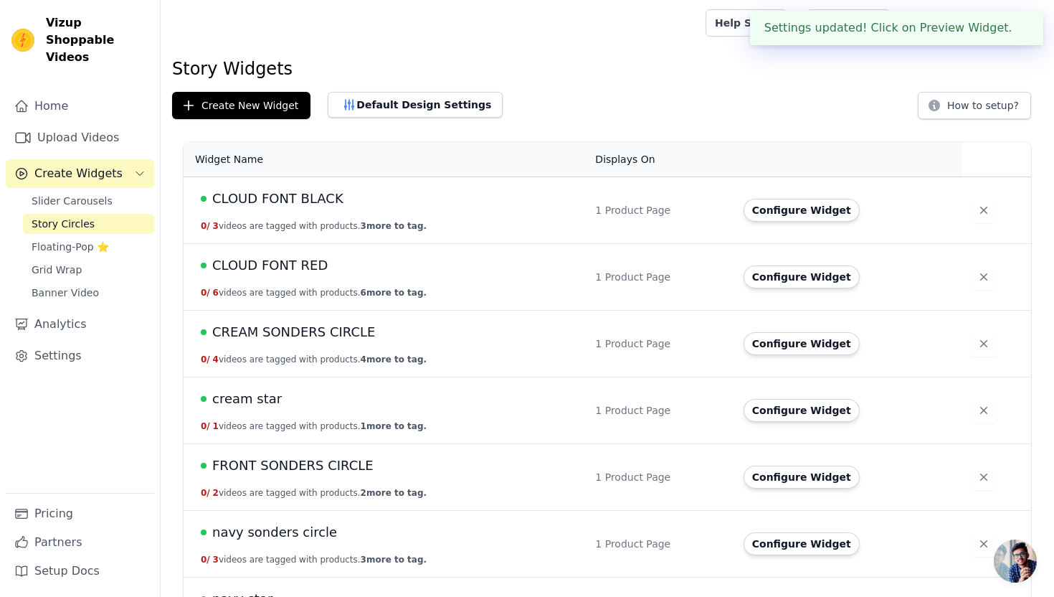
scroll to position [186, 0]
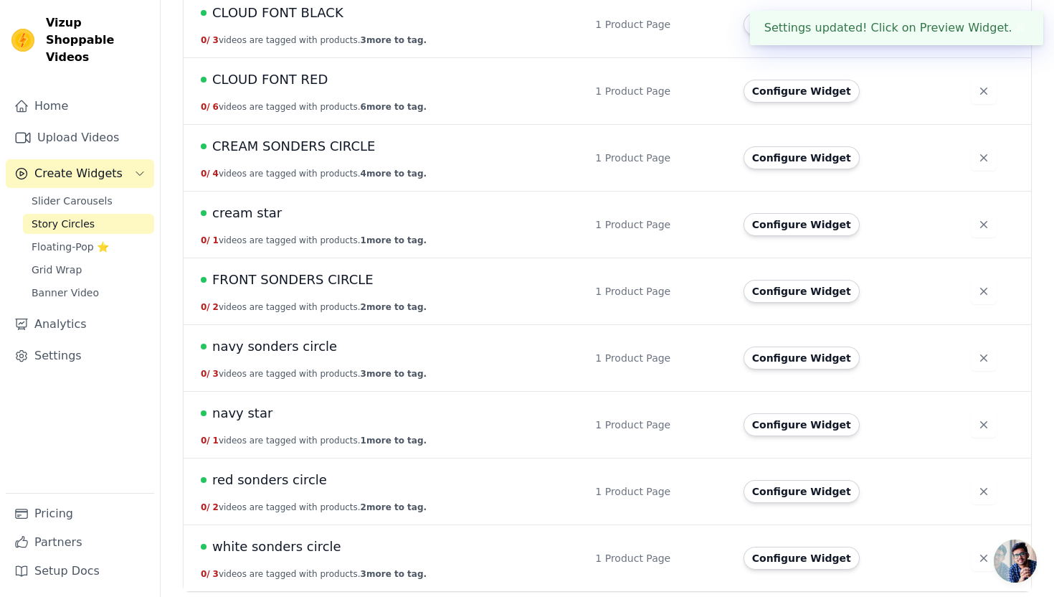
click at [290, 545] on span "white sonders circle" at bounding box center [276, 546] width 129 height 20
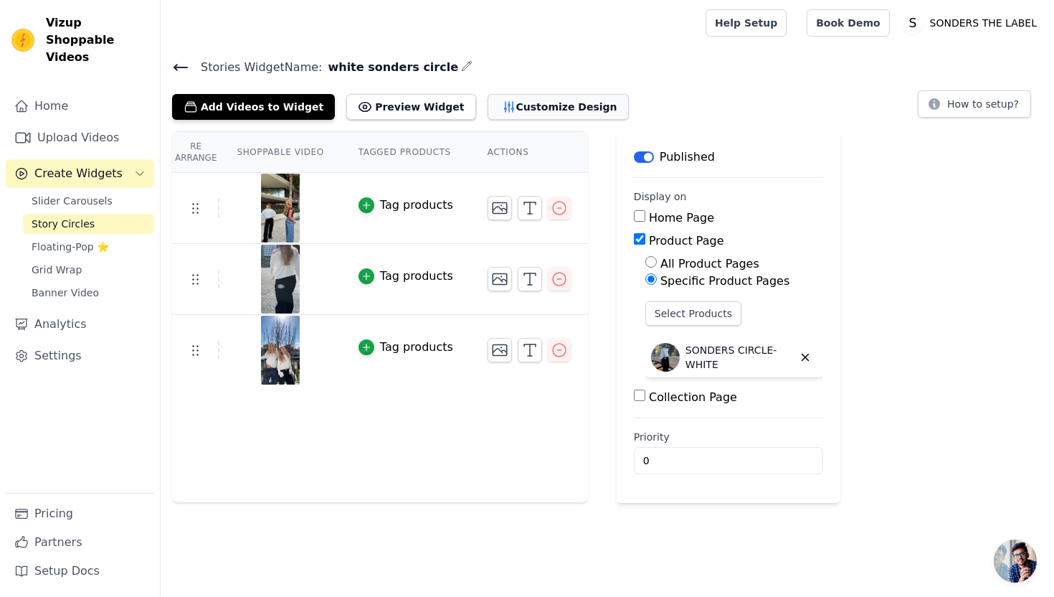
click at [565, 111] on button "Customize Design" at bounding box center [558, 107] width 141 height 26
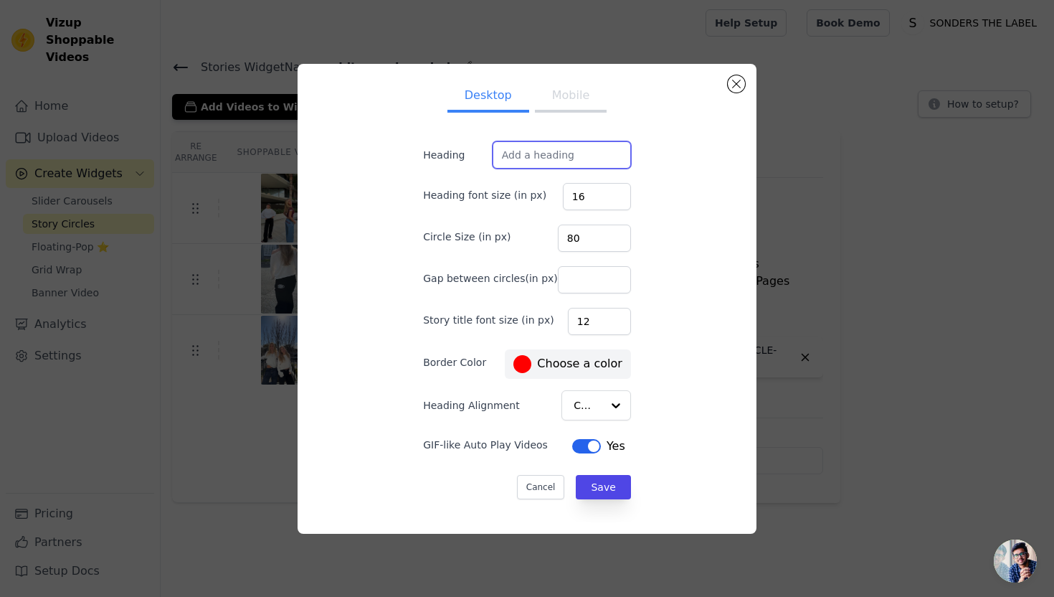
click at [606, 147] on input "Heading" at bounding box center [562, 154] width 138 height 27
paste input "SEEN ON SOCIALS"
type input "SEEN ON SOCIALS"
click at [602, 487] on button "Save" at bounding box center [603, 487] width 54 height 24
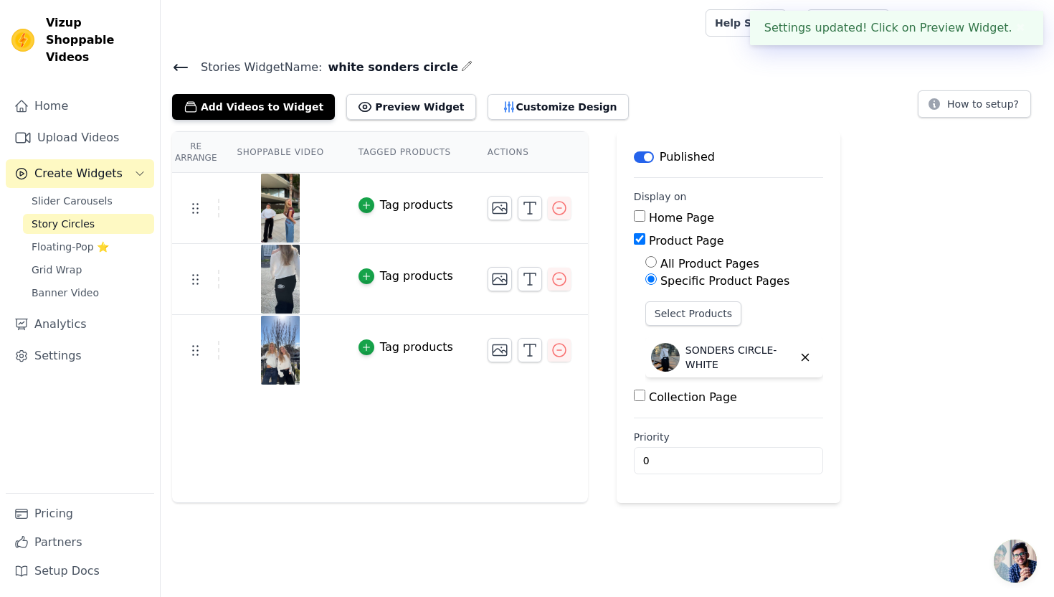
click at [184, 67] on icon at bounding box center [180, 68] width 13 height 6
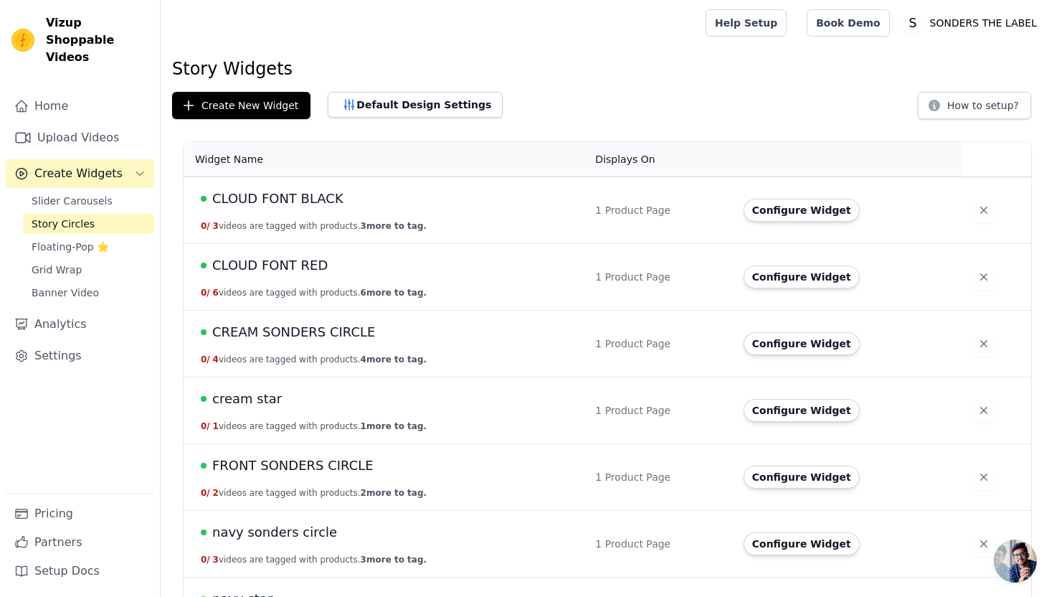
click at [280, 195] on span "CLOUD FONT BLACK" at bounding box center [277, 199] width 131 height 20
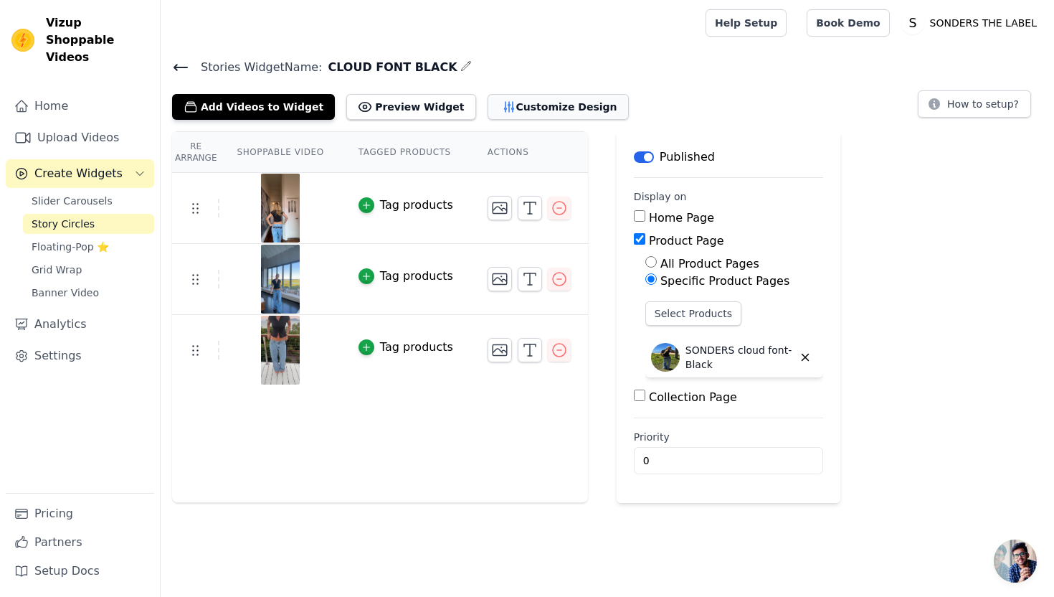
click at [509, 107] on button "Customize Design" at bounding box center [558, 107] width 141 height 26
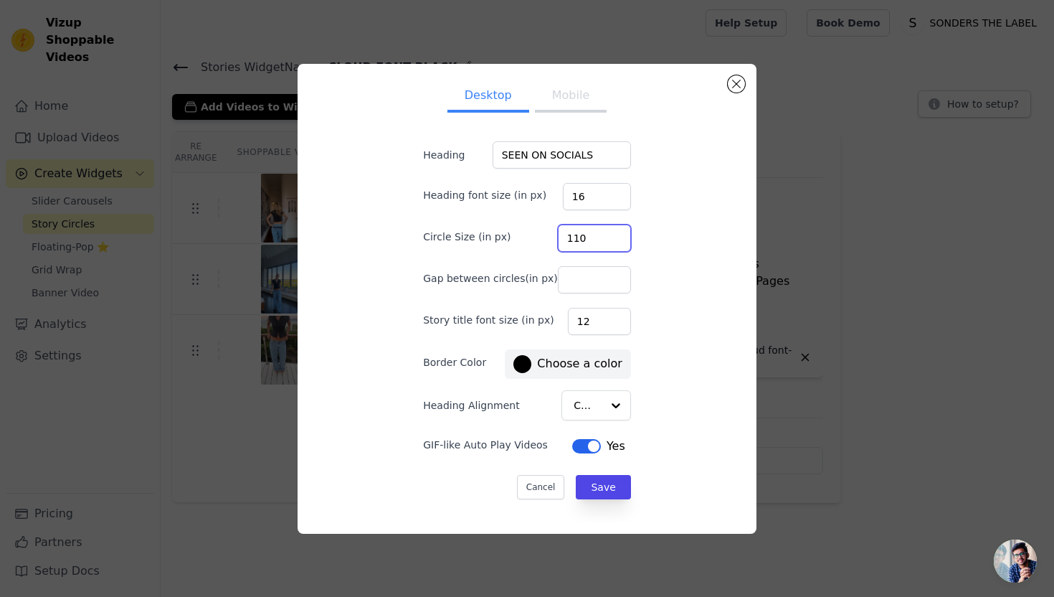
type input "110"
click at [606, 235] on input "110" at bounding box center [594, 237] width 73 height 27
click at [589, 475] on button "Save" at bounding box center [603, 487] width 54 height 24
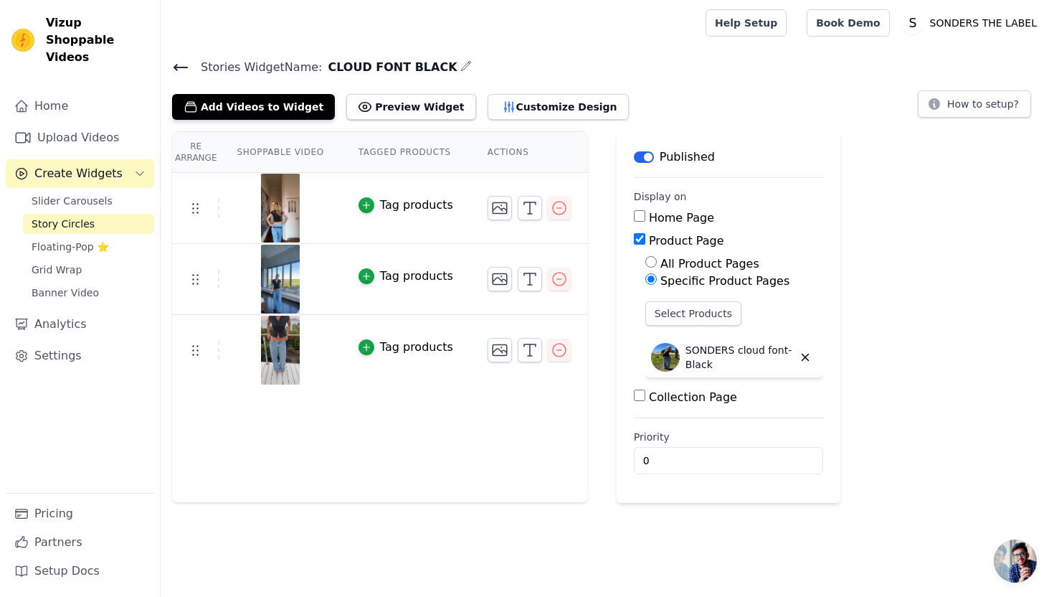
click at [184, 71] on icon at bounding box center [180, 67] width 17 height 17
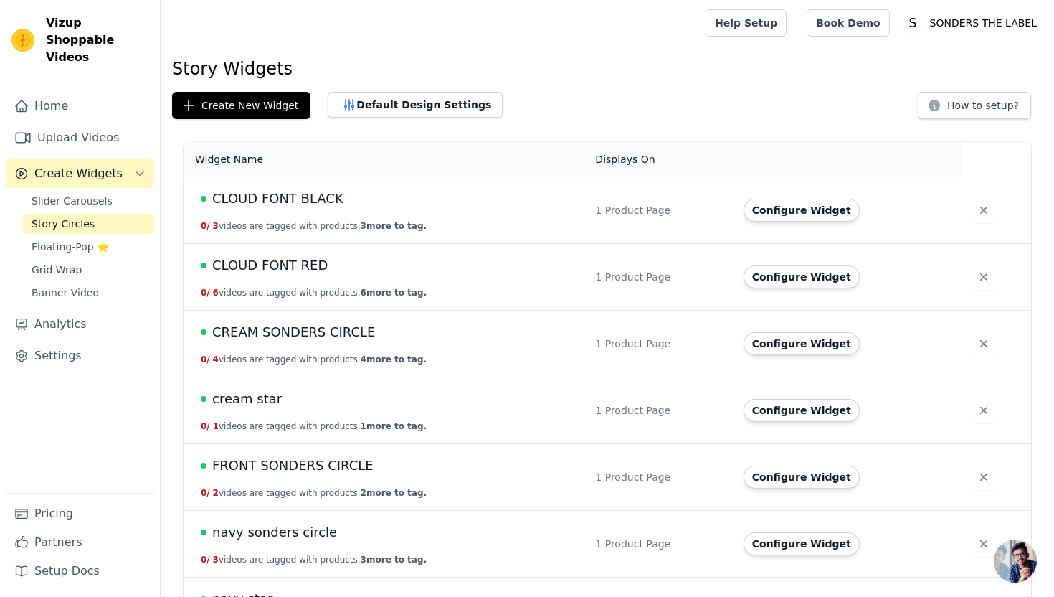
click at [279, 265] on span "CLOUD FONT RED" at bounding box center [269, 265] width 115 height 20
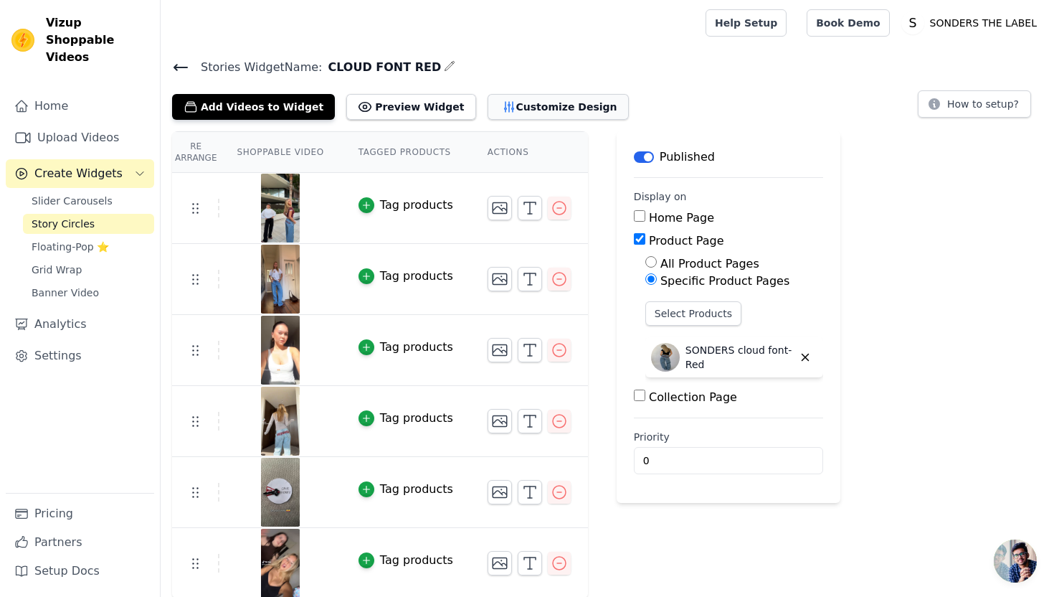
click at [546, 107] on button "Customize Design" at bounding box center [558, 107] width 141 height 26
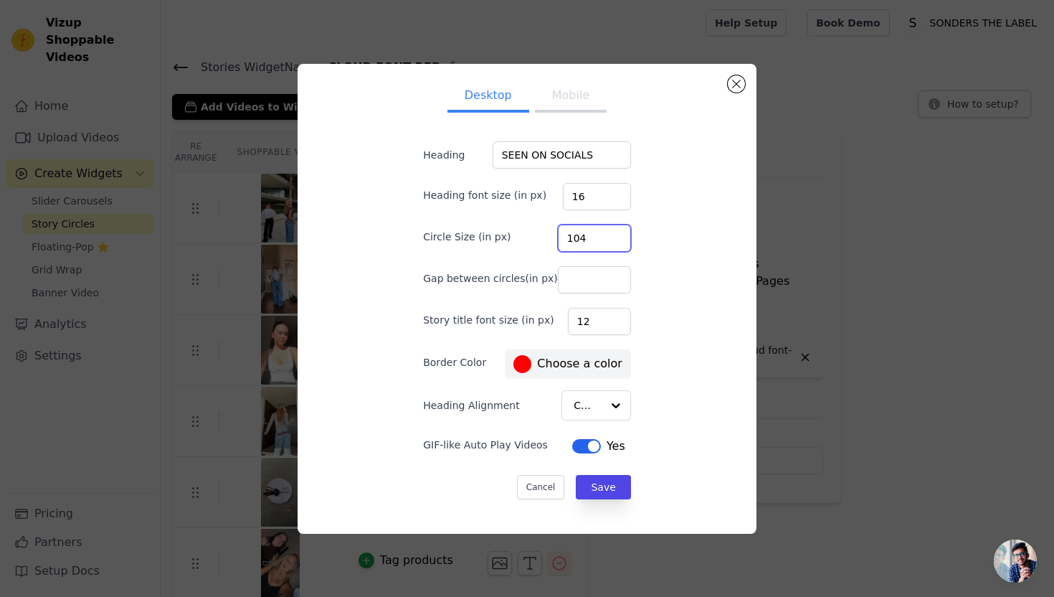
click at [605, 232] on input "104" at bounding box center [594, 237] width 73 height 27
click at [605, 232] on input "105" at bounding box center [594, 237] width 73 height 27
click at [605, 232] on input "106" at bounding box center [594, 237] width 73 height 27
click at [605, 232] on input "107" at bounding box center [594, 237] width 73 height 27
click at [605, 232] on input "108" at bounding box center [594, 237] width 73 height 27
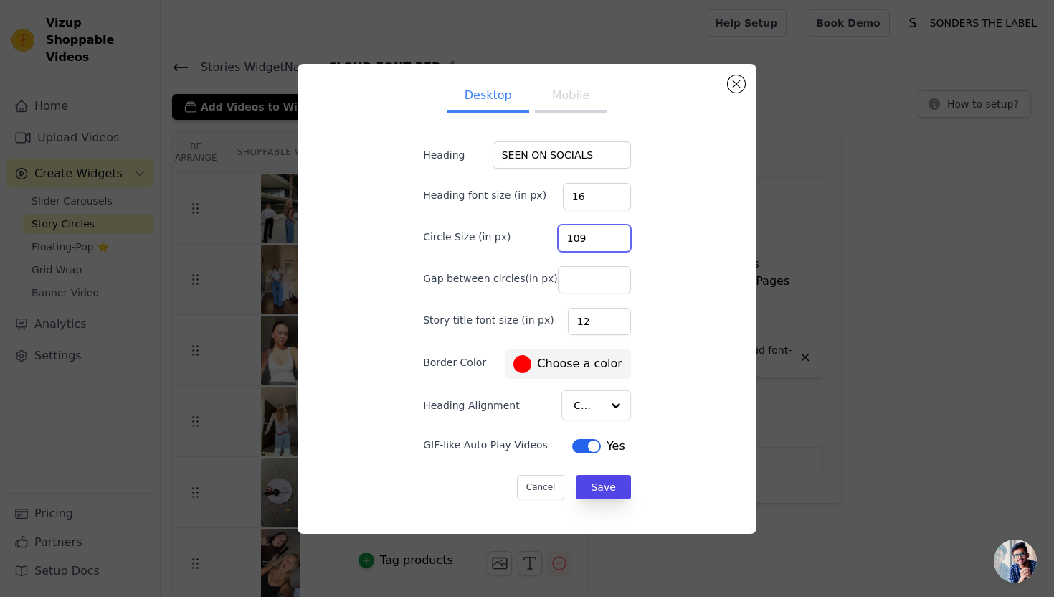
click at [605, 232] on input "109" at bounding box center [594, 237] width 73 height 27
click at [605, 232] on input "110" at bounding box center [594, 237] width 73 height 27
click at [605, 232] on input "111" at bounding box center [594, 237] width 73 height 27
click at [605, 232] on input "112" at bounding box center [594, 237] width 73 height 27
click at [604, 242] on input "111" at bounding box center [594, 237] width 73 height 27
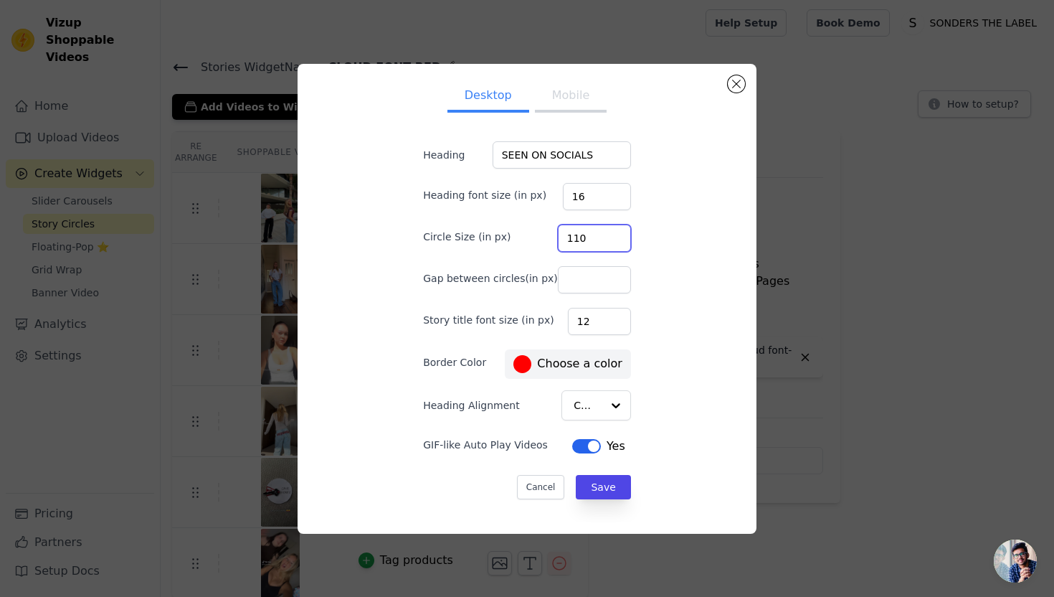
type input "110"
click at [604, 241] on input "110" at bounding box center [594, 237] width 73 height 27
click at [599, 495] on button "Save" at bounding box center [603, 487] width 54 height 24
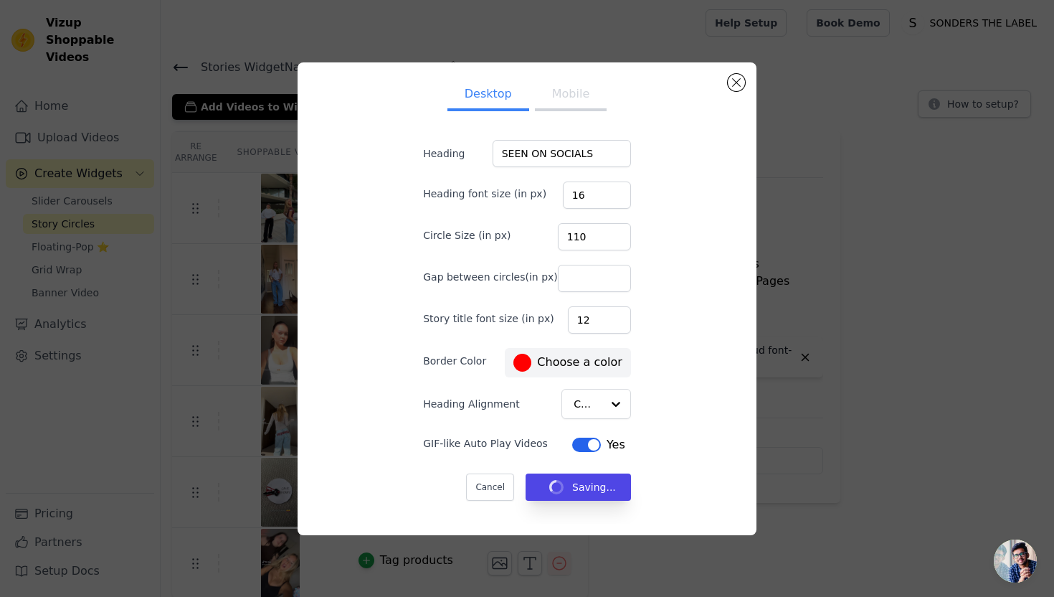
click at [579, 98] on button "Mobile" at bounding box center [571, 96] width 72 height 32
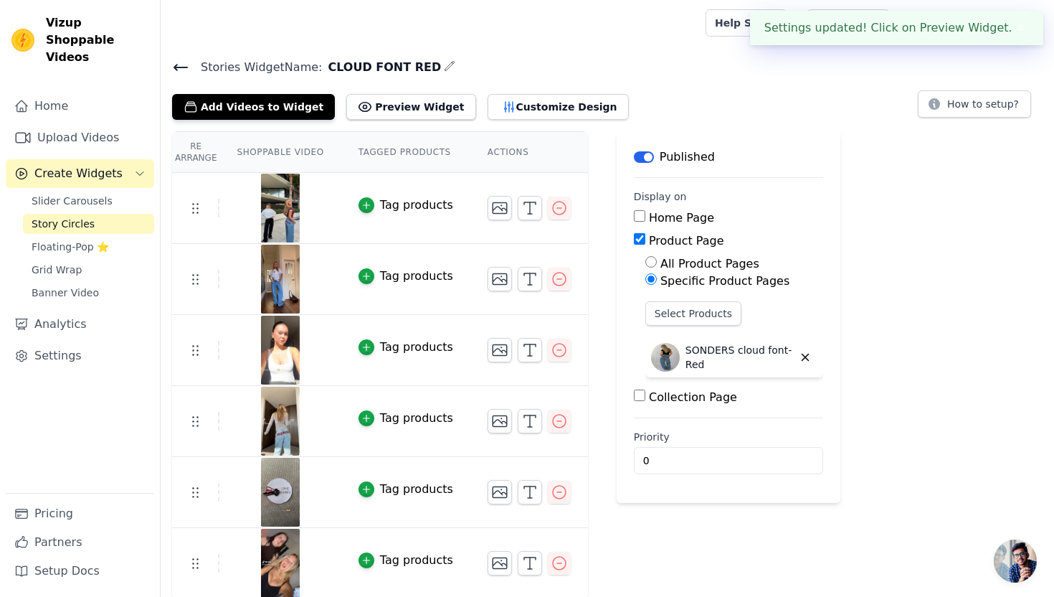
click at [605, 253] on div "Re Arrange Shoppable Video Tagged Products Actions Tag products Tag products Ta…" at bounding box center [607, 365] width 893 height 468
click at [181, 68] on icon at bounding box center [180, 67] width 17 height 17
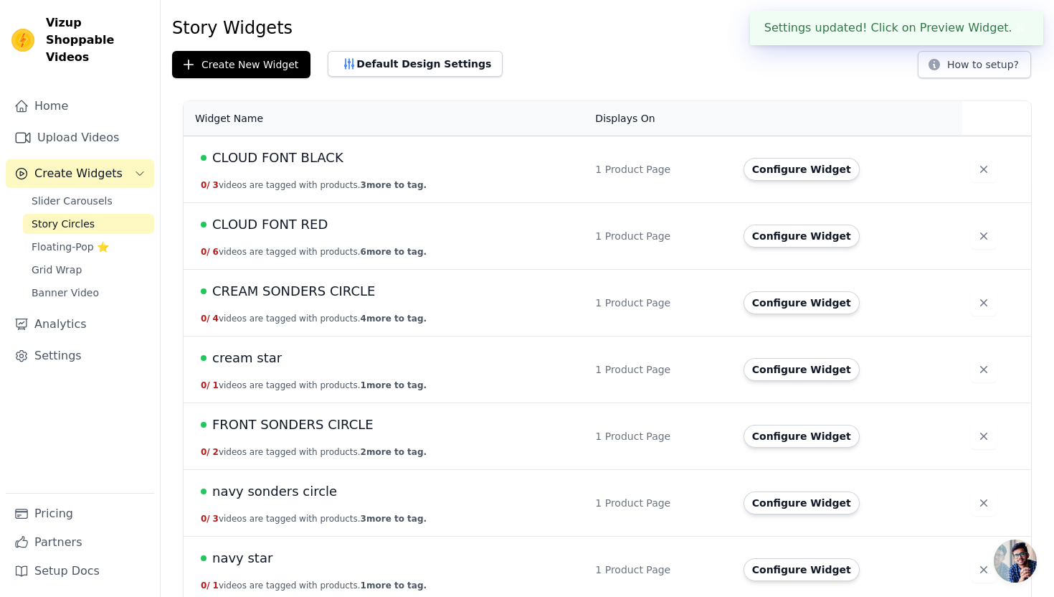
scroll to position [42, 0]
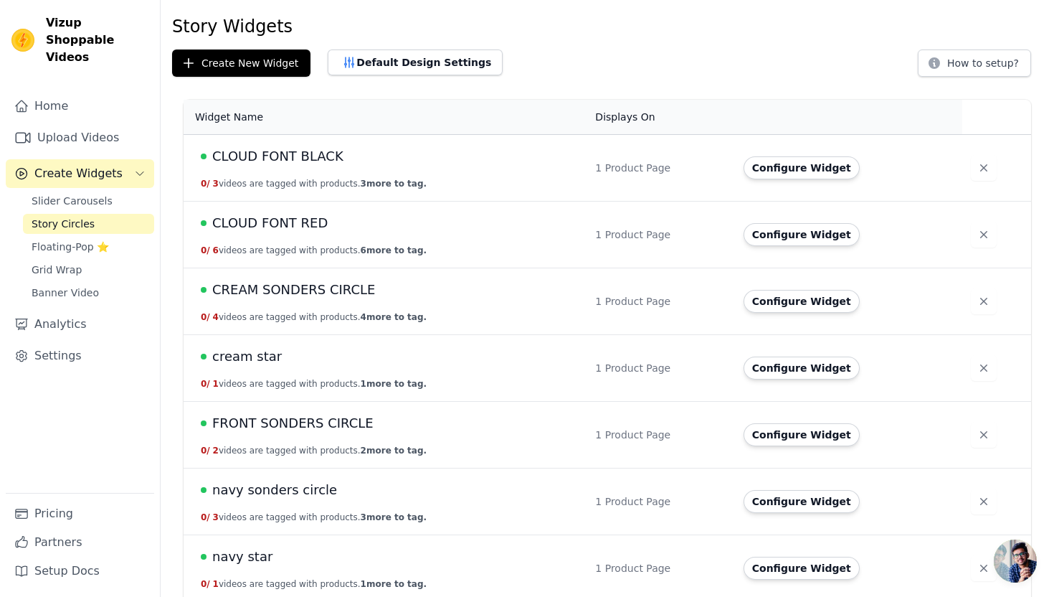
click at [306, 298] on span "CREAM SONDERS CIRCLE" at bounding box center [293, 290] width 163 height 20
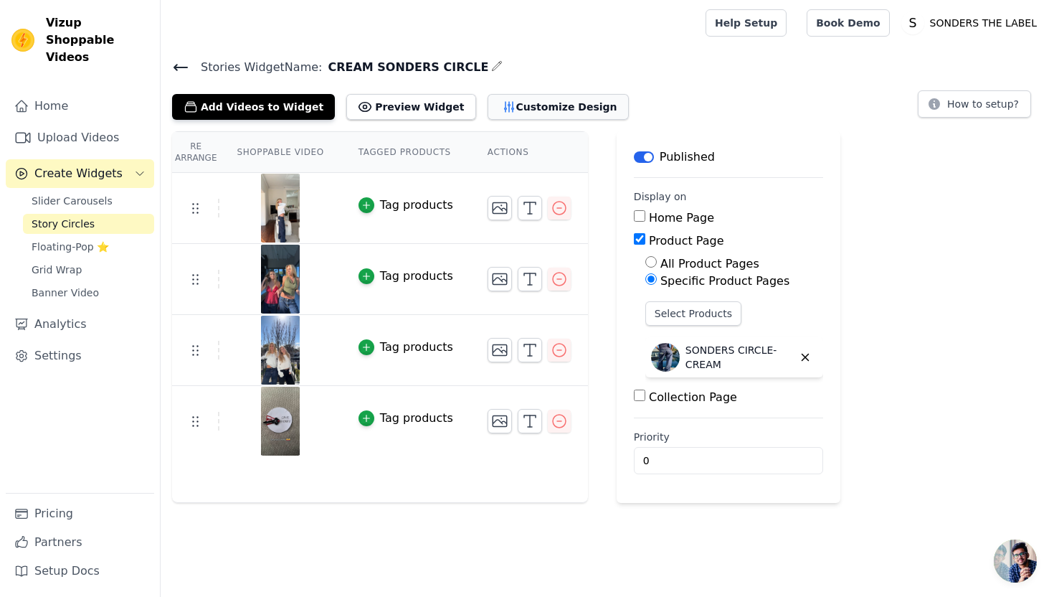
click at [545, 105] on button "Customize Design" at bounding box center [558, 107] width 141 height 26
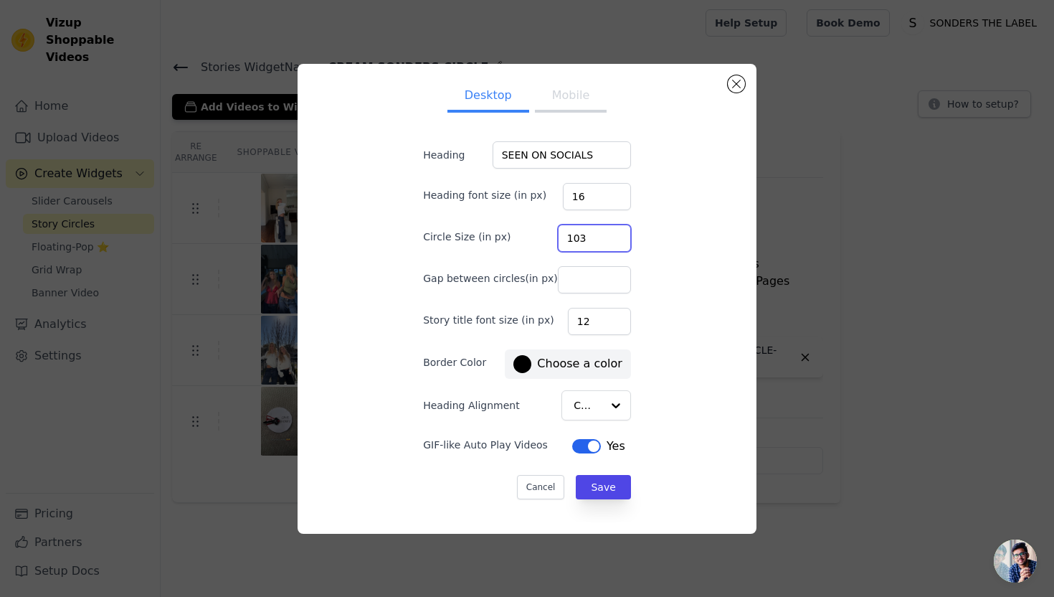
click at [604, 231] on input "103" at bounding box center [594, 237] width 73 height 27
click at [604, 231] on input "104" at bounding box center [594, 237] width 73 height 27
click at [604, 231] on input "105" at bounding box center [594, 237] width 73 height 27
click at [604, 231] on input "106" at bounding box center [594, 237] width 73 height 27
click at [604, 231] on input "107" at bounding box center [594, 237] width 73 height 27
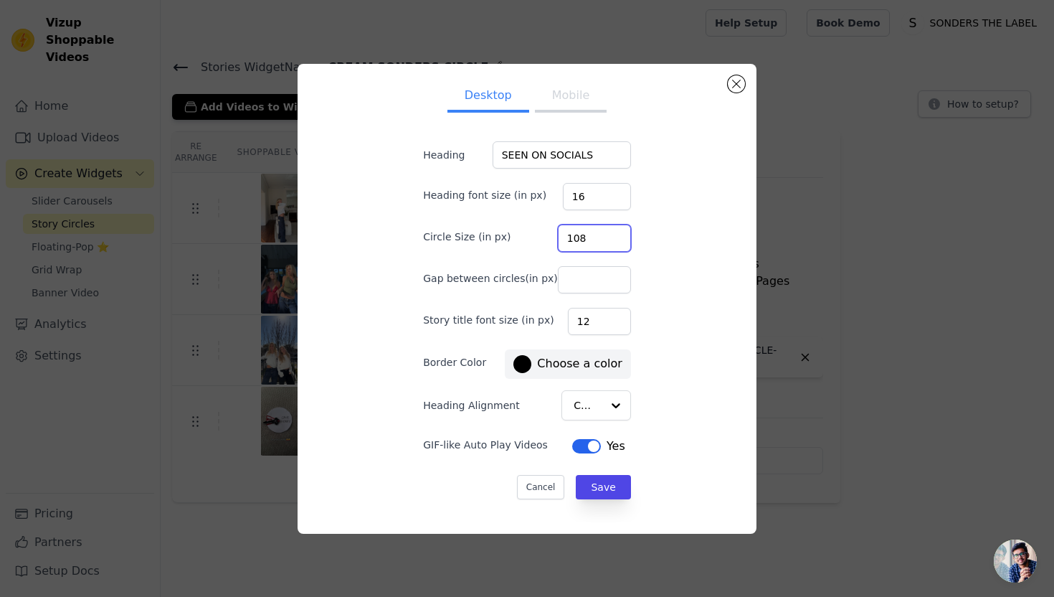
click at [604, 231] on input "108" at bounding box center [594, 237] width 73 height 27
click at [604, 231] on input "109" at bounding box center [594, 237] width 73 height 27
type input "110"
click at [604, 231] on input "110" at bounding box center [594, 237] width 73 height 27
click at [589, 483] on button "Save" at bounding box center [603, 487] width 54 height 24
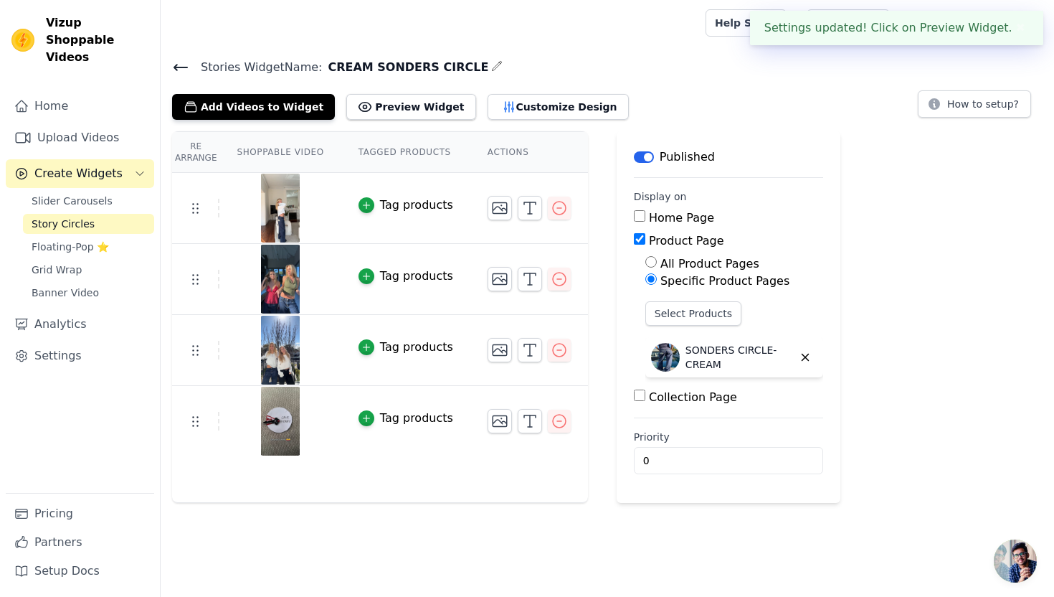
click at [176, 65] on icon at bounding box center [180, 67] width 17 height 17
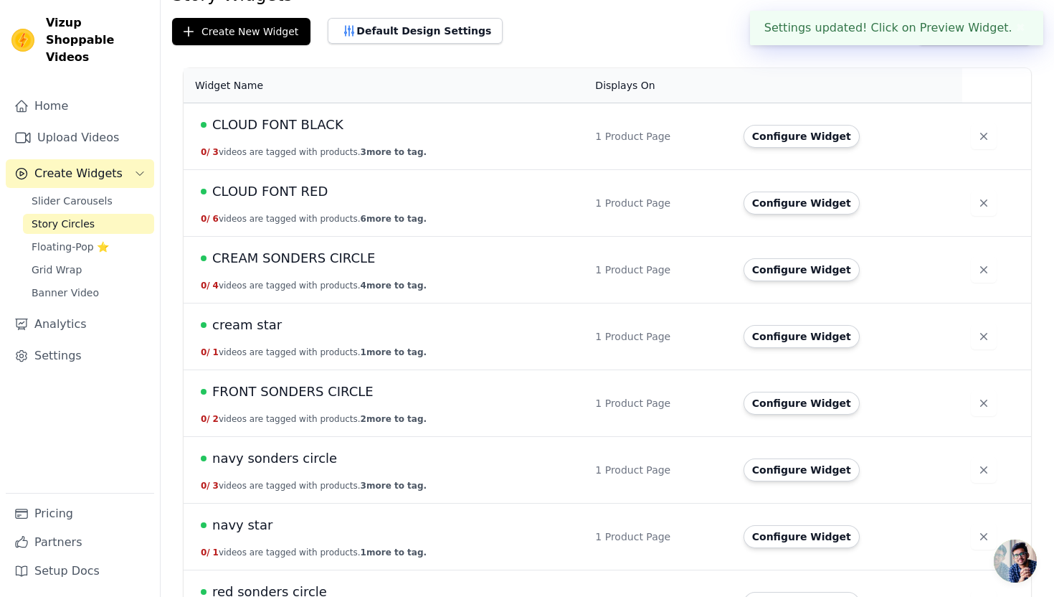
scroll to position [90, 0]
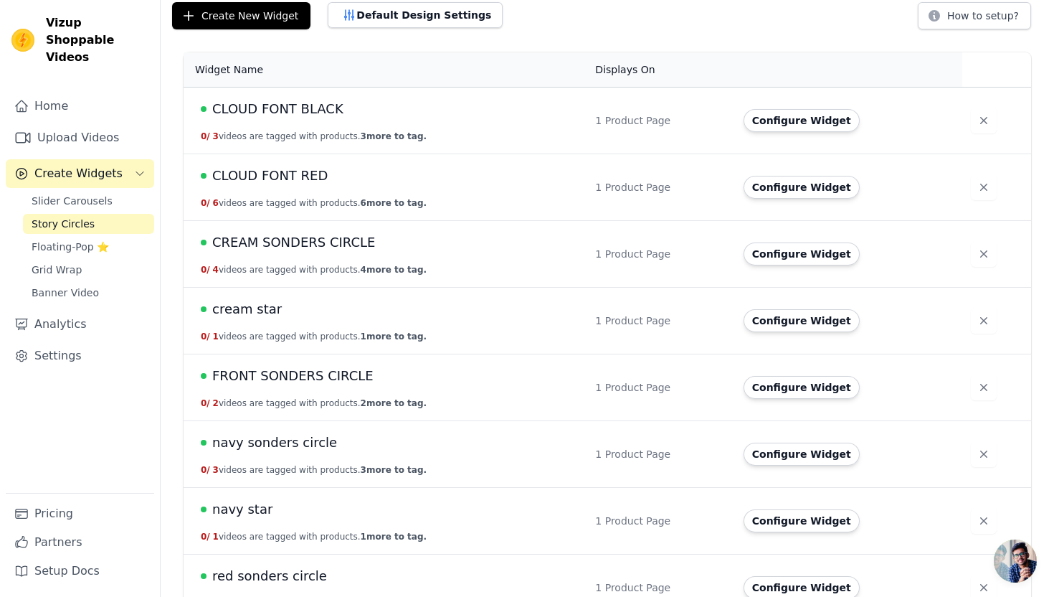
click at [256, 315] on span "cream star" at bounding box center [247, 309] width 70 height 20
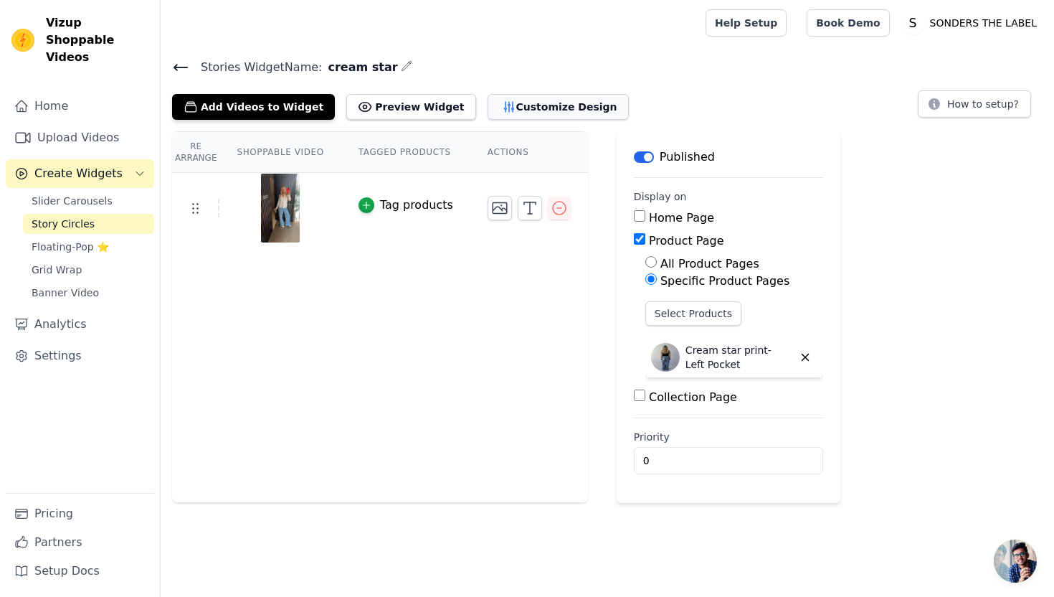
click at [488, 112] on button "Customize Design" at bounding box center [558, 107] width 141 height 26
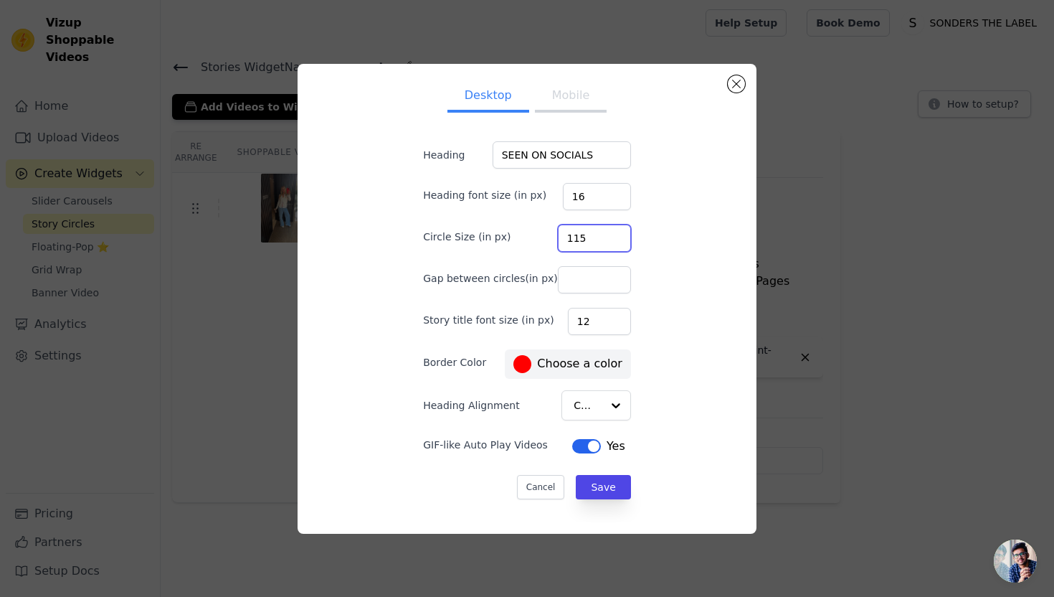
click at [606, 235] on input "115" at bounding box center [594, 237] width 73 height 27
click at [606, 242] on input "114" at bounding box center [594, 237] width 73 height 27
click at [606, 242] on input "113" at bounding box center [594, 237] width 73 height 27
click at [606, 242] on input "112" at bounding box center [594, 237] width 73 height 27
click at [606, 242] on input "111" at bounding box center [594, 237] width 73 height 27
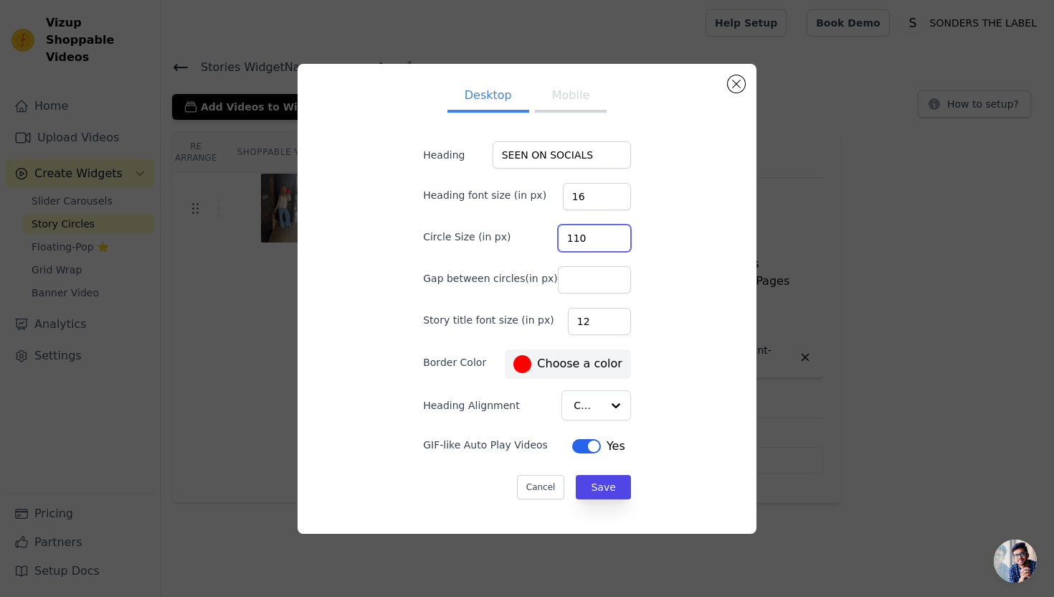
type input "110"
click at [606, 242] on input "110" at bounding box center [594, 237] width 73 height 27
click at [604, 484] on button "Save" at bounding box center [603, 487] width 54 height 24
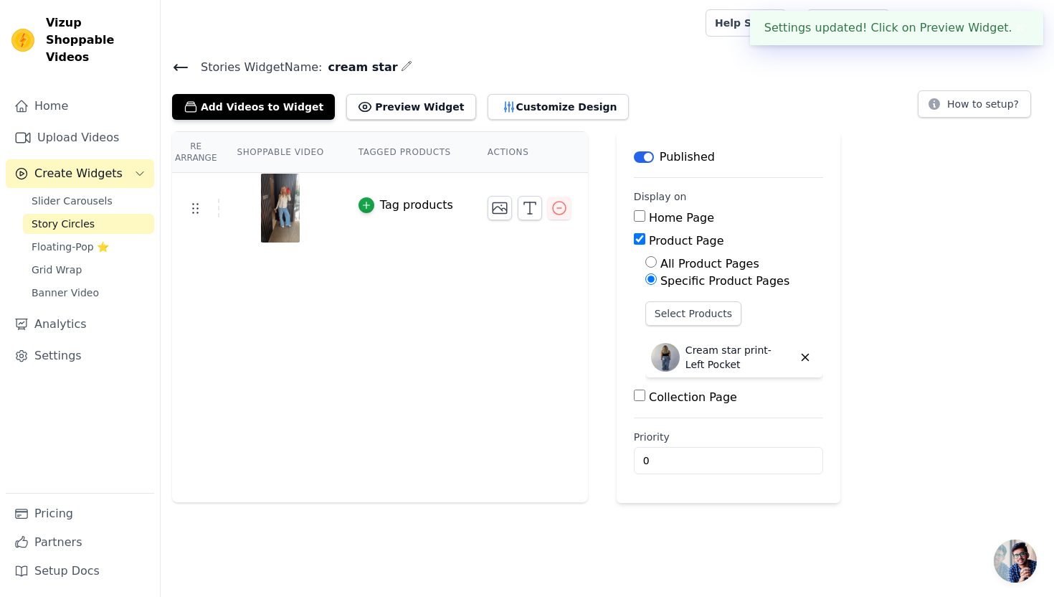
click at [185, 71] on icon at bounding box center [180, 67] width 17 height 17
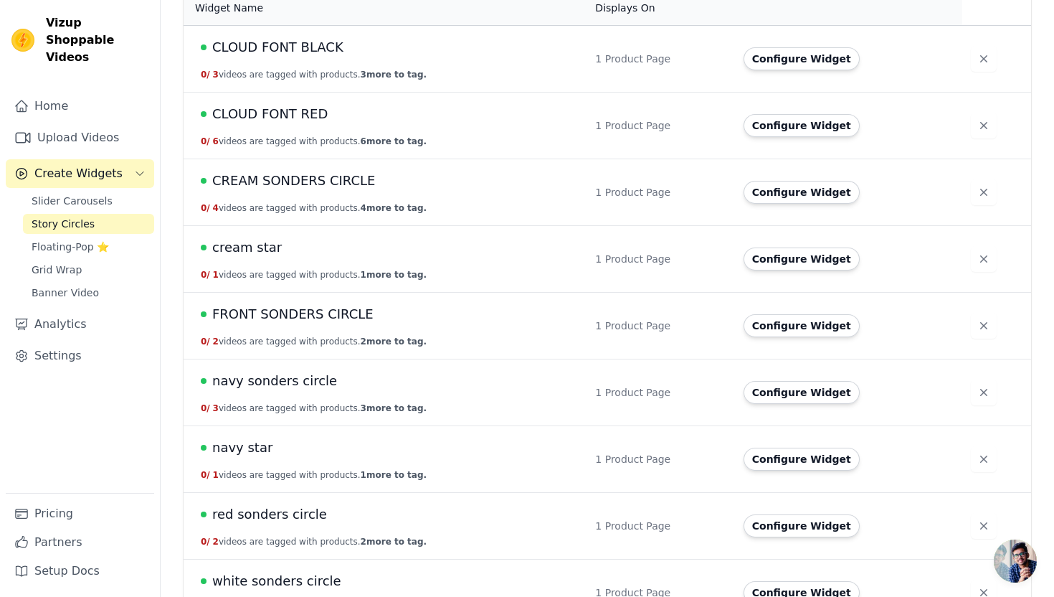
scroll to position [171, 0]
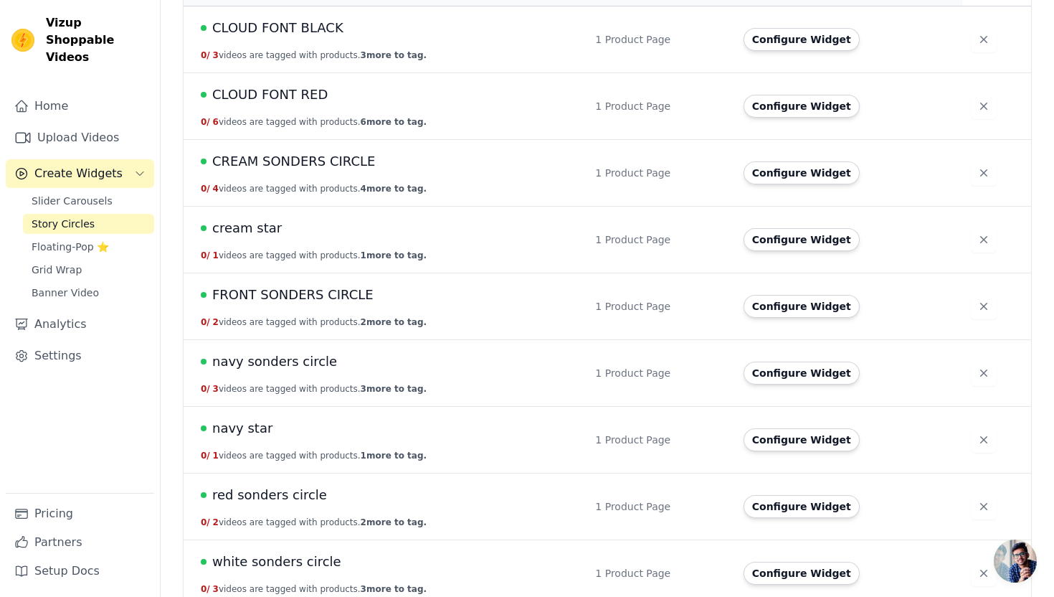
click at [309, 290] on span "FRONT SONDERS CIRCLE" at bounding box center [292, 295] width 161 height 20
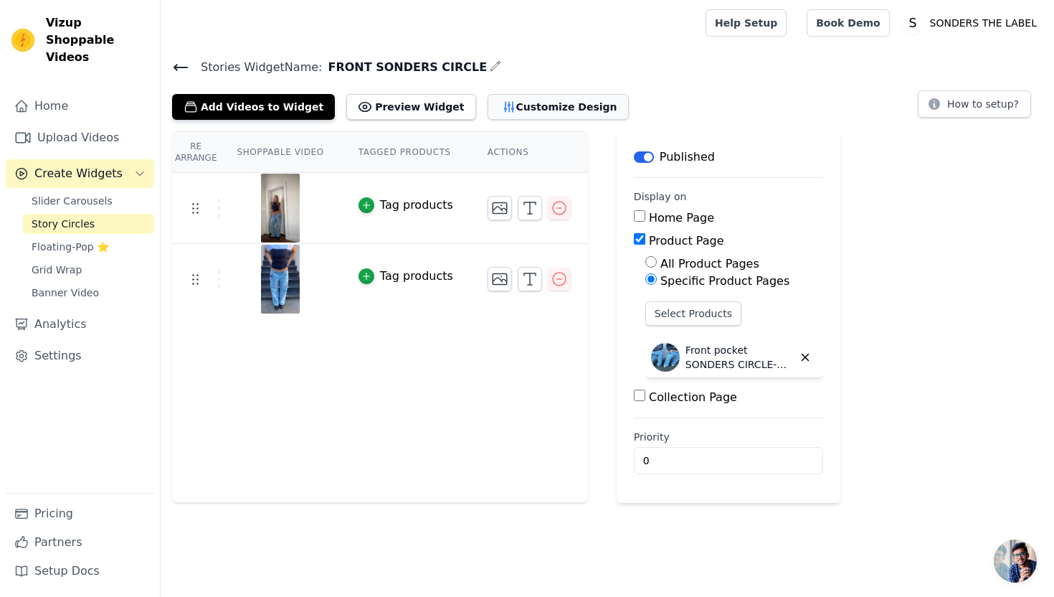
click at [504, 108] on button "Customize Design" at bounding box center [558, 107] width 141 height 26
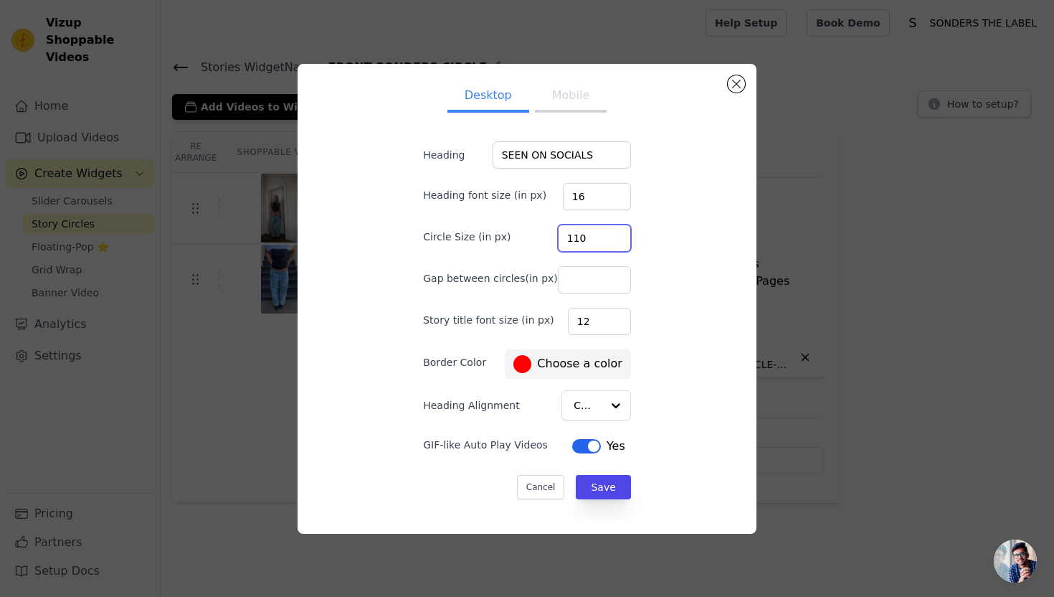
type input "111"
click at [608, 232] on input "111" at bounding box center [594, 237] width 73 height 27
click at [588, 488] on button "Save" at bounding box center [603, 487] width 54 height 24
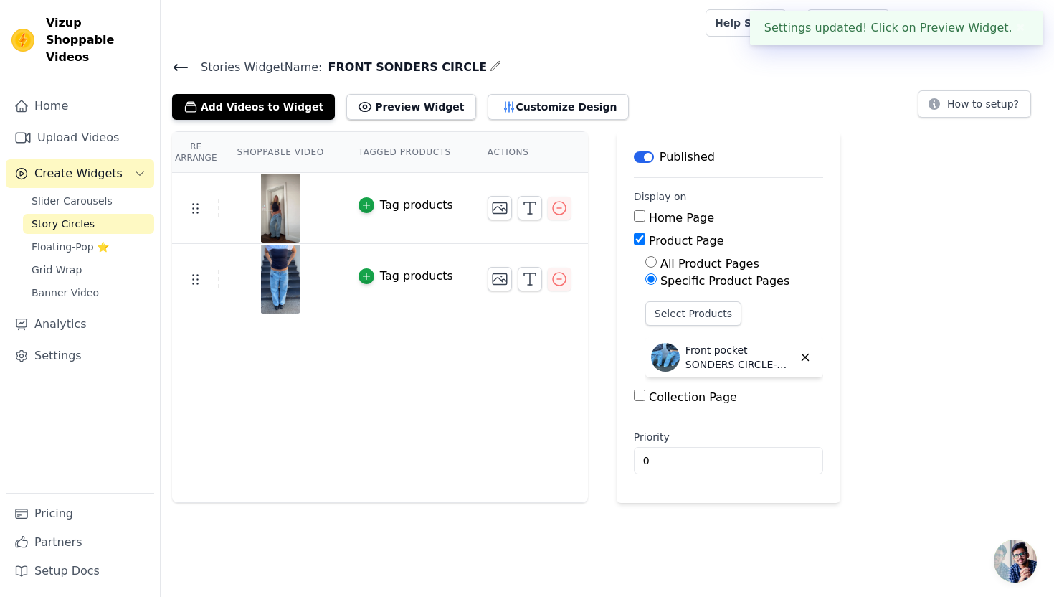
click at [189, 66] on span "Stories Widget Name:" at bounding box center [255, 67] width 133 height 17
click at [182, 66] on icon at bounding box center [180, 68] width 13 height 6
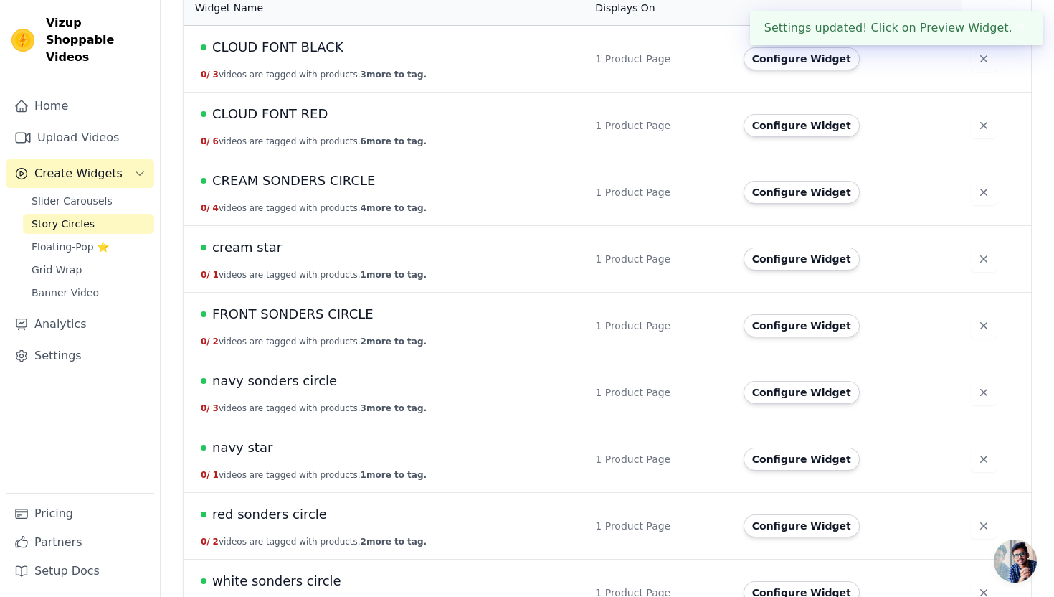
scroll to position [153, 0]
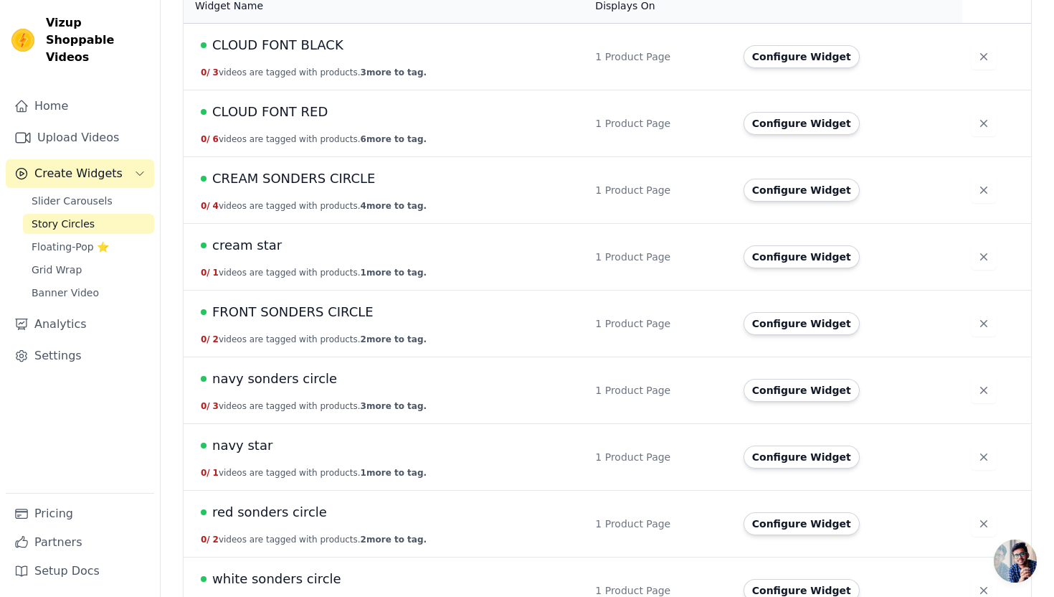
click at [267, 378] on span "navy sonders circle" at bounding box center [274, 379] width 125 height 20
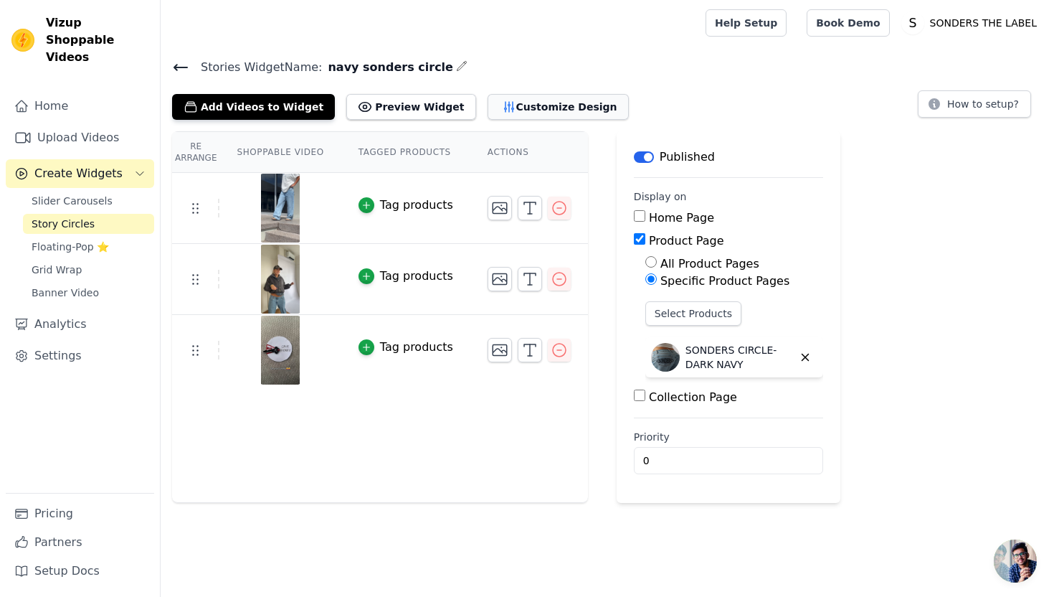
click at [522, 115] on button "Customize Design" at bounding box center [558, 107] width 141 height 26
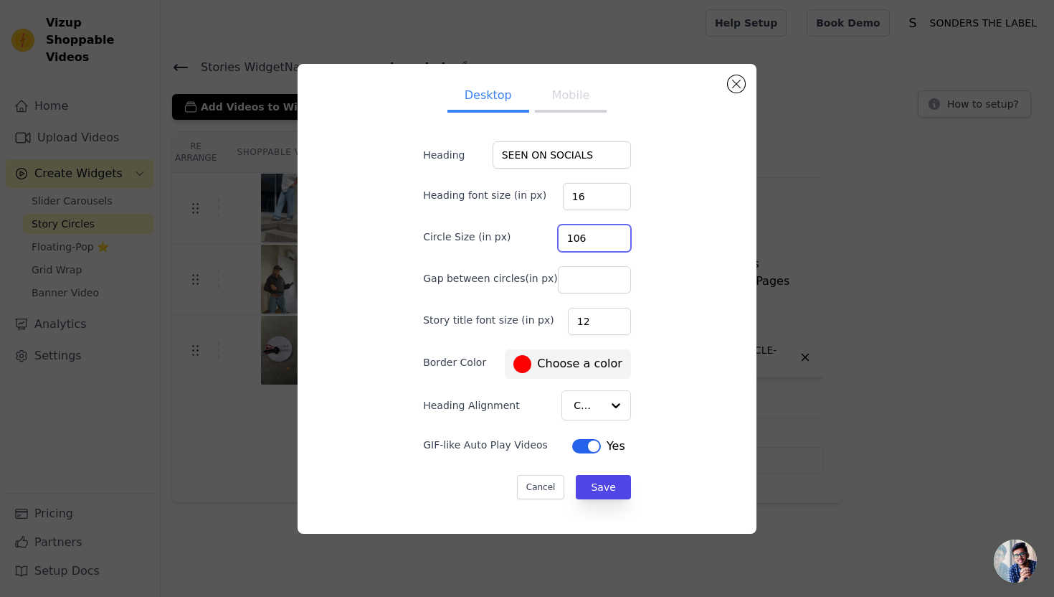
click at [607, 234] on input "106" at bounding box center [594, 237] width 73 height 27
click at [607, 234] on input "107" at bounding box center [594, 237] width 73 height 27
click at [607, 234] on input "108" at bounding box center [594, 237] width 73 height 27
type input "109"
click at [607, 234] on input "109" at bounding box center [594, 237] width 73 height 27
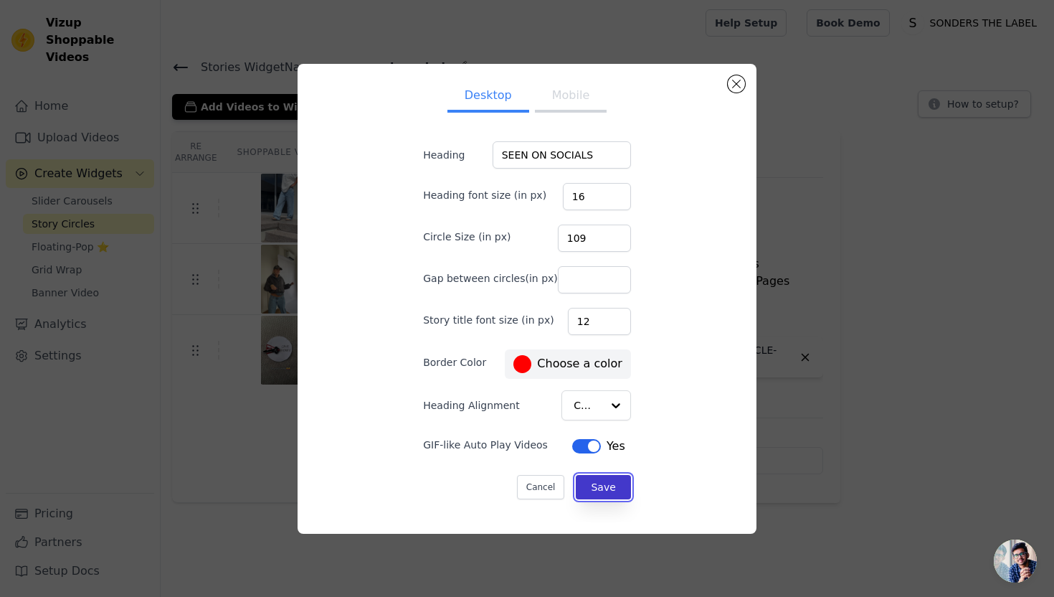
click at [603, 483] on button "Save" at bounding box center [603, 487] width 54 height 24
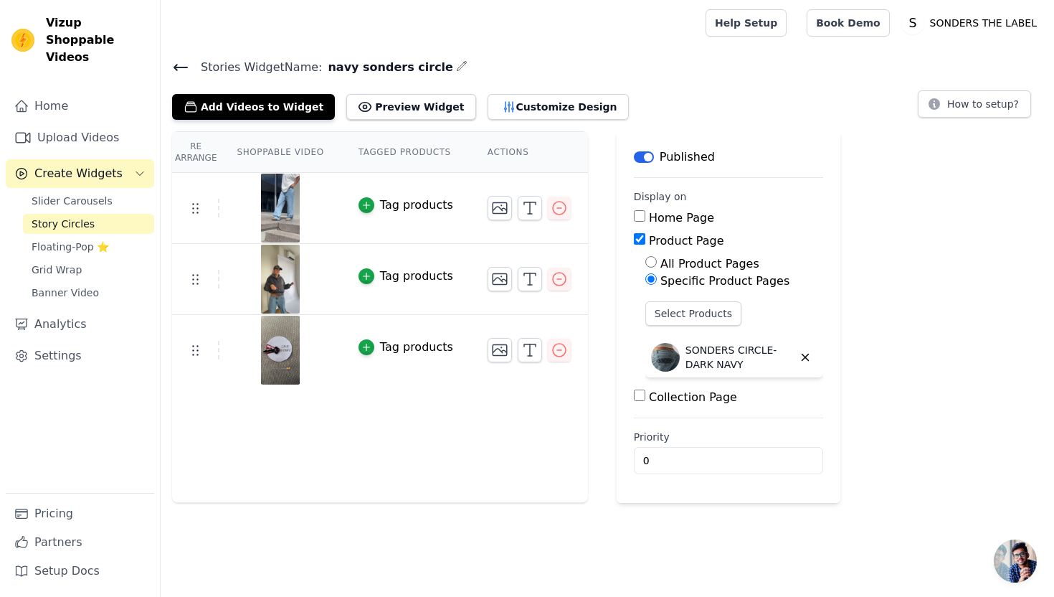
click at [540, 88] on div "Add Videos to Widget Preview Widget Customize Design" at bounding box center [406, 104] width 468 height 32
click at [540, 101] on button "Customize Design" at bounding box center [558, 107] width 141 height 26
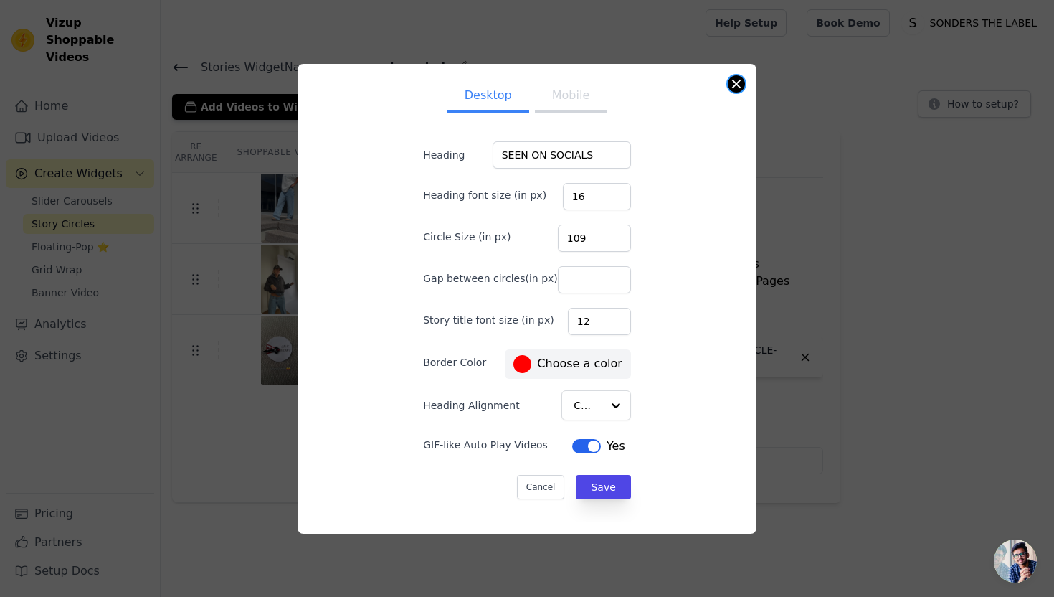
click at [734, 89] on button "Close modal" at bounding box center [736, 83] width 17 height 17
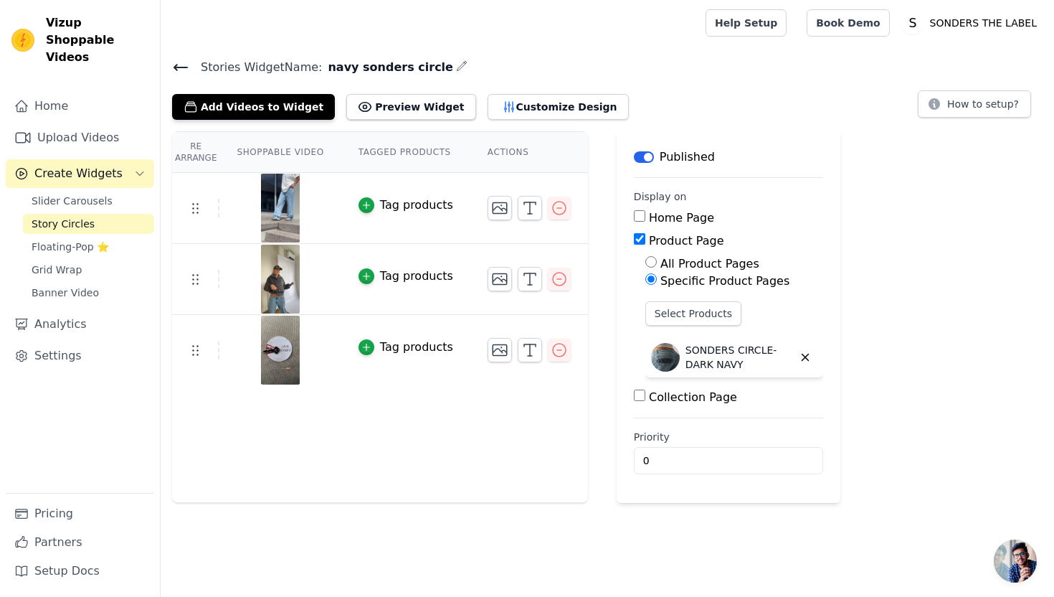
click at [176, 65] on icon at bounding box center [180, 67] width 17 height 17
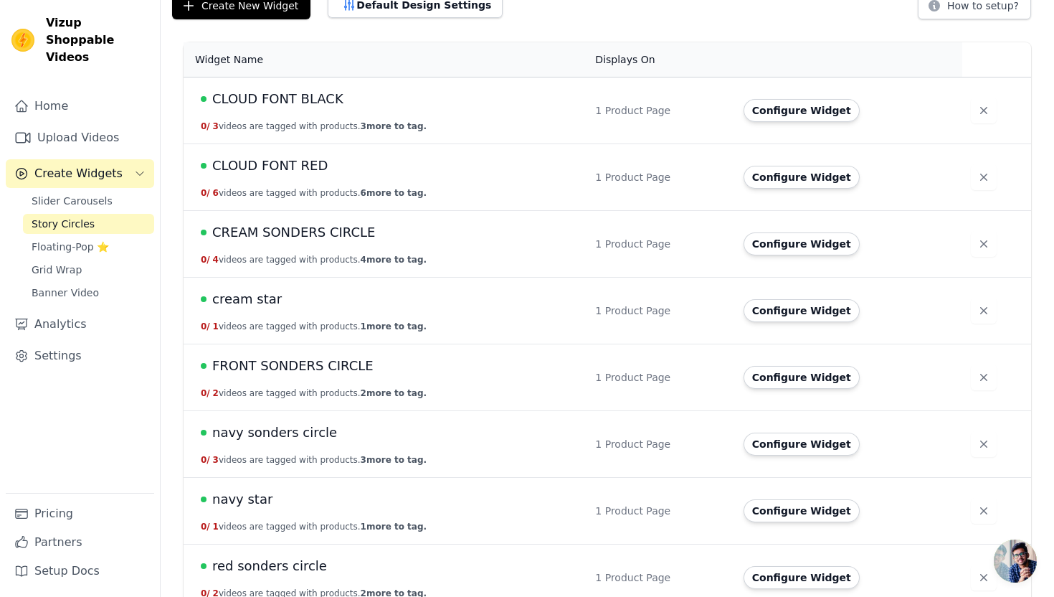
scroll to position [102, 0]
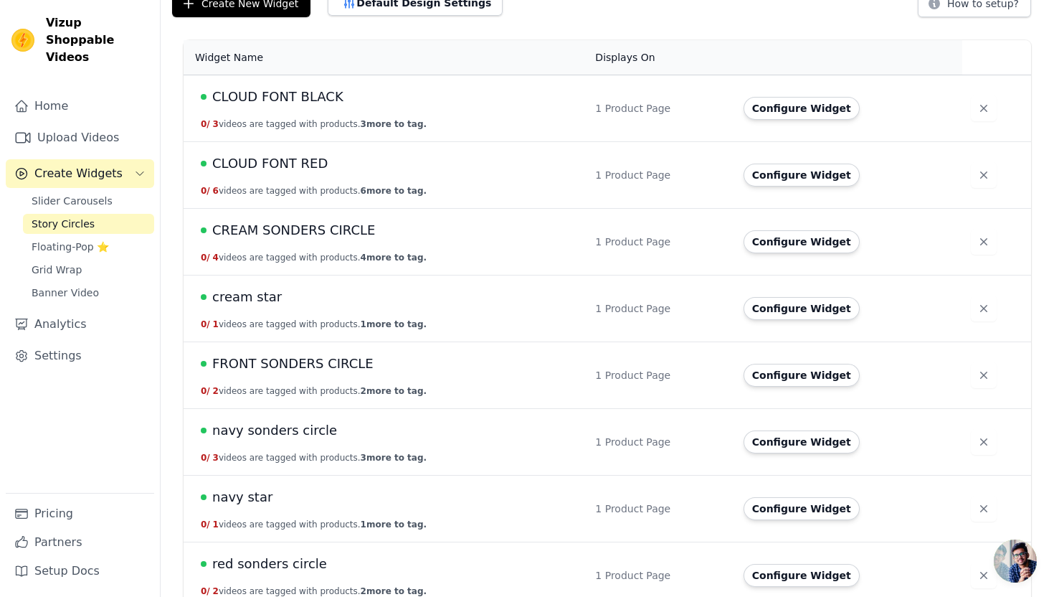
click at [272, 441] on td "navy sonders circle 0 / 3 videos are tagged with products. 3 more to tag." at bounding box center [385, 442] width 403 height 67
click at [275, 433] on span "navy sonders circle" at bounding box center [274, 430] width 125 height 20
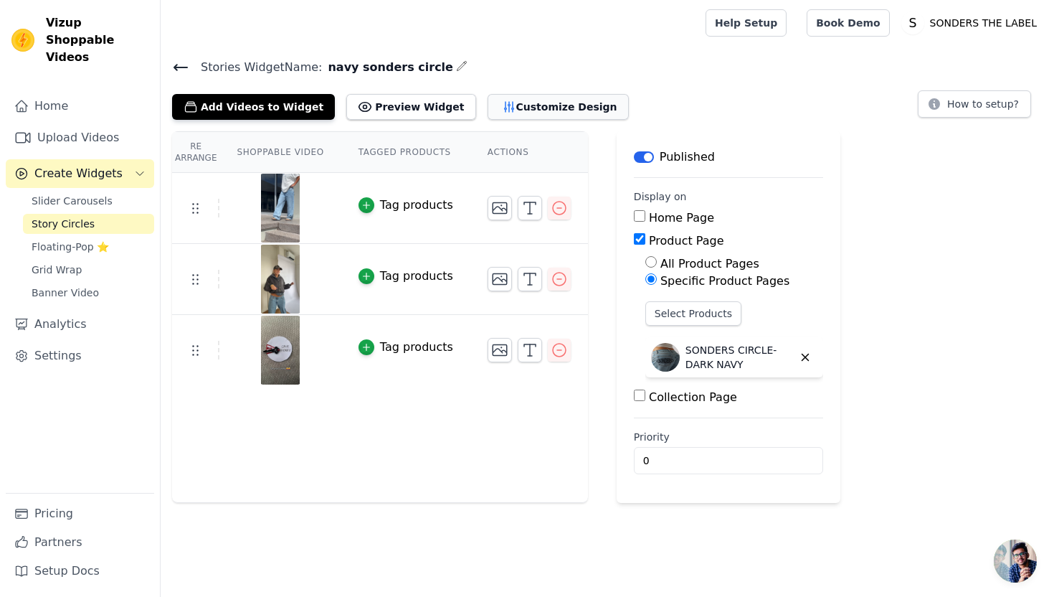
click at [524, 111] on button "Customize Design" at bounding box center [558, 107] width 141 height 26
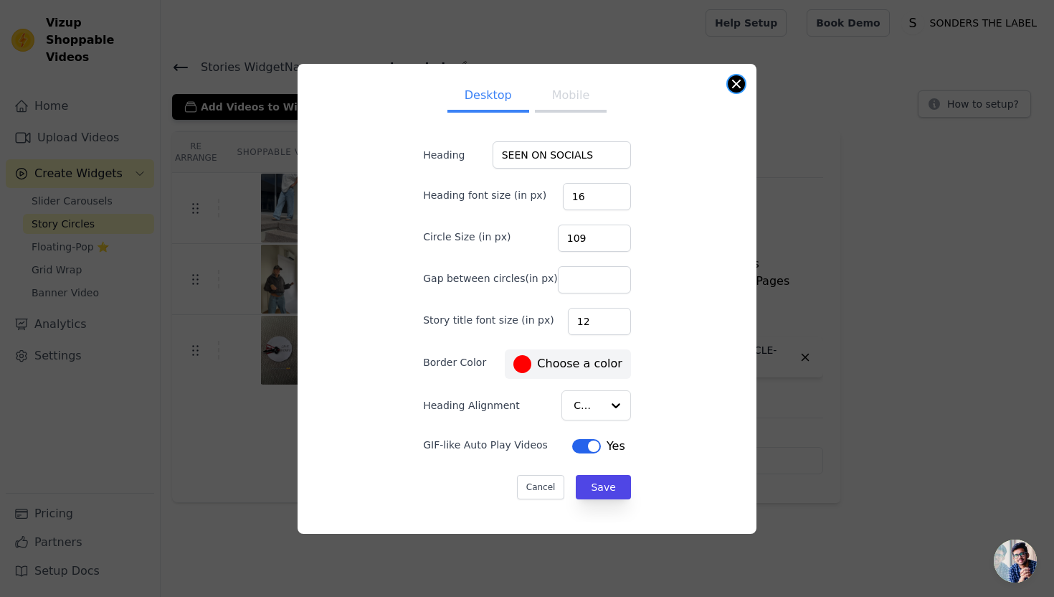
click at [738, 88] on button "Close modal" at bounding box center [736, 83] width 17 height 17
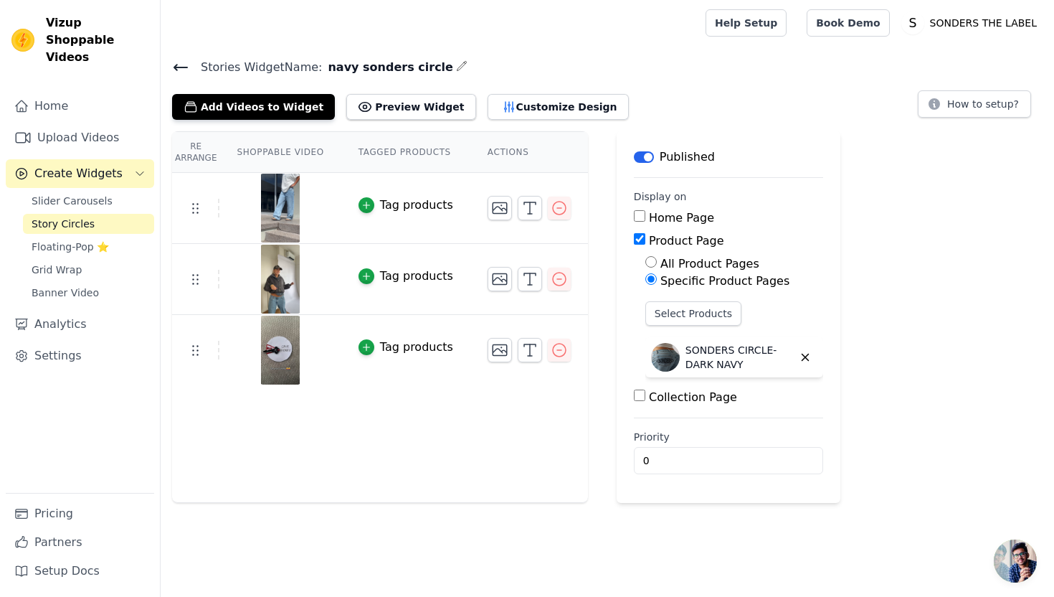
click at [179, 64] on icon at bounding box center [180, 67] width 17 height 17
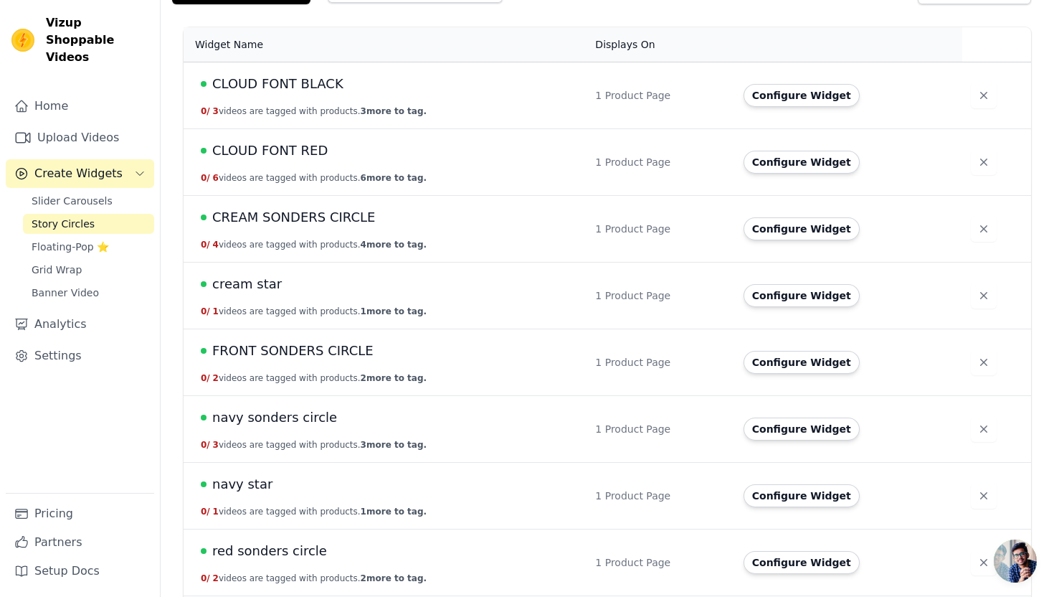
scroll to position [186, 0]
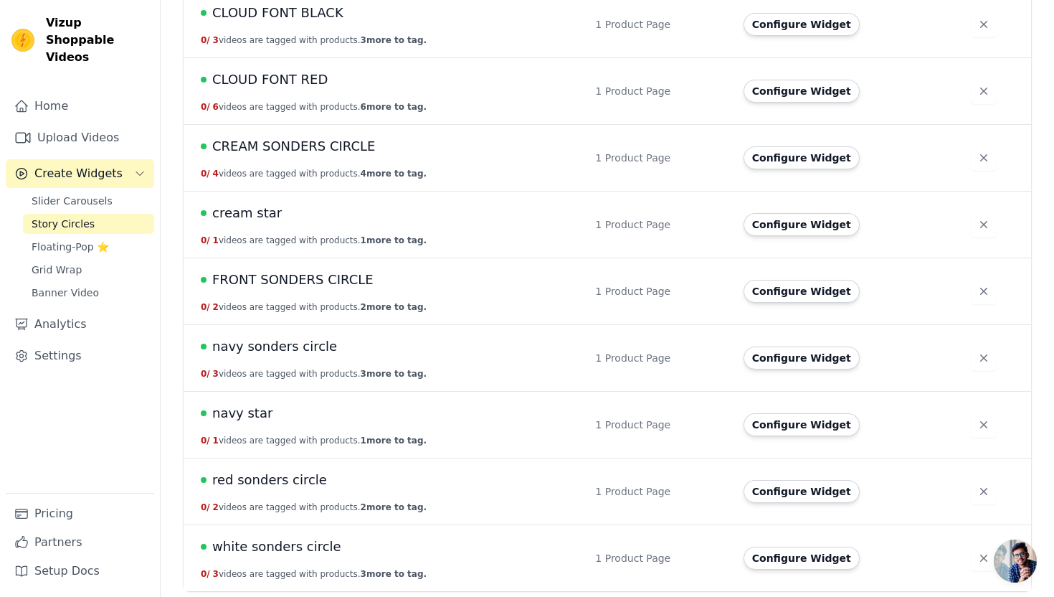
click at [260, 483] on span "red sonders circle" at bounding box center [269, 480] width 115 height 20
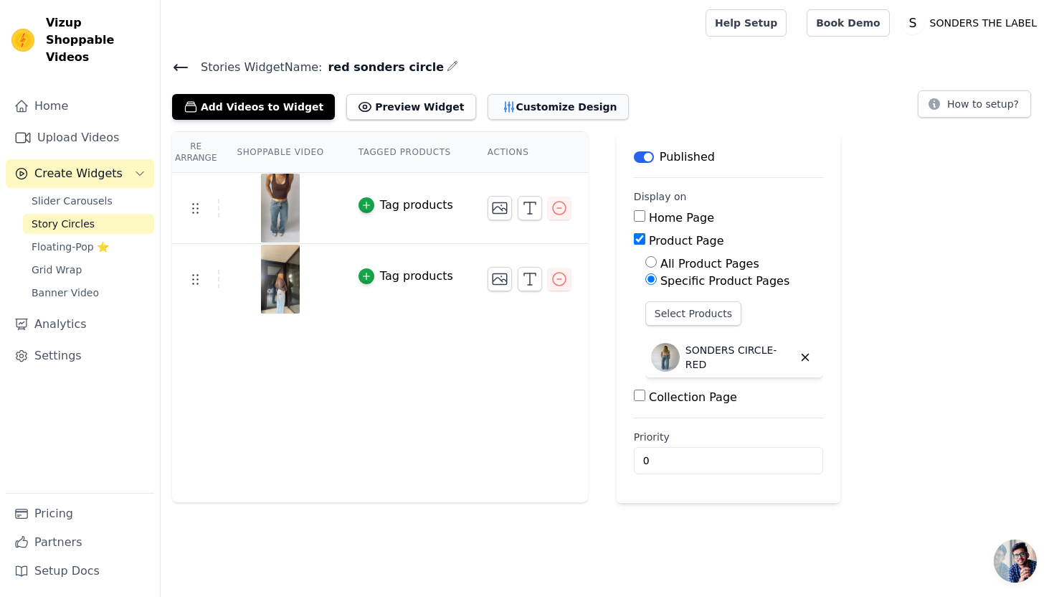
click at [556, 105] on button "Customize Design" at bounding box center [558, 107] width 141 height 26
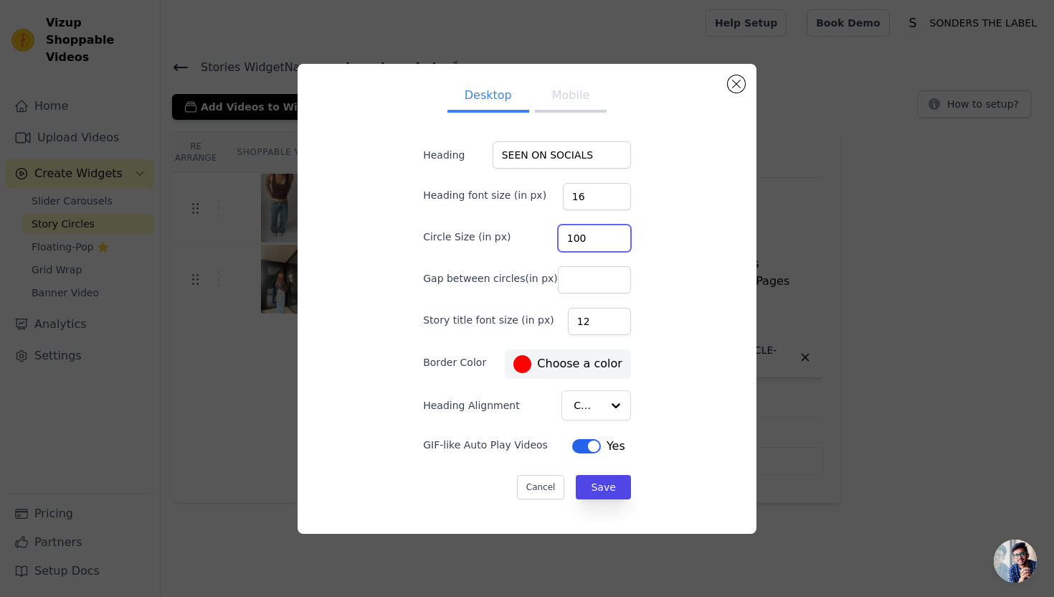
click at [604, 232] on input "100" at bounding box center [594, 237] width 73 height 27
click at [604, 232] on input "101" at bounding box center [594, 237] width 73 height 27
click at [604, 232] on input "102" at bounding box center [594, 237] width 73 height 27
click at [604, 232] on input "103" at bounding box center [594, 237] width 73 height 27
click at [604, 232] on input "104" at bounding box center [594, 237] width 73 height 27
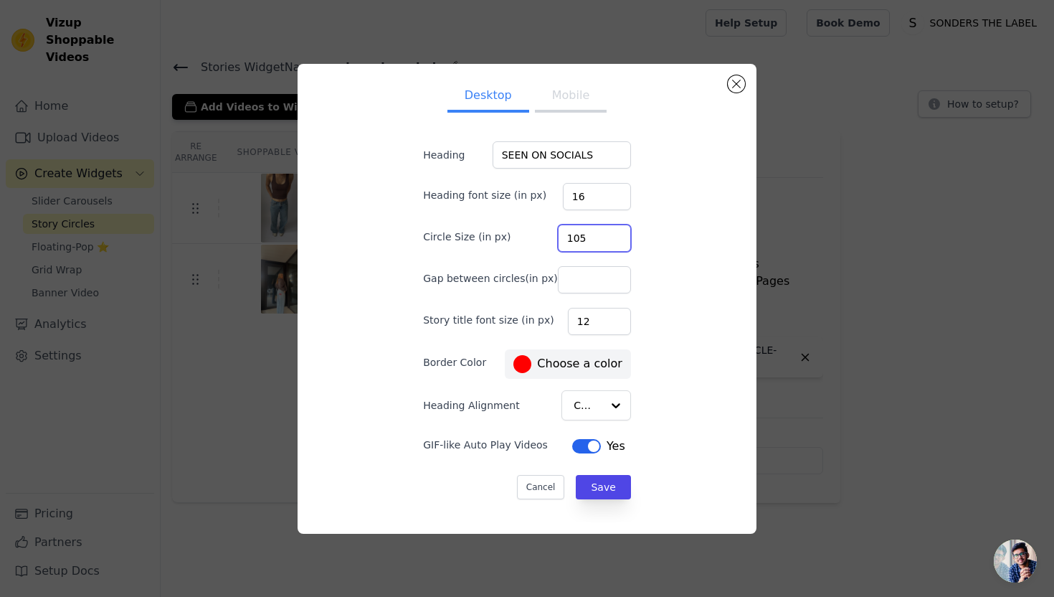
click at [604, 232] on input "105" at bounding box center [594, 237] width 73 height 27
click at [604, 232] on input "106" at bounding box center [594, 237] width 73 height 27
click at [604, 232] on input "107" at bounding box center [594, 237] width 73 height 27
click at [604, 232] on input "108" at bounding box center [594, 237] width 73 height 27
click at [604, 232] on input "109" at bounding box center [594, 237] width 73 height 27
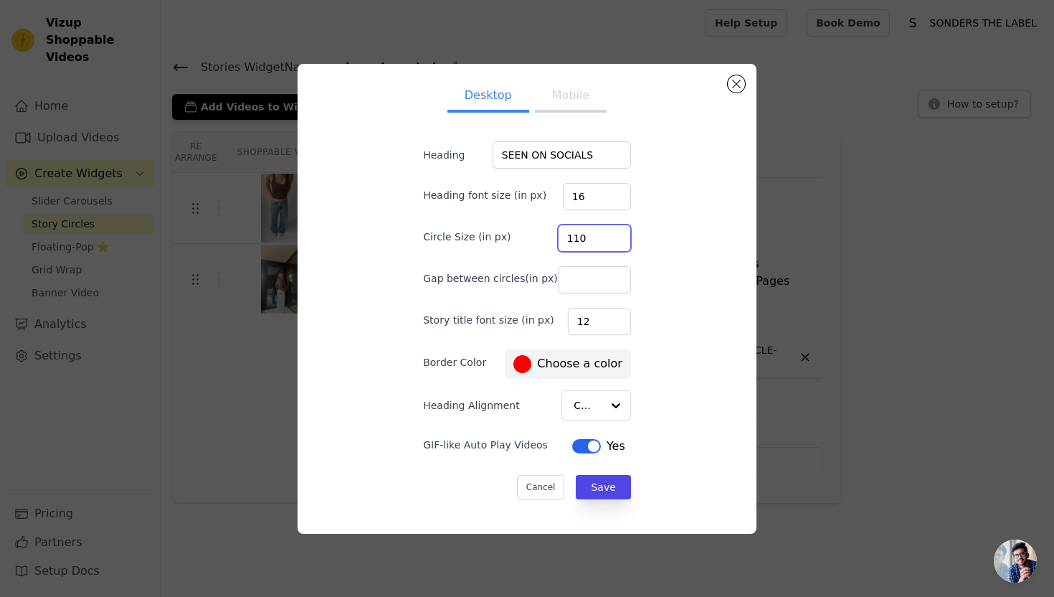
type input "110"
click at [609, 234] on input "110" at bounding box center [594, 237] width 73 height 27
click at [597, 481] on button "Save" at bounding box center [603, 487] width 54 height 24
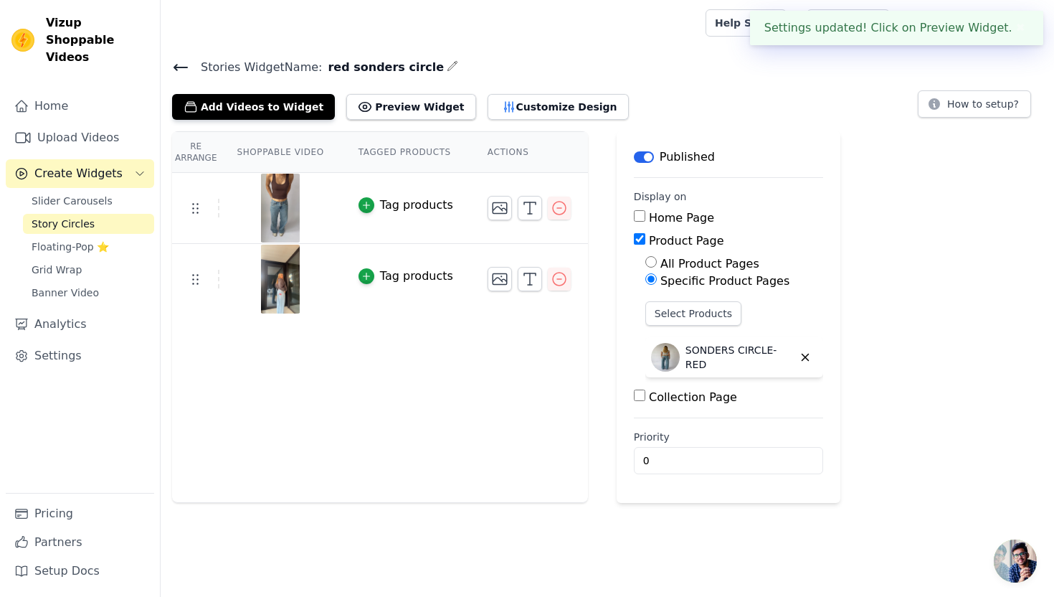
click at [178, 71] on icon at bounding box center [180, 67] width 17 height 17
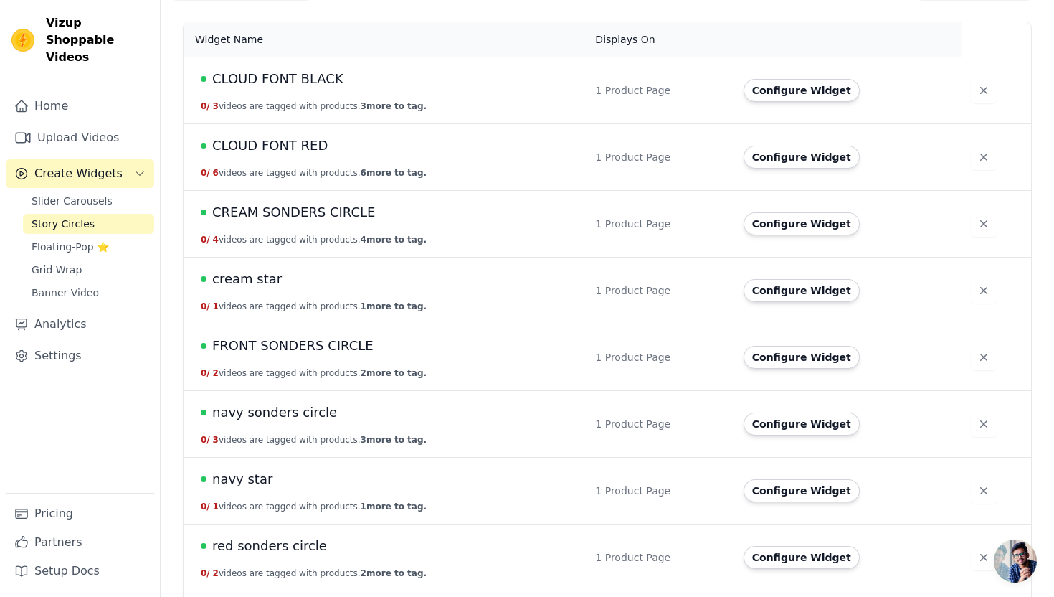
scroll to position [186, 0]
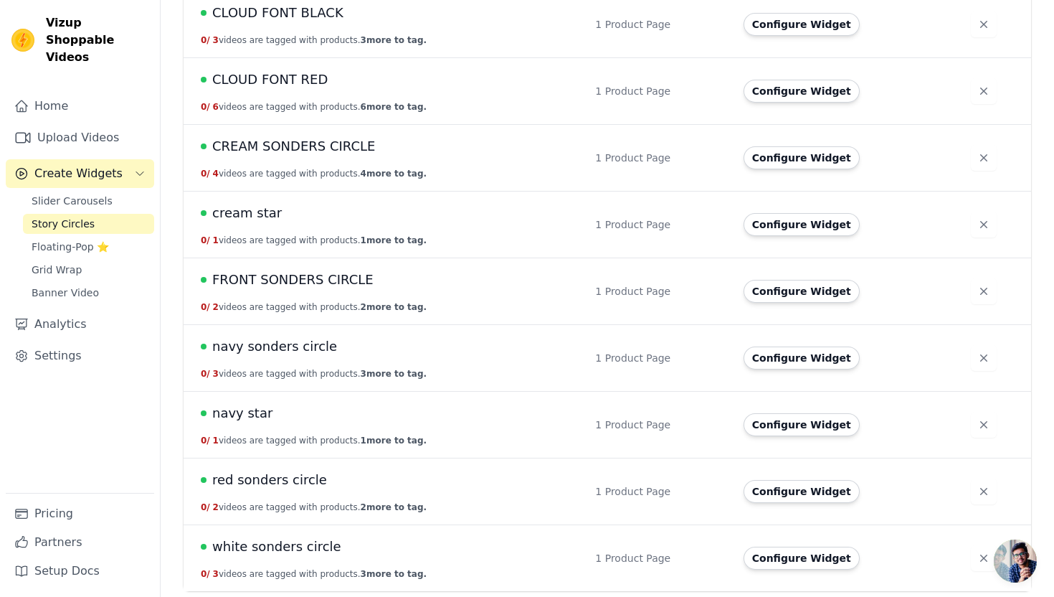
click at [248, 410] on span "navy star" at bounding box center [242, 413] width 60 height 20
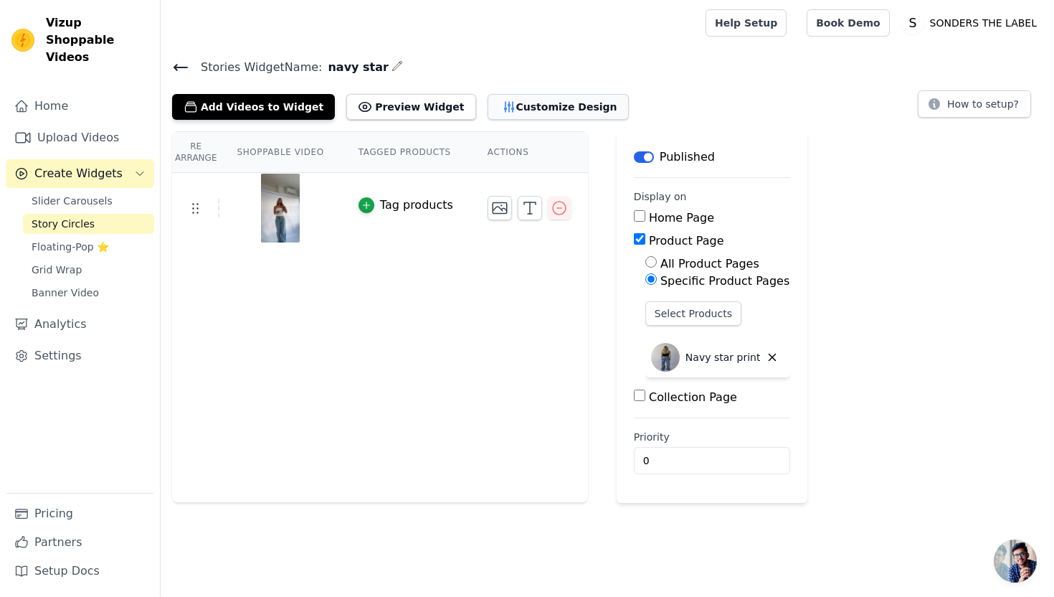
click at [531, 114] on button "Customize Design" at bounding box center [558, 107] width 141 height 26
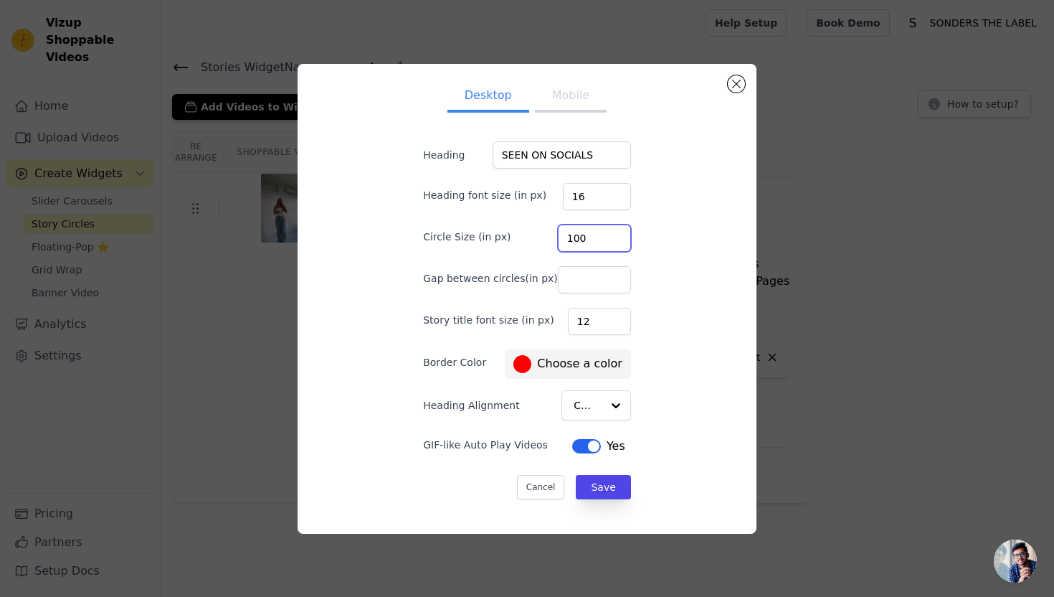
click at [602, 234] on input "100" at bounding box center [594, 237] width 73 height 27
click at [602, 234] on input "101" at bounding box center [594, 237] width 73 height 27
click at [602, 234] on input "102" at bounding box center [594, 237] width 73 height 27
click at [602, 234] on input "103" at bounding box center [594, 237] width 73 height 27
click at [602, 234] on input "104" at bounding box center [594, 237] width 73 height 27
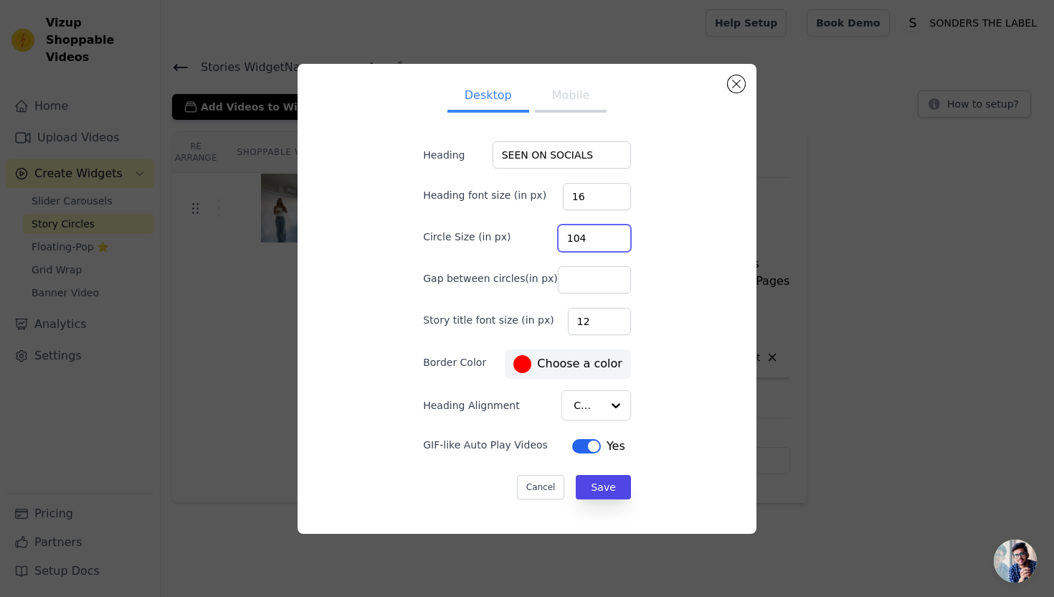
click at [602, 226] on input "104" at bounding box center [594, 237] width 73 height 27
click at [602, 231] on input "105" at bounding box center [594, 237] width 73 height 27
click at [602, 231] on input "106" at bounding box center [594, 237] width 73 height 27
click at [602, 231] on input "107" at bounding box center [594, 237] width 73 height 27
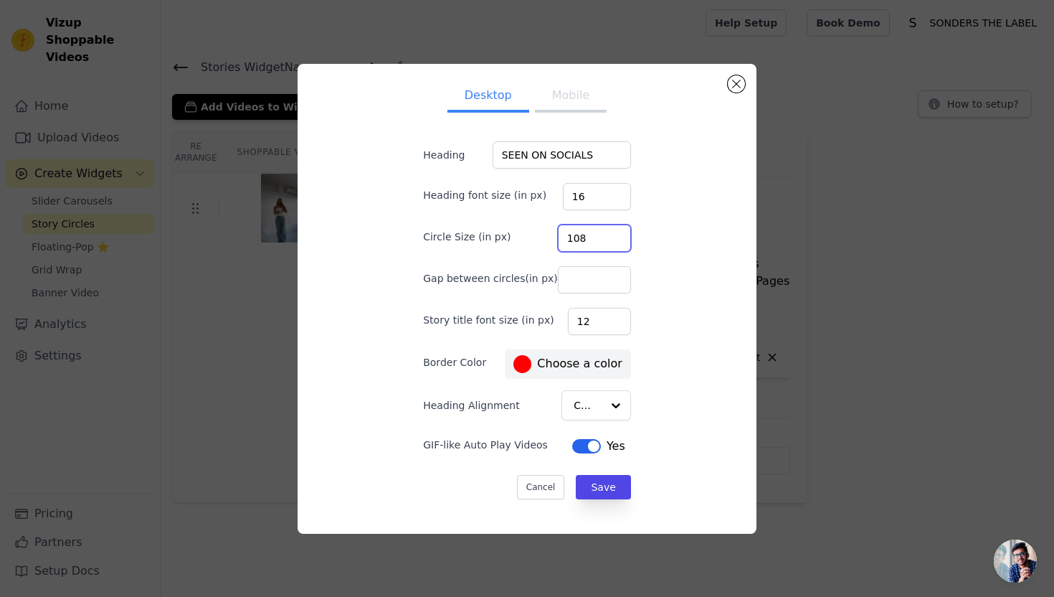
click at [603, 235] on input "108" at bounding box center [594, 237] width 73 height 27
click at [603, 235] on input "109" at bounding box center [594, 237] width 73 height 27
type input "110"
click at [605, 233] on input "110" at bounding box center [594, 237] width 73 height 27
click at [608, 486] on button "Save" at bounding box center [603, 487] width 54 height 24
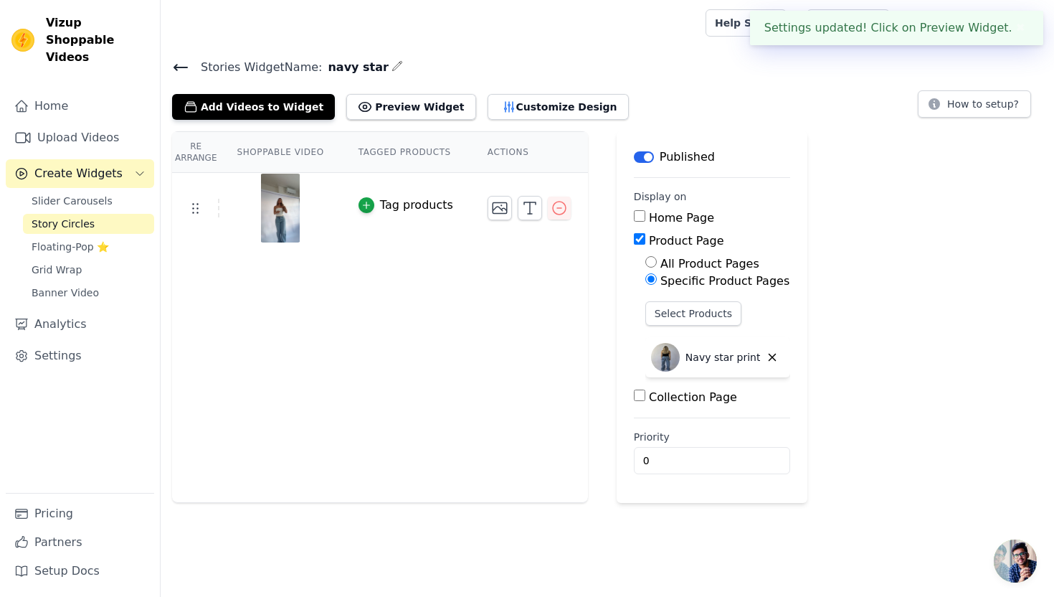
click at [174, 66] on icon at bounding box center [180, 68] width 13 height 6
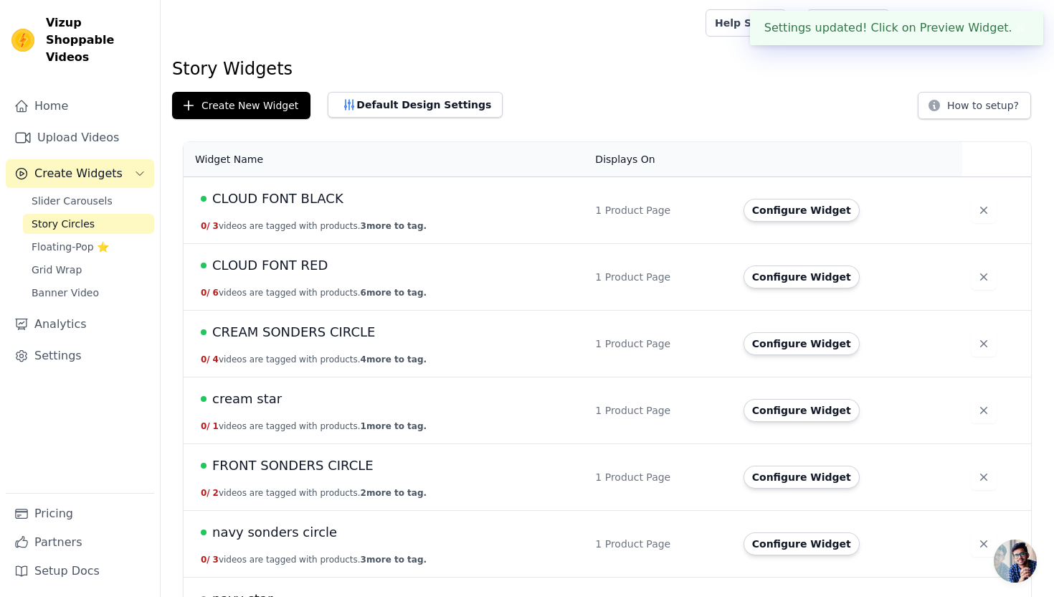
scroll to position [186, 0]
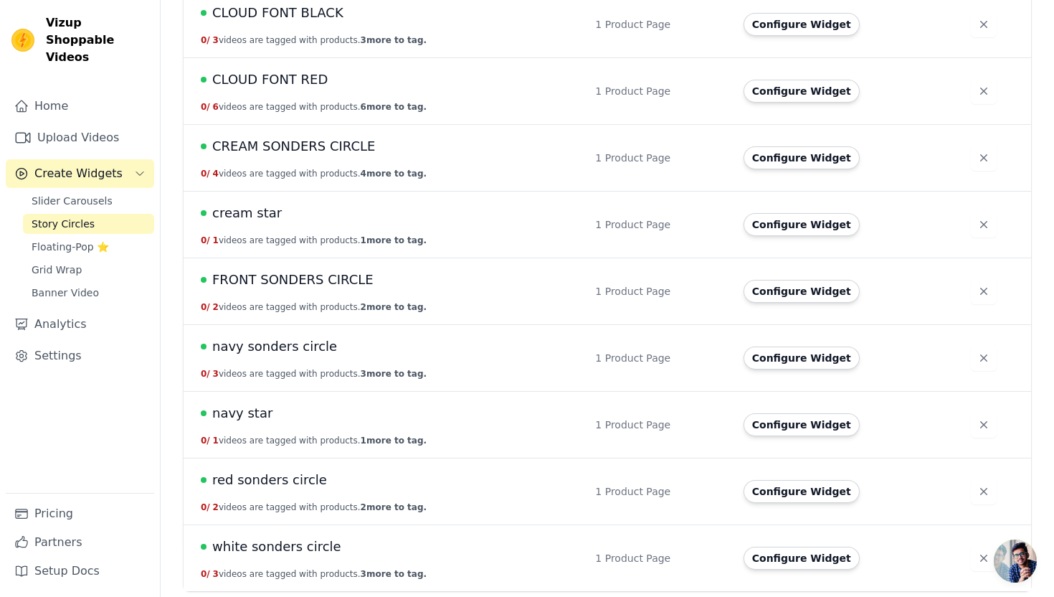
click at [281, 484] on span "red sonders circle" at bounding box center [269, 480] width 115 height 20
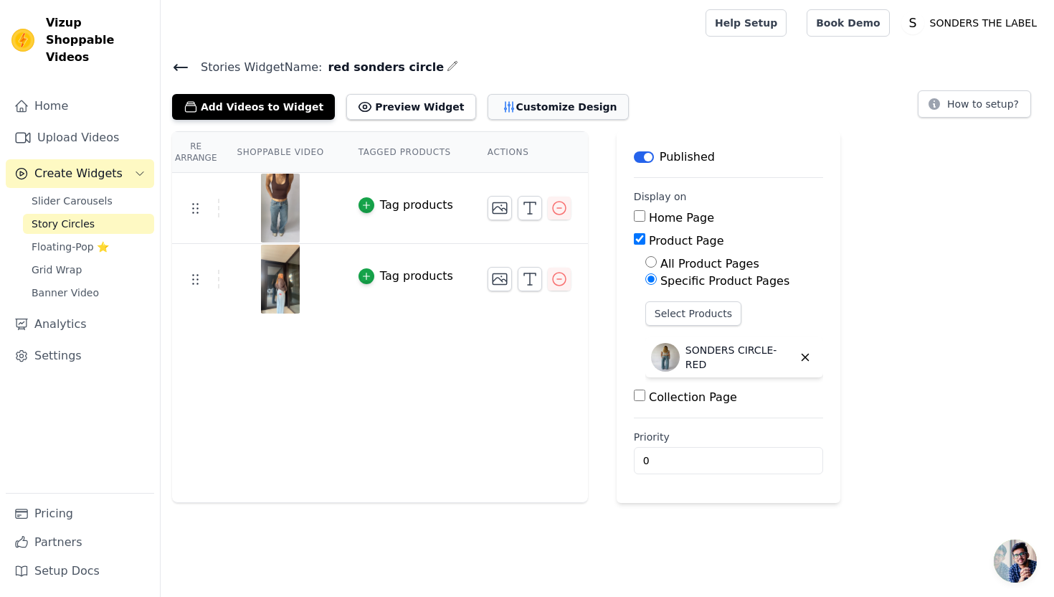
click at [543, 113] on button "Customize Design" at bounding box center [558, 107] width 141 height 26
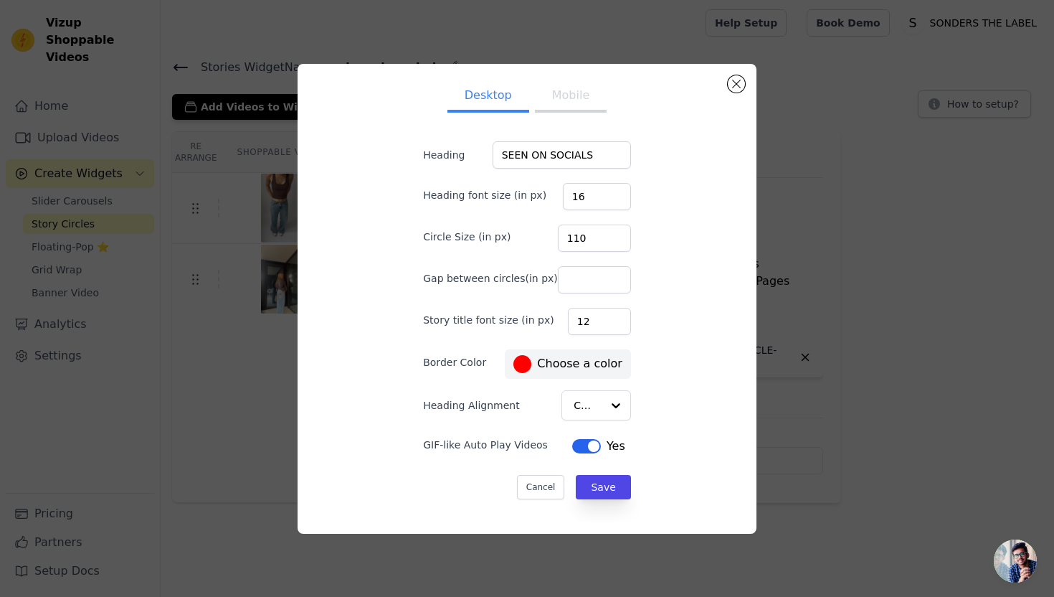
click at [547, 499] on form "Heading SEEN ON SOCIALS Heading font size (in px) 16 Circle Size (in px) 110 Ga…" at bounding box center [527, 320] width 231 height 381
click at [541, 487] on button "Cancel" at bounding box center [541, 487] width 48 height 24
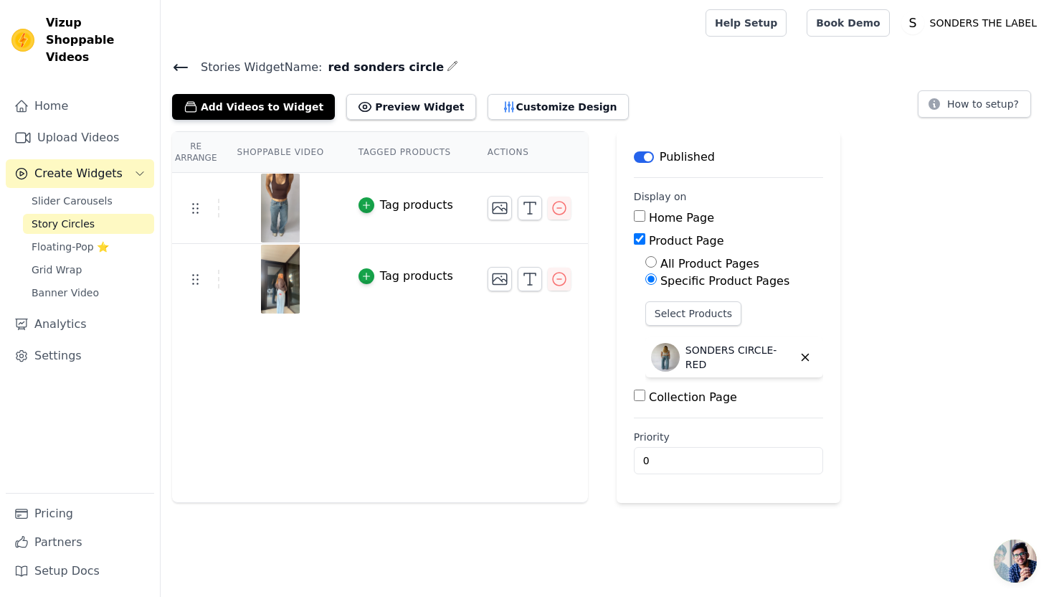
click at [191, 66] on span "Stories Widget Name:" at bounding box center [255, 67] width 133 height 17
click at [183, 66] on icon at bounding box center [180, 68] width 13 height 6
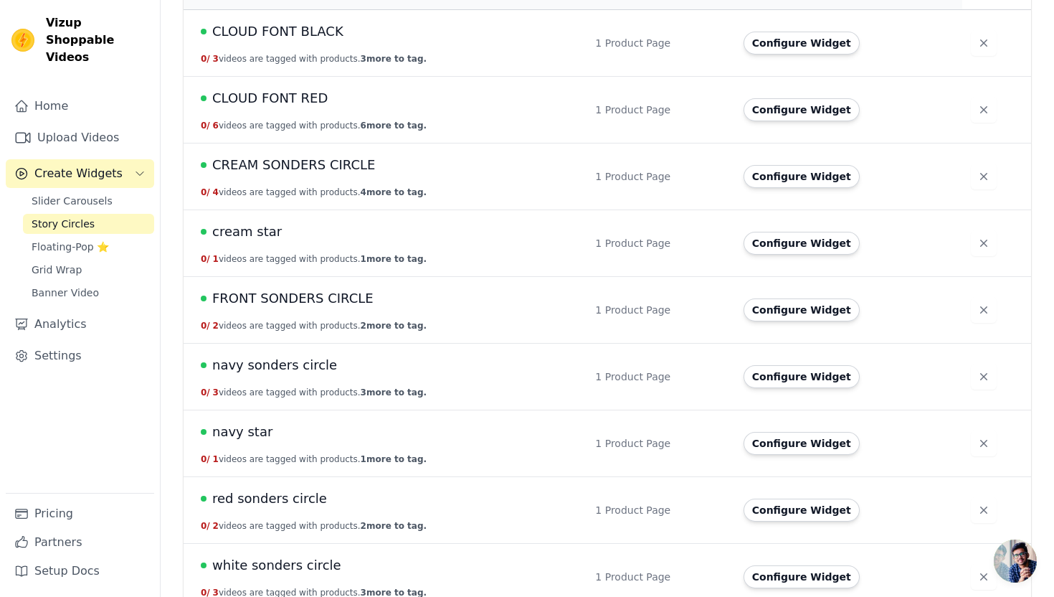
scroll to position [186, 0]
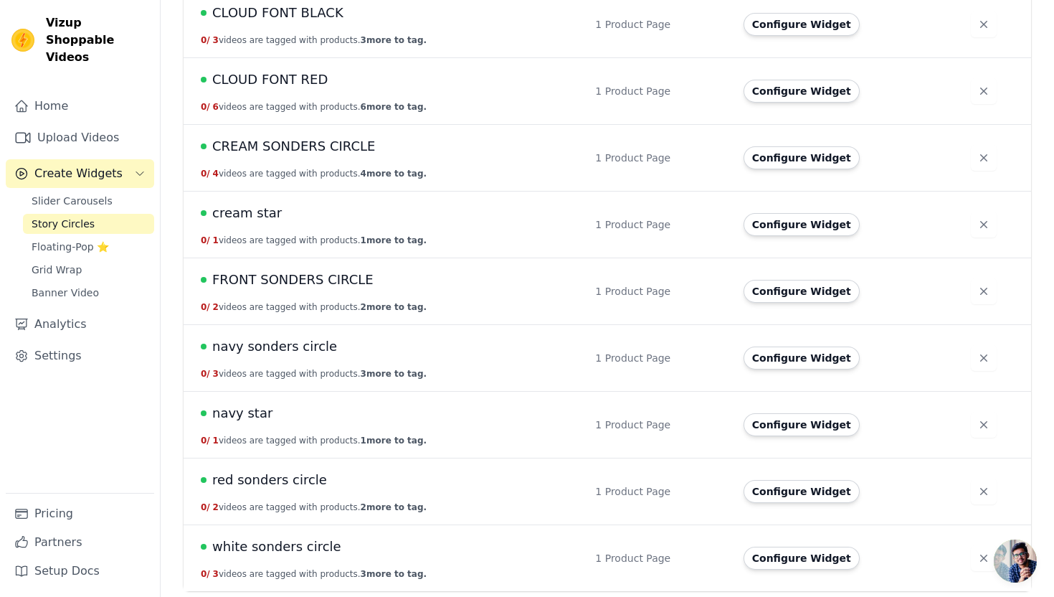
click at [269, 546] on span "white sonders circle" at bounding box center [276, 546] width 129 height 20
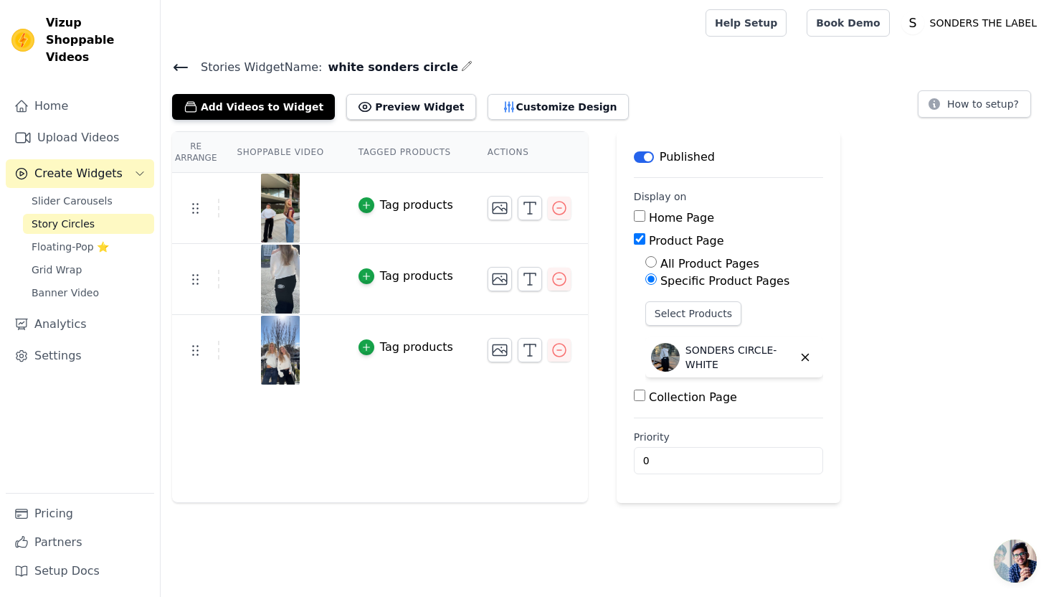
click at [508, 86] on div "Stories Widget Name: white sonders circle Add Videos to Widget Preview Widget C…" at bounding box center [607, 88] width 893 height 62
click at [508, 94] on button "Customize Design" at bounding box center [558, 107] width 141 height 26
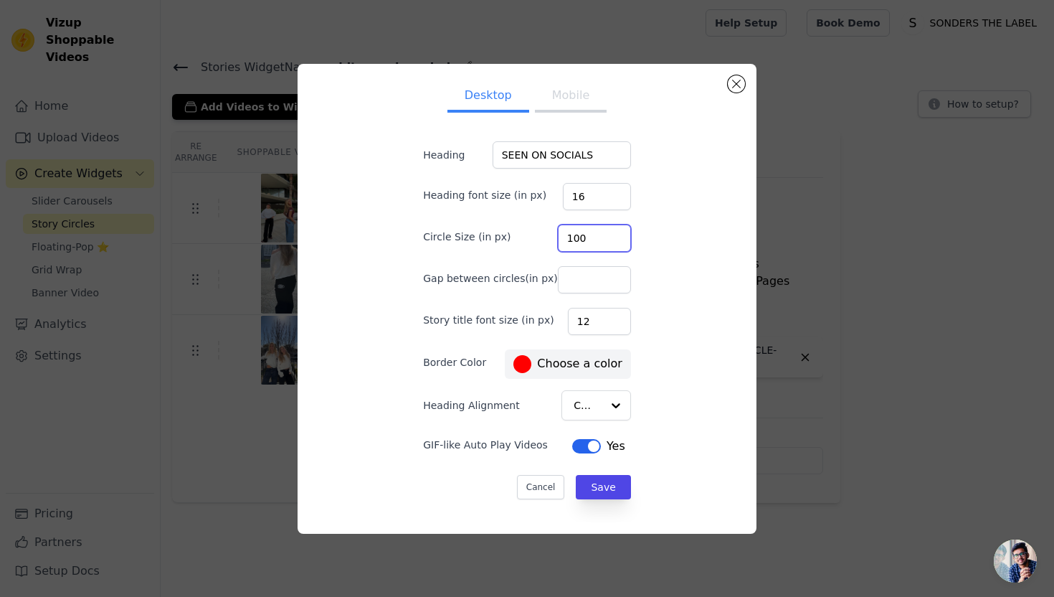
click at [607, 232] on input "100" at bounding box center [594, 237] width 73 height 27
click at [607, 232] on input "101" at bounding box center [594, 237] width 73 height 27
click at [607, 232] on input "102" at bounding box center [594, 237] width 73 height 27
click at [607, 232] on input "103" at bounding box center [594, 237] width 73 height 27
click at [607, 232] on input "104" at bounding box center [594, 237] width 73 height 27
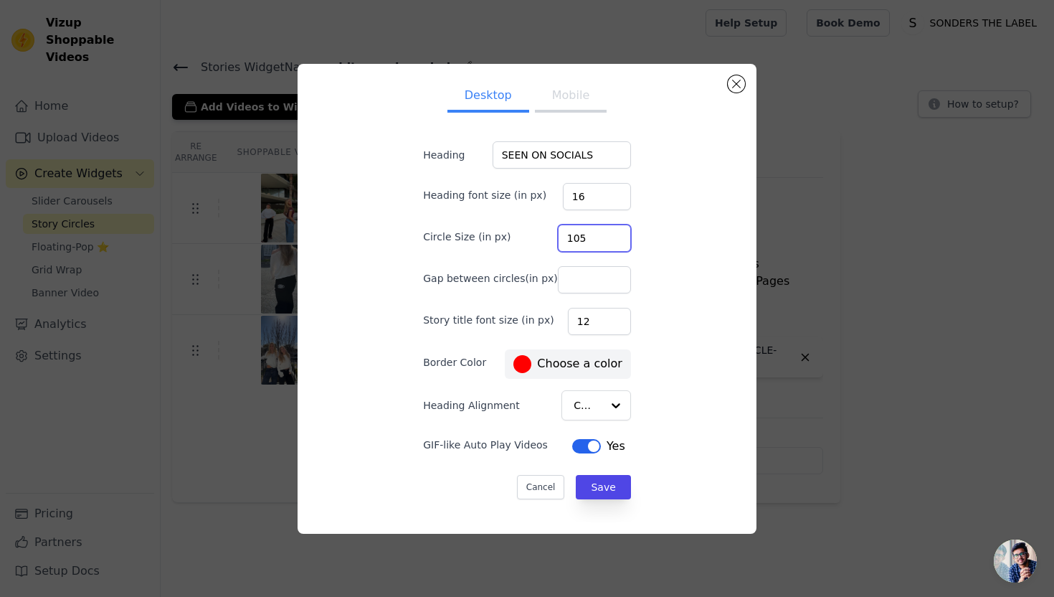
click at [607, 232] on input "105" at bounding box center [594, 237] width 73 height 27
click at [607, 232] on input "106" at bounding box center [594, 237] width 73 height 27
click at [607, 232] on input "107" at bounding box center [594, 237] width 73 height 27
click at [607, 232] on input "108" at bounding box center [594, 237] width 73 height 27
click at [607, 232] on input "109" at bounding box center [594, 237] width 73 height 27
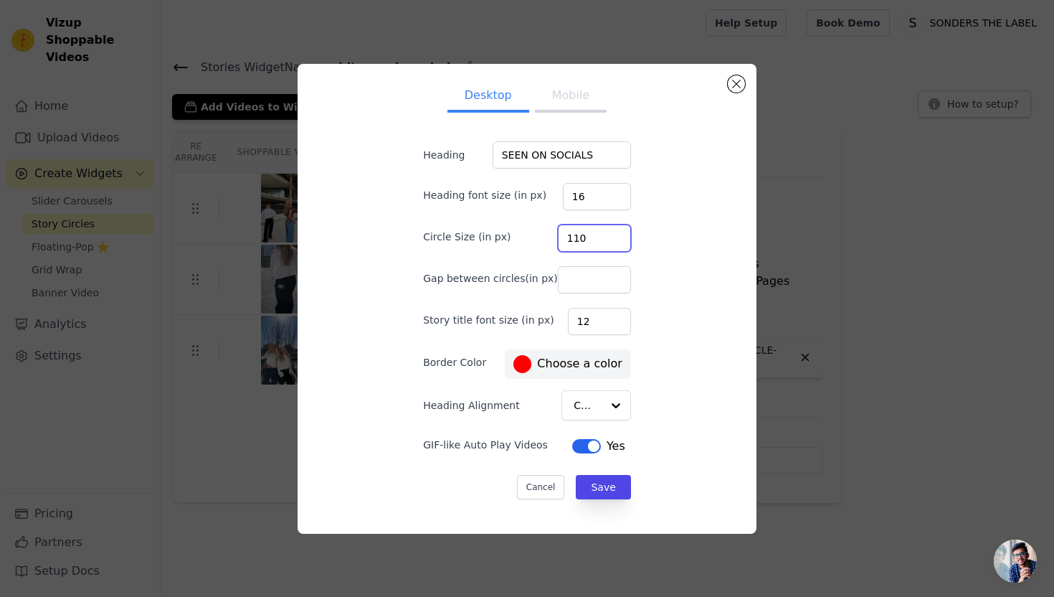
type input "110"
click at [606, 230] on input "110" at bounding box center [594, 237] width 73 height 27
click at [582, 495] on button "Save" at bounding box center [603, 487] width 54 height 24
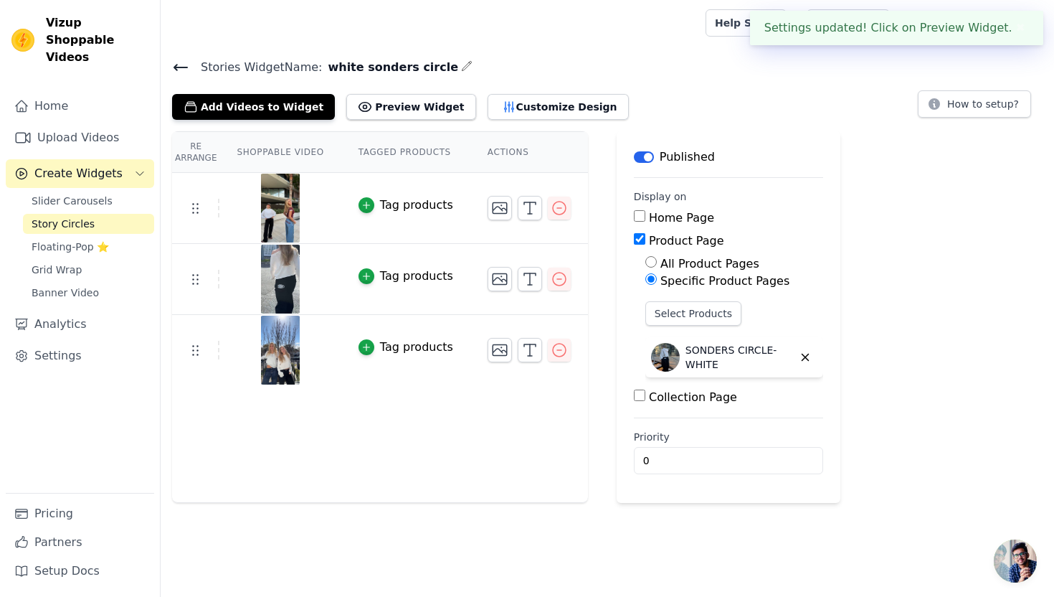
click at [184, 61] on icon at bounding box center [180, 67] width 17 height 17
